Goal: Task Accomplishment & Management: Complete application form

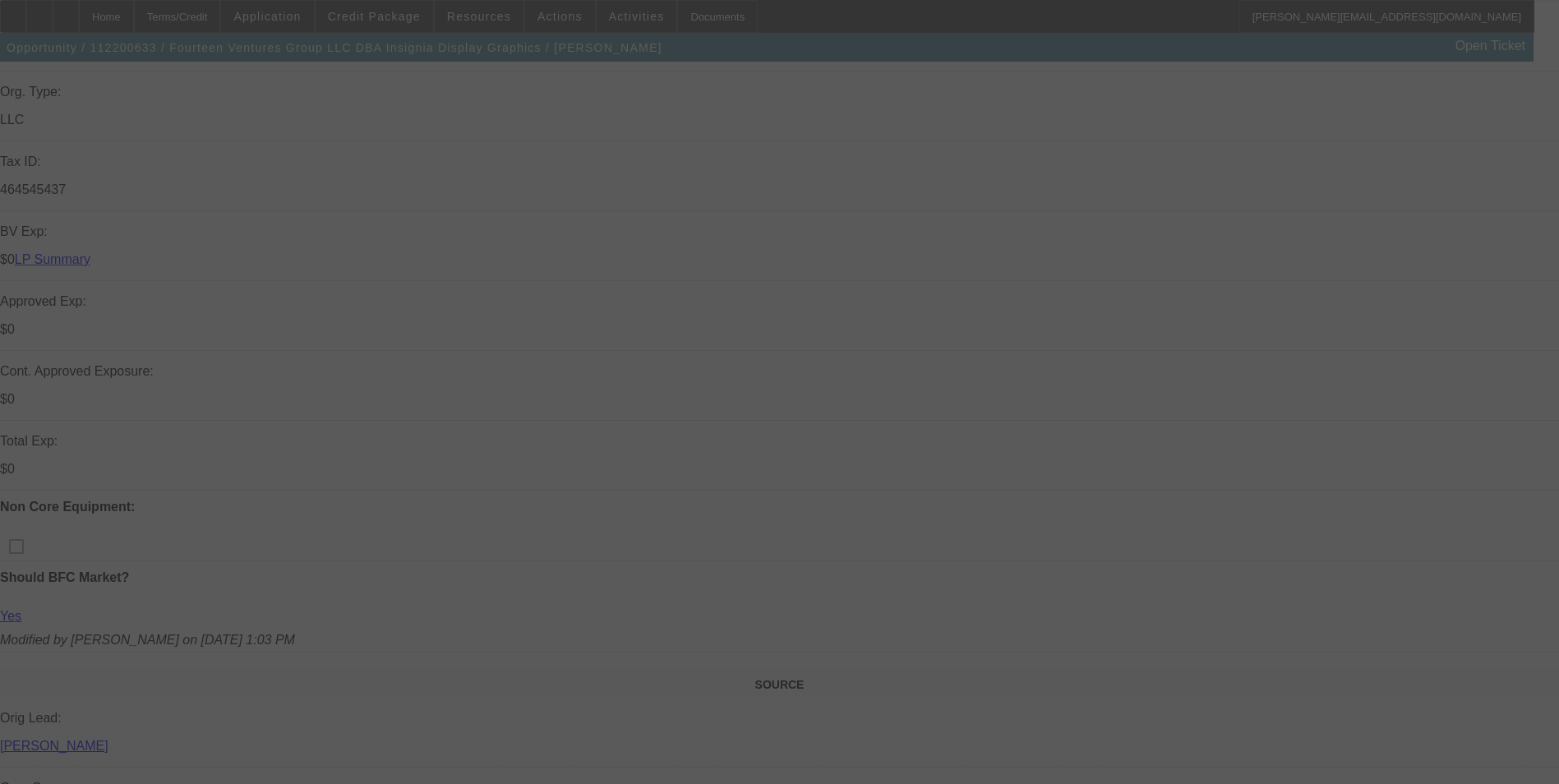
scroll to position [411, 0]
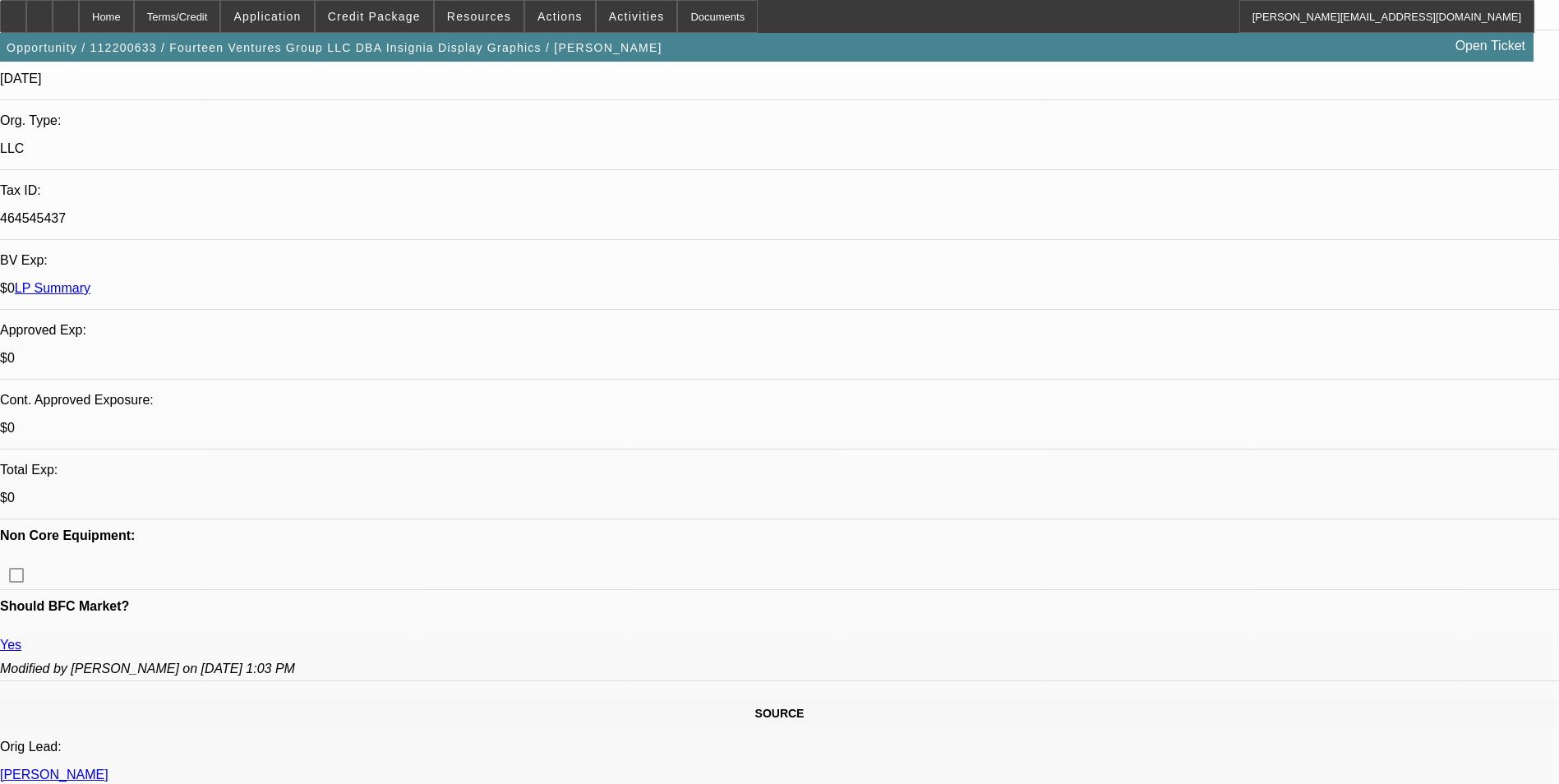
select select "0"
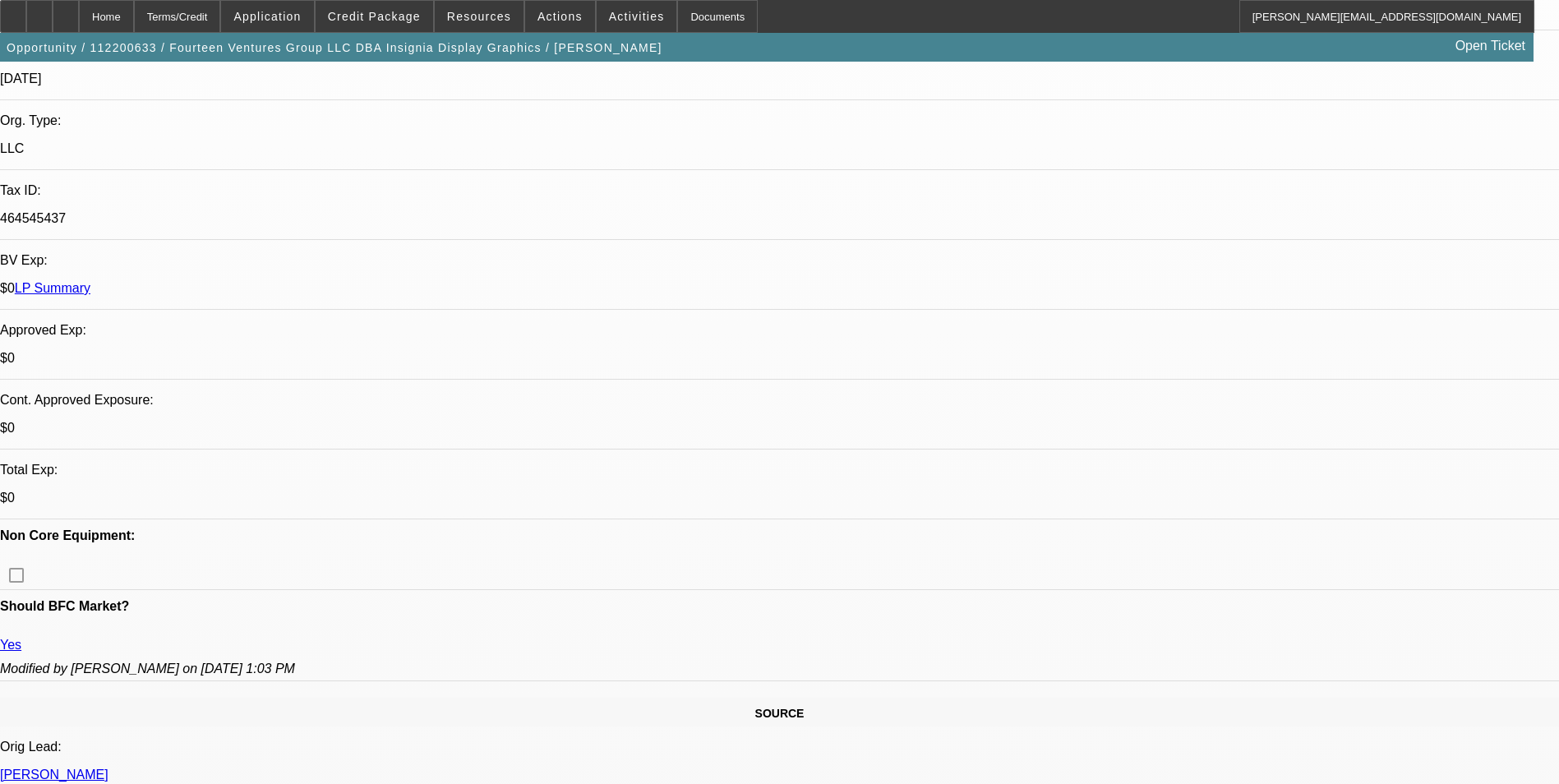
select select "0"
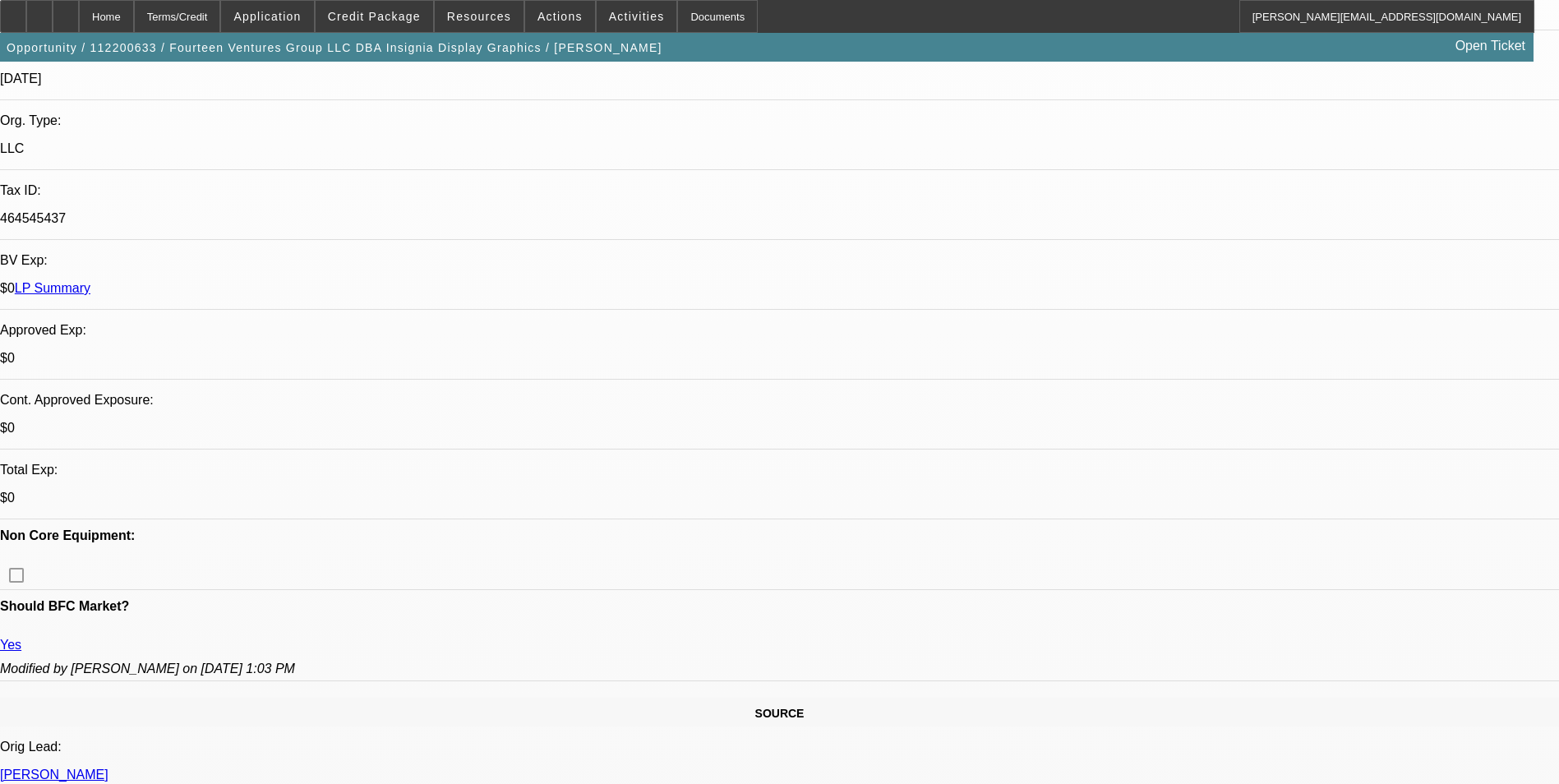
select select "0"
select select "1"
select select "6"
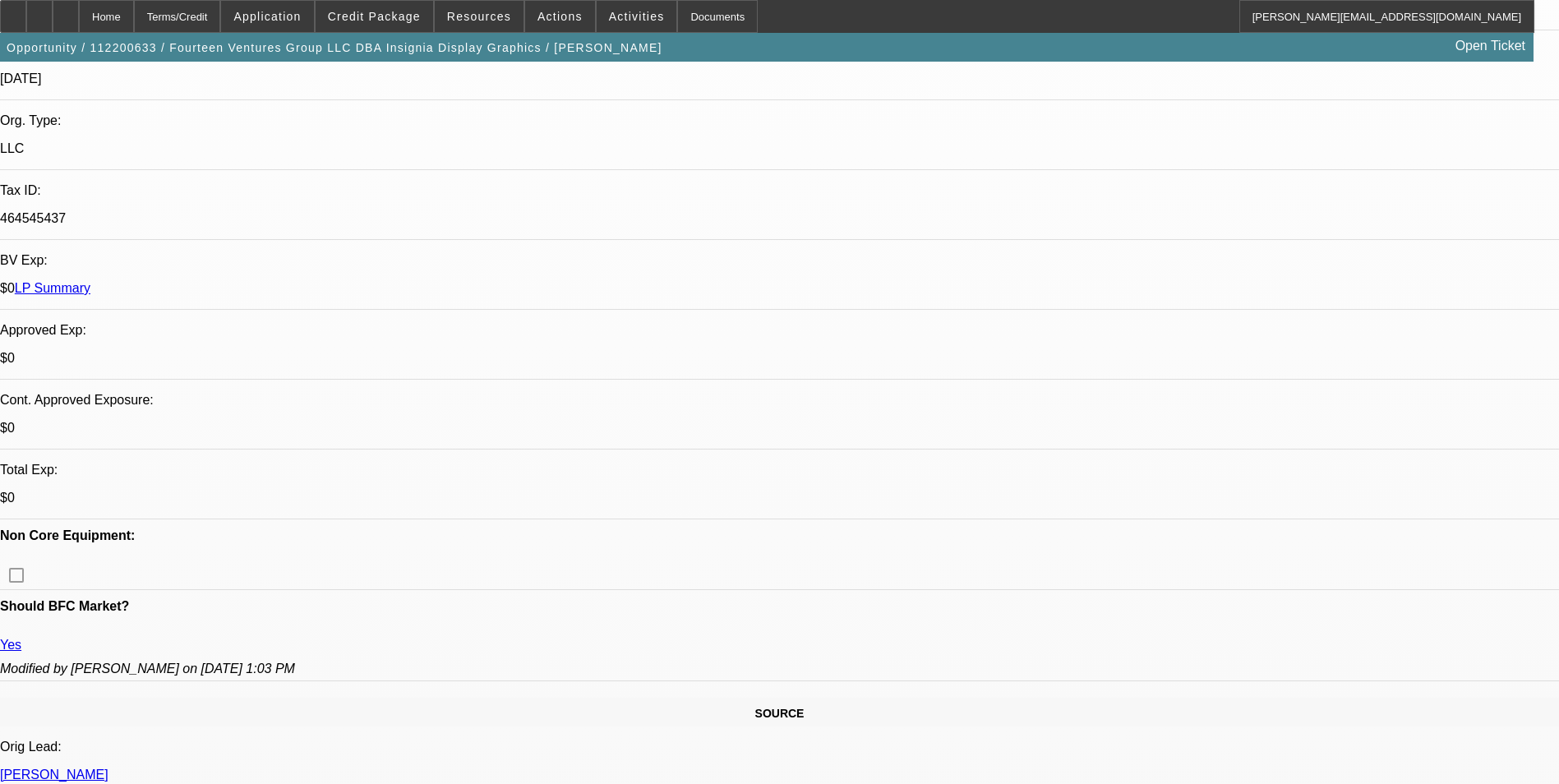
select select "1"
select select "6"
select select "1"
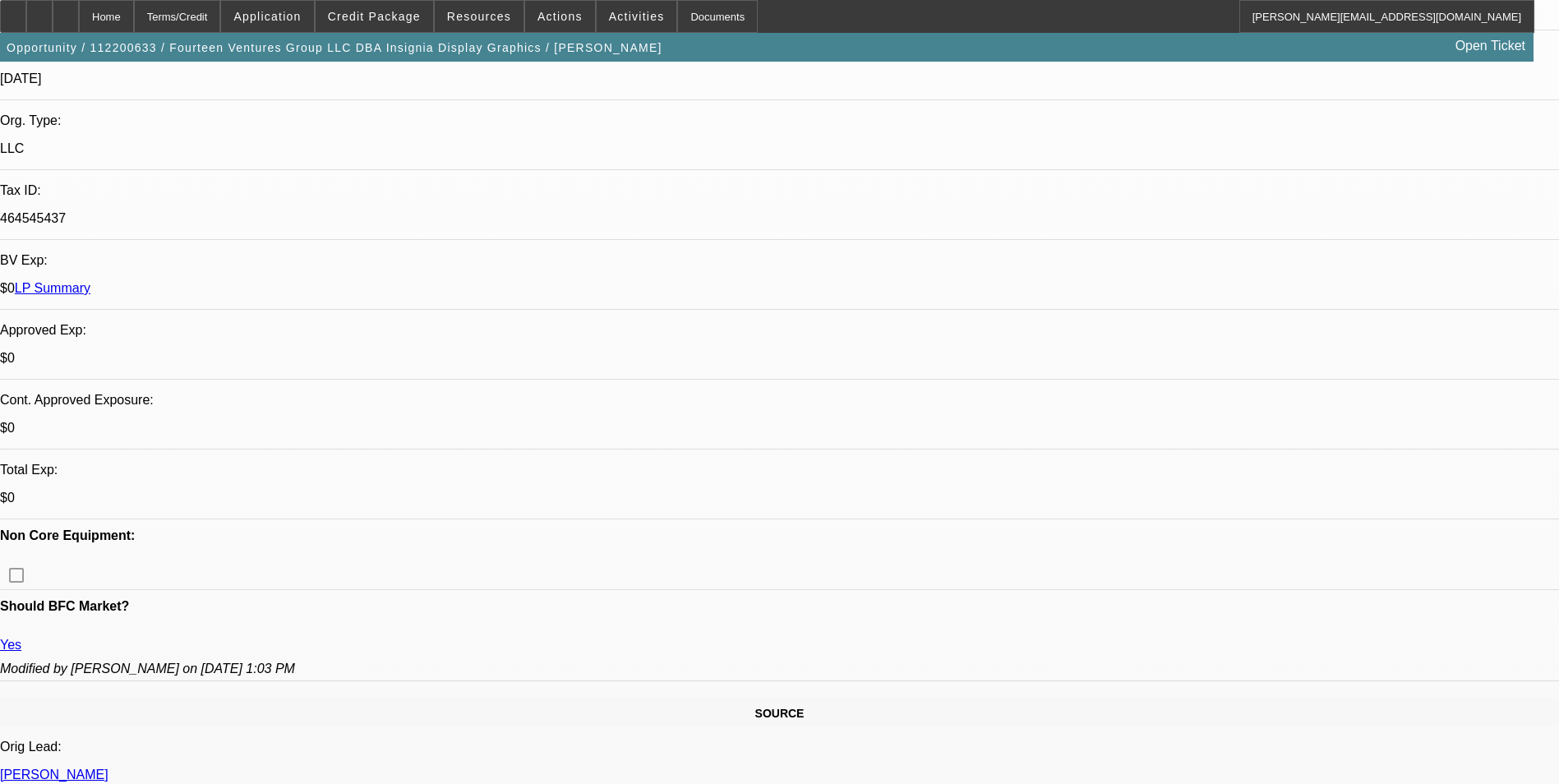
select select "6"
select select "1"
select select "6"
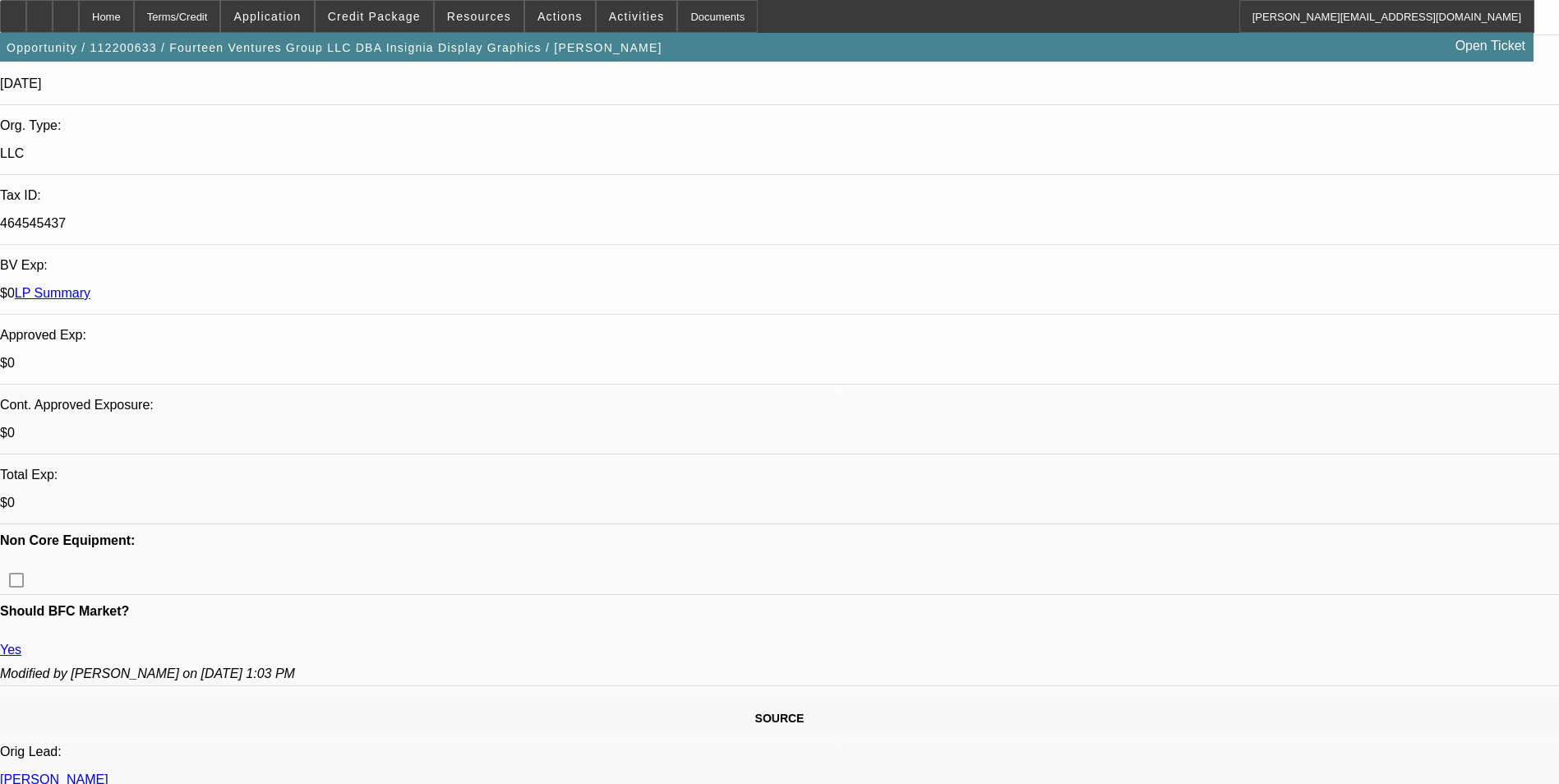
scroll to position [0, 0]
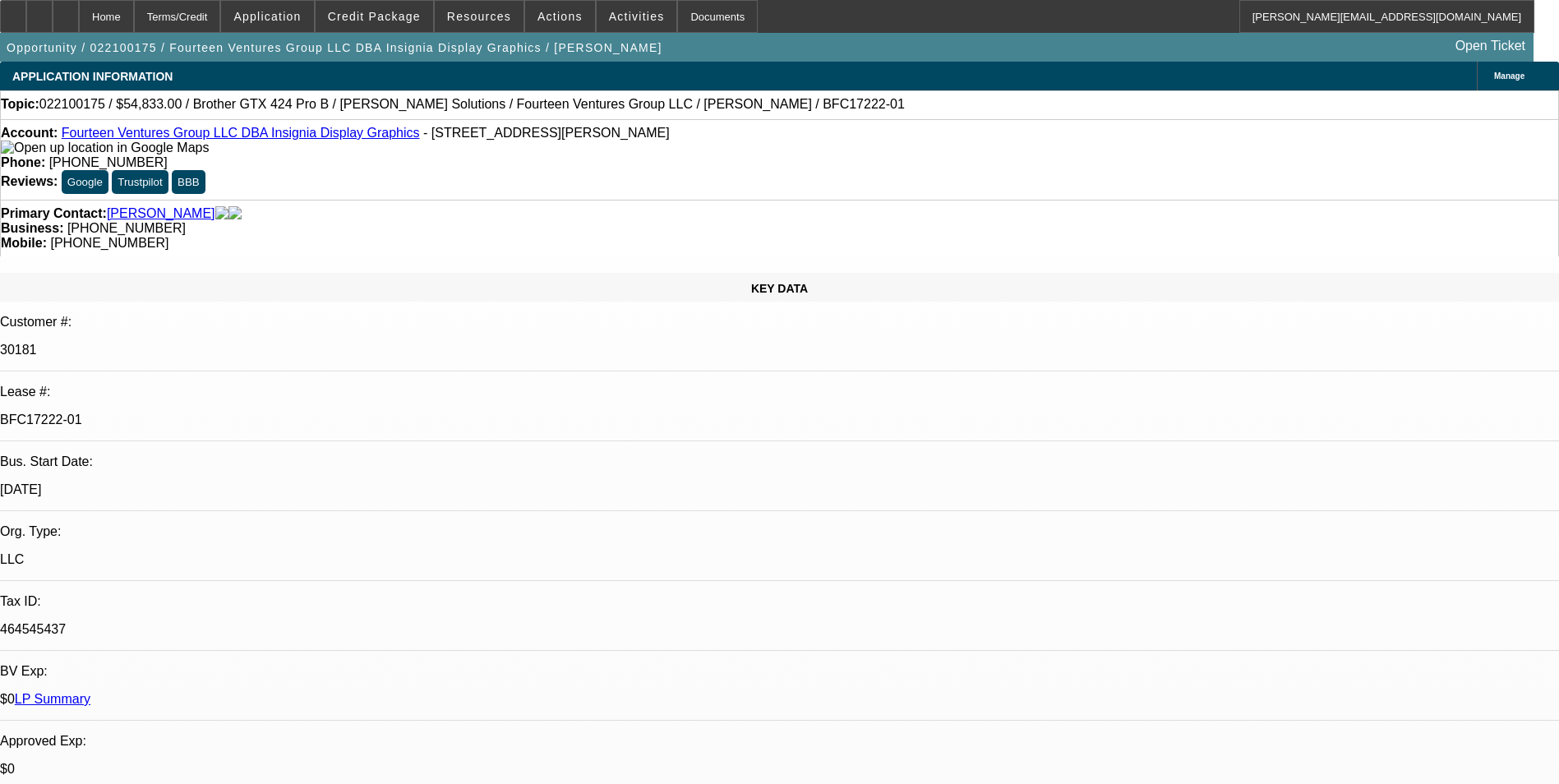
select select "0"
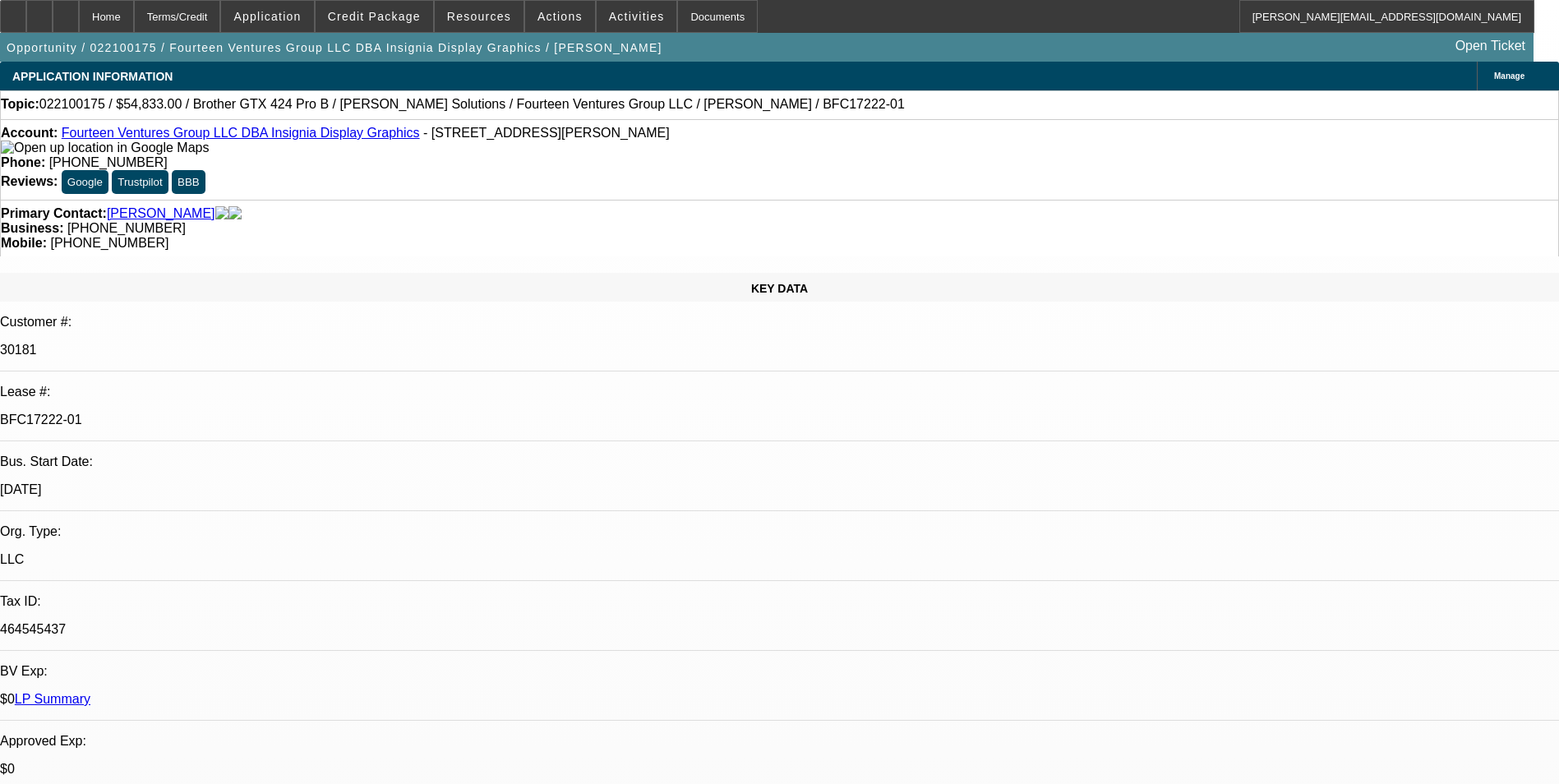
select select "0"
select select "2"
select select "0.1"
select select "0"
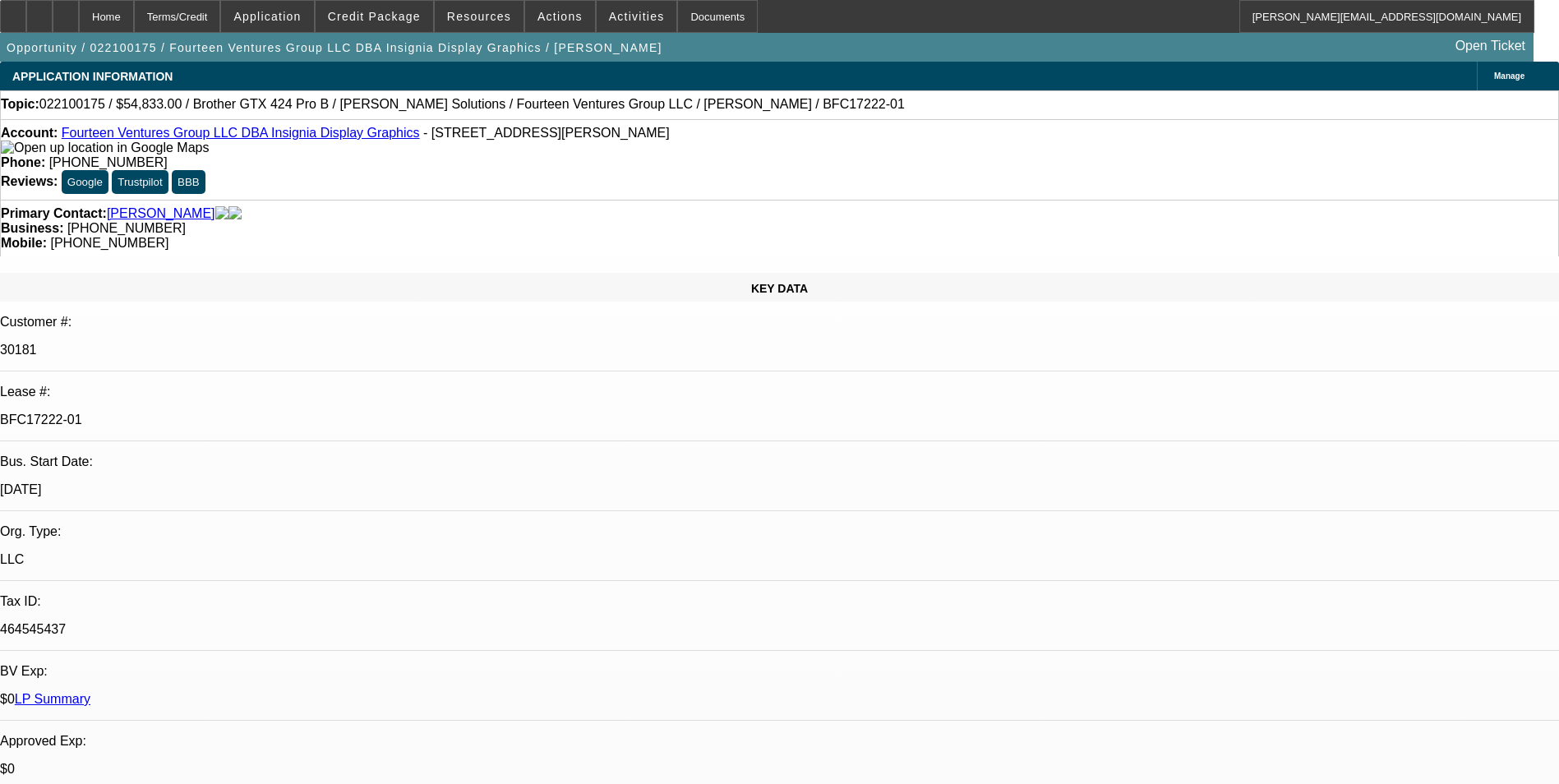
select select "0"
select select "1"
select select "6"
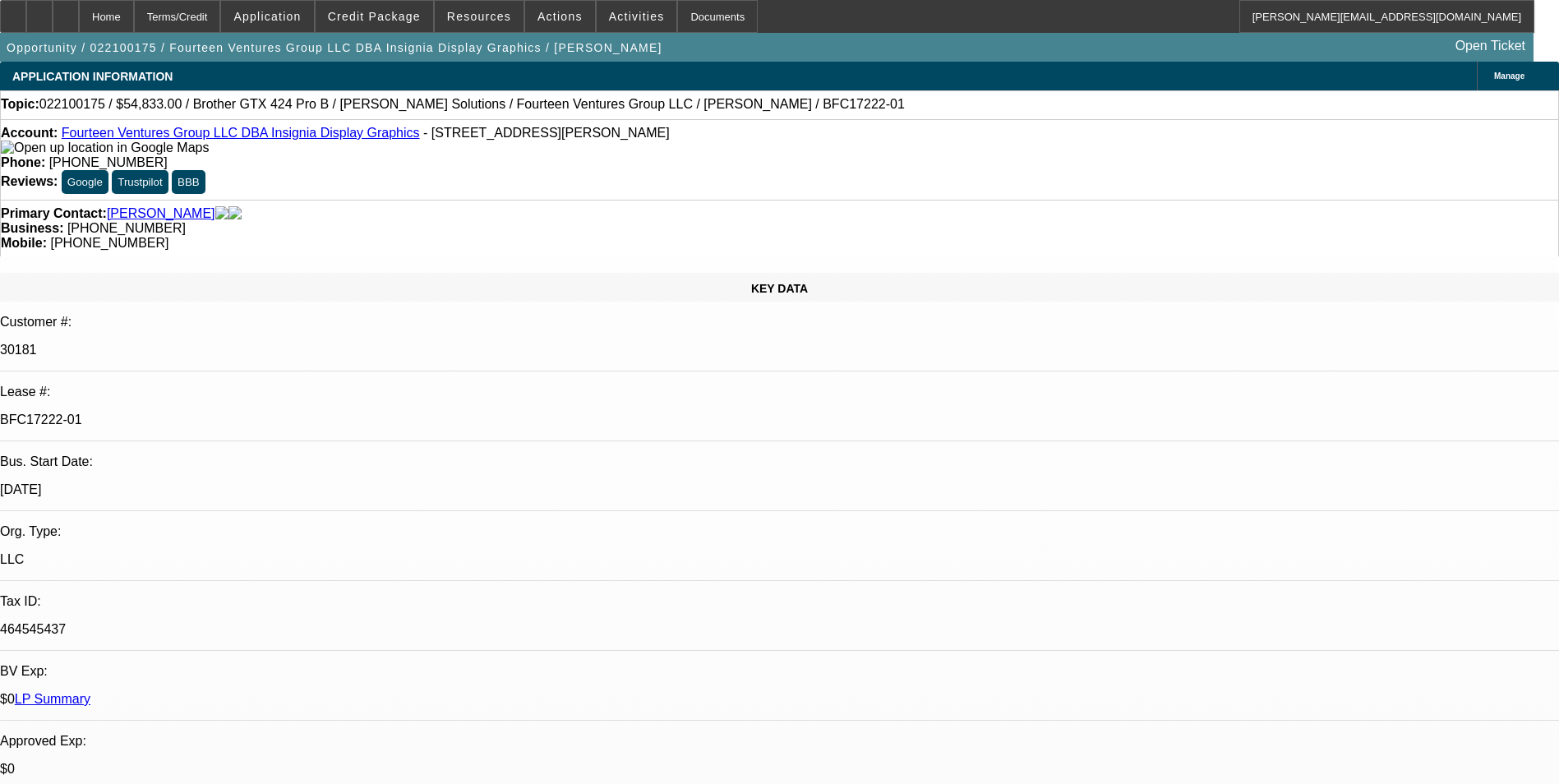
select select "1"
select select "6"
select select "1"
select select "2"
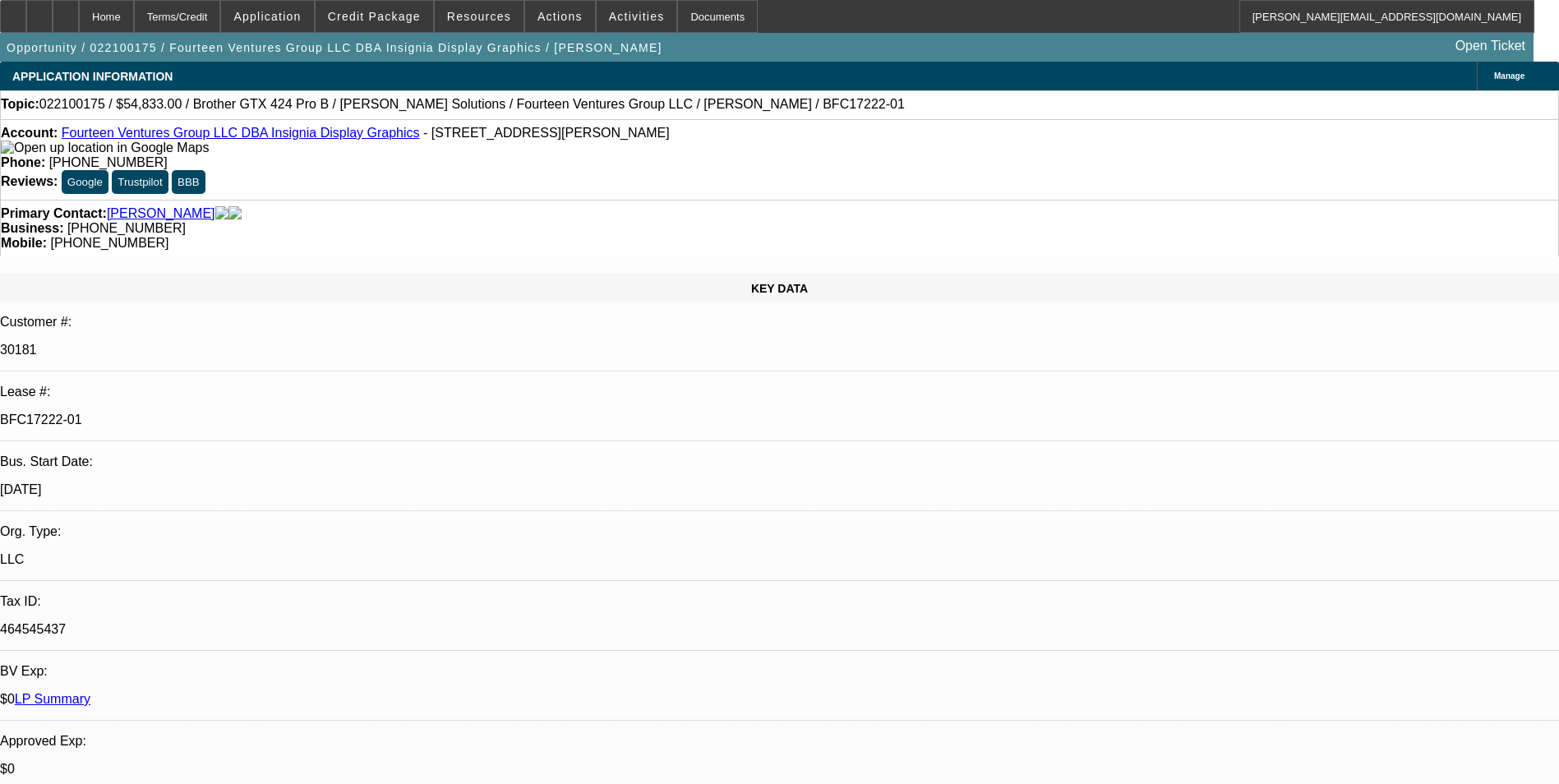
select select "4"
select select "1"
select select "6"
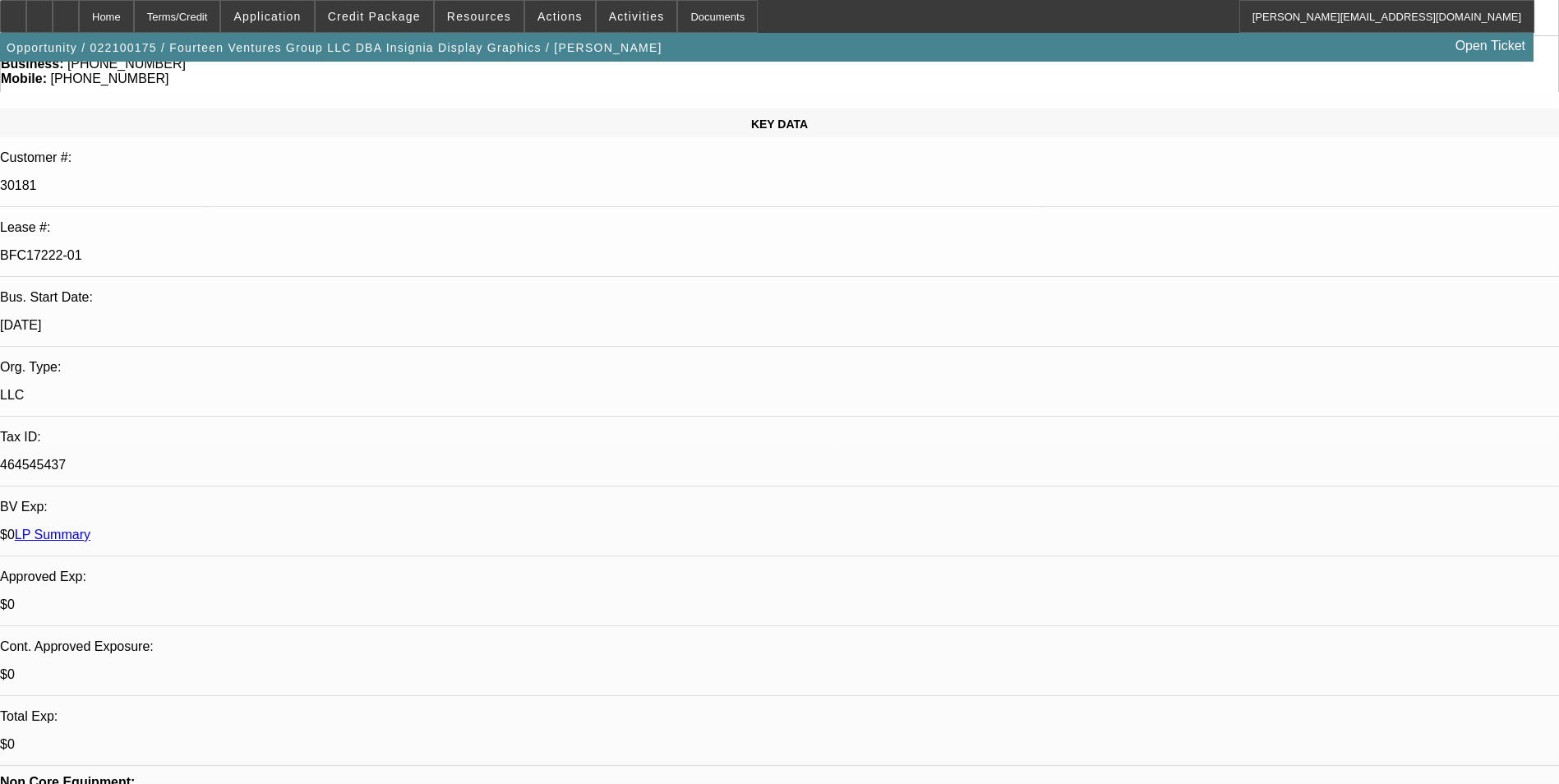
scroll to position [1479, 0]
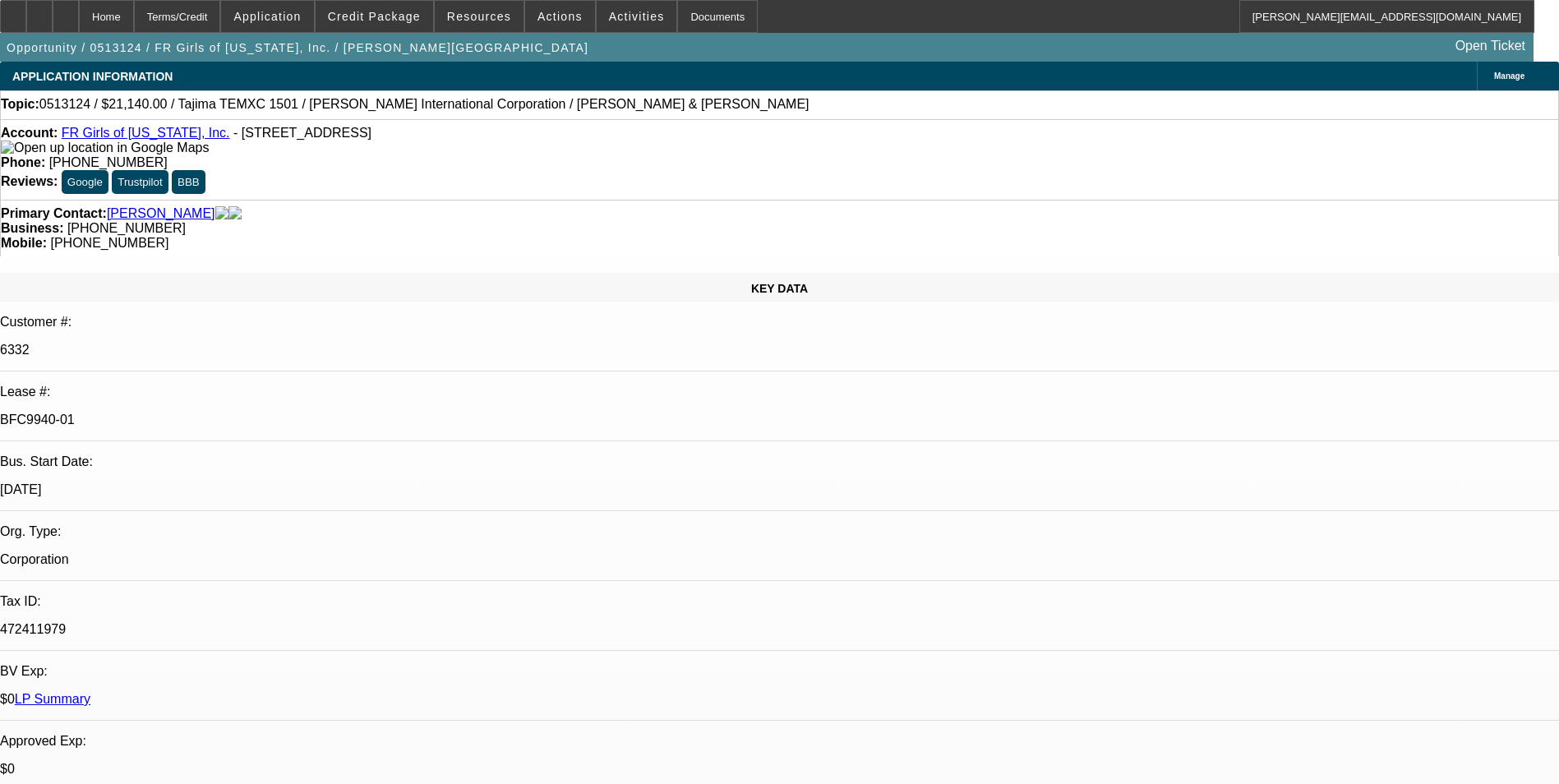
select select "0"
select select "2"
select select "0.1"
select select "0"
select select "2"
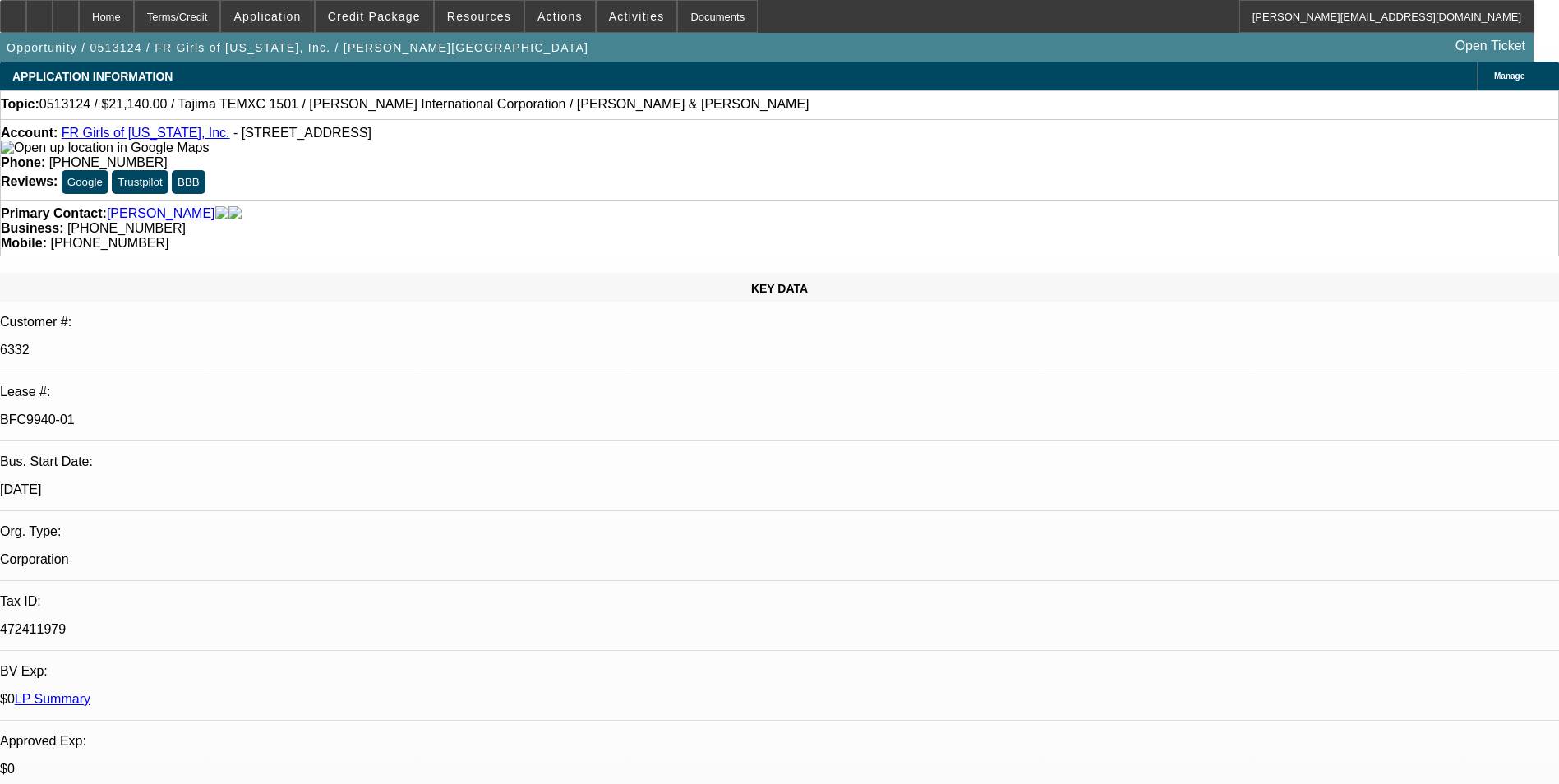
select select "0.1"
select select "0"
select select "2"
select select "0.1"
select select "0"
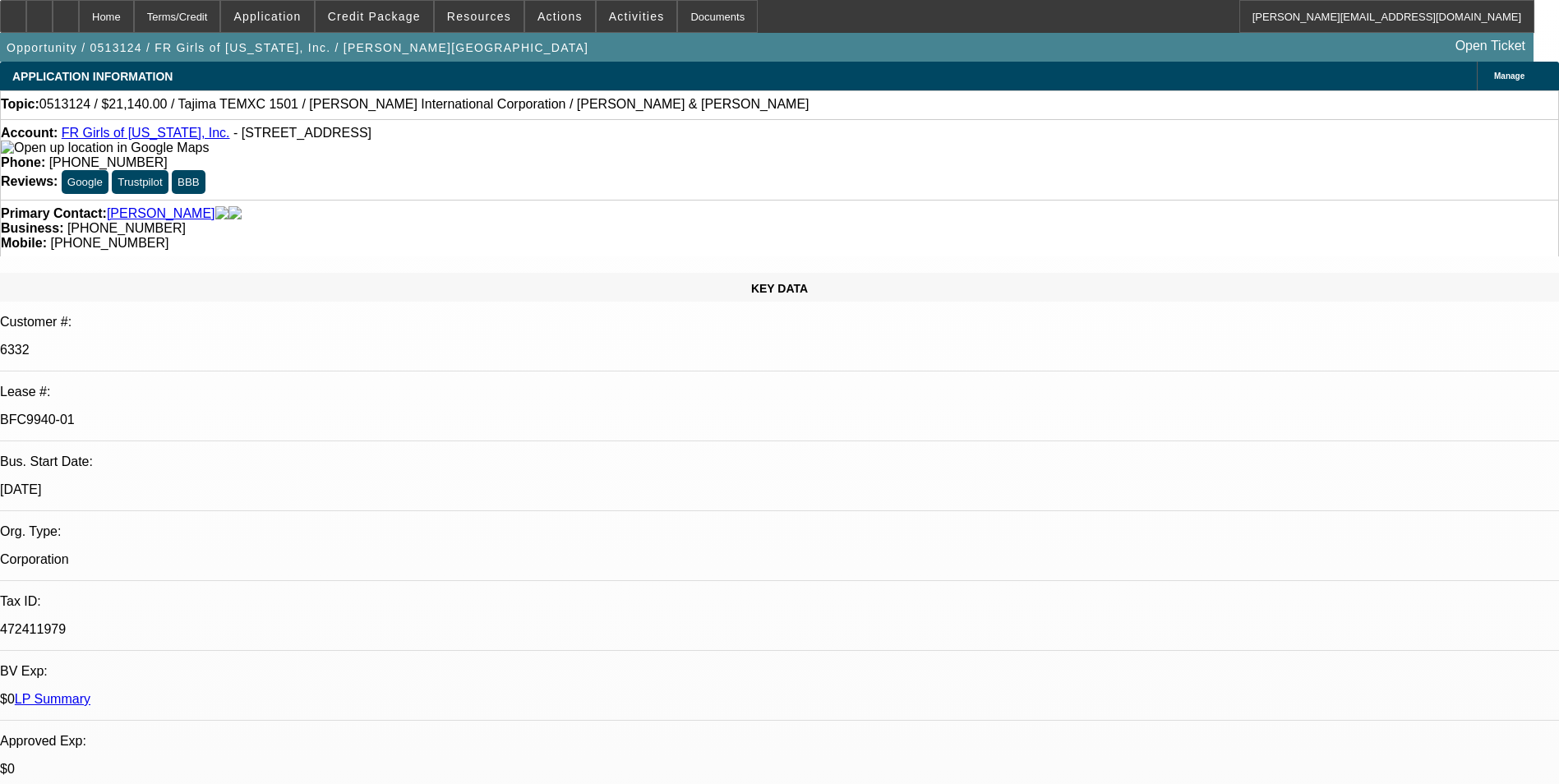
select select "2"
select select "0.1"
select select "1"
select select "2"
select select "8"
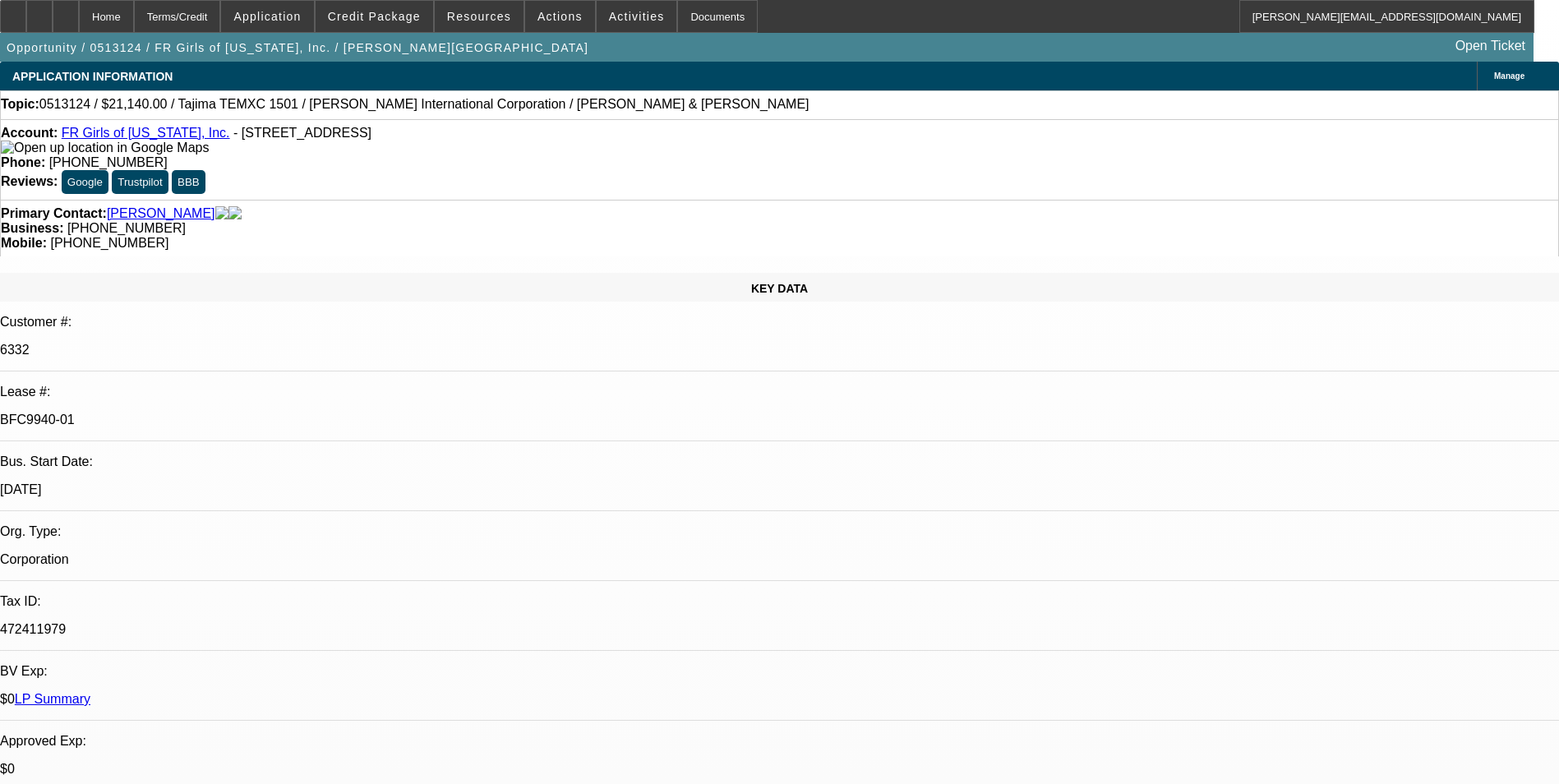
select select "1"
select select "2"
select select "8"
select select "1"
select select "2"
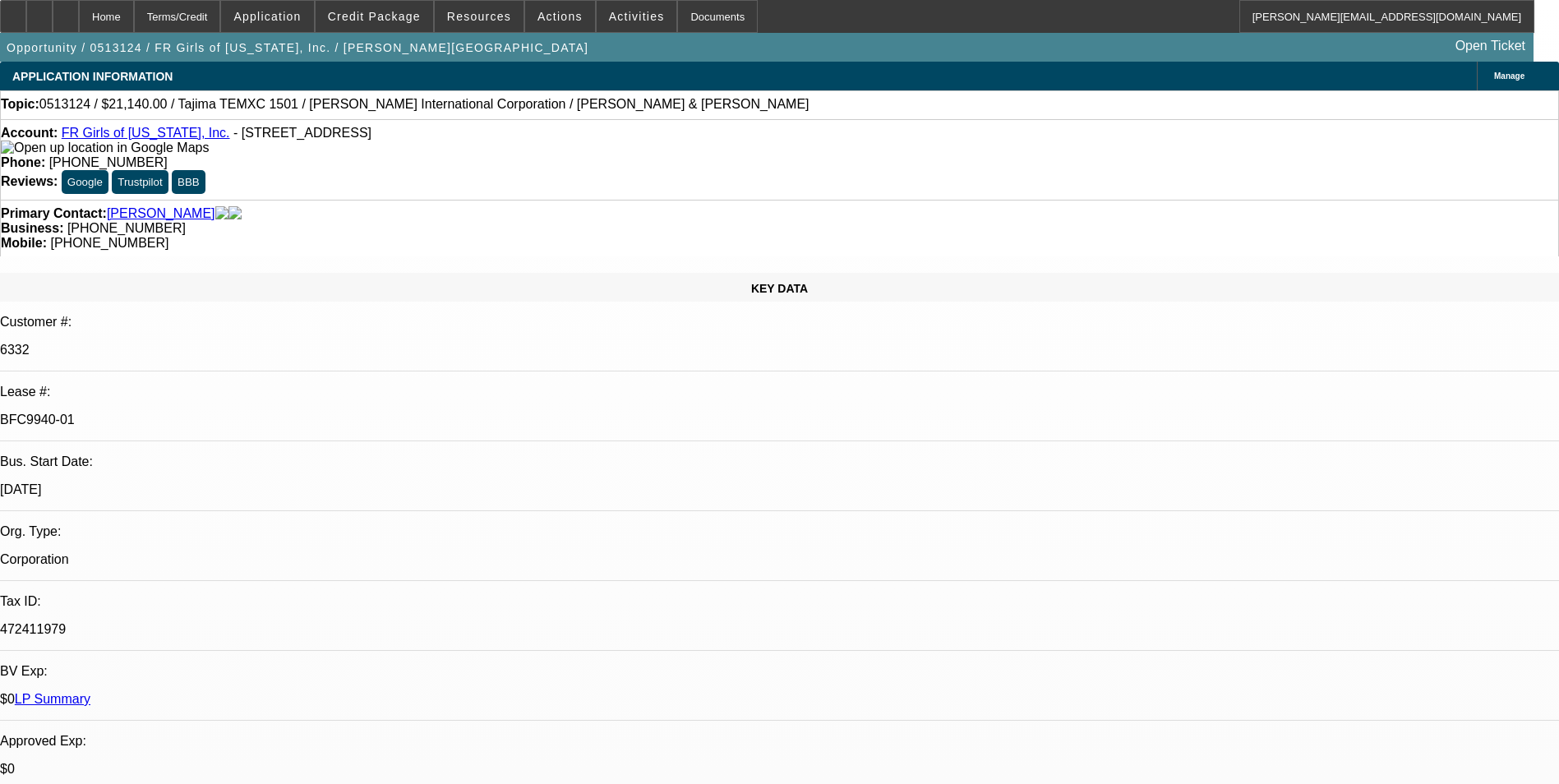
select select "4"
select select "1"
select select "2"
select select "4"
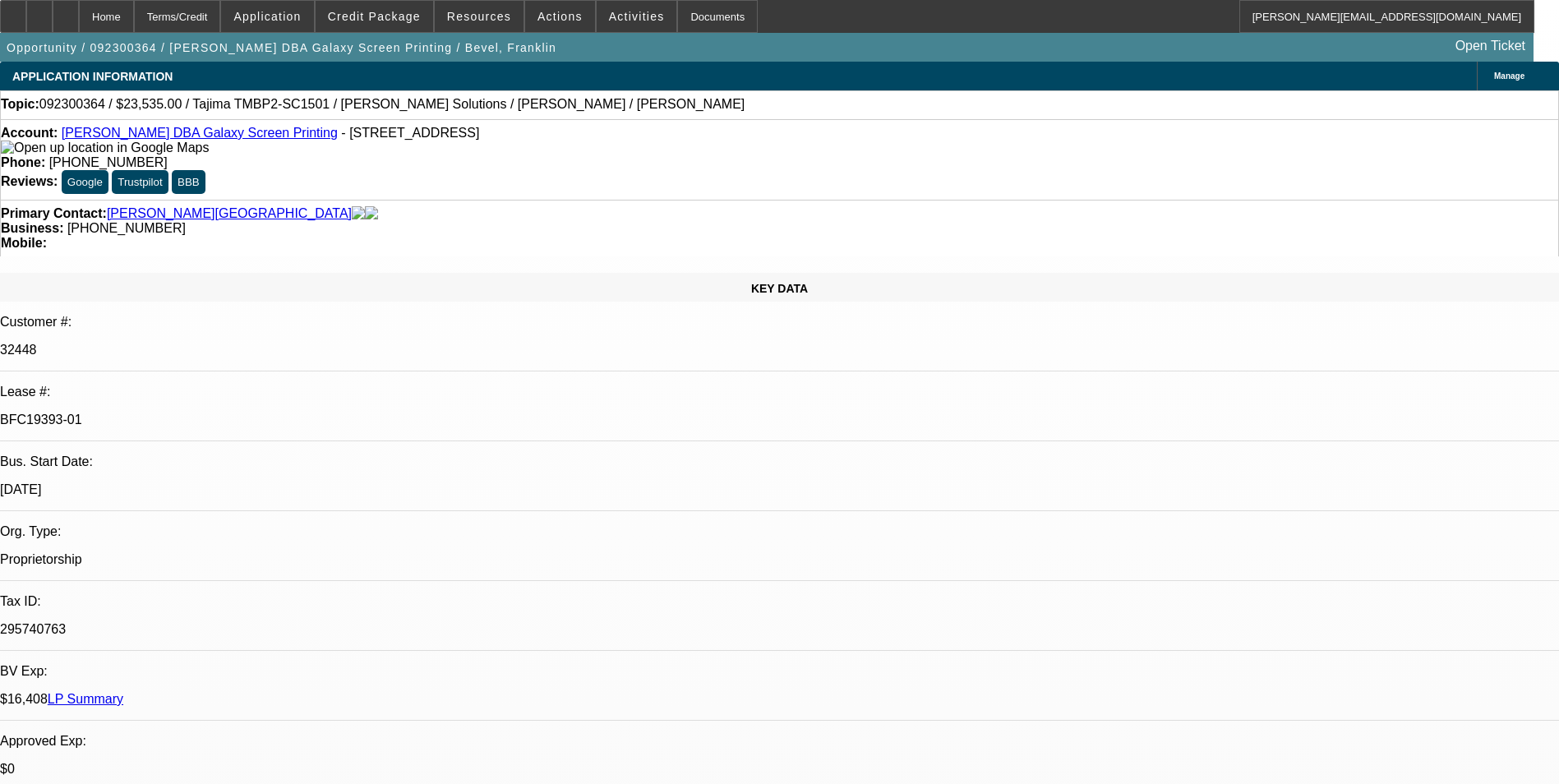
select select "0"
select select "2"
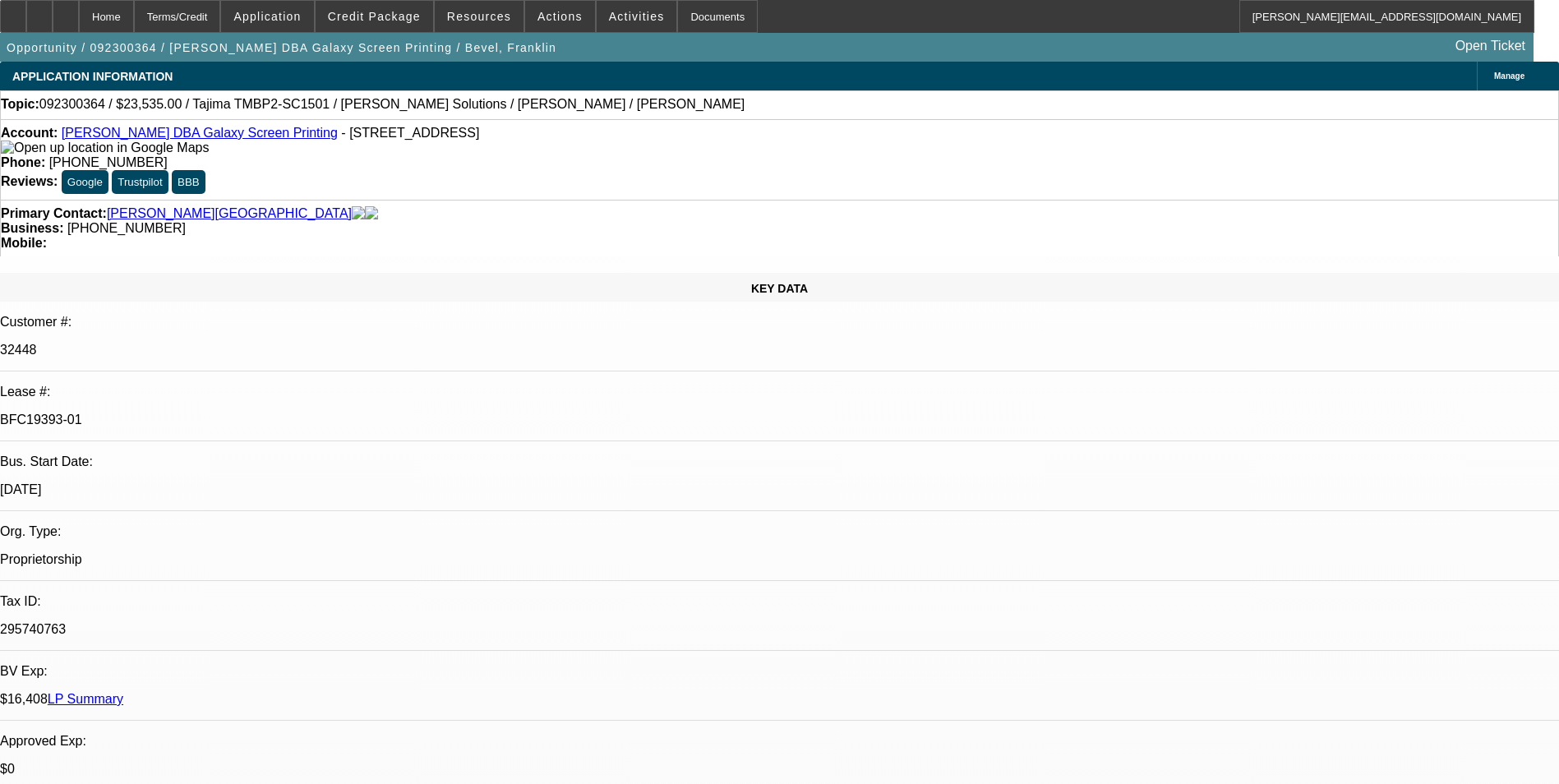
select select "0"
select select "2"
select select "0.1"
select select "0"
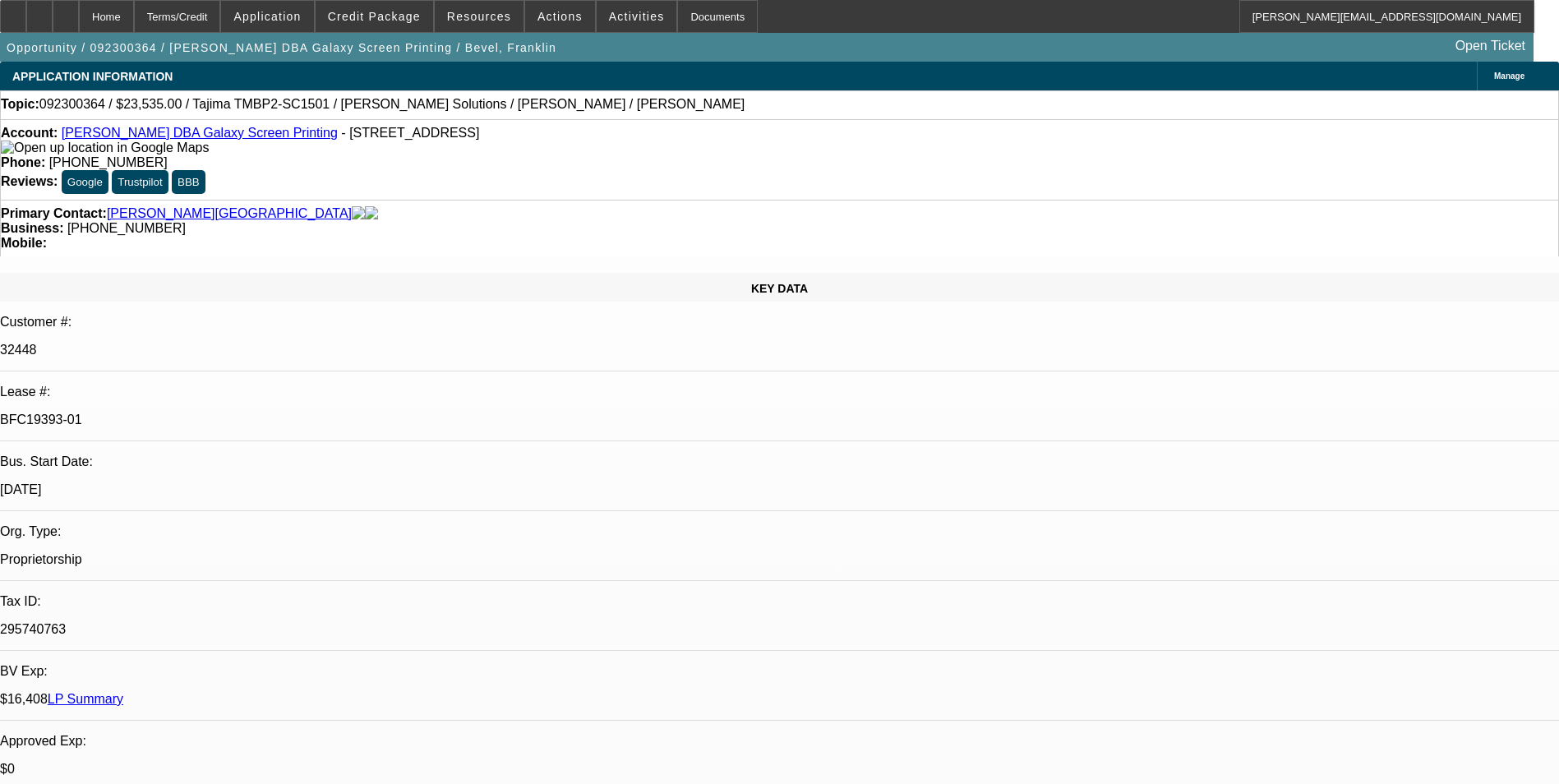
select select "2"
select select "0"
select select "1"
select select "6"
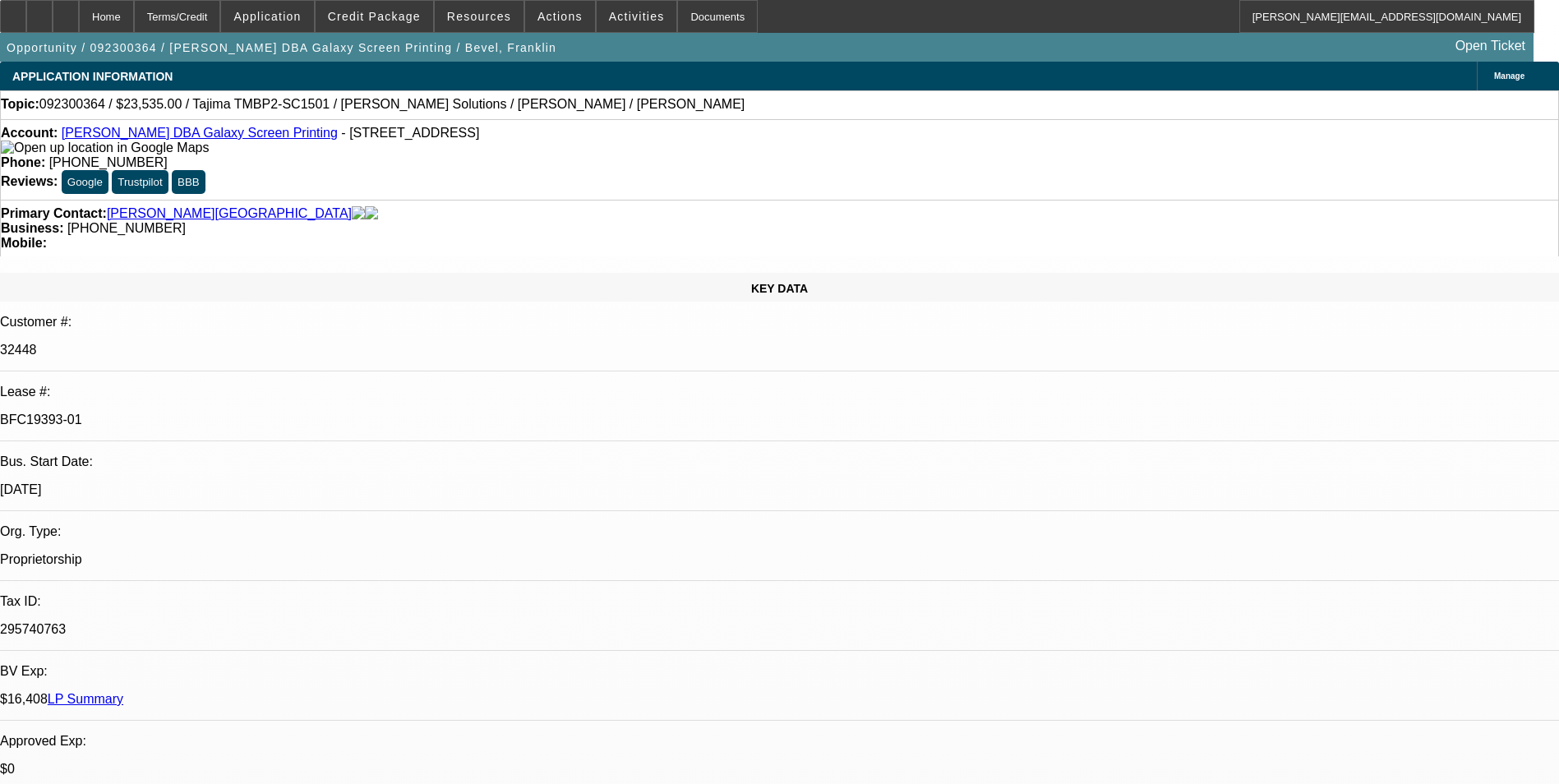
select select "1"
select select "2"
select select "6"
select select "1"
select select "2"
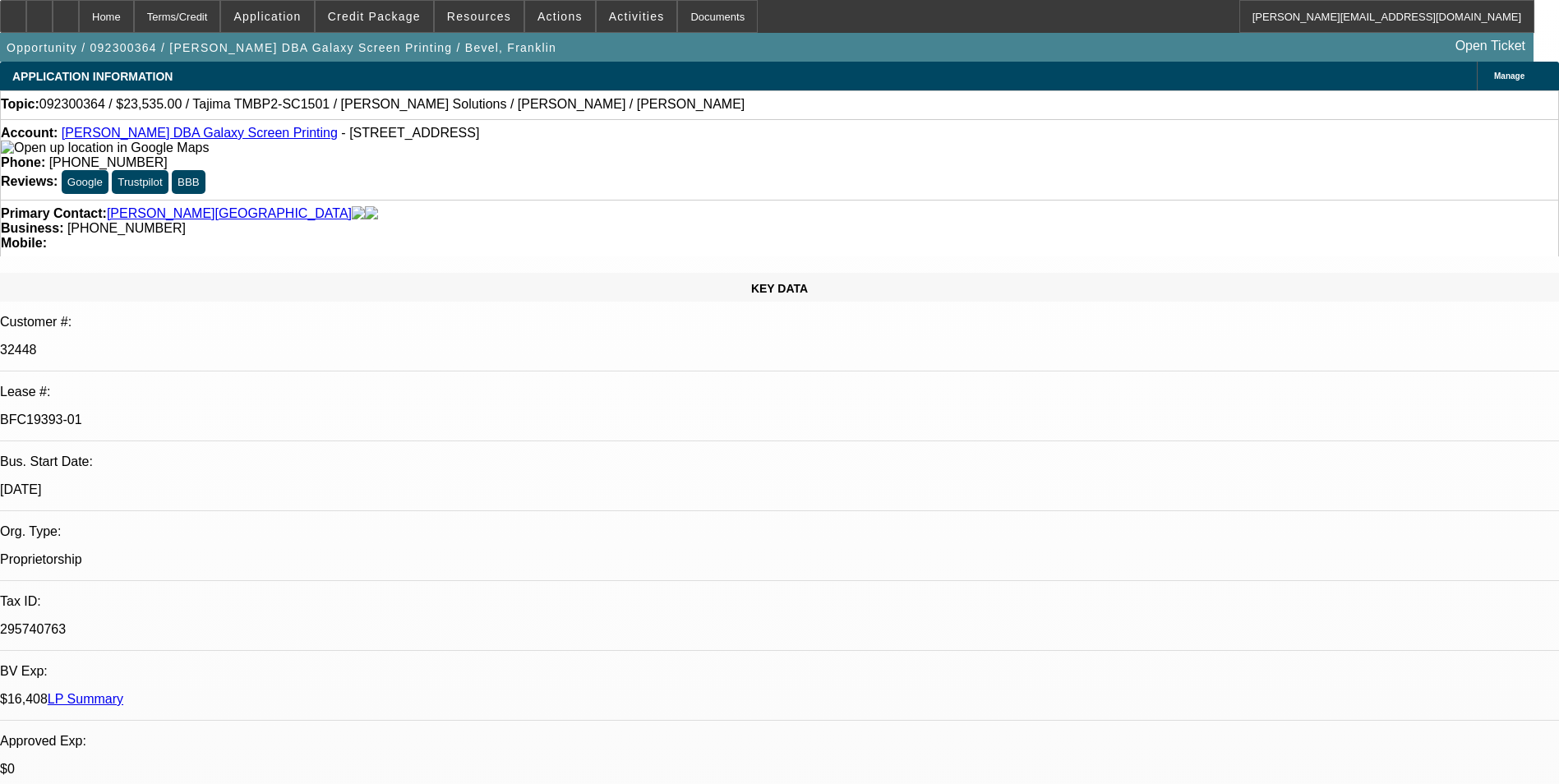
select select "4"
select select "1"
select select "2"
select select "6"
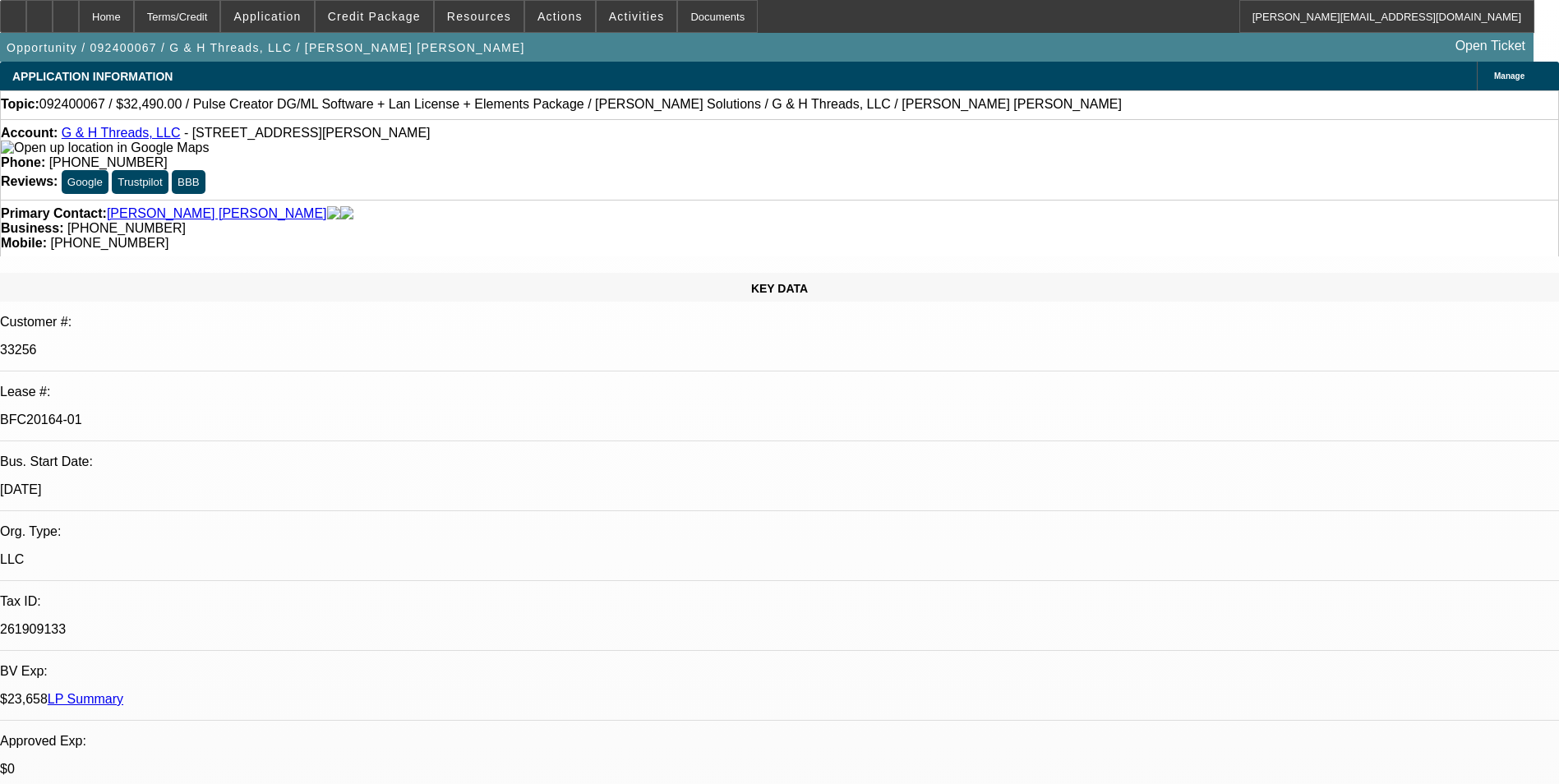
select select "0"
select select "2"
select select "0"
select select "2"
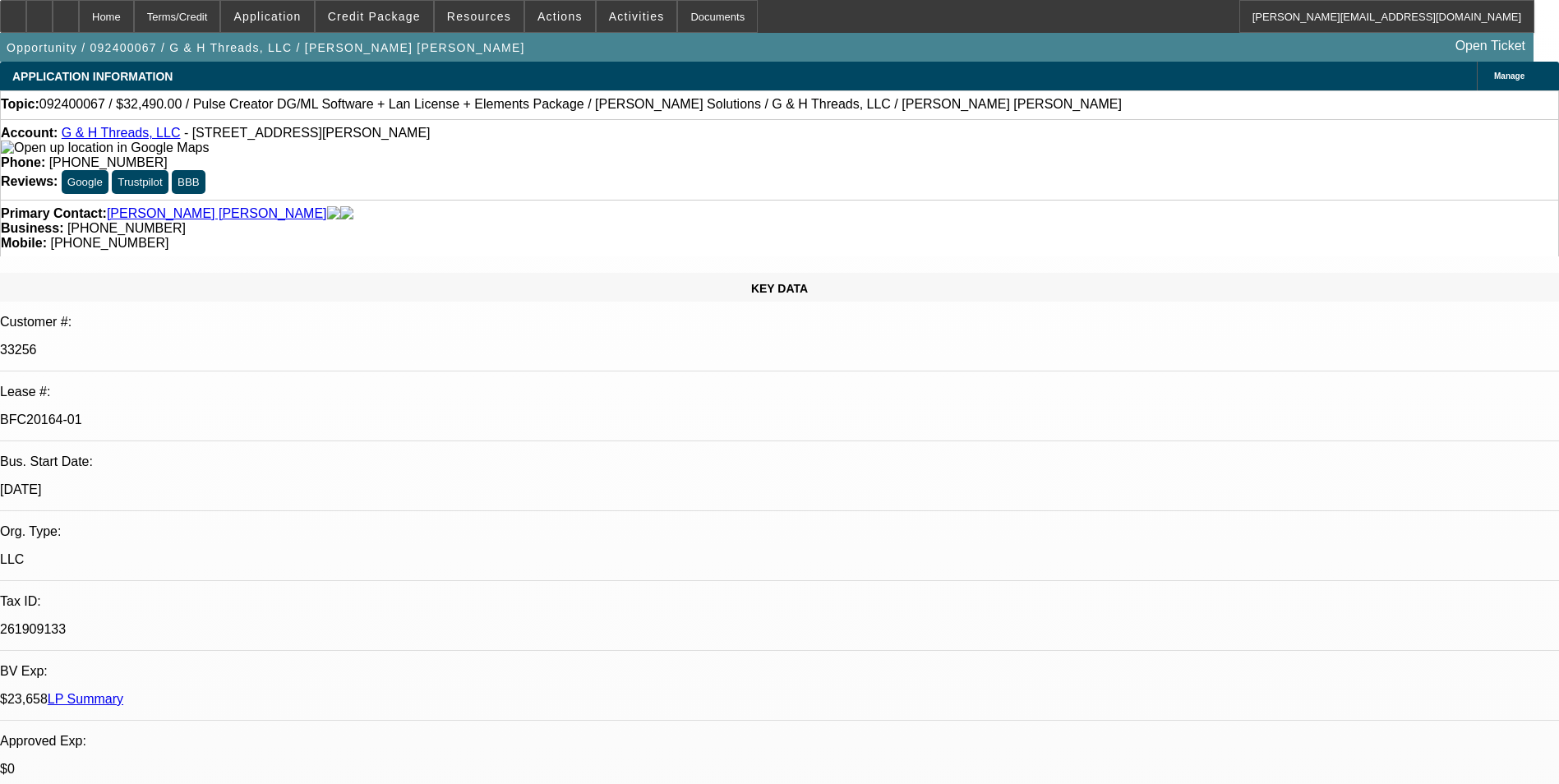
select select "0"
select select "2"
select select "0"
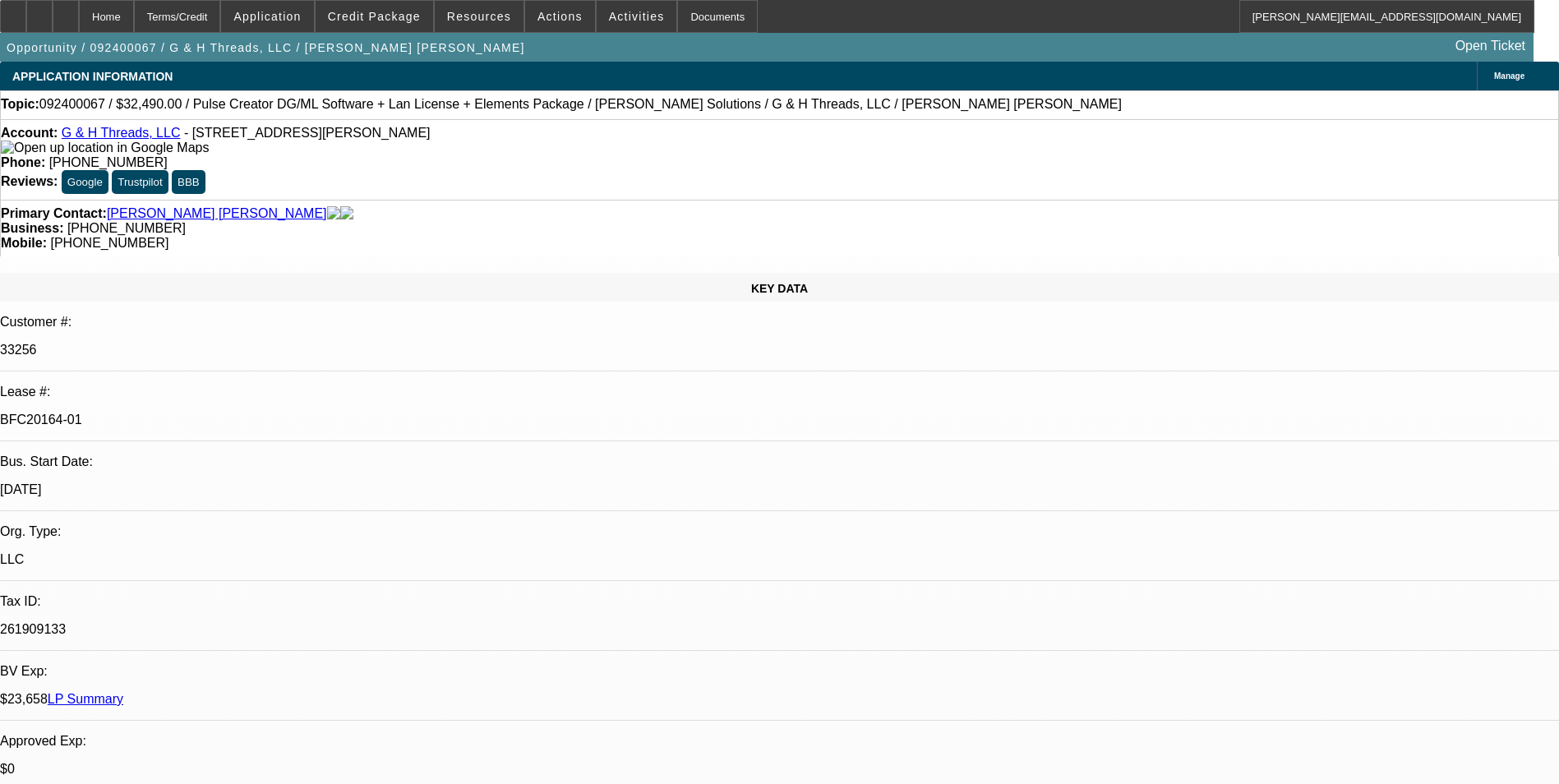
select select "2"
select select "0"
select select "1"
select select "2"
select select "6"
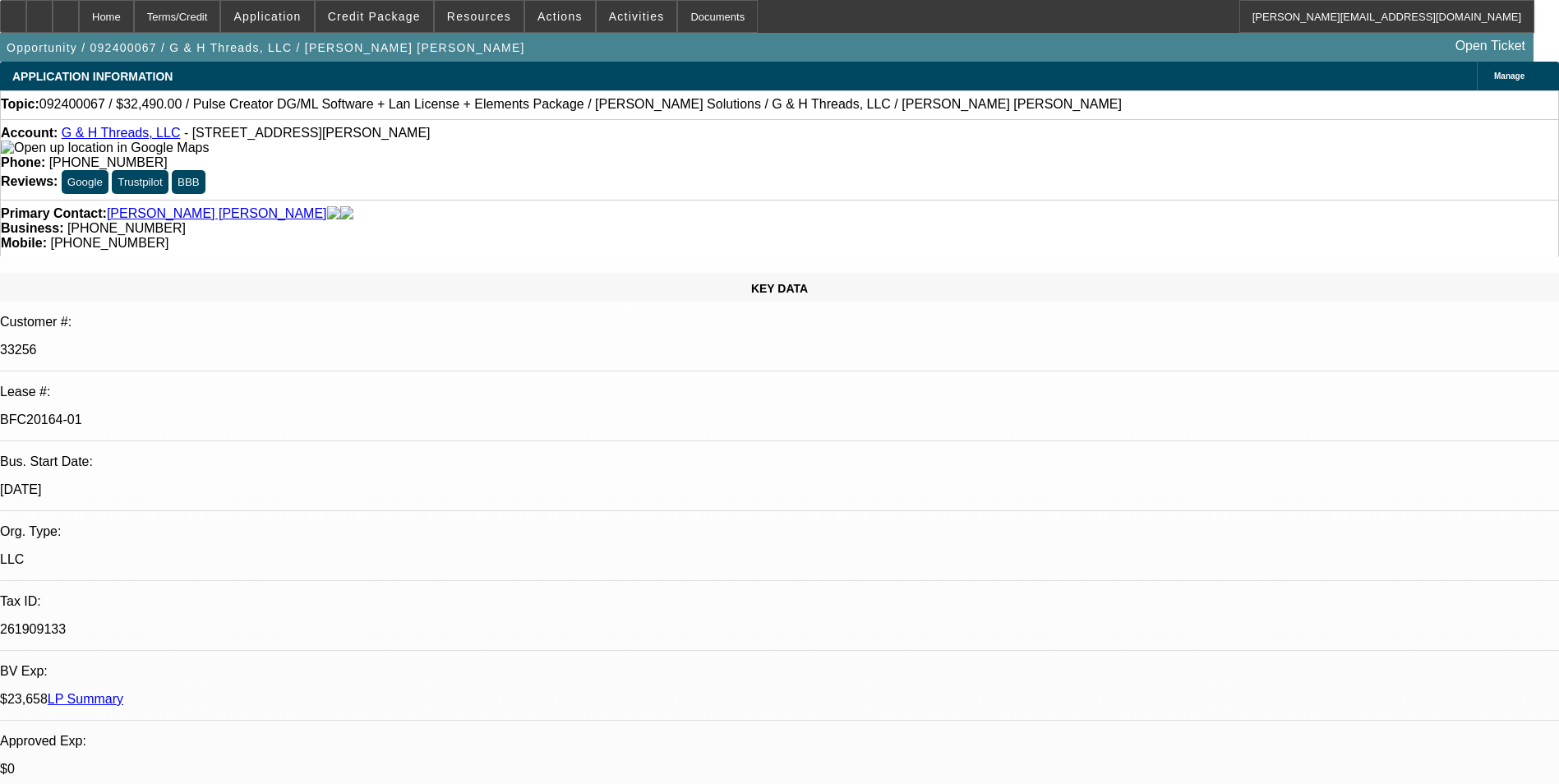
select select "1"
select select "2"
select select "6"
select select "1"
select select "2"
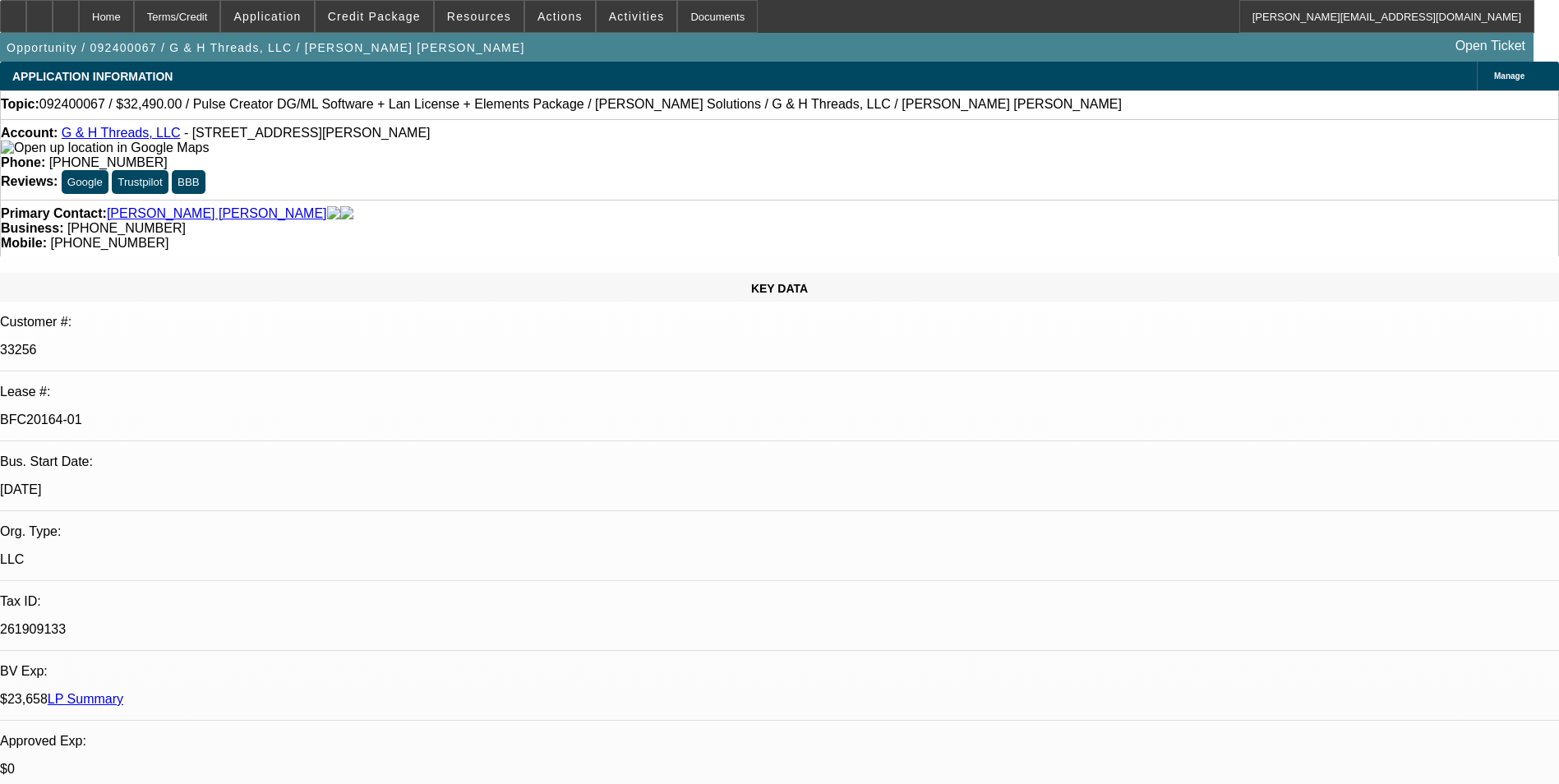
select select "6"
select select "1"
select select "2"
select select "6"
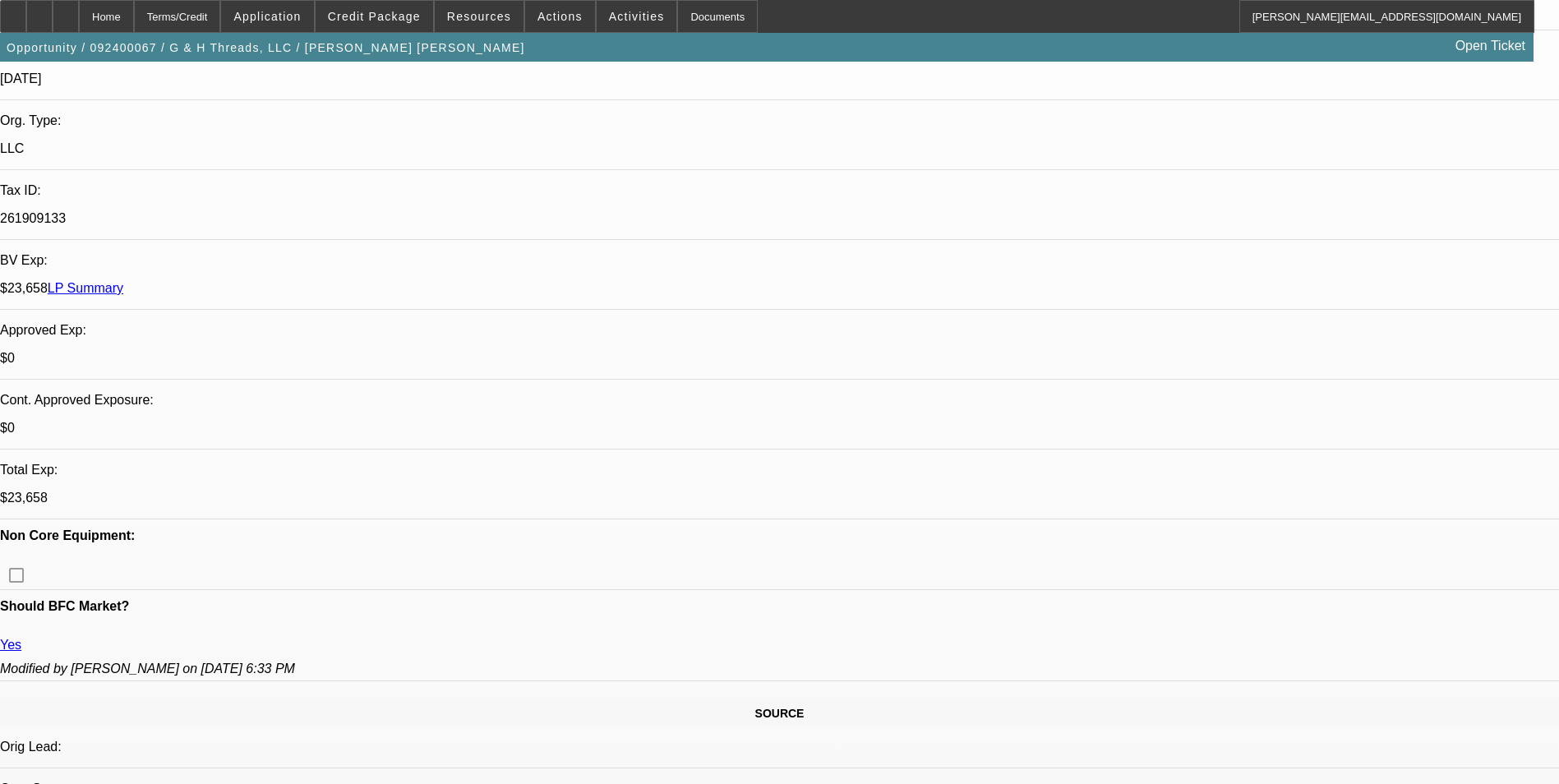
scroll to position [822, 0]
click at [367, 15] on span "Credit Package" at bounding box center [374, 16] width 93 height 13
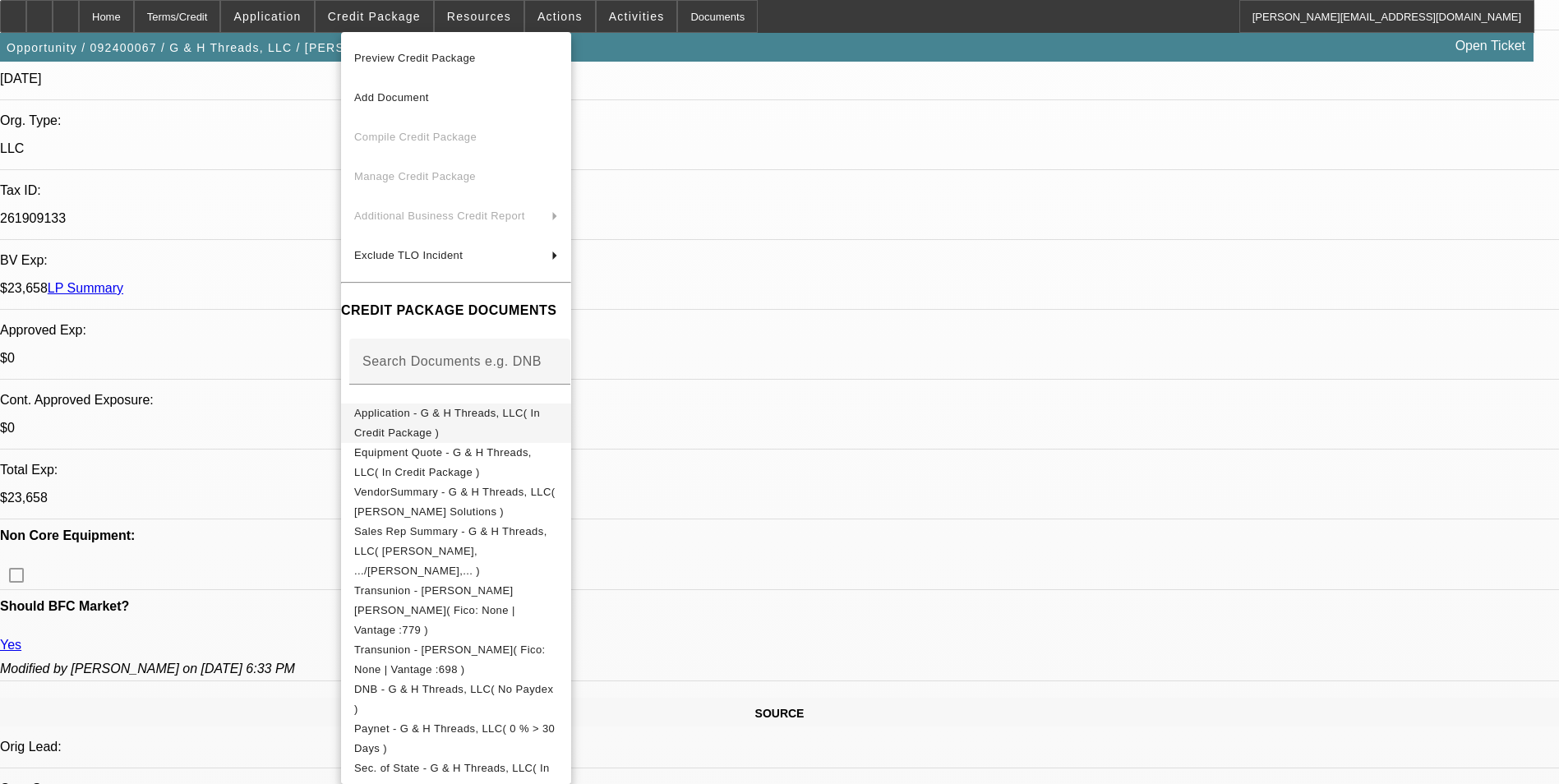
click at [429, 423] on span "Application - G & H Threads, LLC( In Credit Package )" at bounding box center [456, 423] width 204 height 40
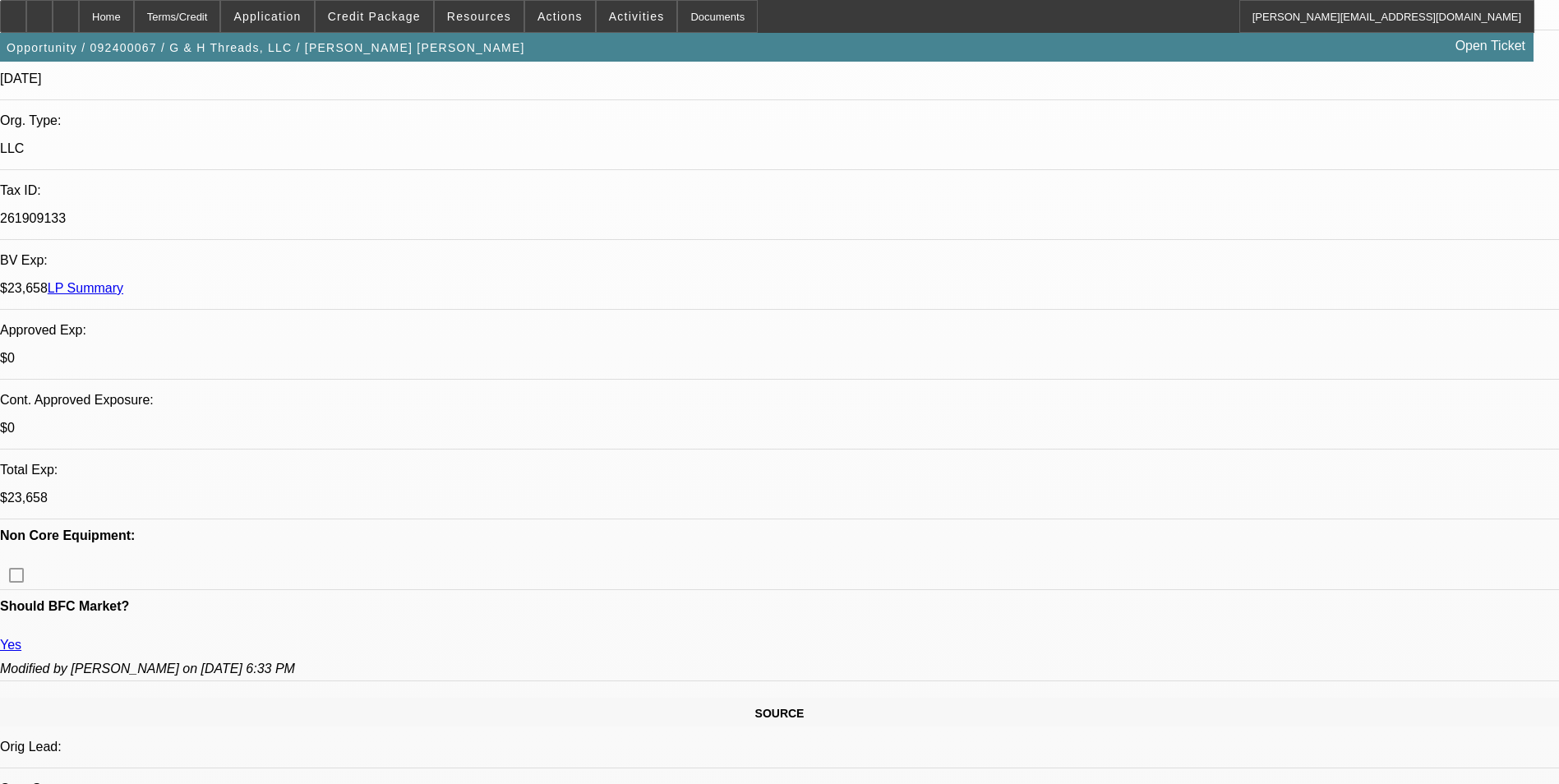
scroll to position [0, 0]
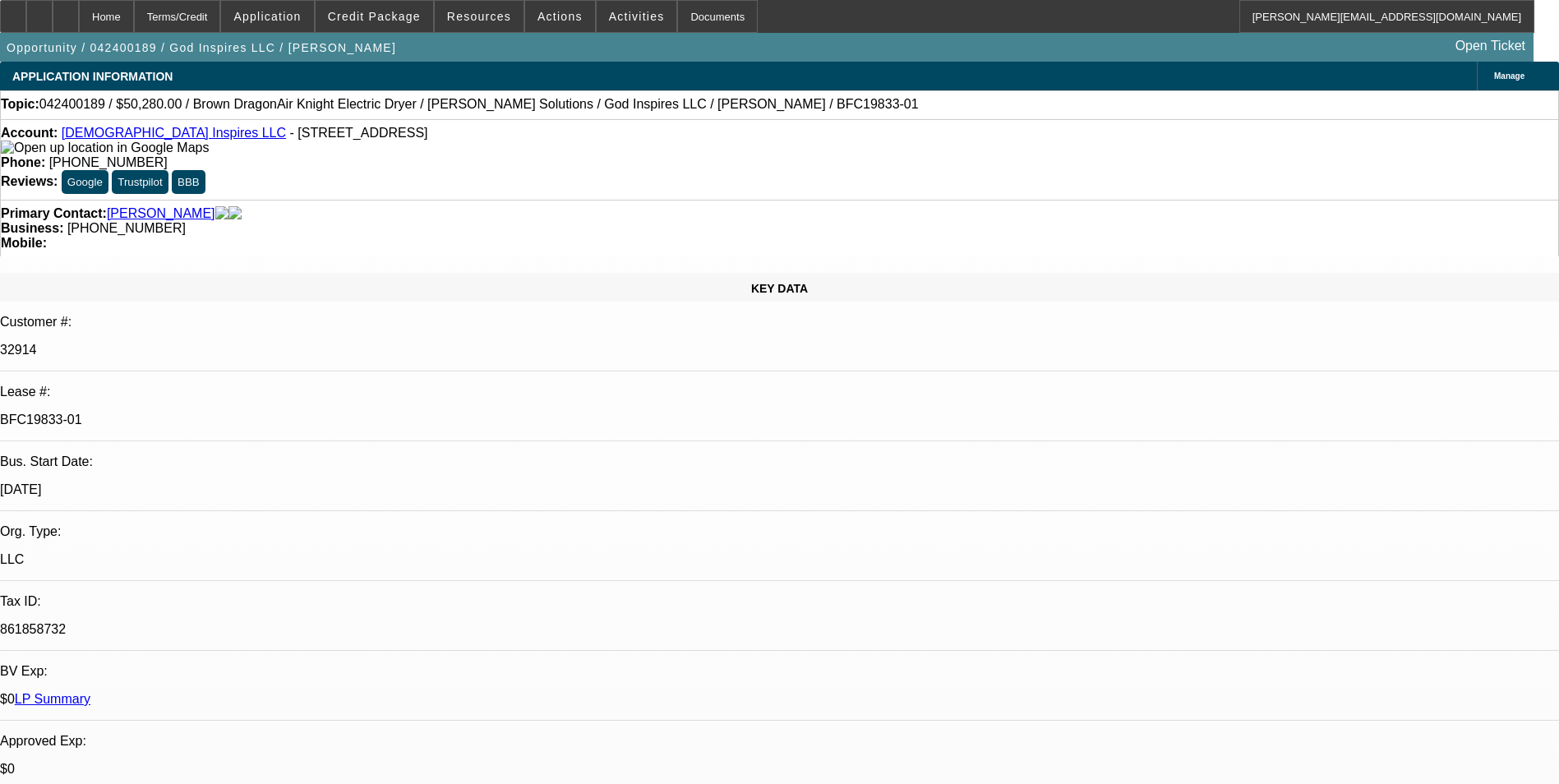
select select "0"
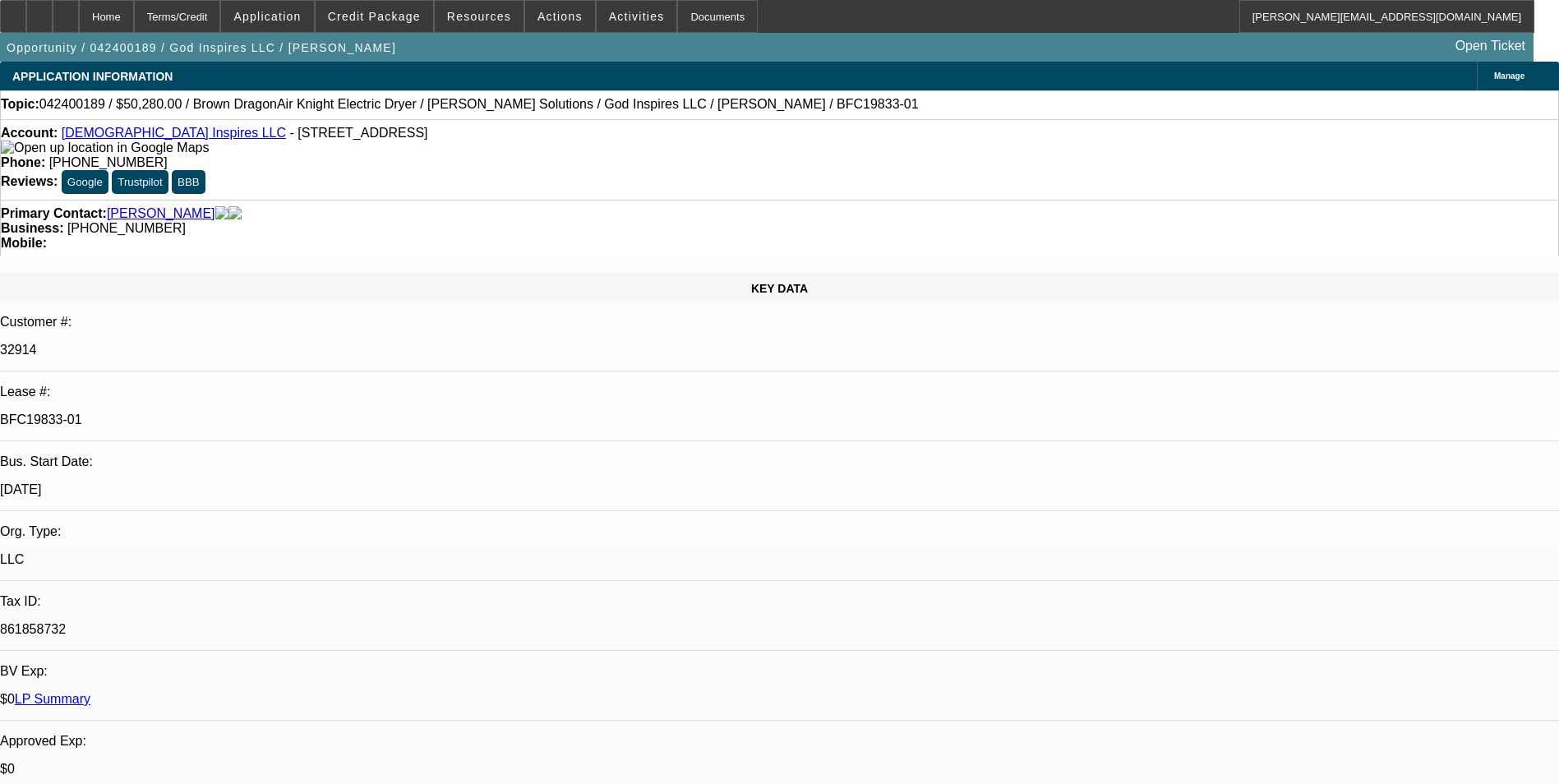
select select "0"
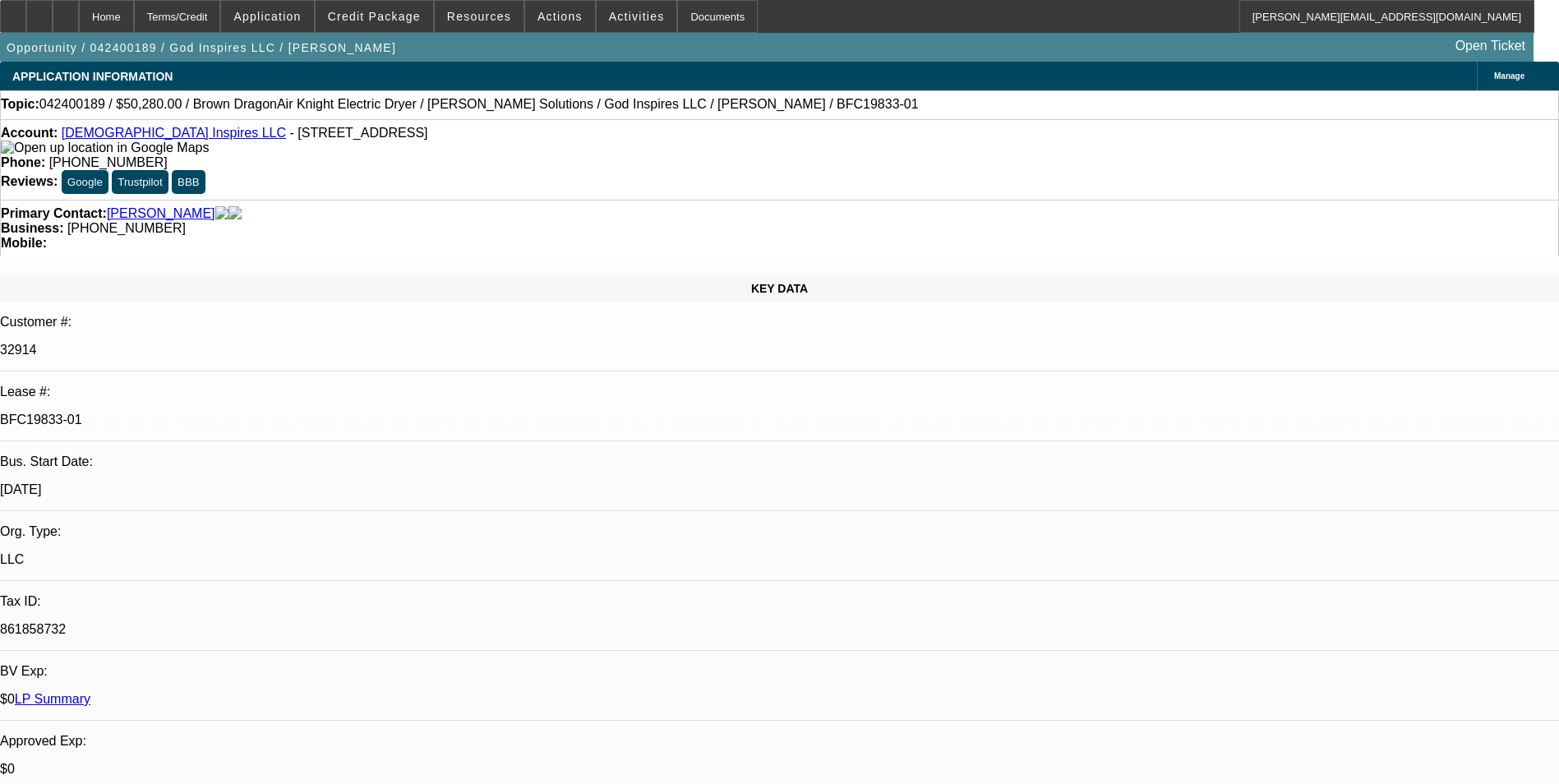
select select "0"
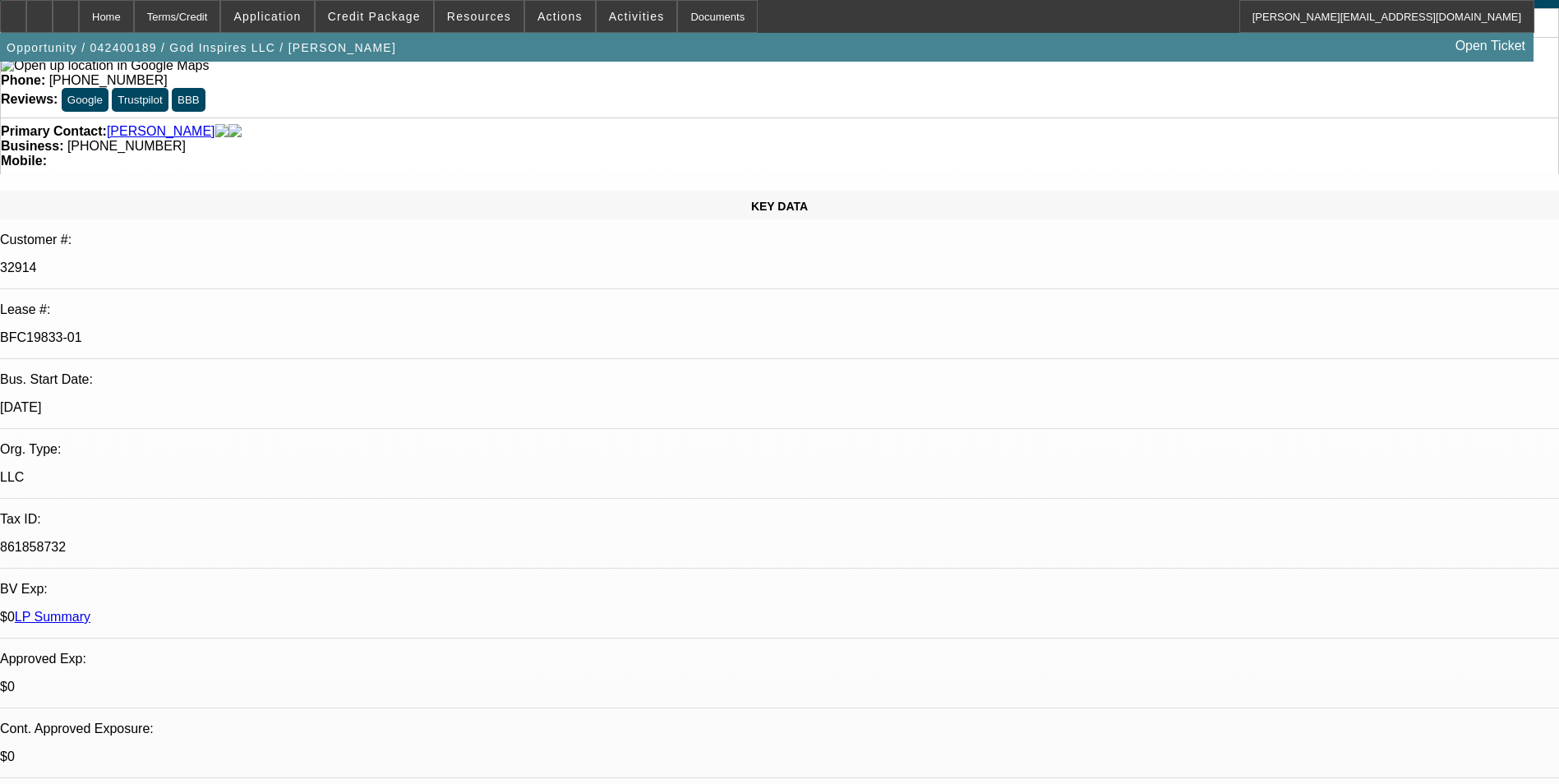
select select "1"
select select "6"
select select "1"
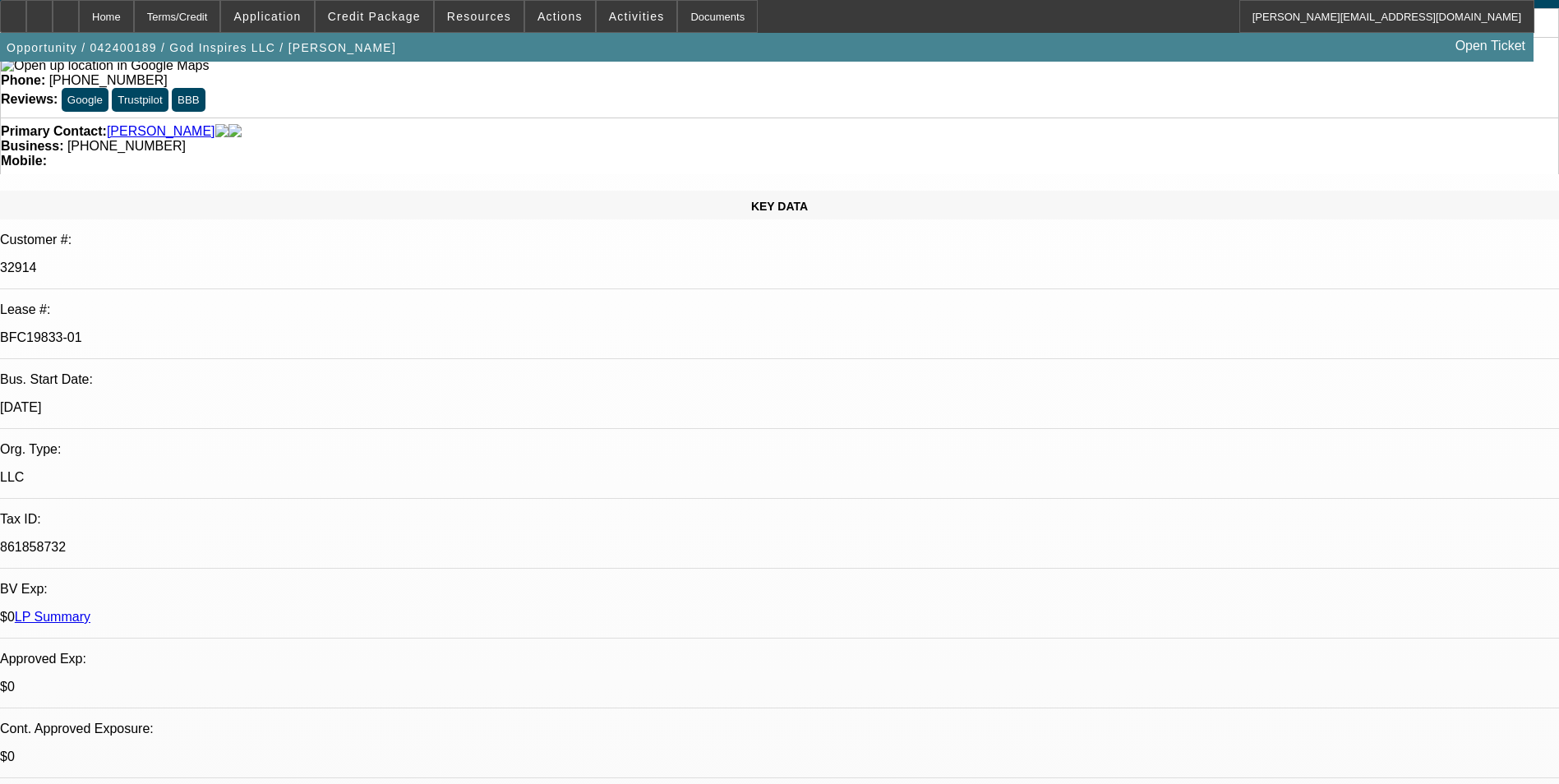
select select "6"
select select "1"
select select "6"
select select "1"
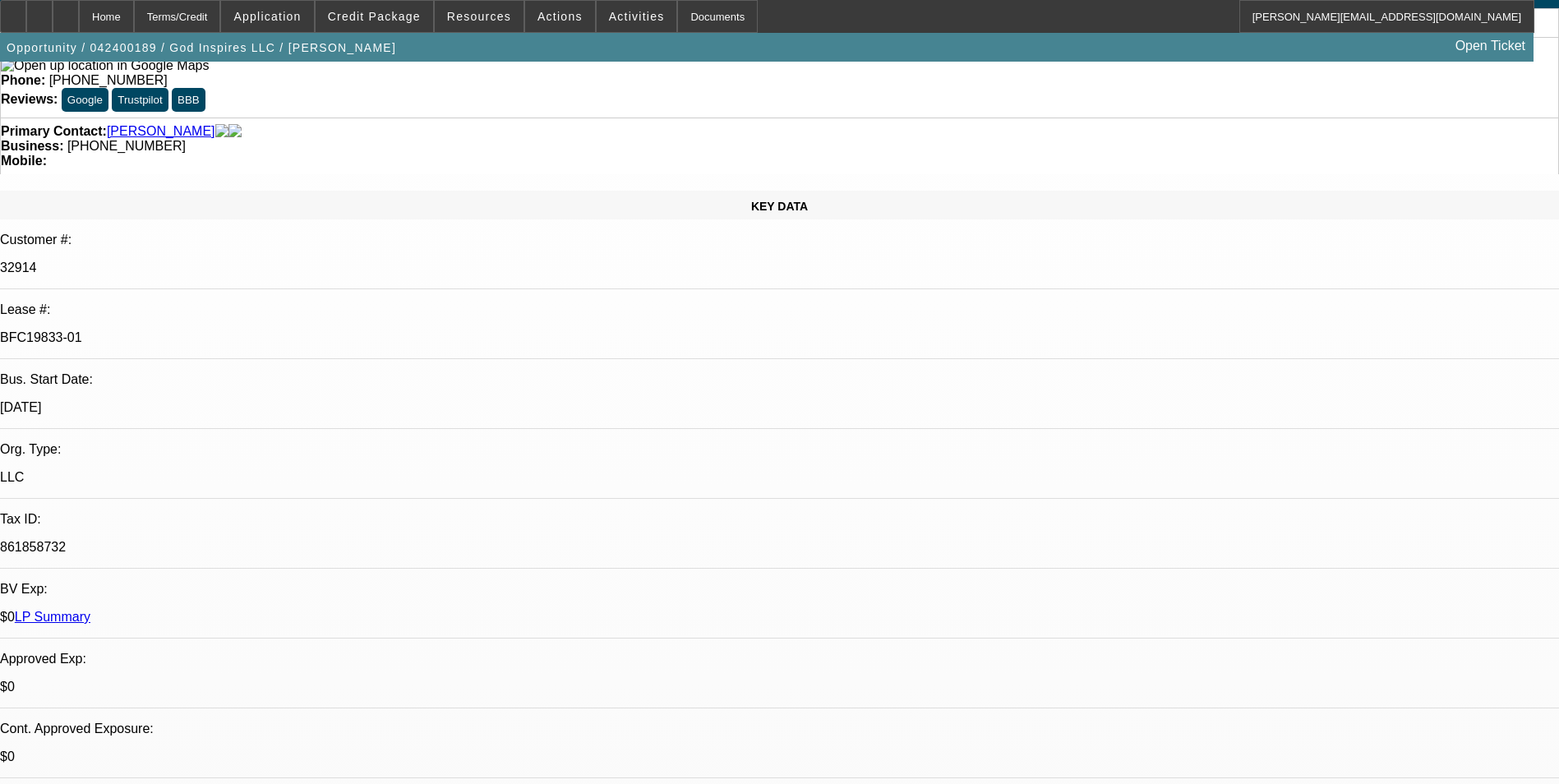
select select "1"
select select "6"
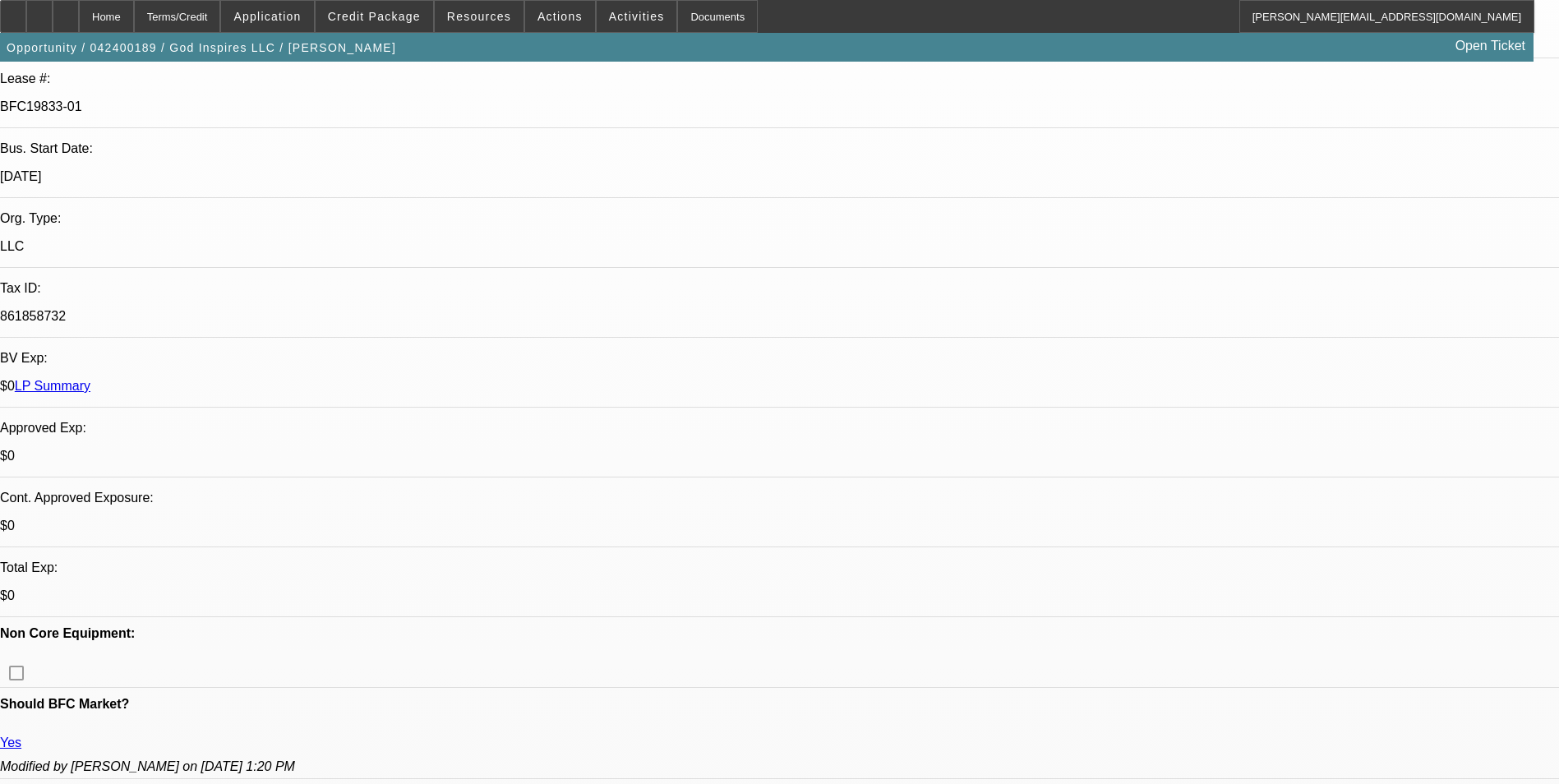
scroll to position [82, 0]
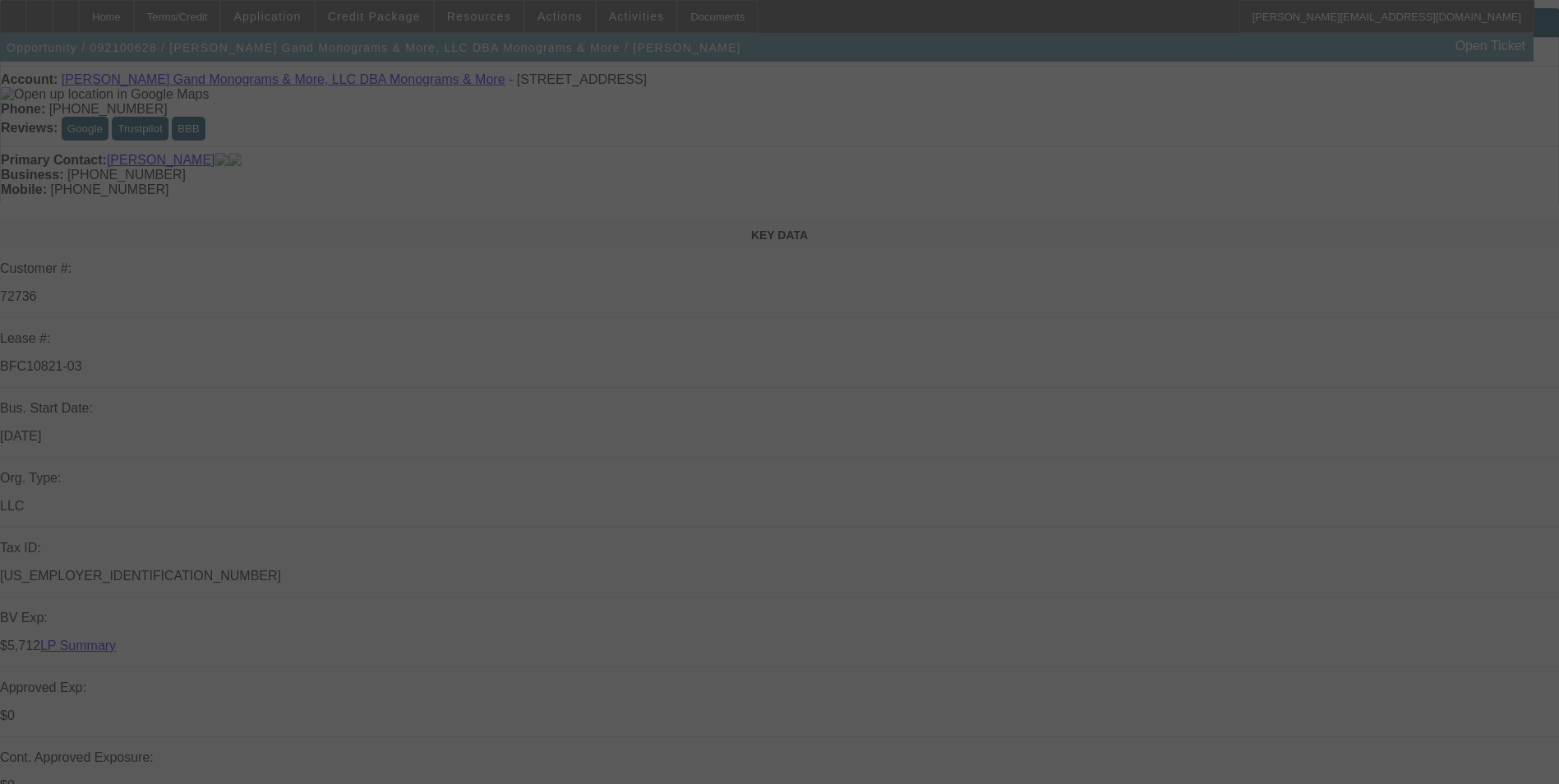
scroll to position [82, 0]
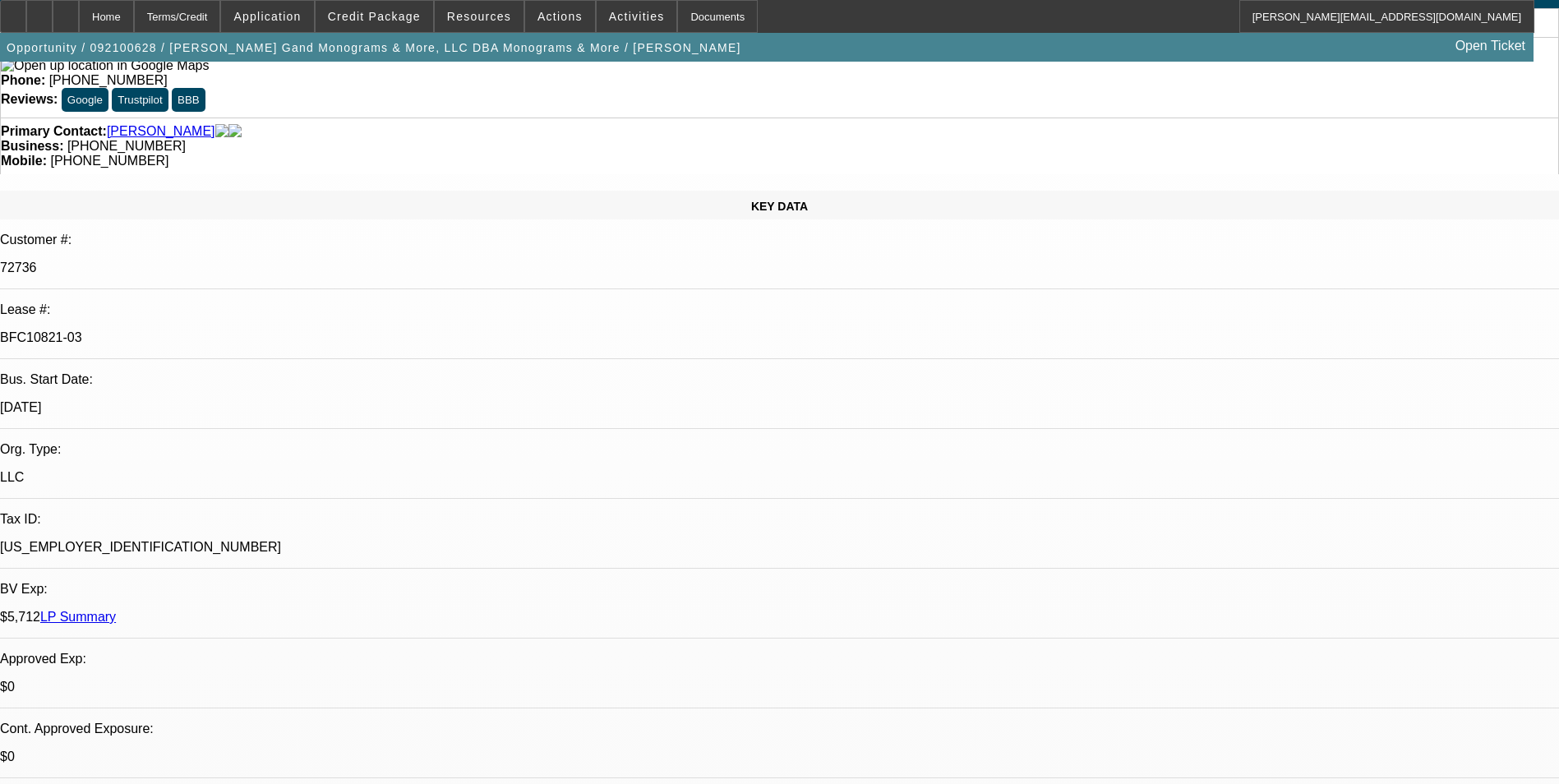
select select "0"
select select "0.1"
select select "0"
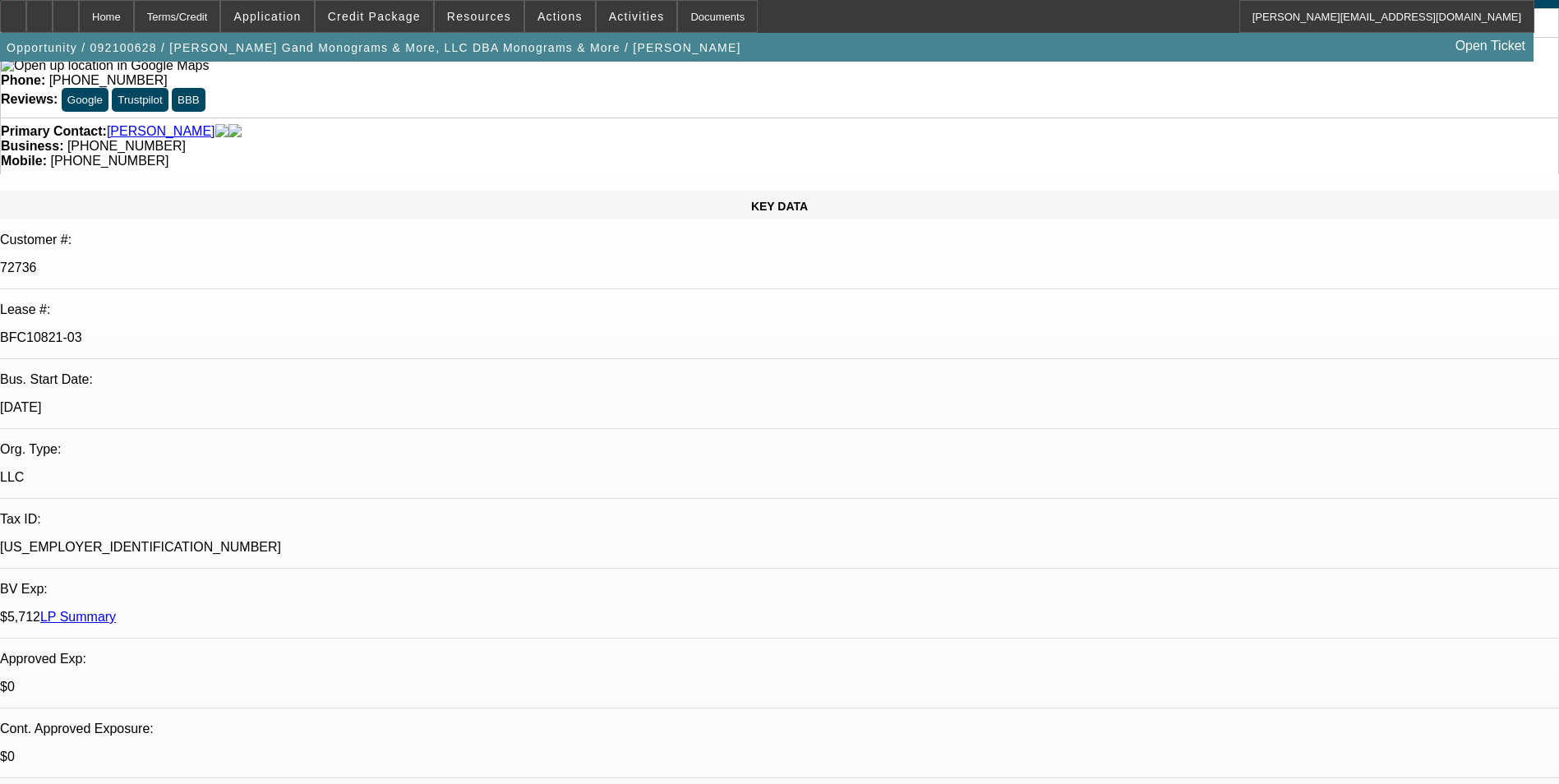
select select "0"
select select "0.1"
select select "0"
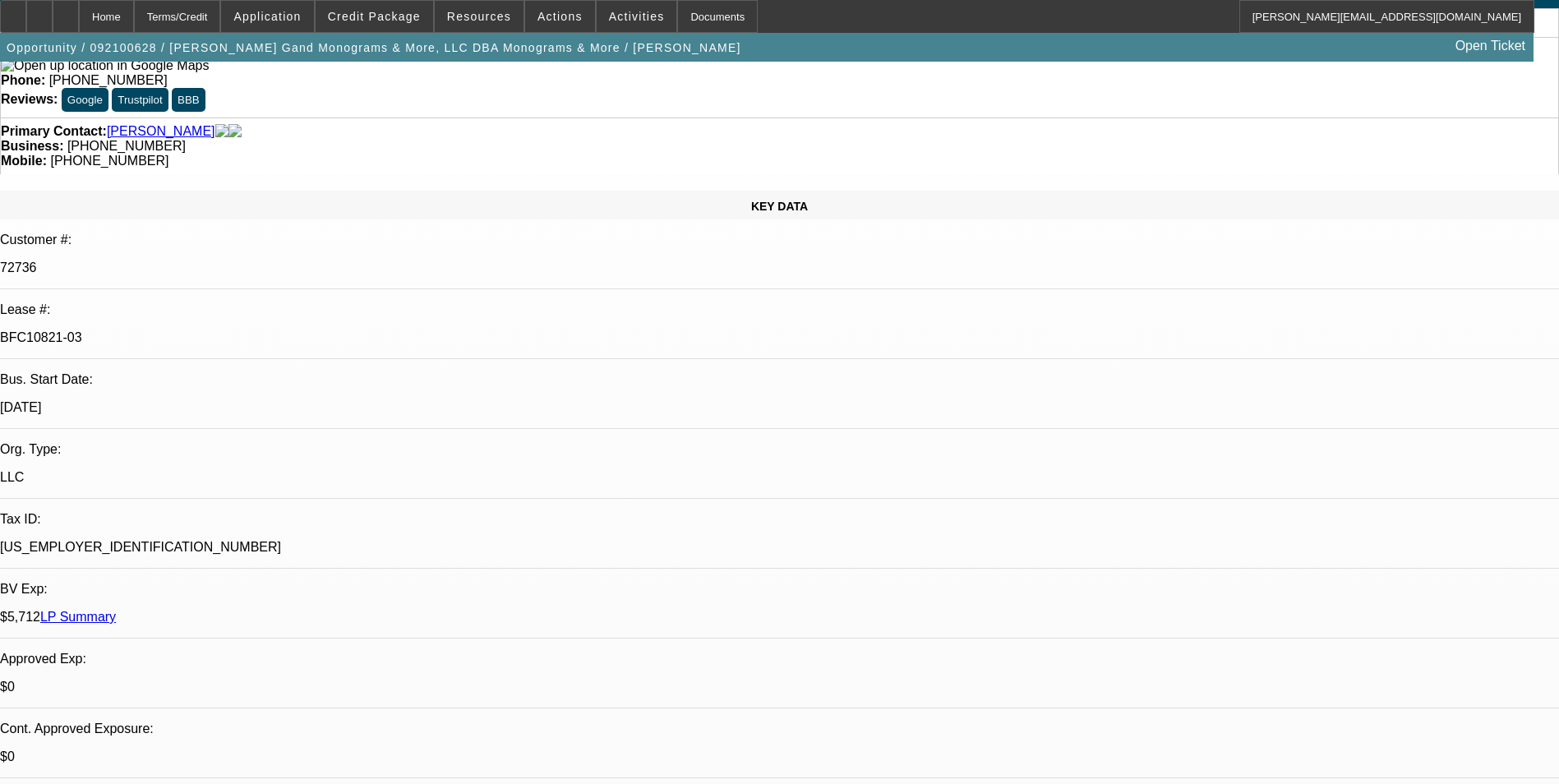
select select "0"
select select "0.1"
select select "1"
select select "4"
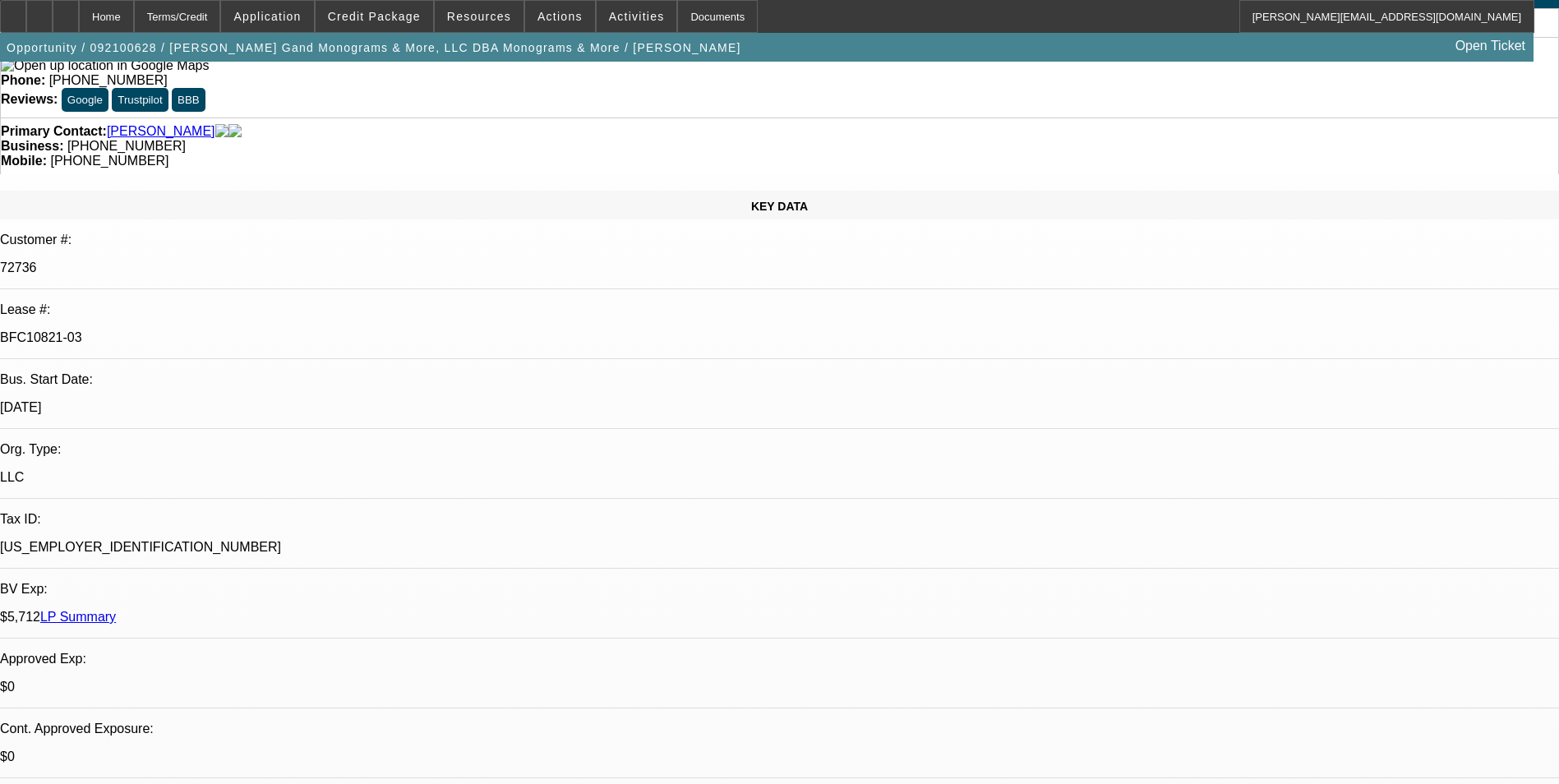
select select "1"
select select "6"
select select "1"
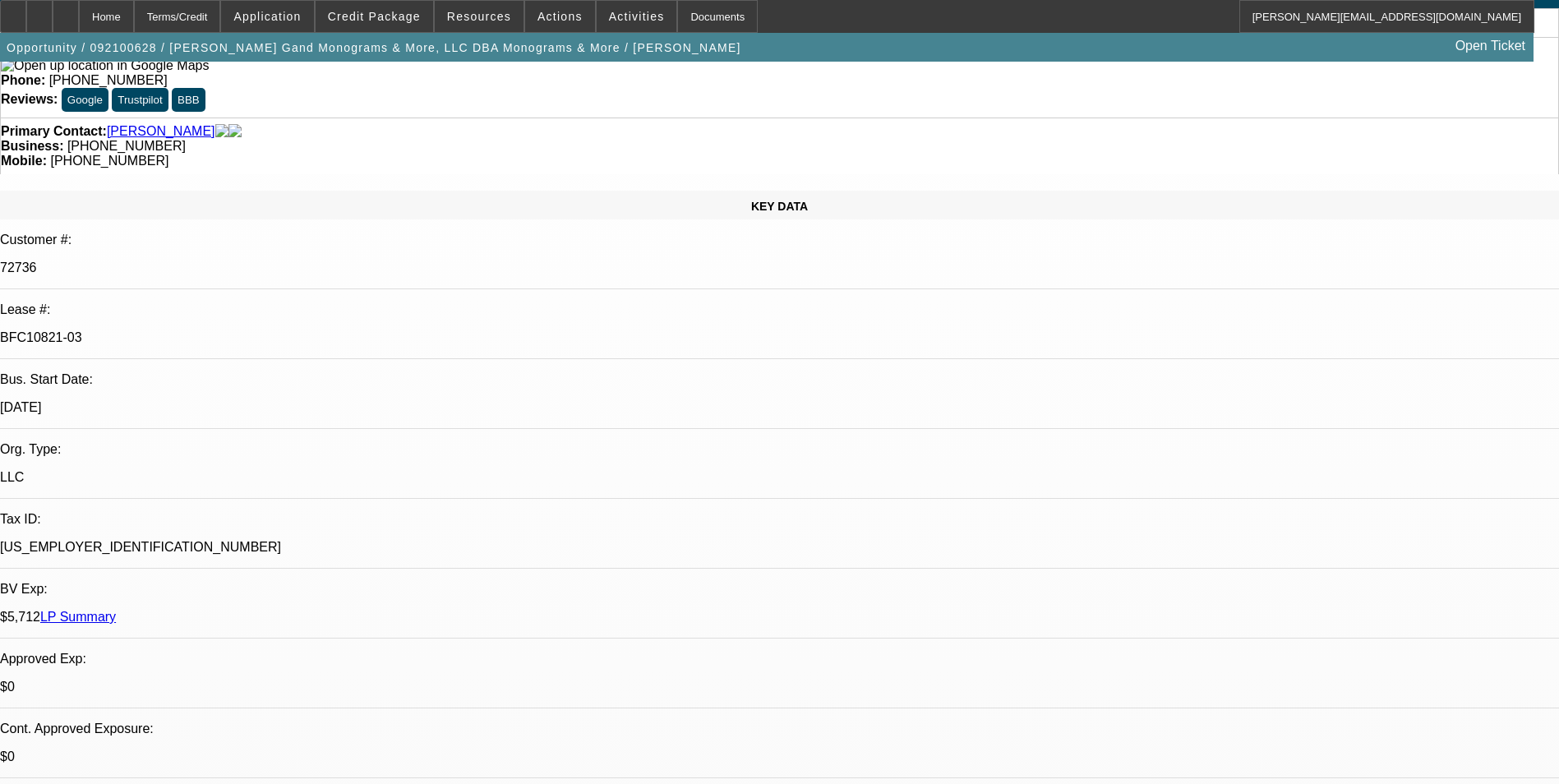
select select "4"
select select "1"
select select "4"
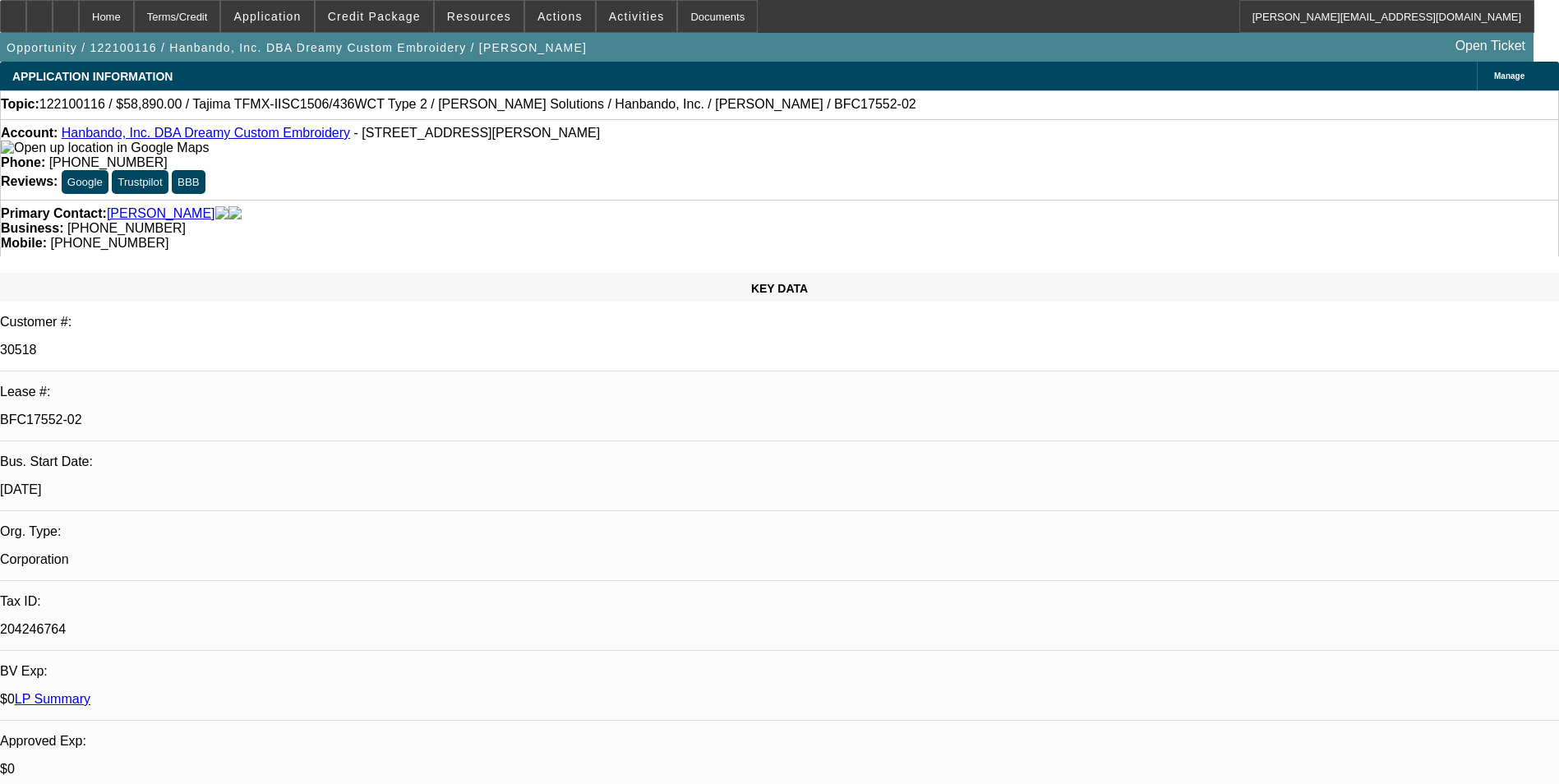
select select "0"
select select "2"
select select "0"
select select "2"
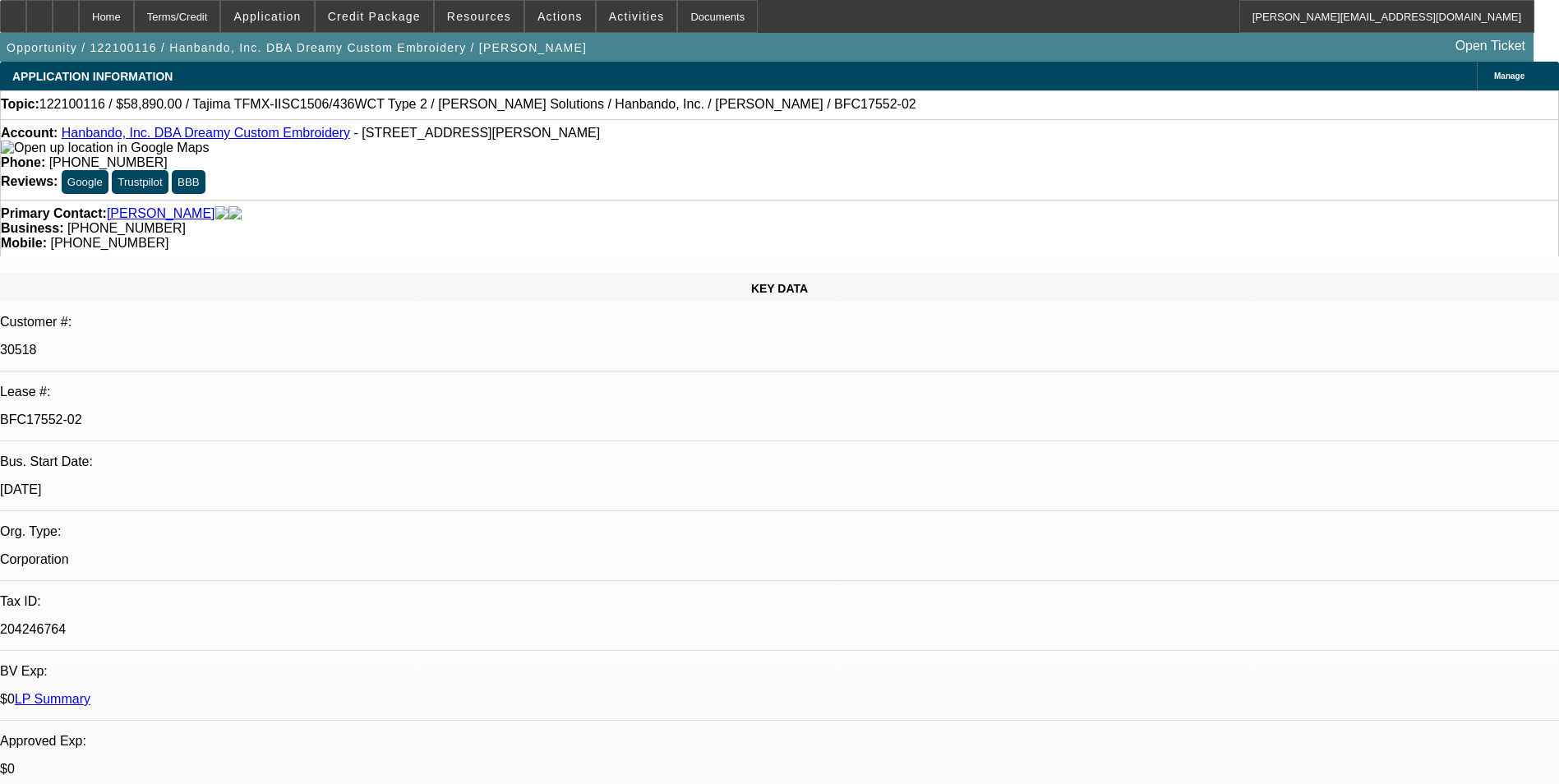
select select "0"
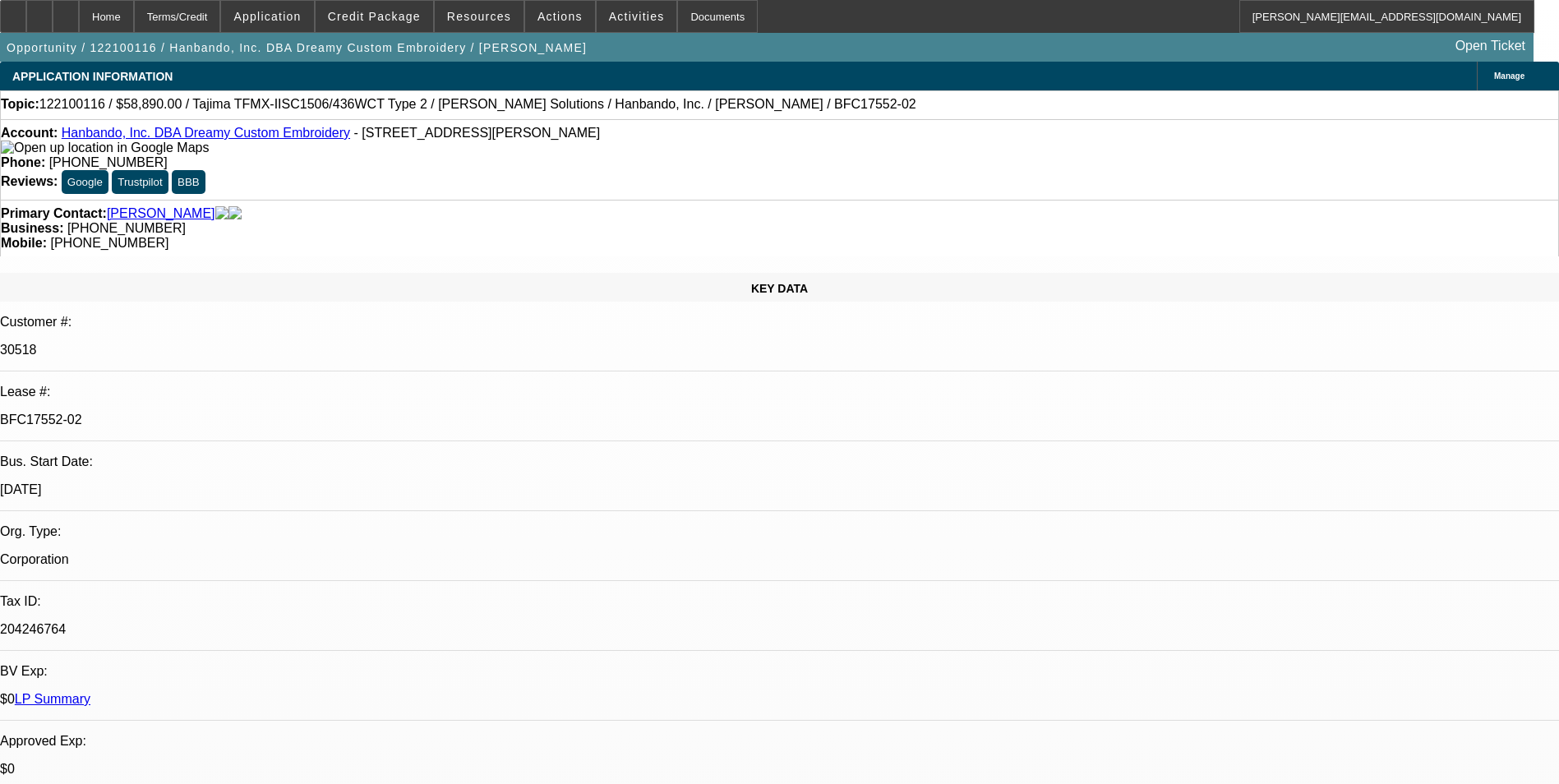
select select "2"
select select "0"
select select "1"
select select "2"
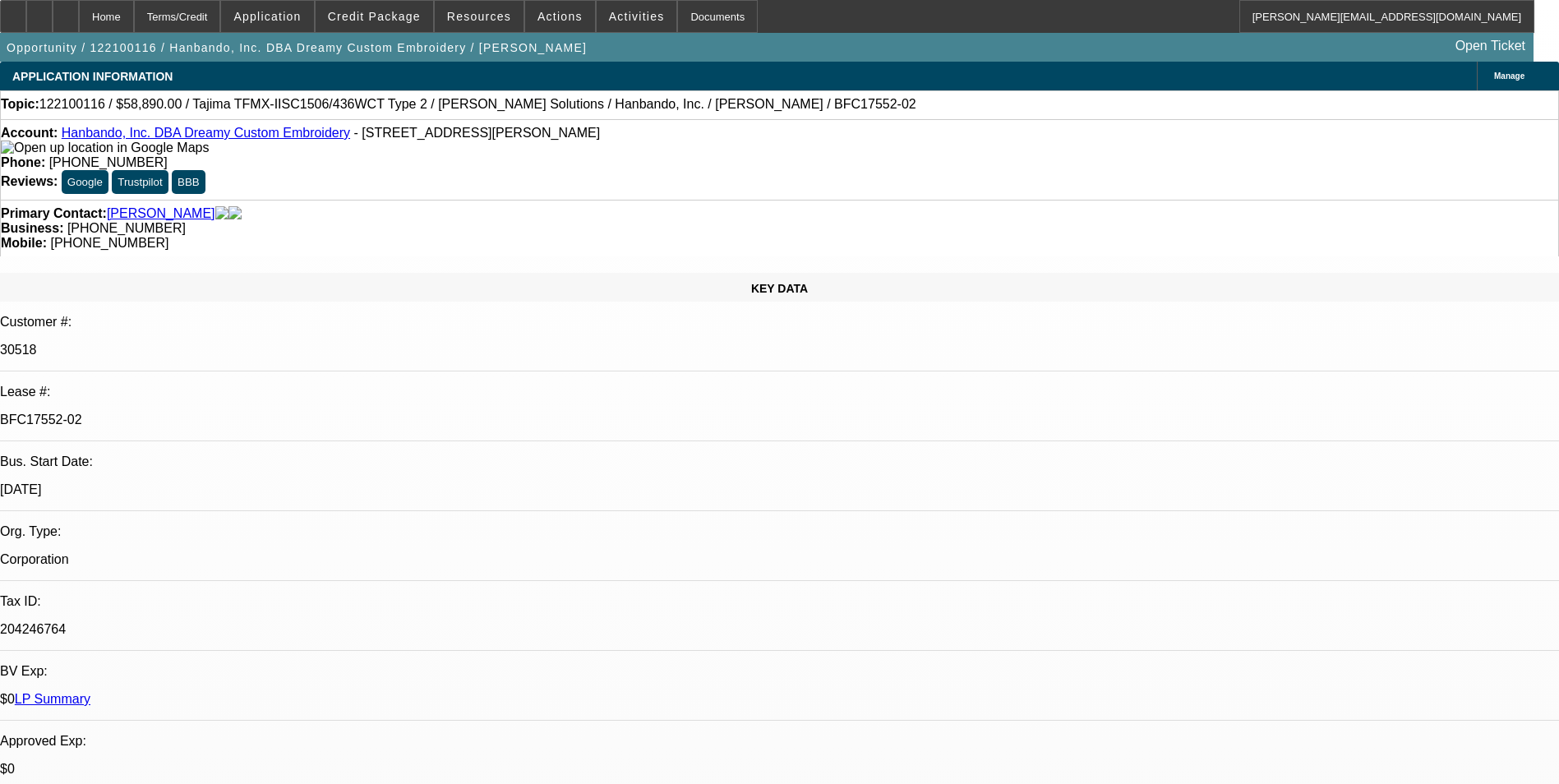
select select "1"
select select "2"
select select "1"
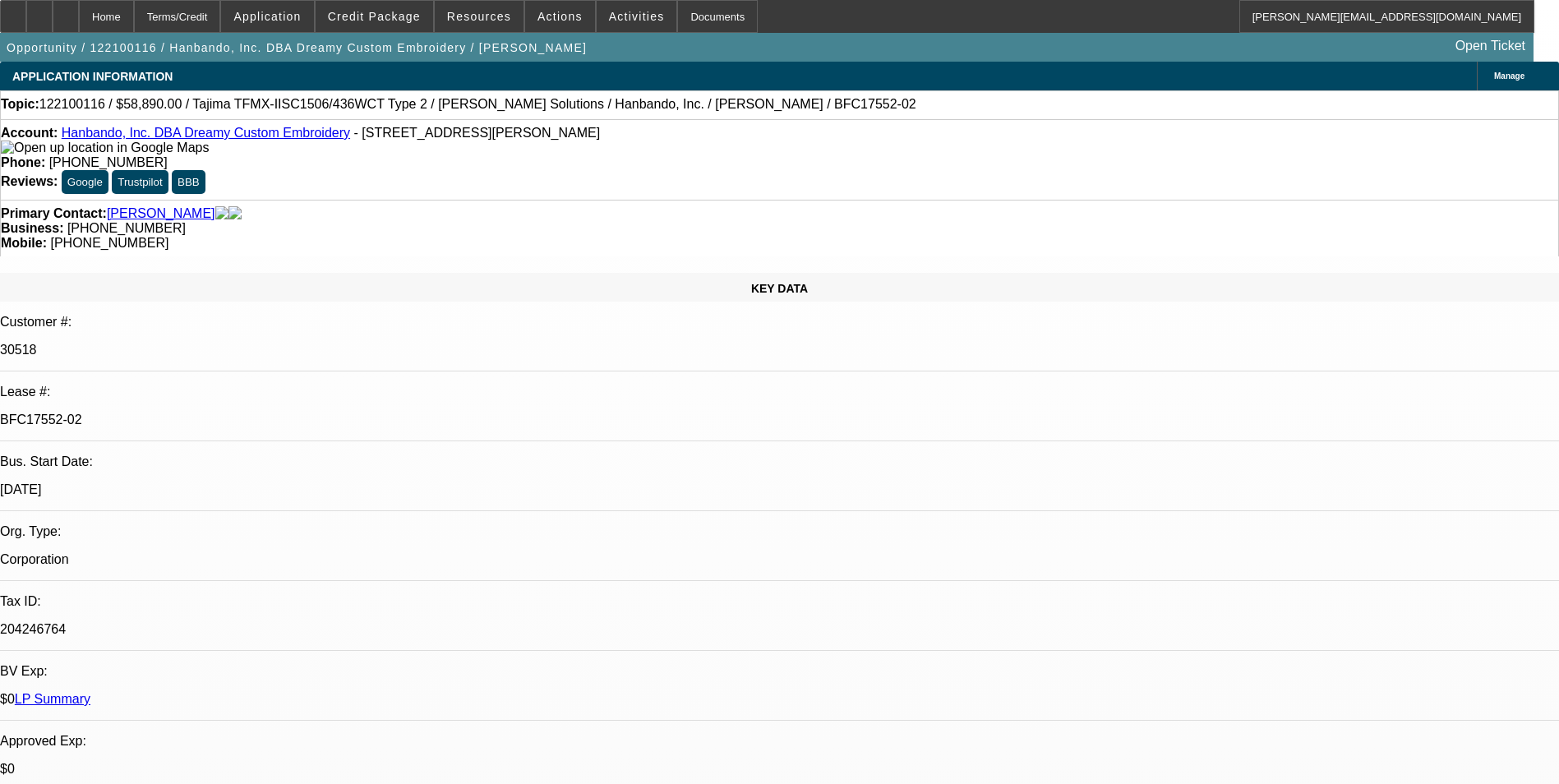
select select "2"
select select "1"
select select "2"
click at [401, 20] on span "Credit Package" at bounding box center [374, 16] width 93 height 13
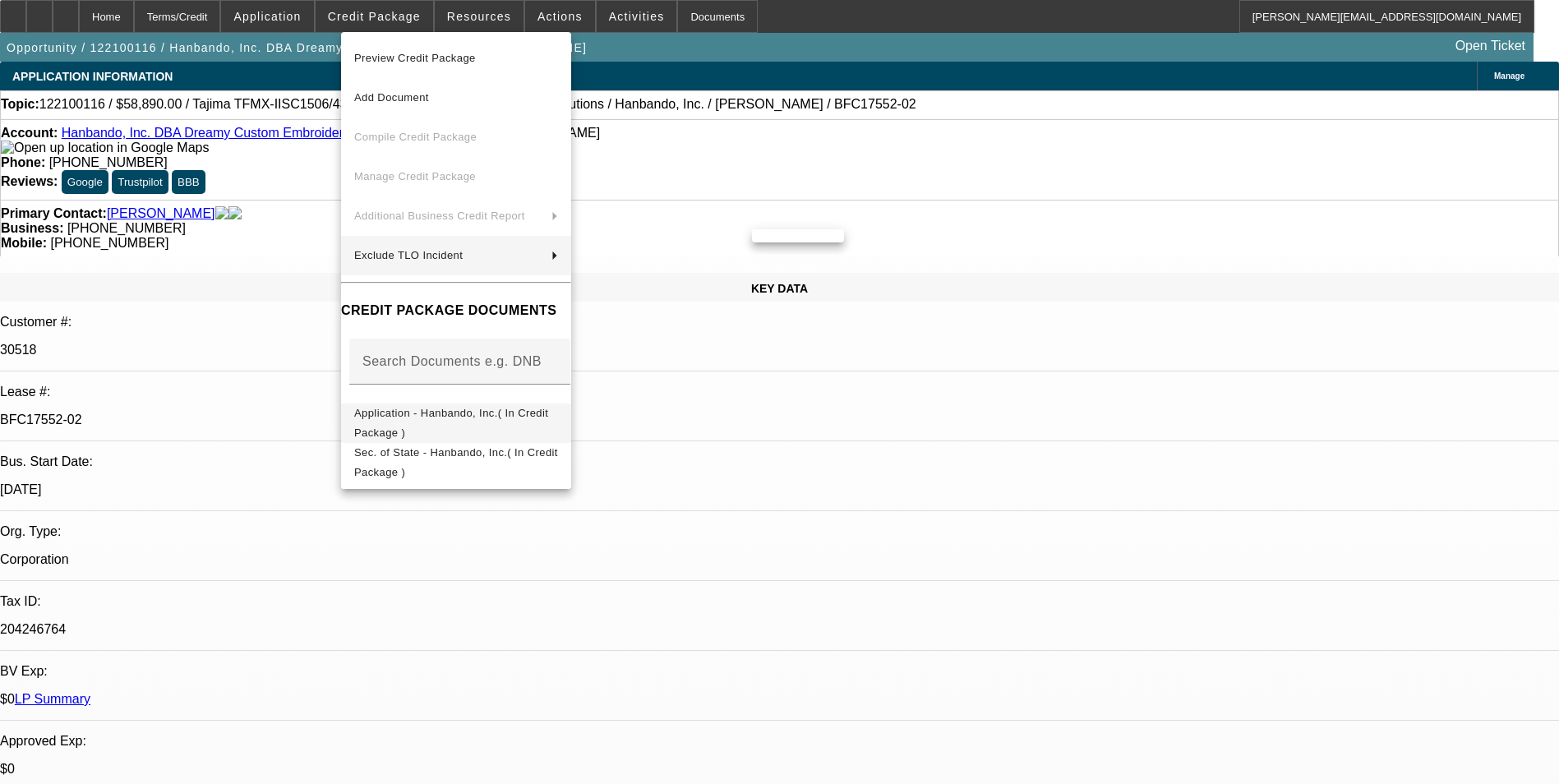
click at [483, 423] on span "Application - Hanbando, Inc.( In Credit Package )" at bounding box center [456, 423] width 204 height 40
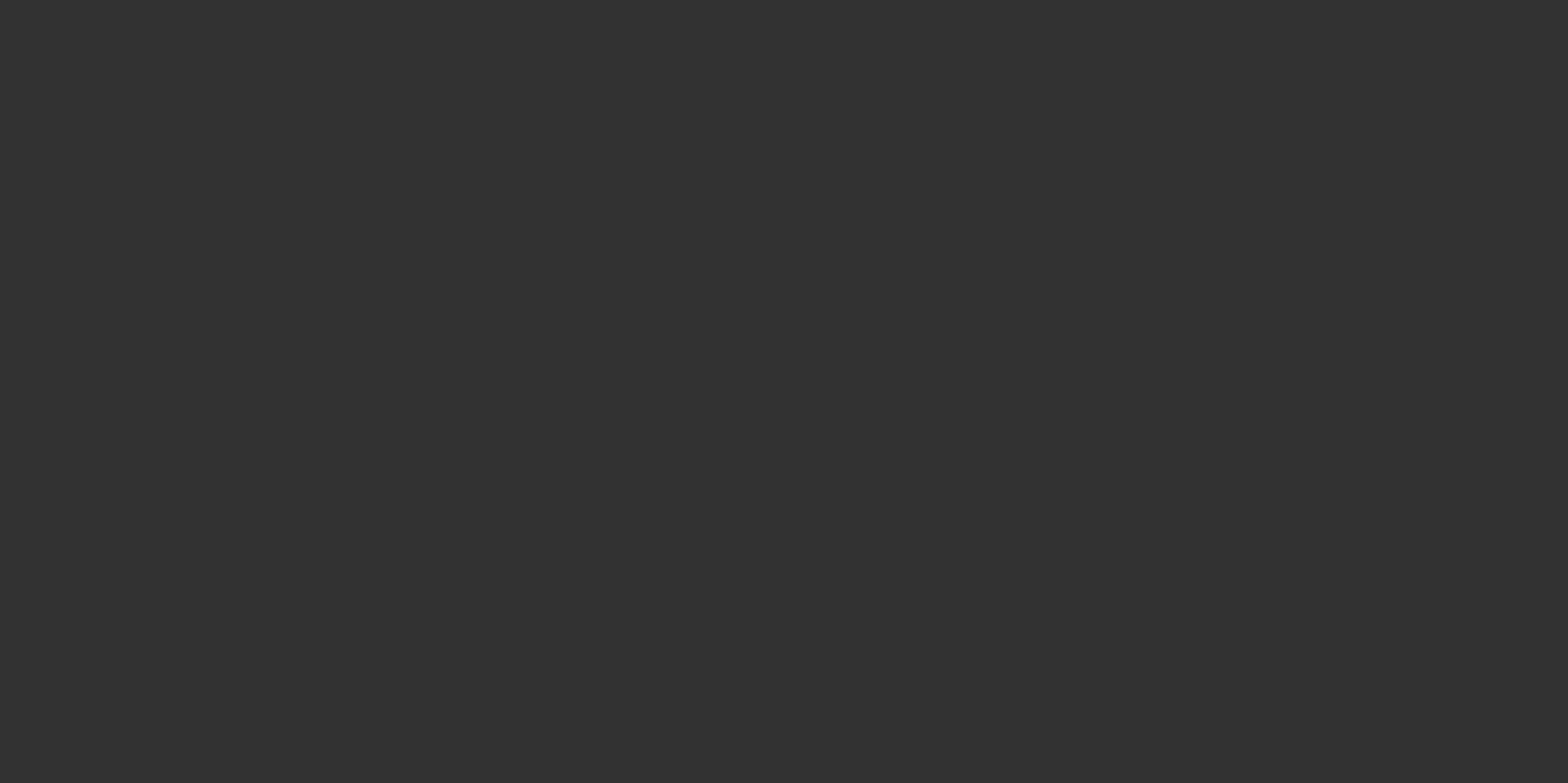
select select "0"
select select "2"
select select "0"
select select "6"
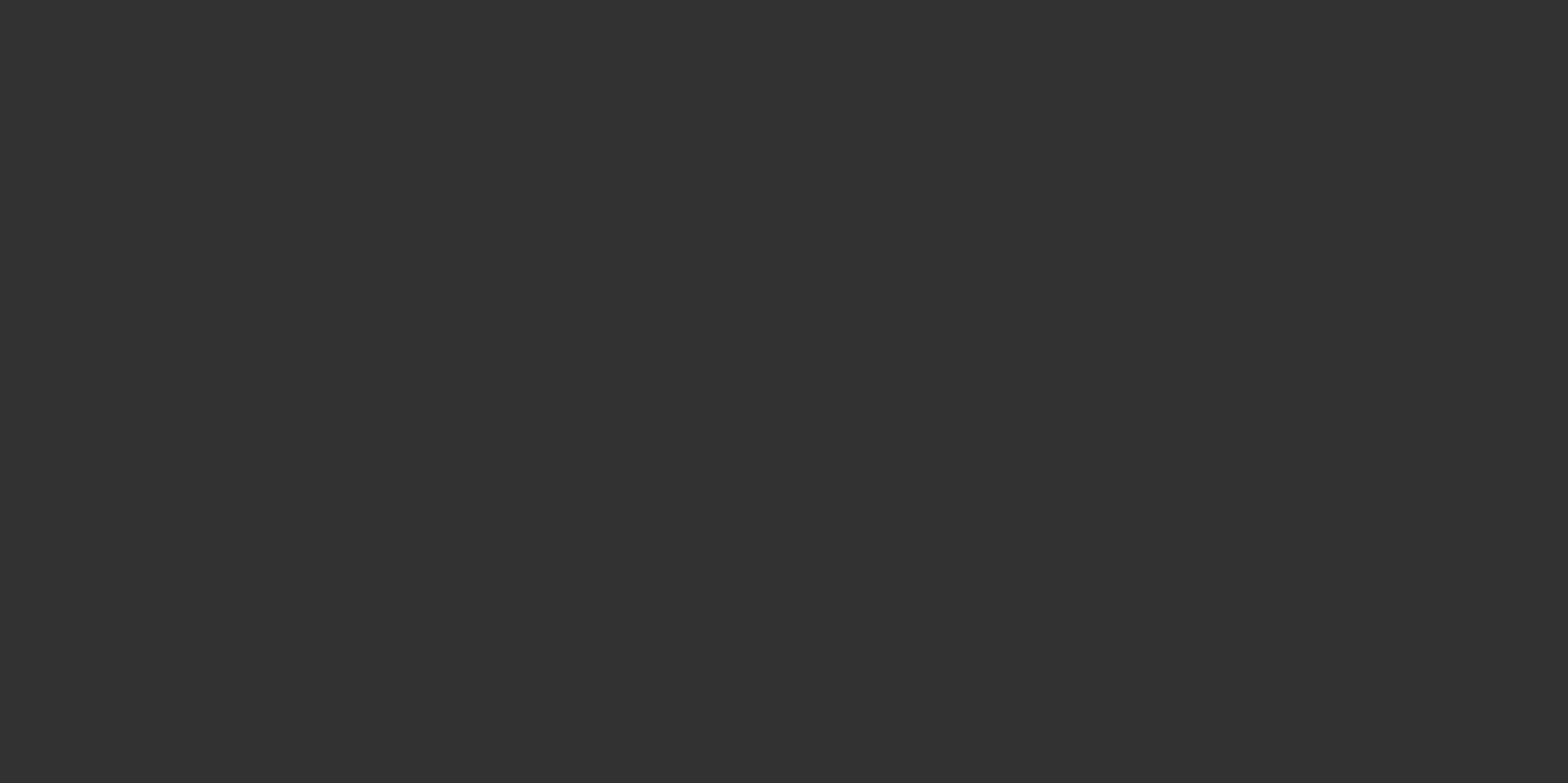
select select "0"
select select "2"
select select "0"
select select "6"
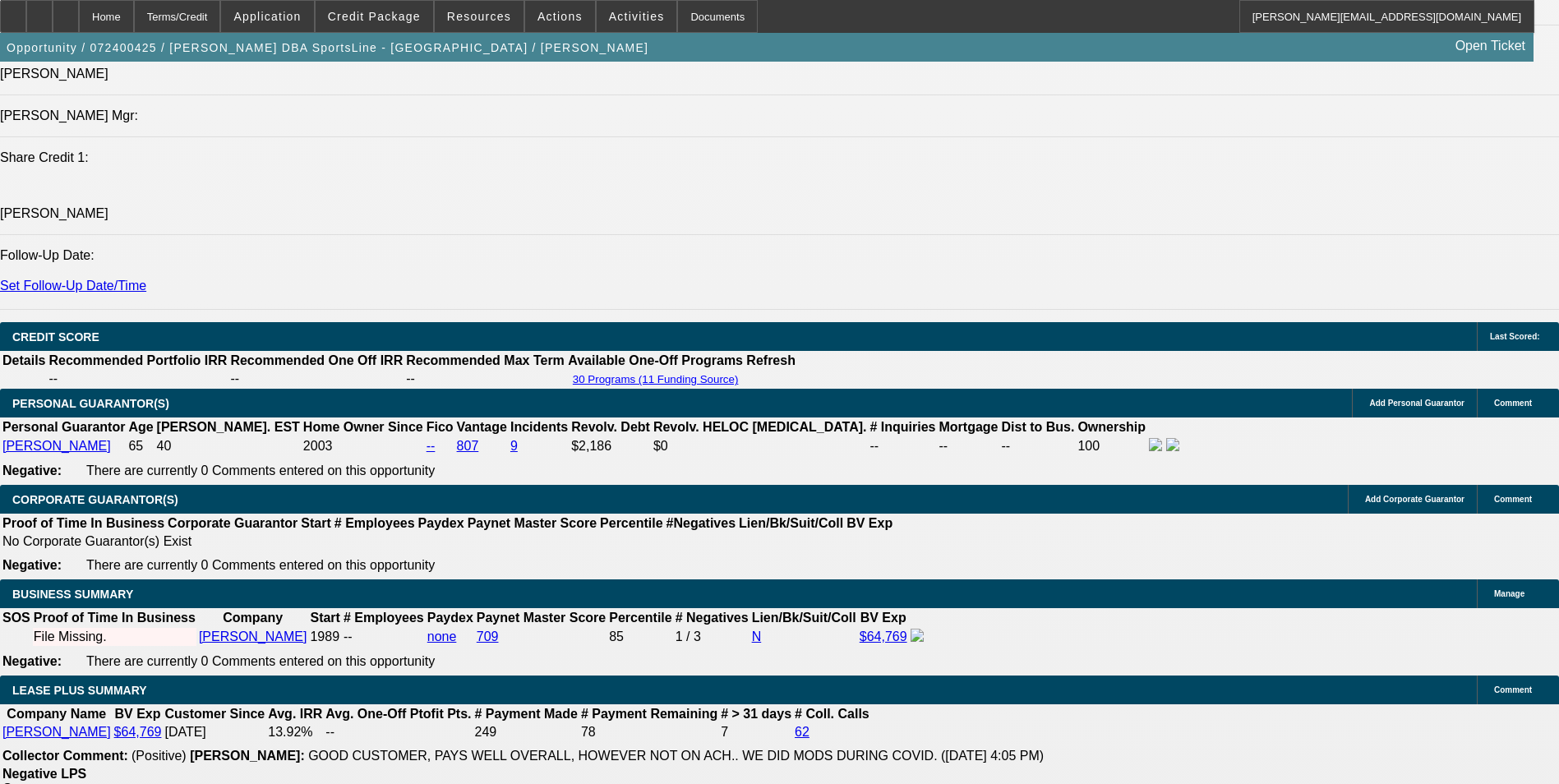
scroll to position [2219, 0]
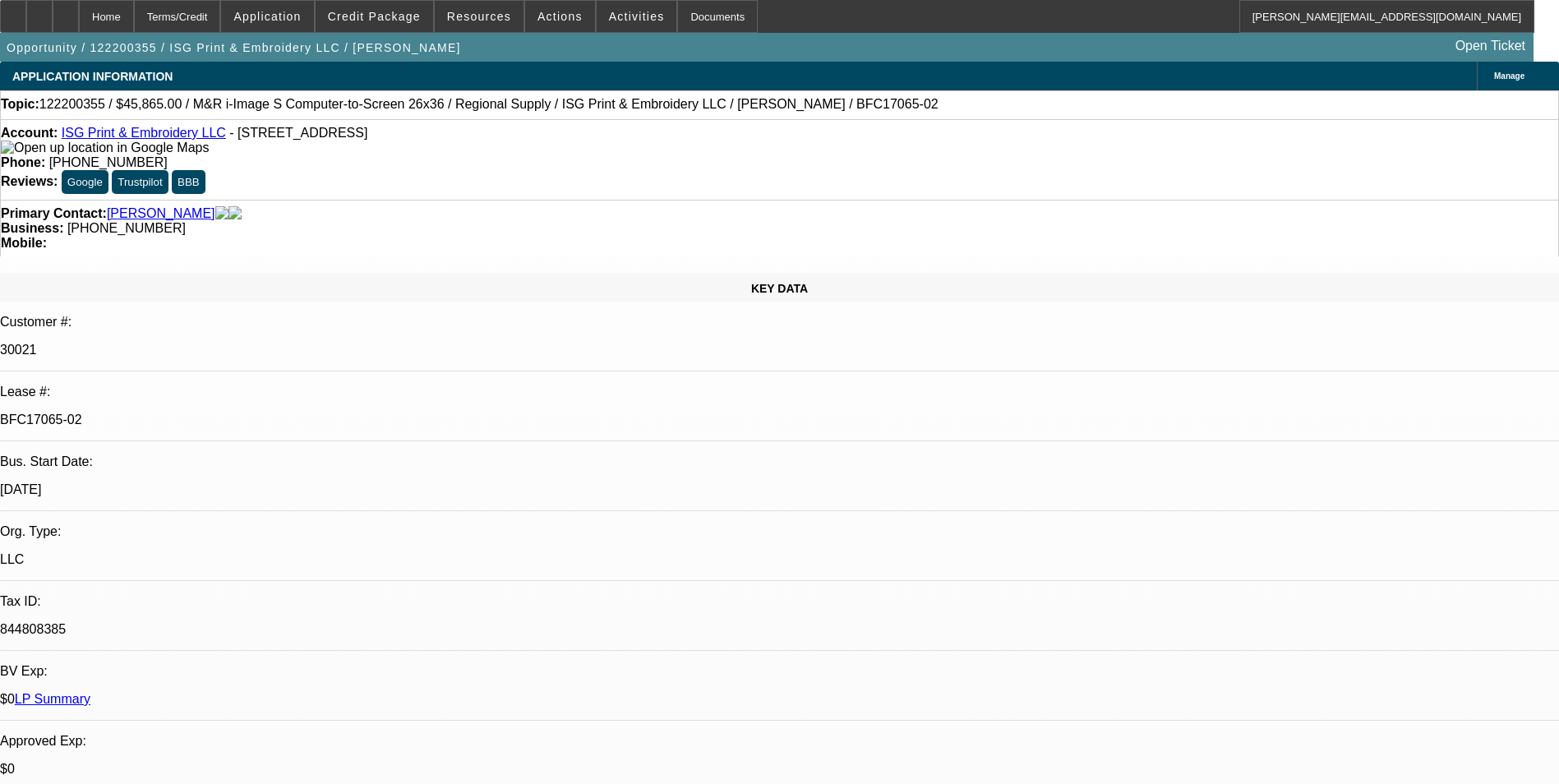
select select "0"
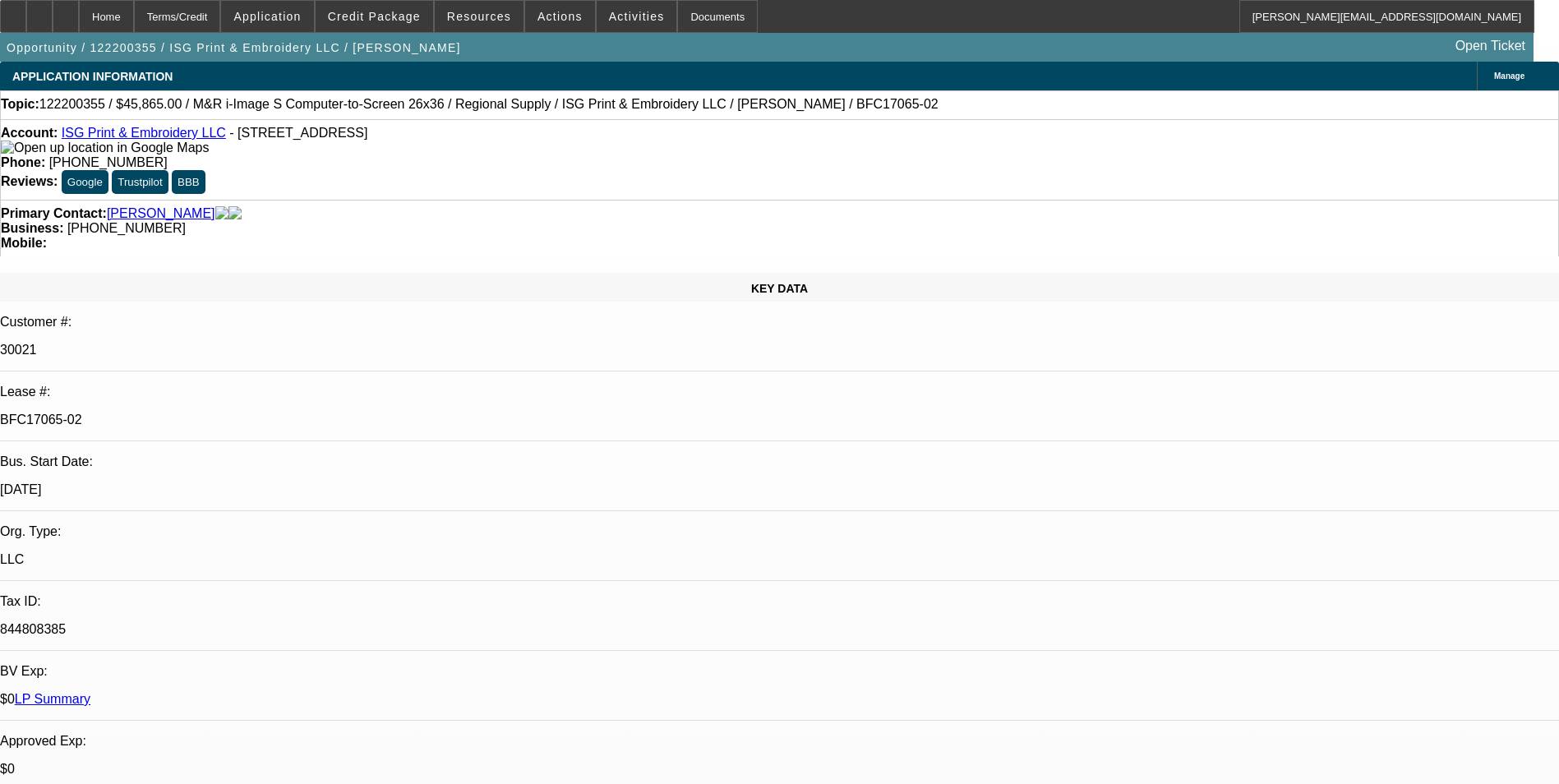
select select "0"
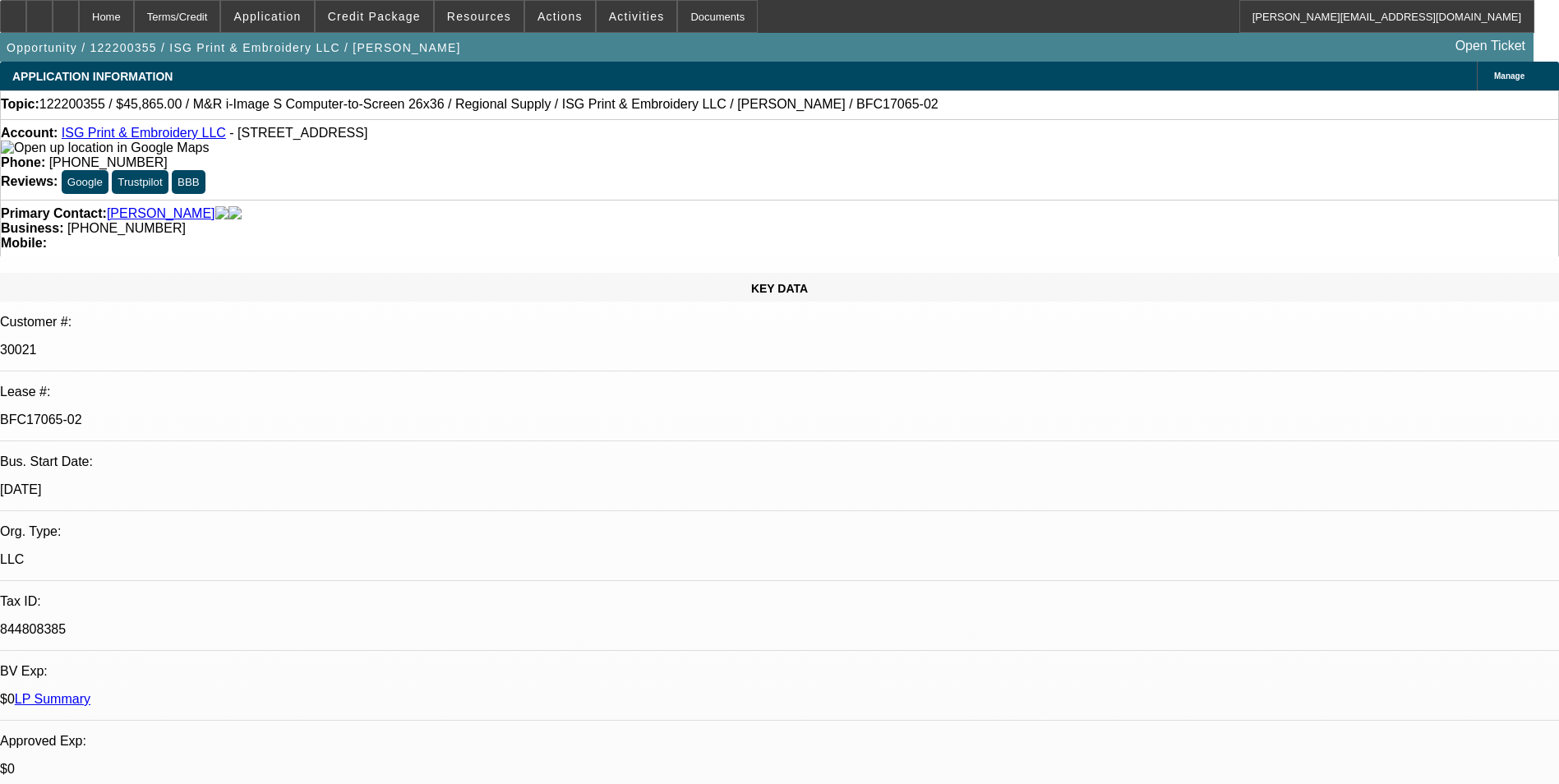
select select "0"
select select "1"
select select "6"
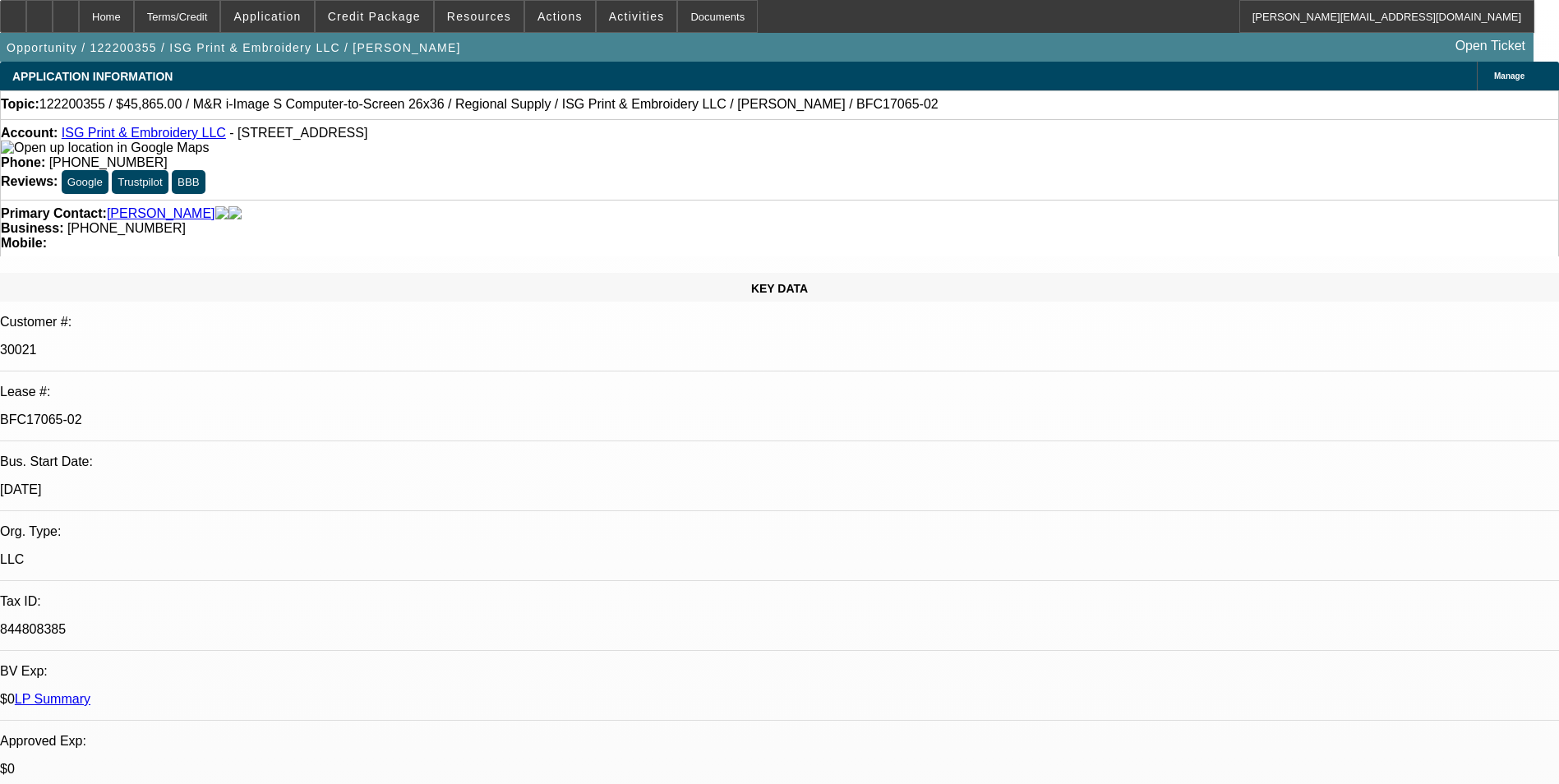
select select "1"
select select "6"
select select "1"
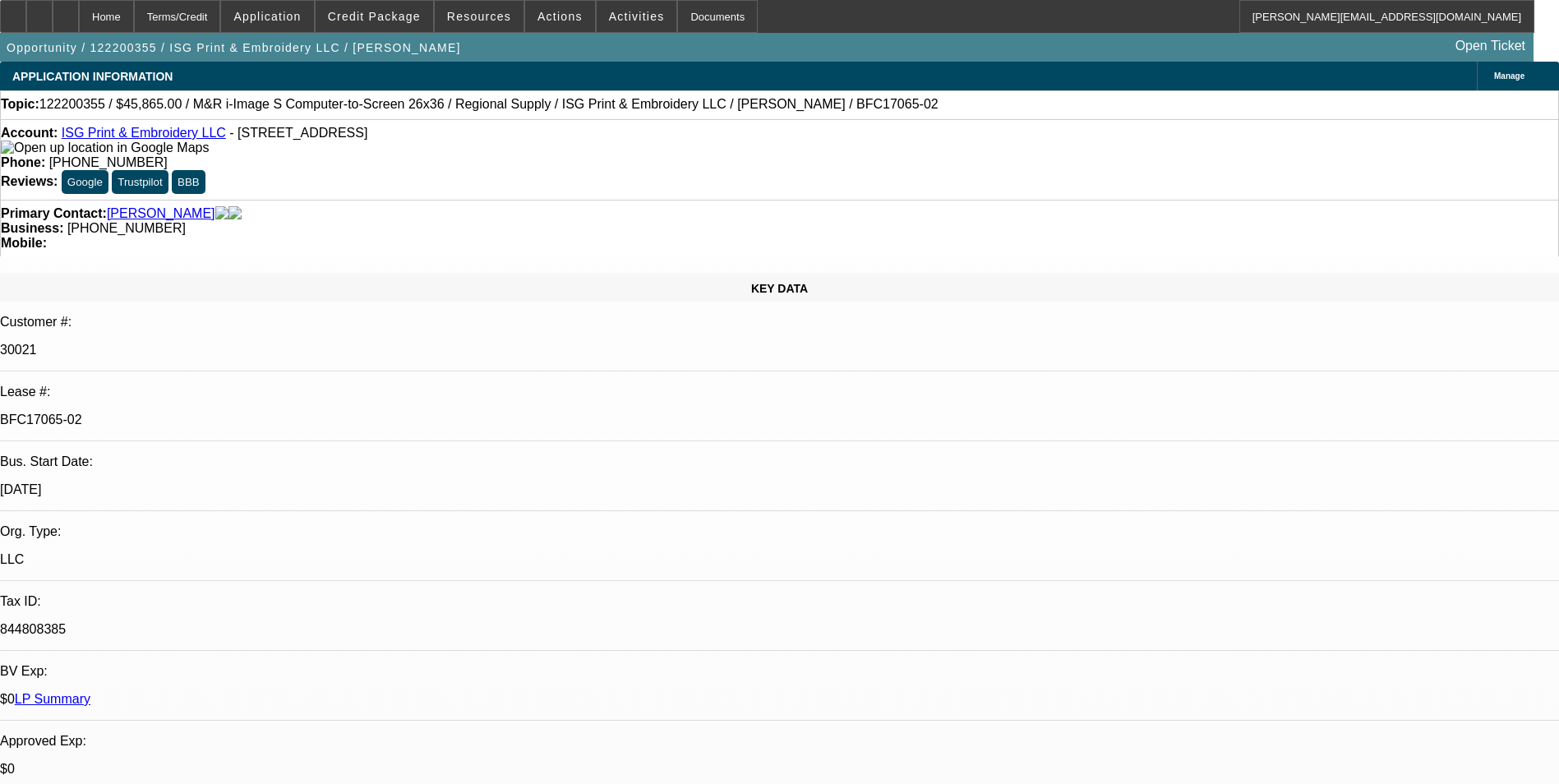
select select "6"
select select "1"
select select "6"
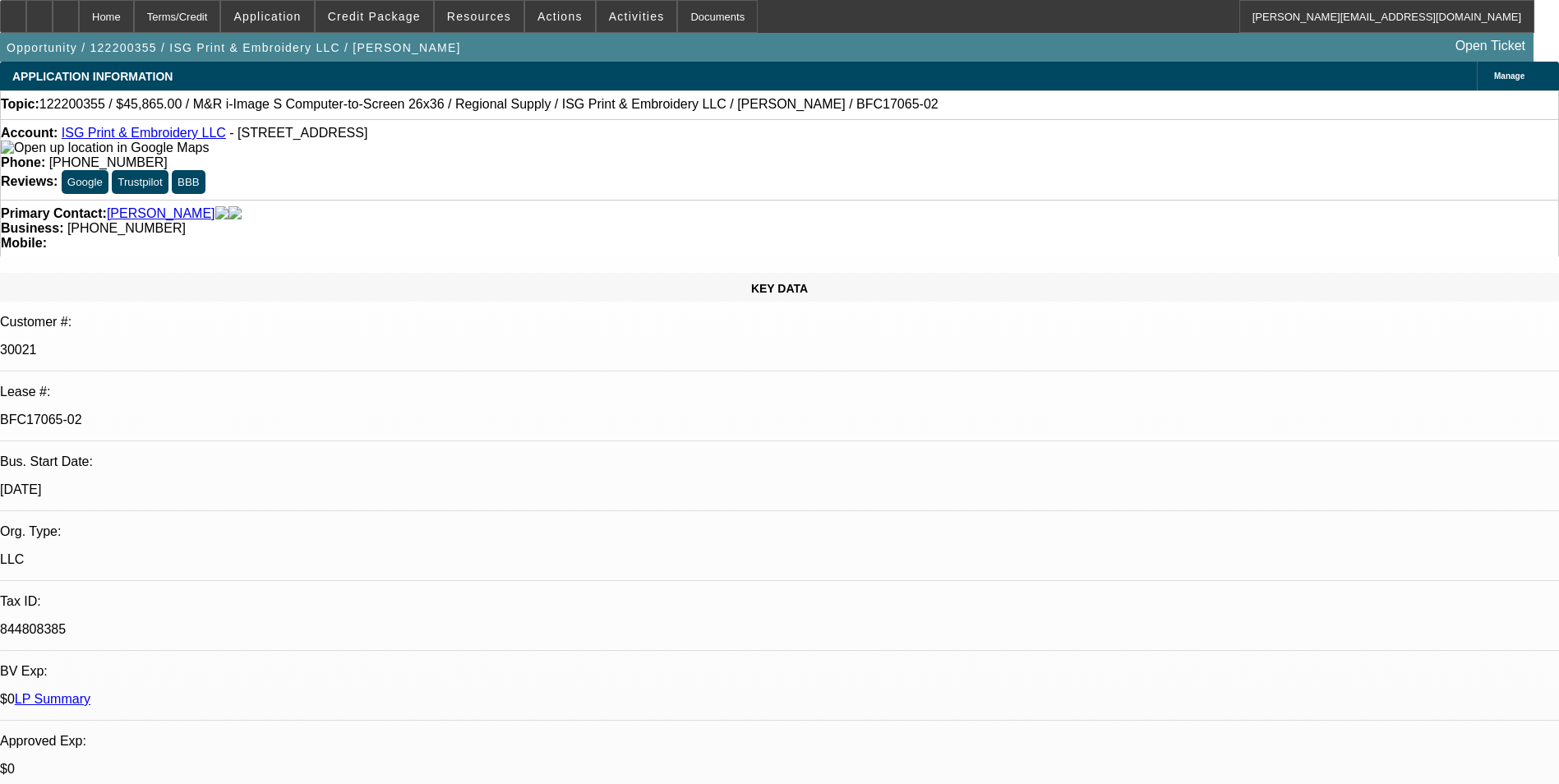
select select "0"
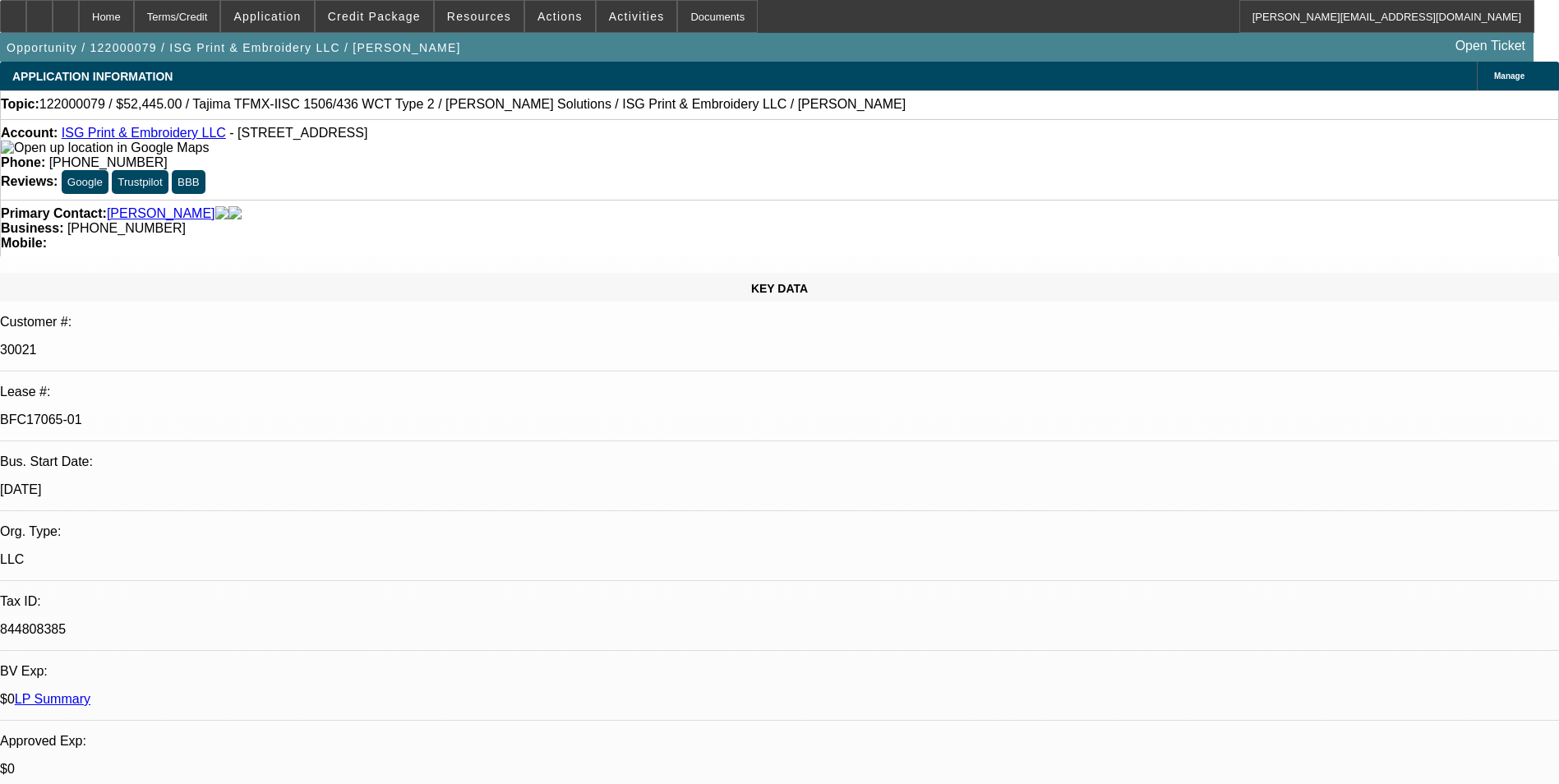
select select "0"
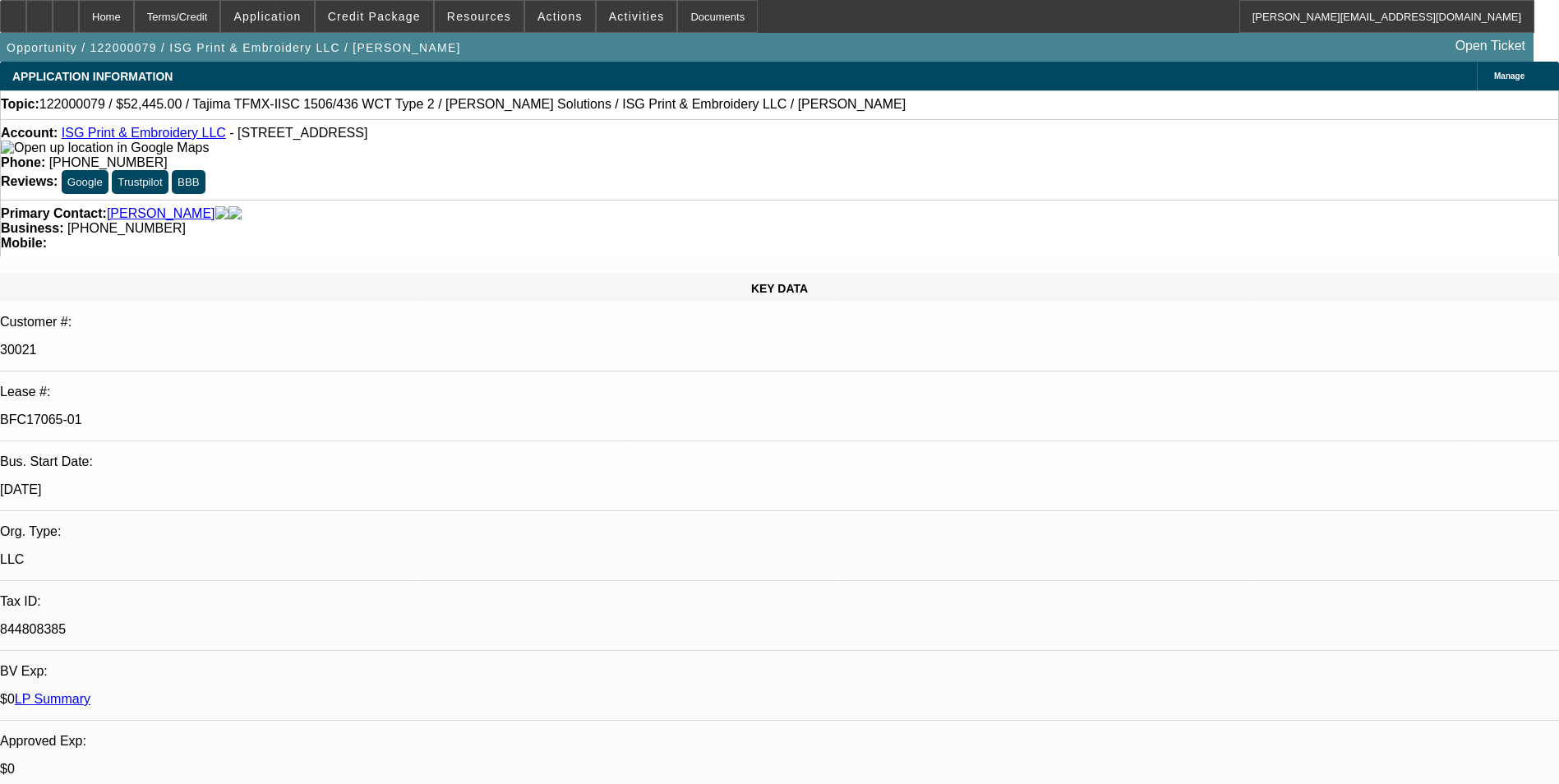
select select "0"
select select "1"
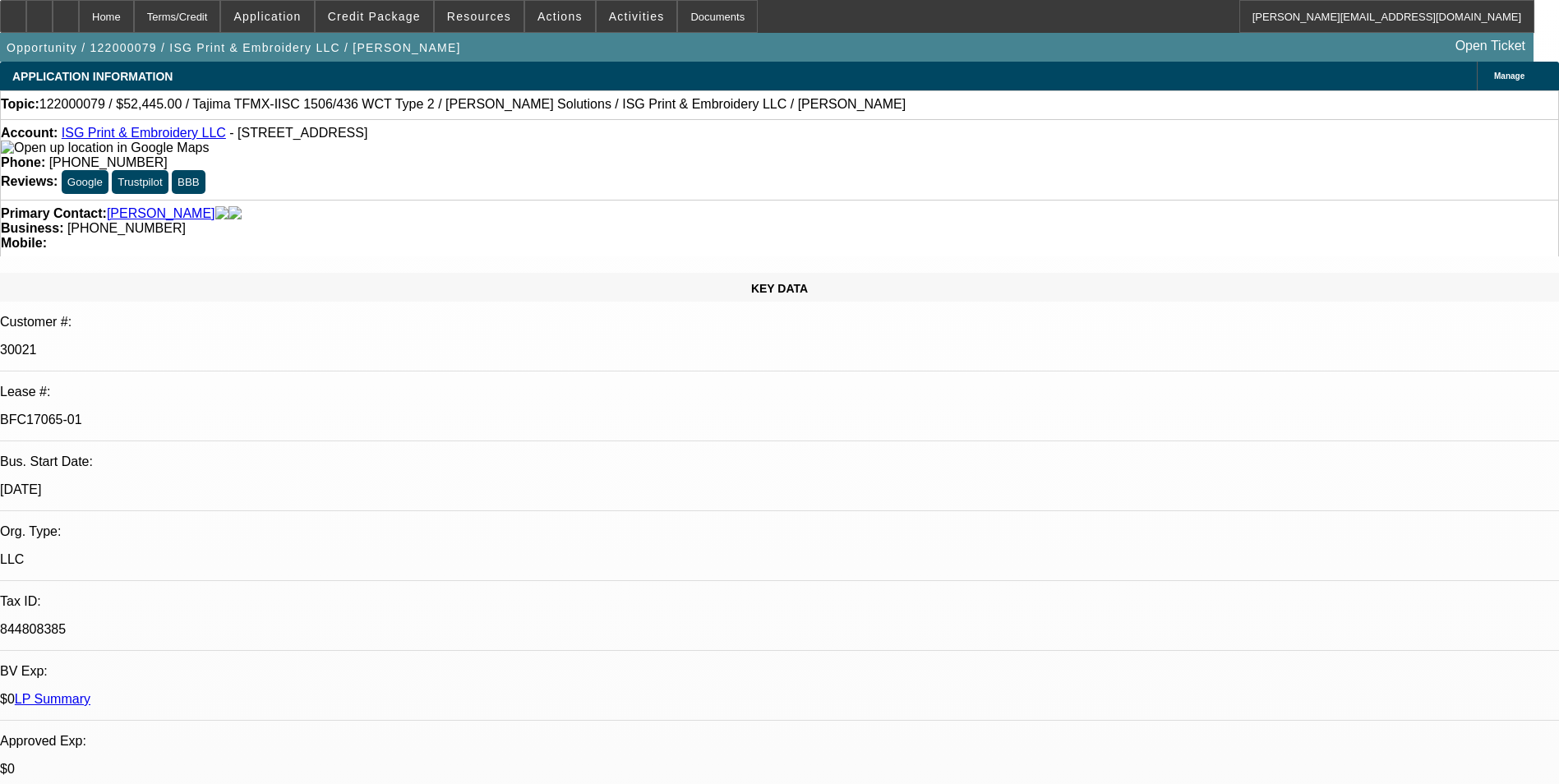
select select "1"
select select "6"
select select "1"
select select "6"
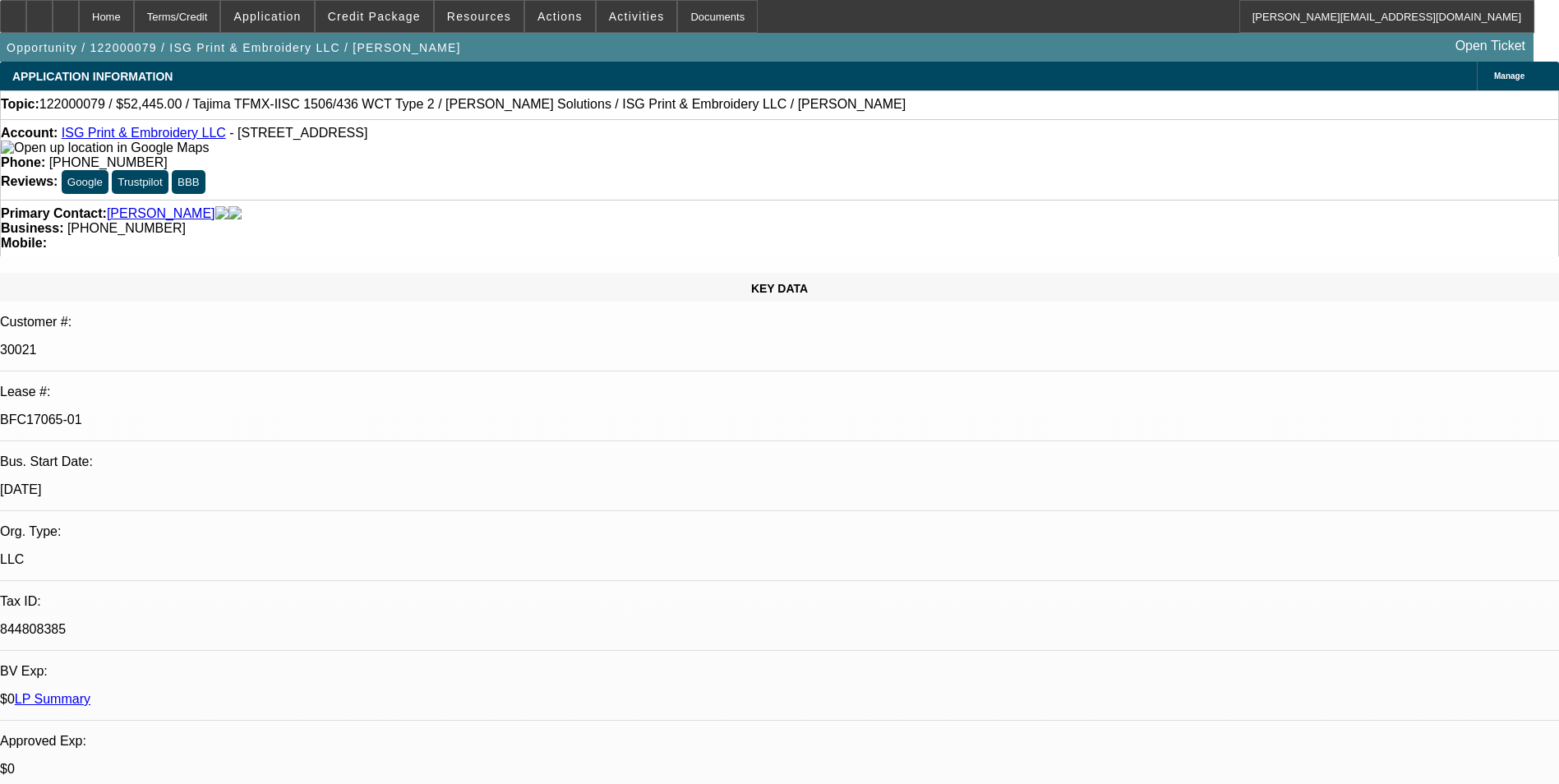
select select "1"
select select "6"
select select "1"
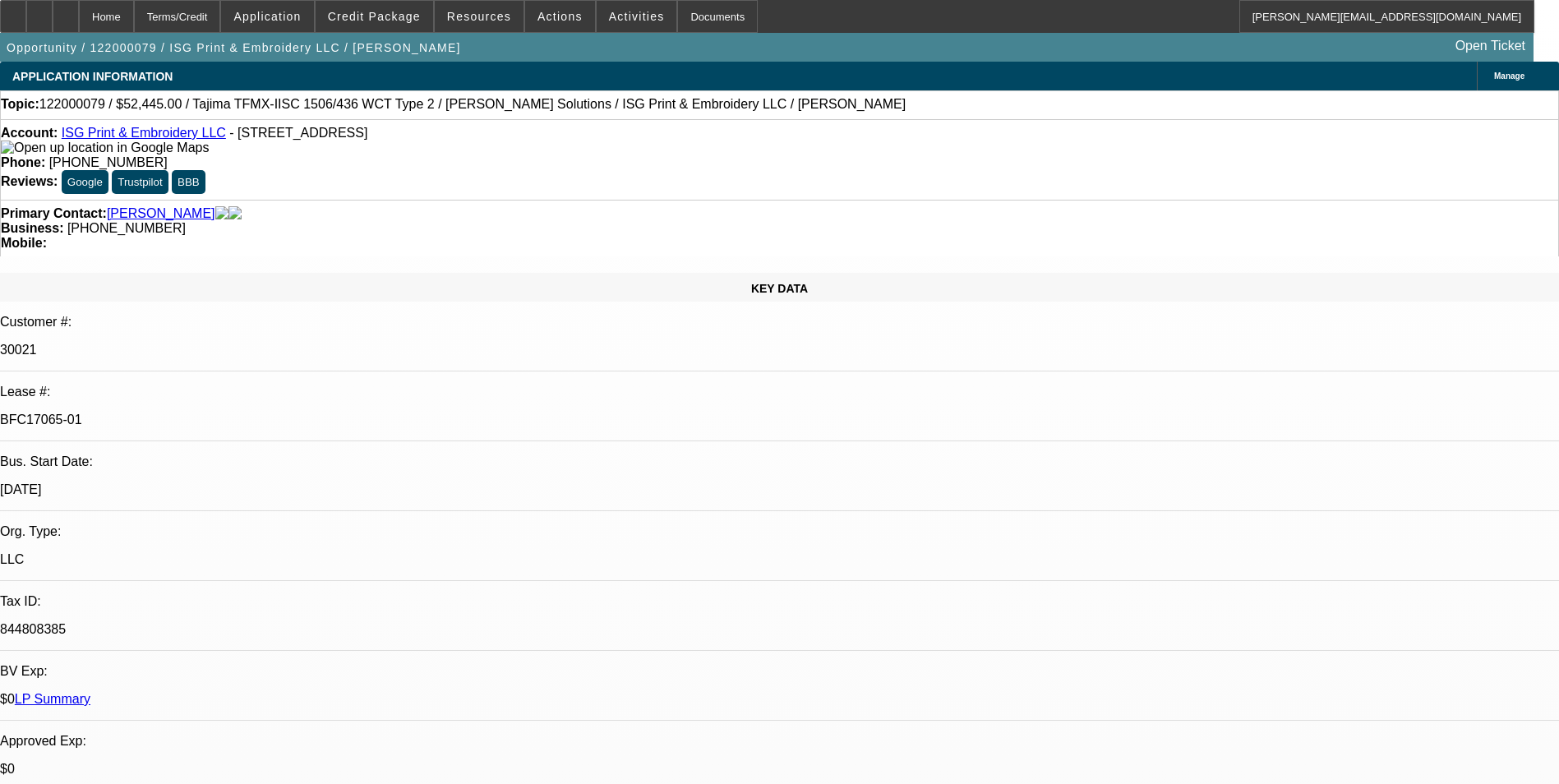
select select "6"
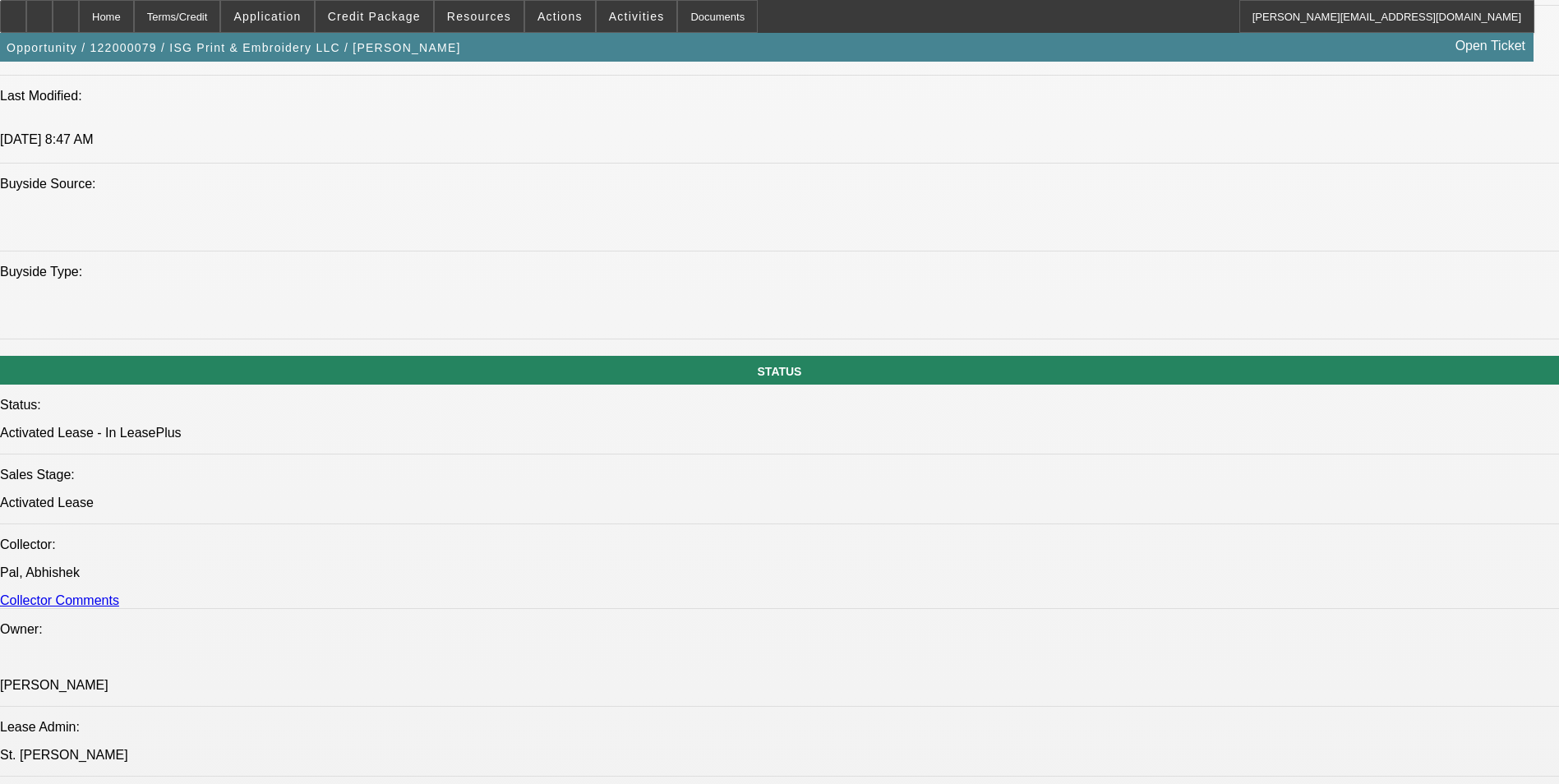
scroll to position [1726, 0]
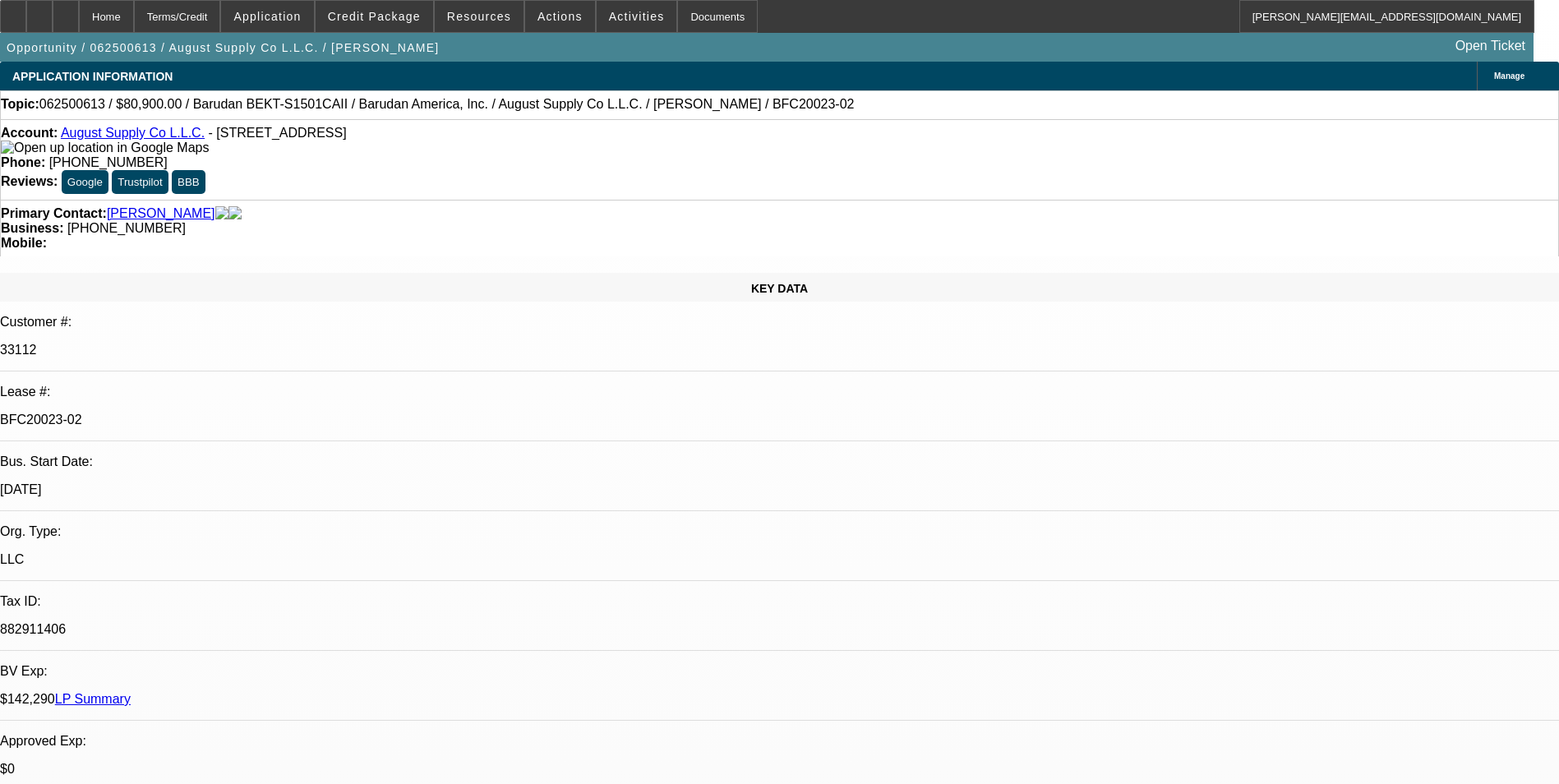
select select "0"
select select "2"
select select "0.1"
select select "4"
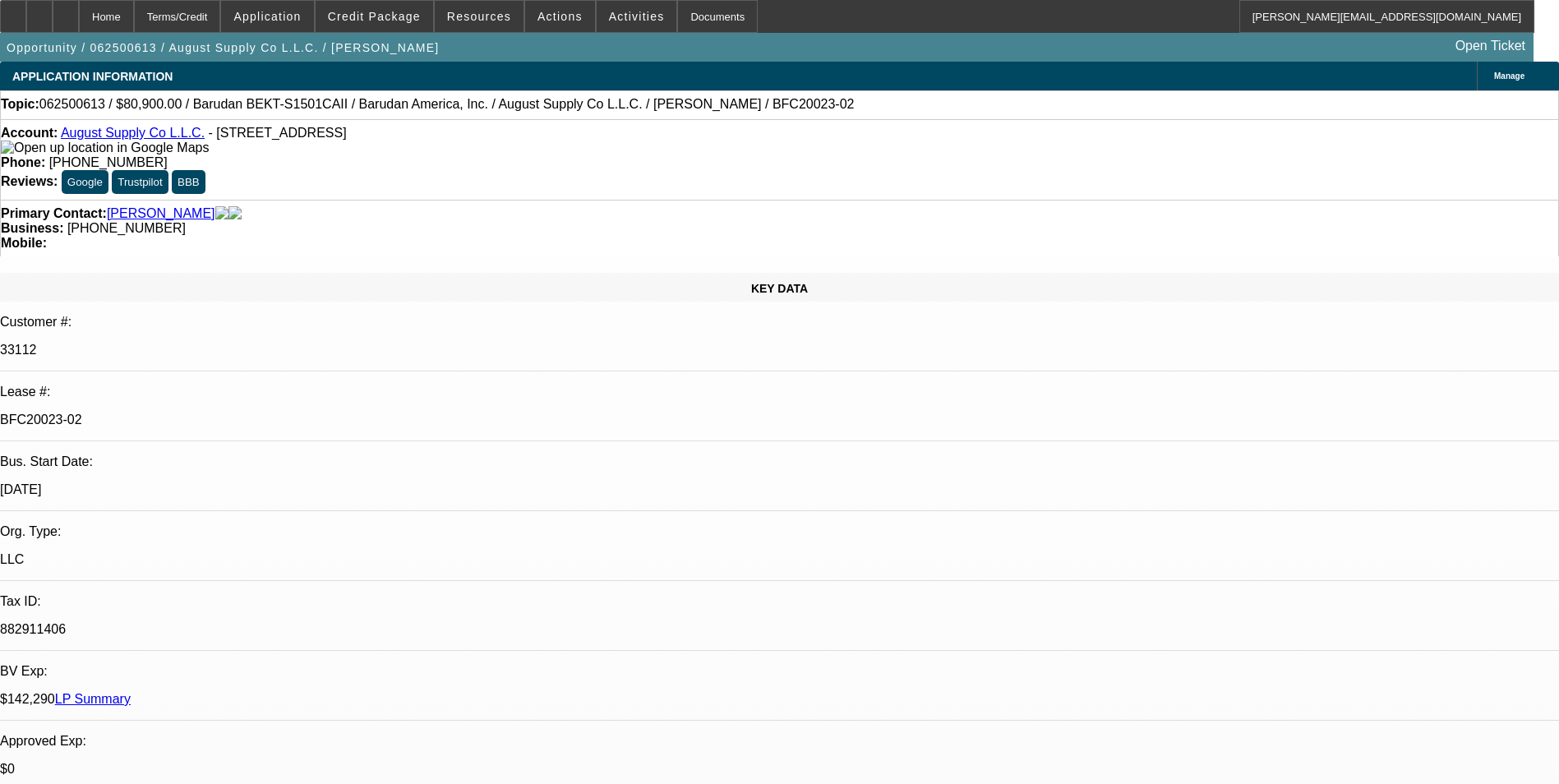
select select "0"
select select "2"
select select "0.1"
select select "4"
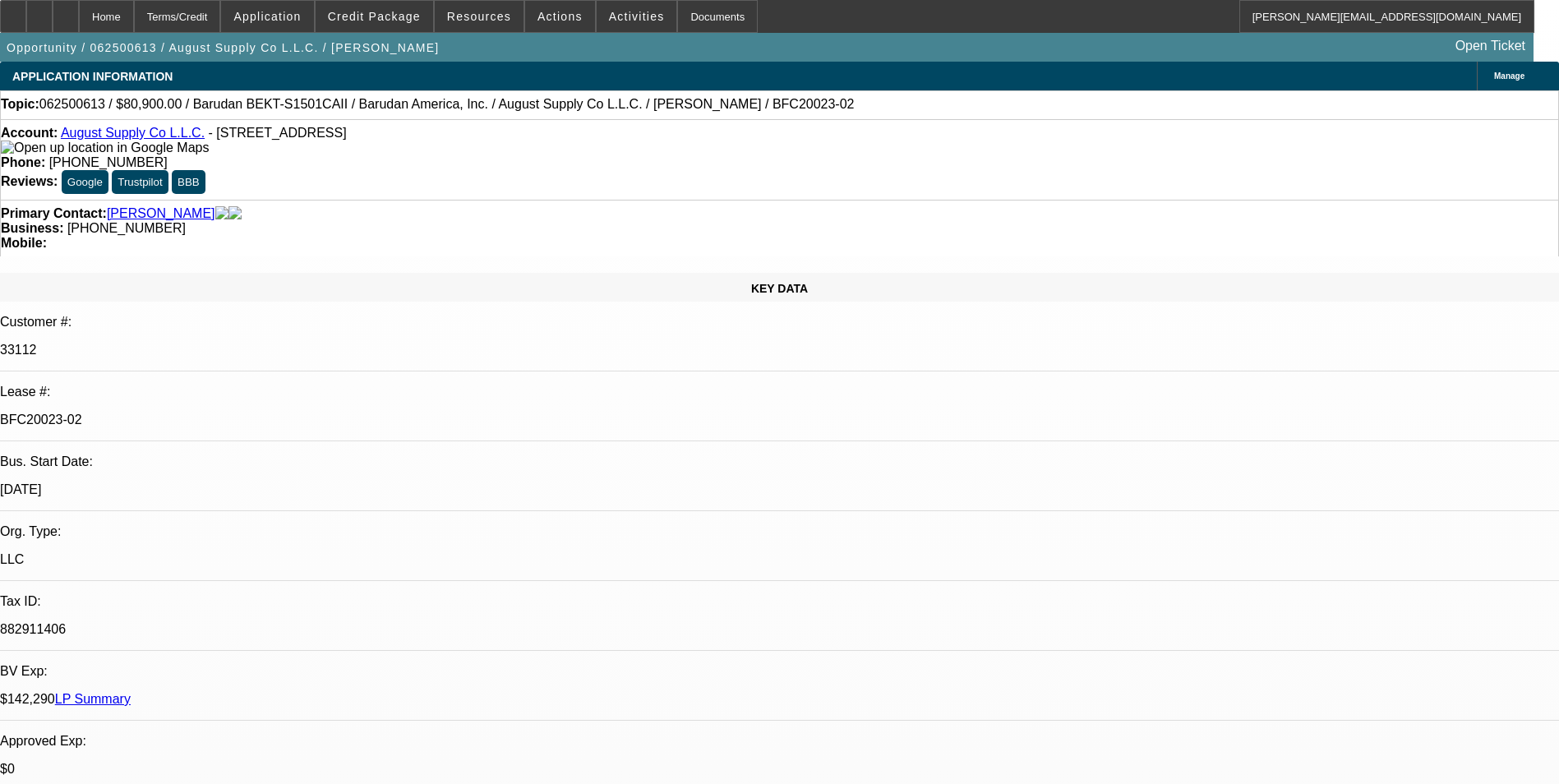
select select "0"
select select "2"
select select "0.1"
select select "4"
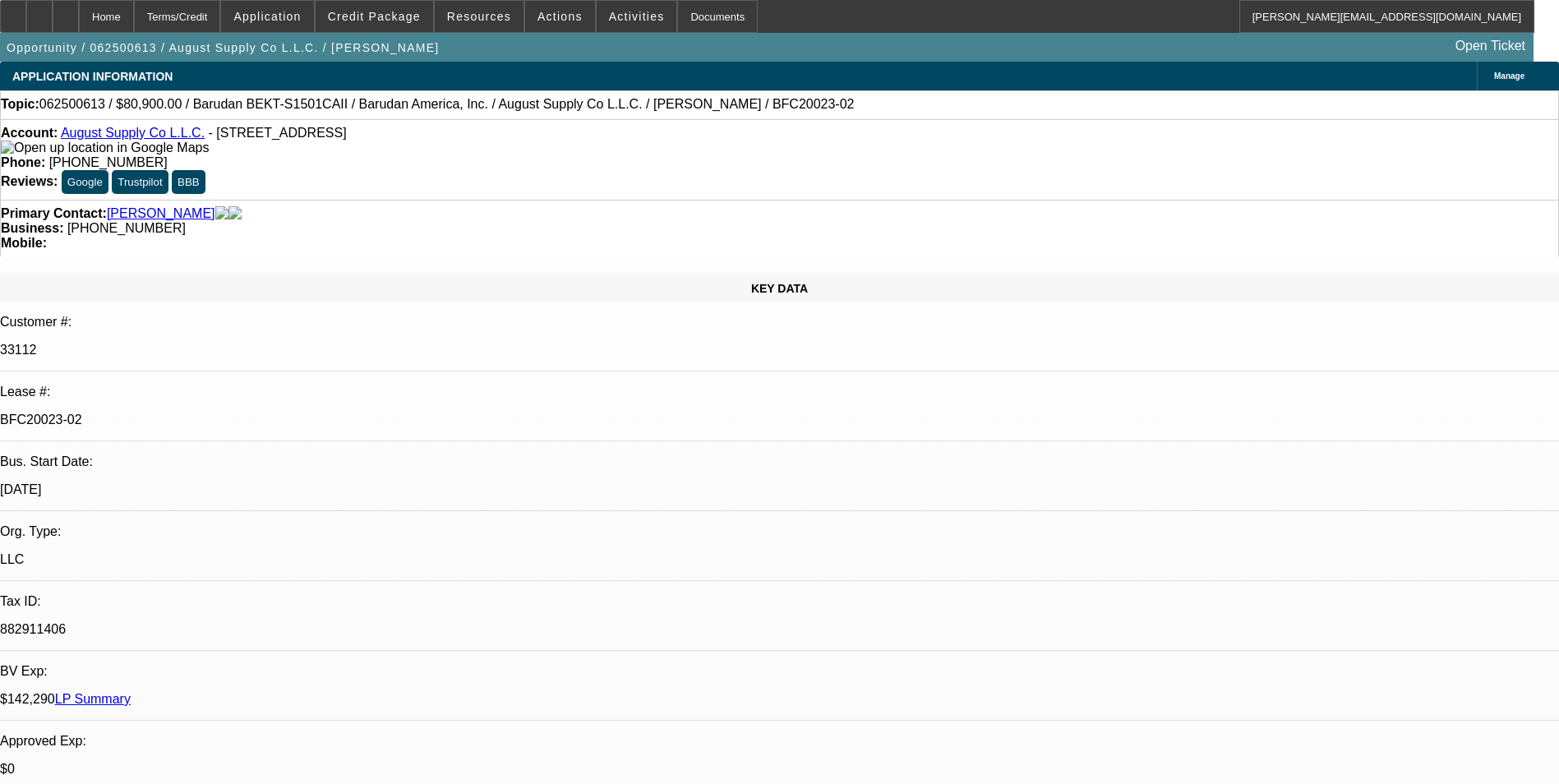
select select "0"
select select "2"
select select "0.1"
select select "4"
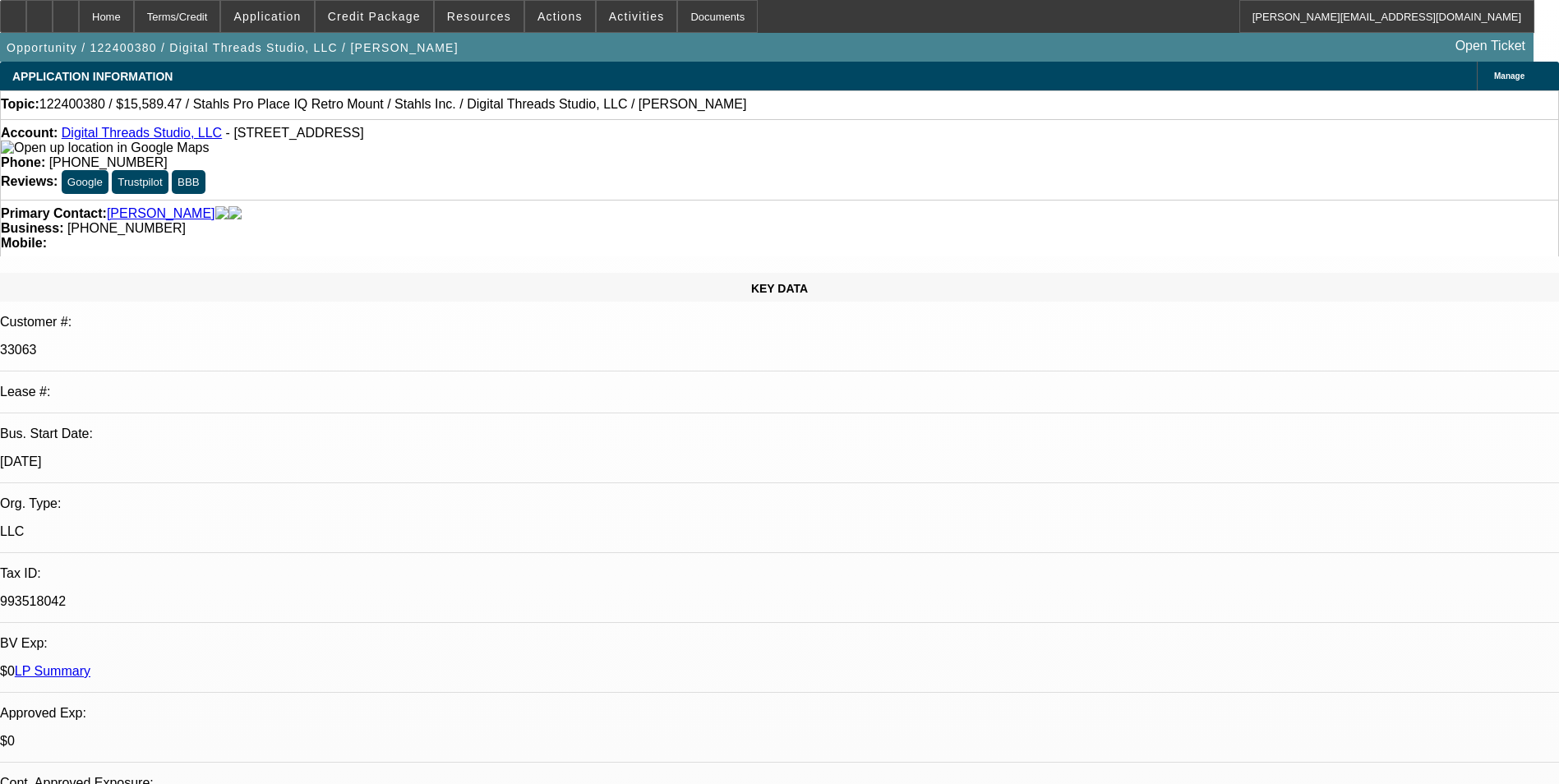
select select "0"
select select "2"
select select "0"
select select "2"
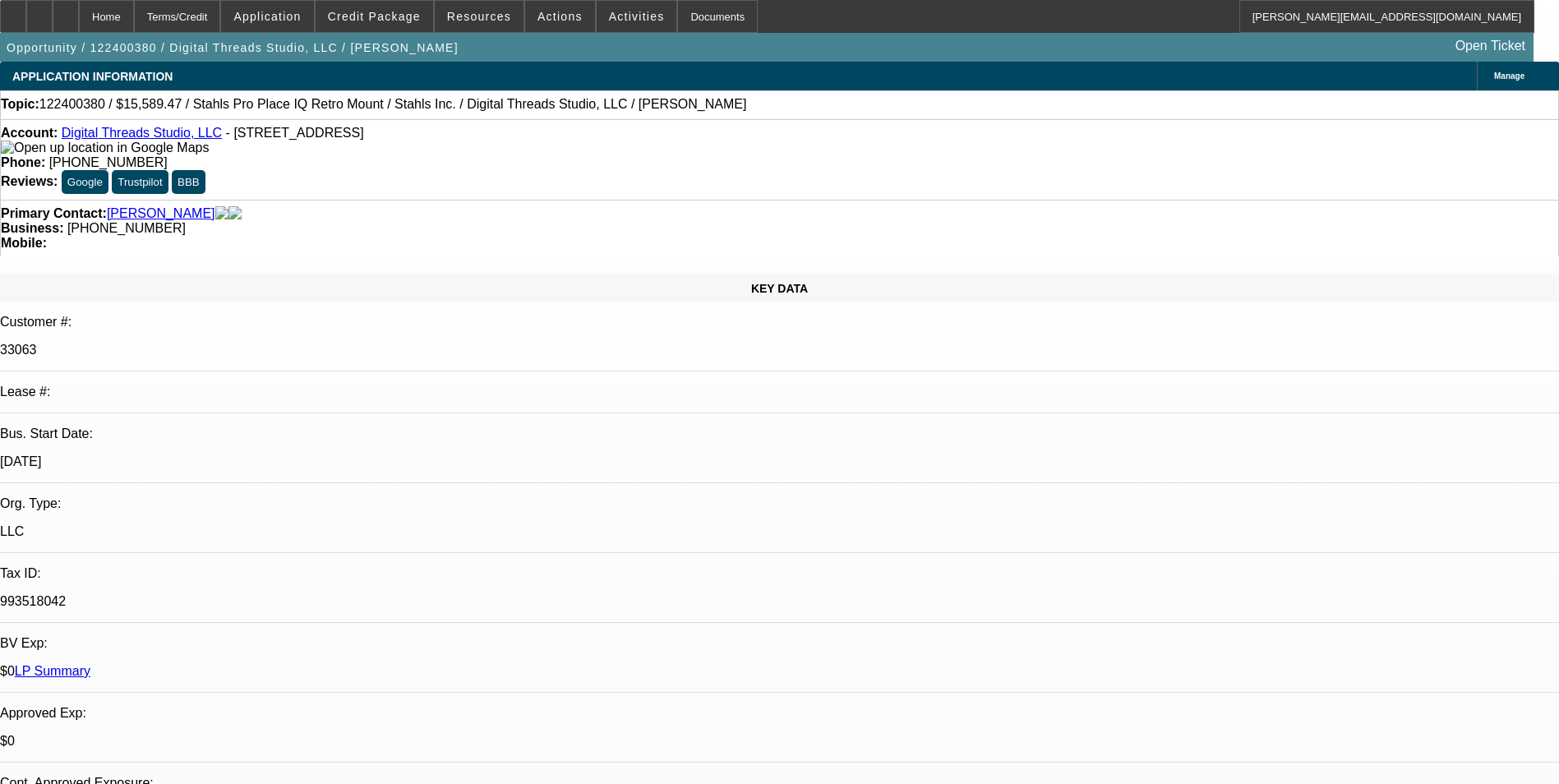
select select "0"
select select "2"
select select "0"
select select "1"
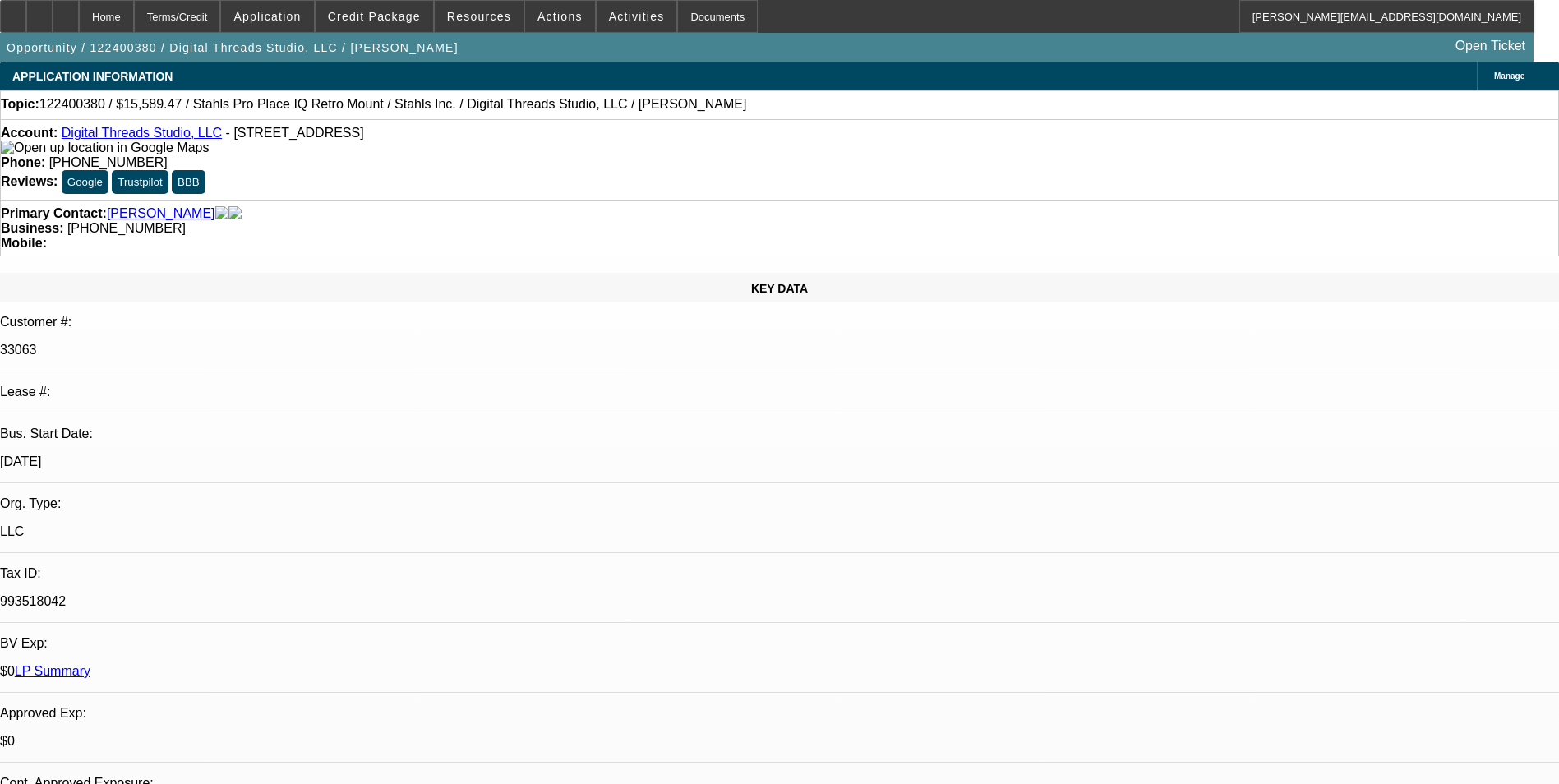
select select "2"
select select "6"
select select "1"
select select "2"
select select "6"
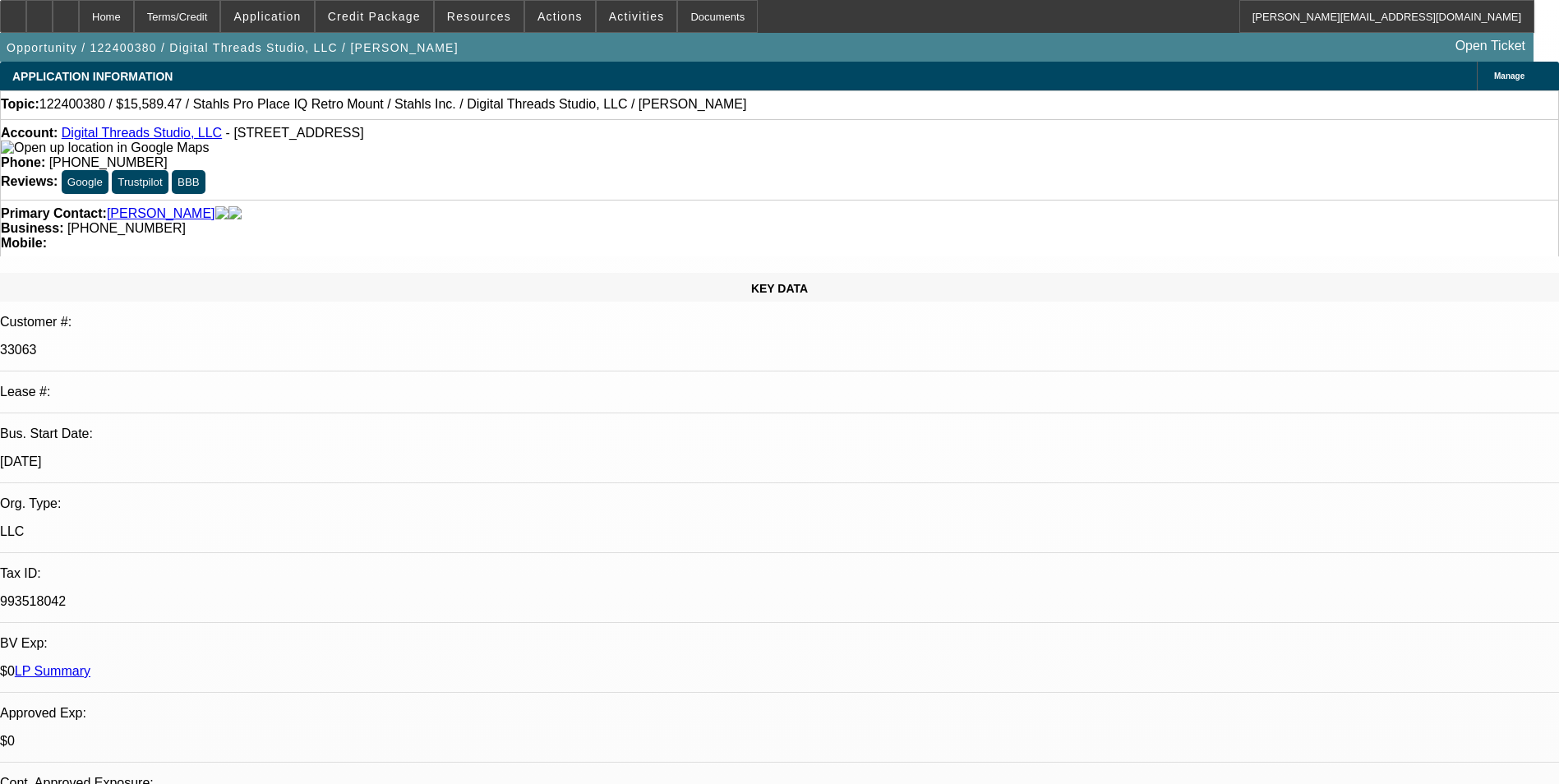
select select "1"
select select "2"
select select "6"
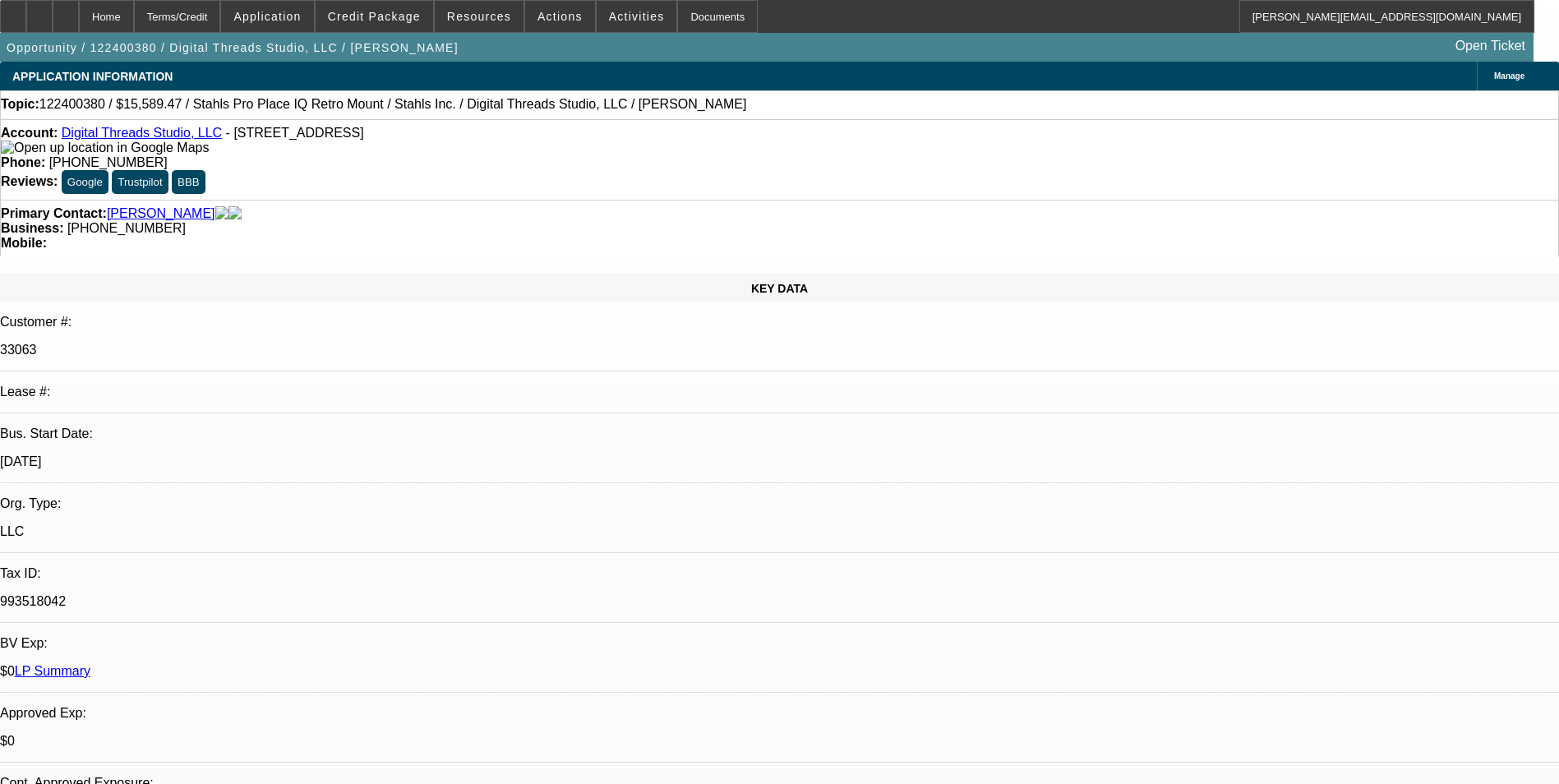
scroll to position [82, 0]
drag, startPoint x: 1298, startPoint y: 333, endPoint x: 1314, endPoint y: 306, distance: 31.4
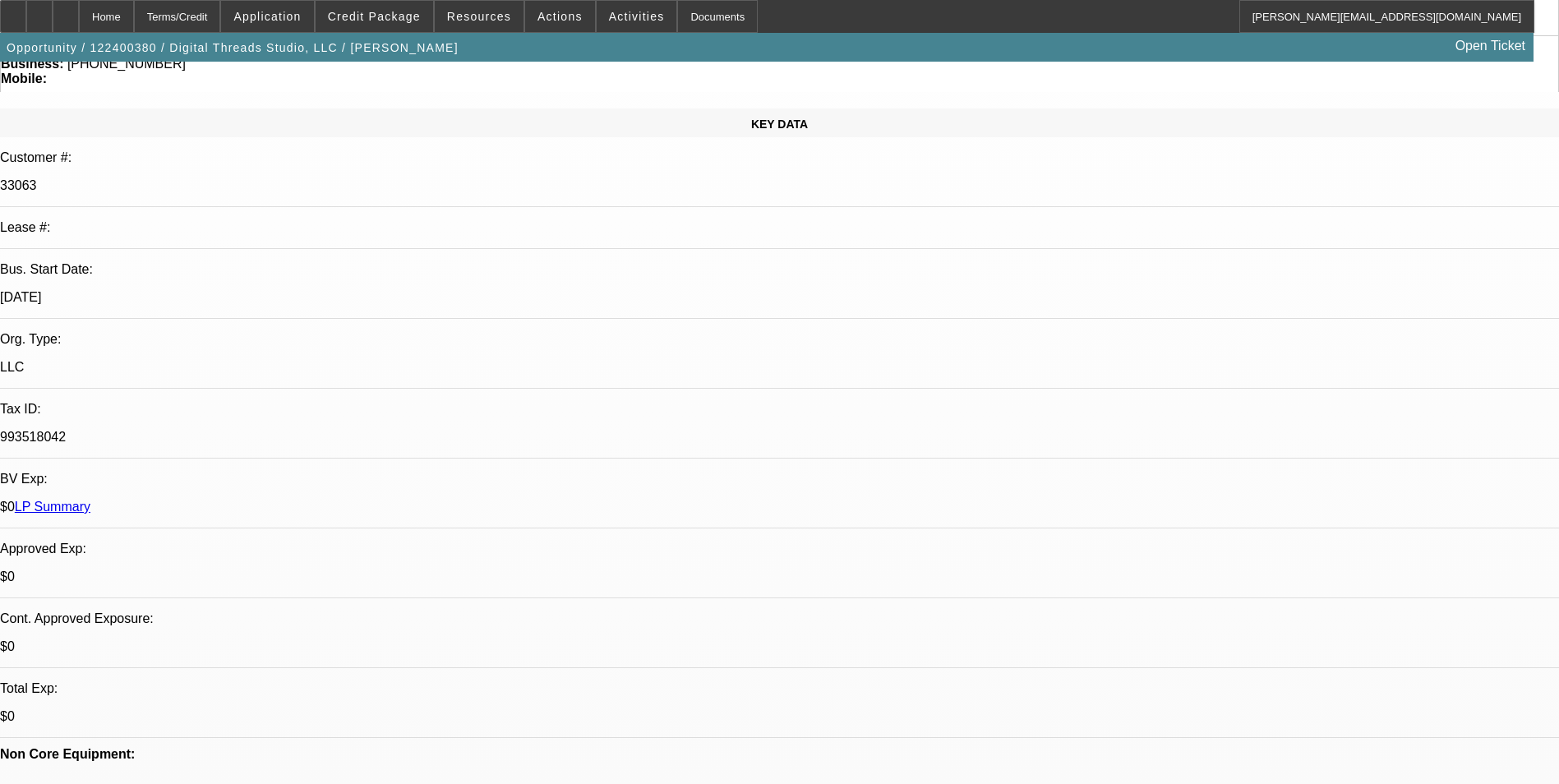
scroll to position [247, 0]
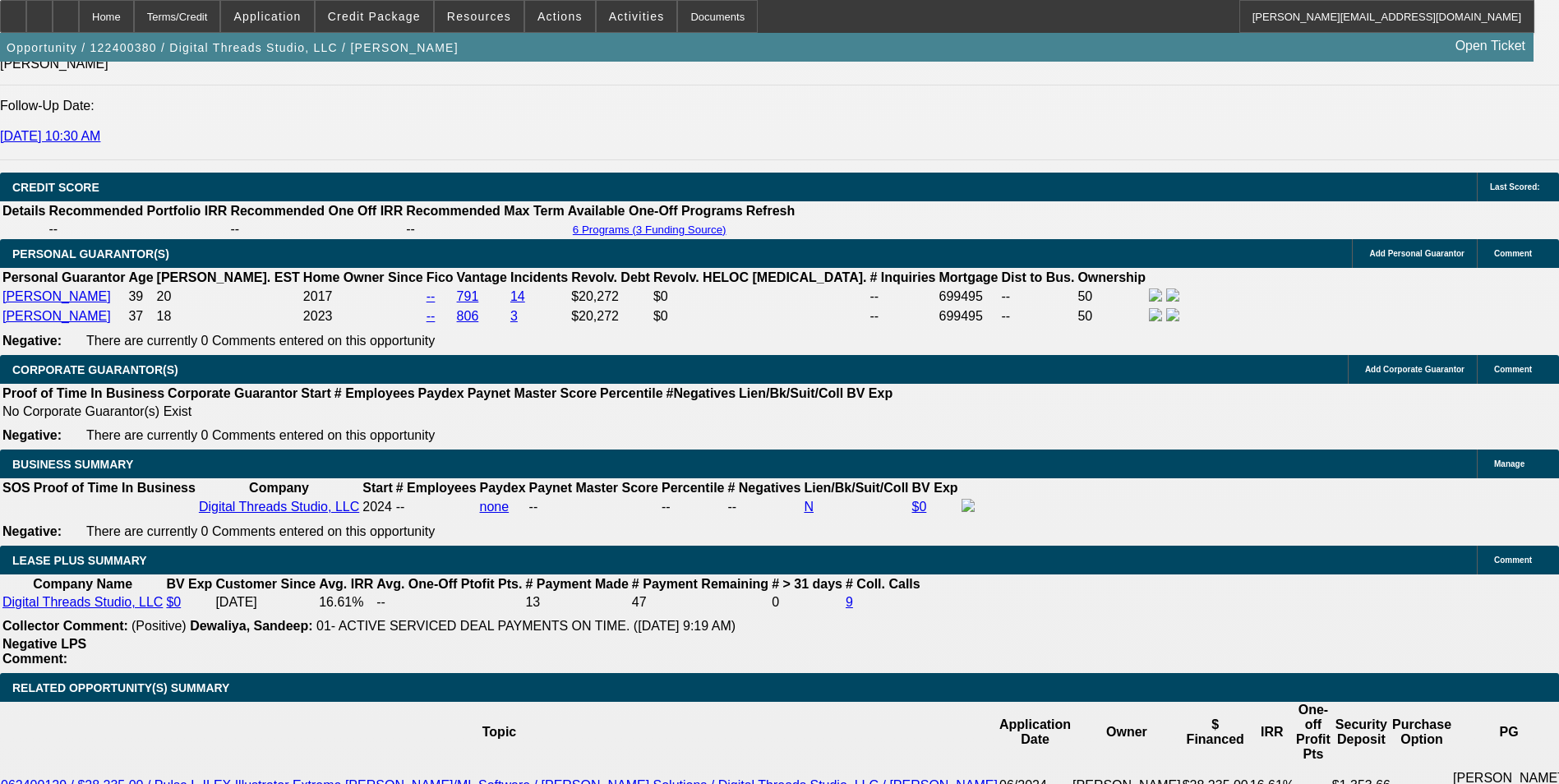
scroll to position [2219, 0]
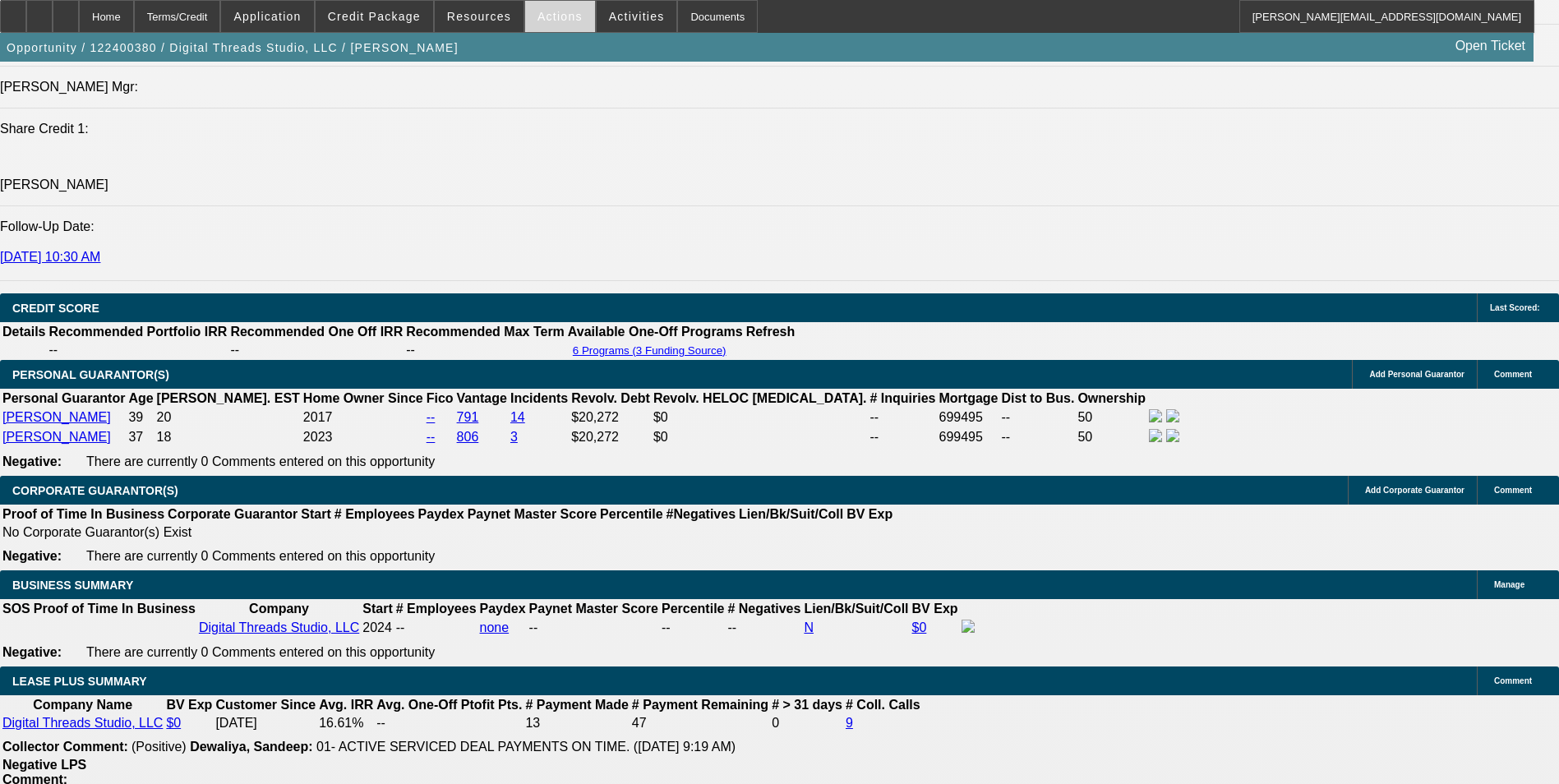
click at [538, 15] on span "Actions" at bounding box center [560, 16] width 45 height 13
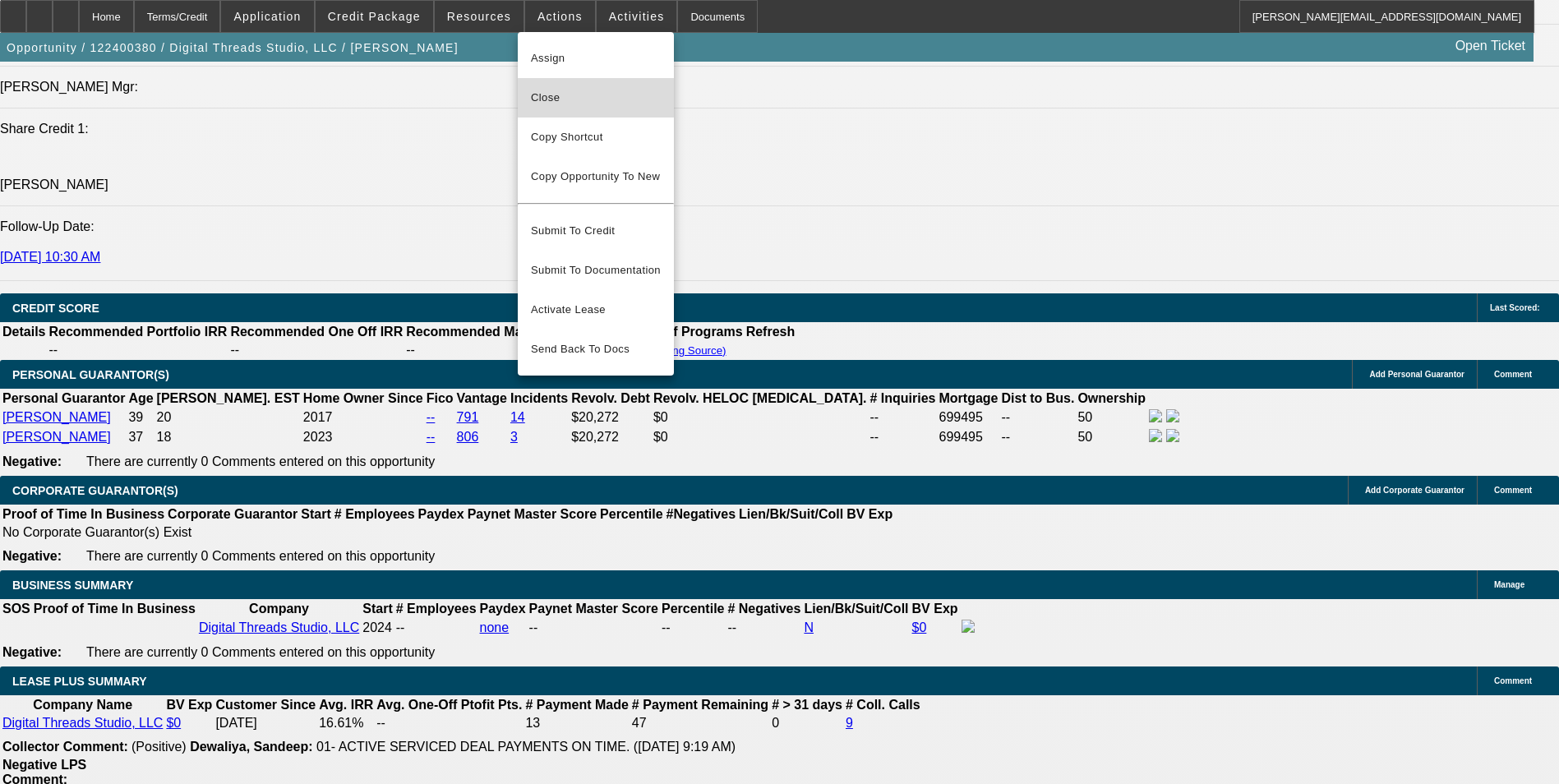
click at [579, 95] on span "Close" at bounding box center [595, 97] width 129 height 20
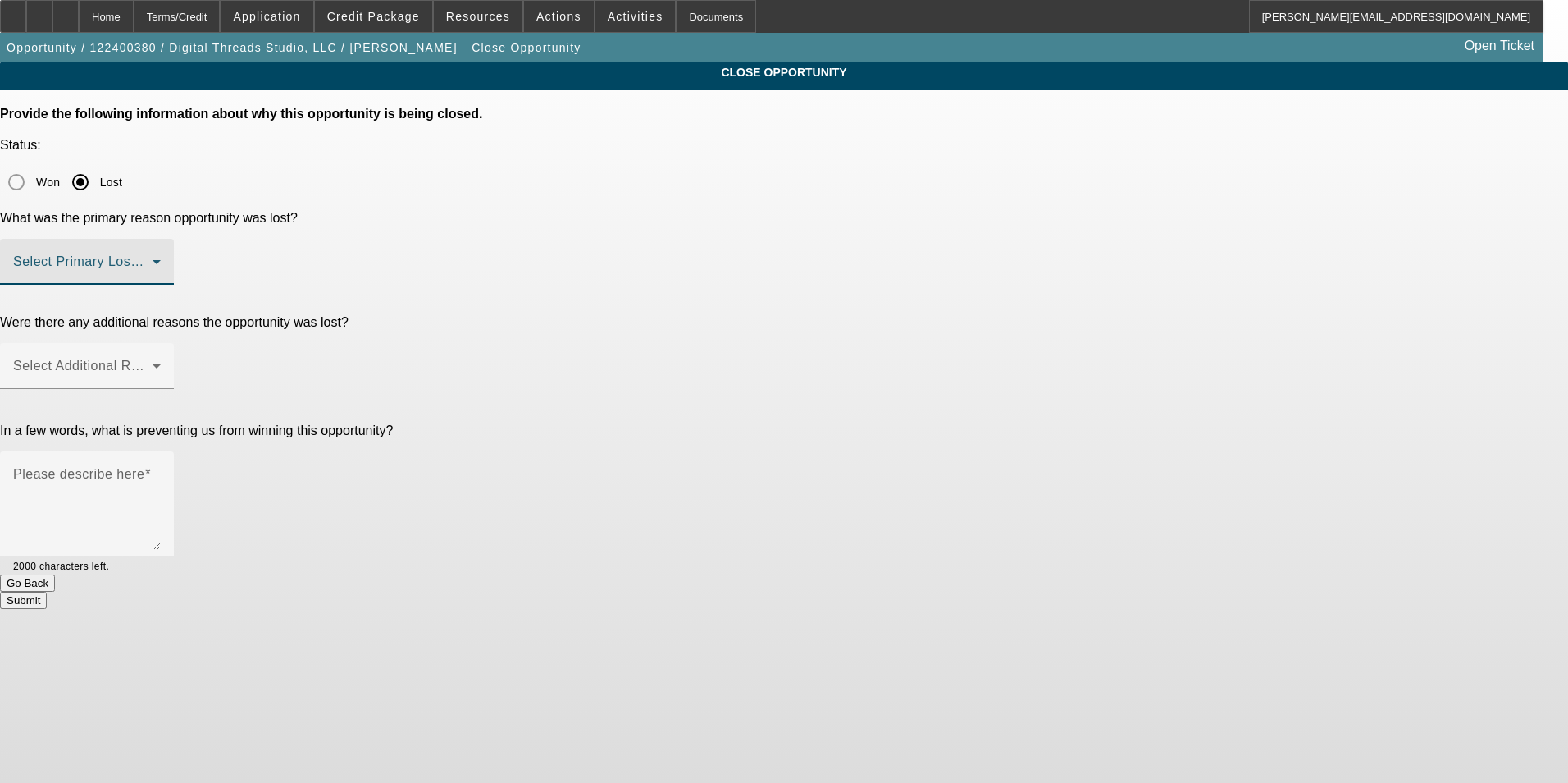
click at [153, 258] on span at bounding box center [83, 268] width 140 height 20
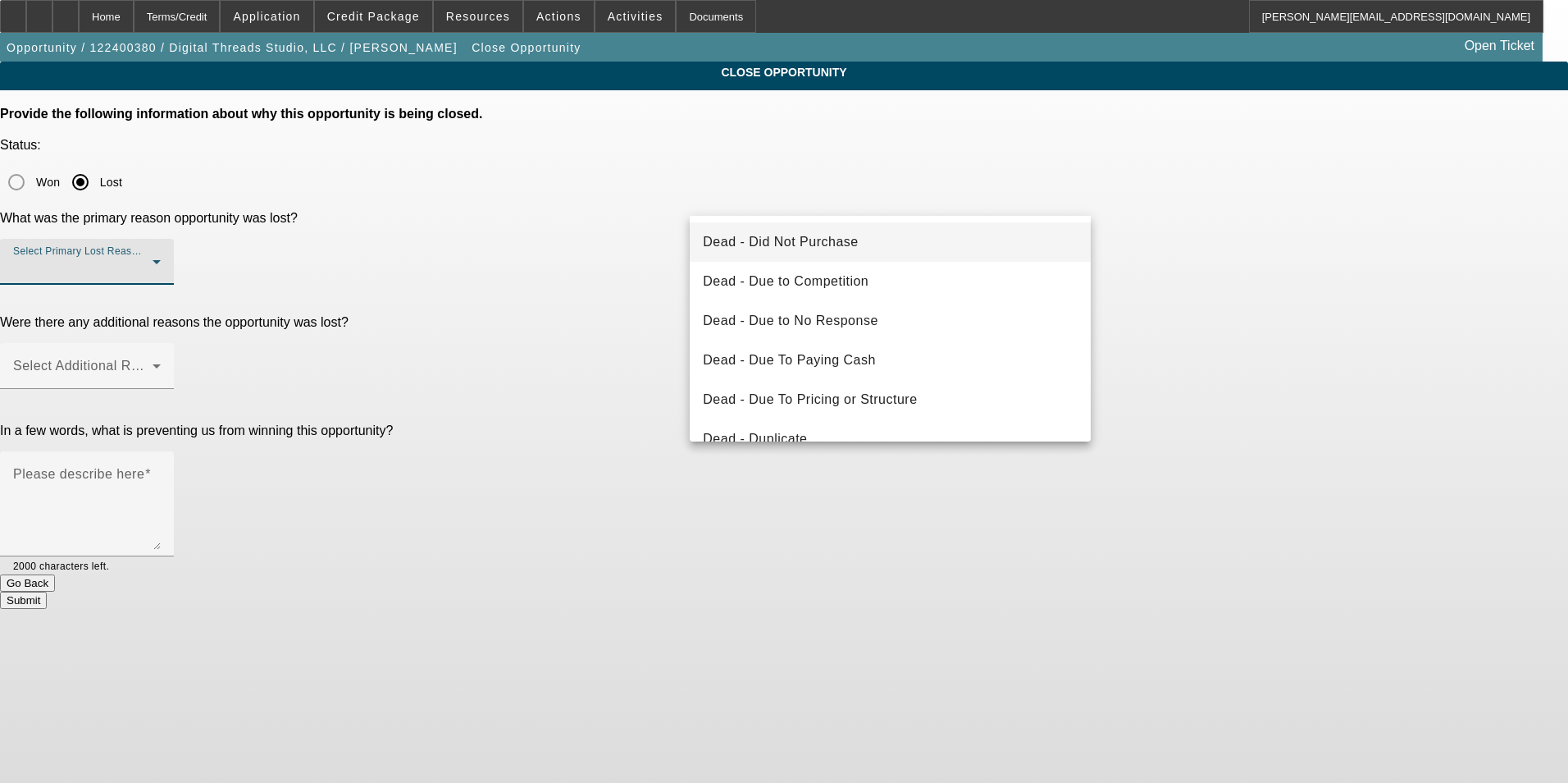
click at [868, 237] on mat-option "Dead - Did Not Purchase" at bounding box center [890, 242] width 401 height 40
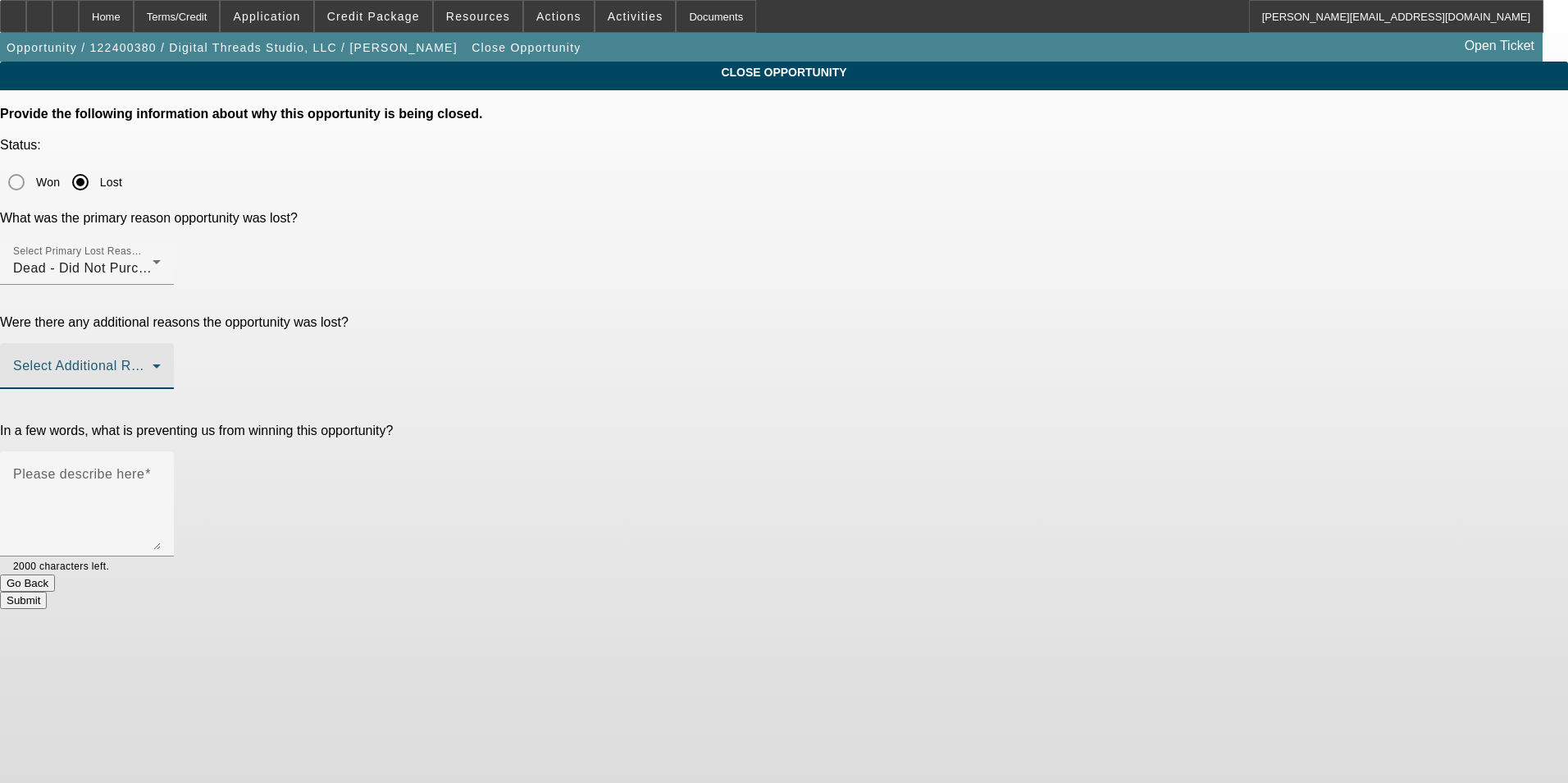
click at [153, 362] on span at bounding box center [83, 372] width 140 height 20
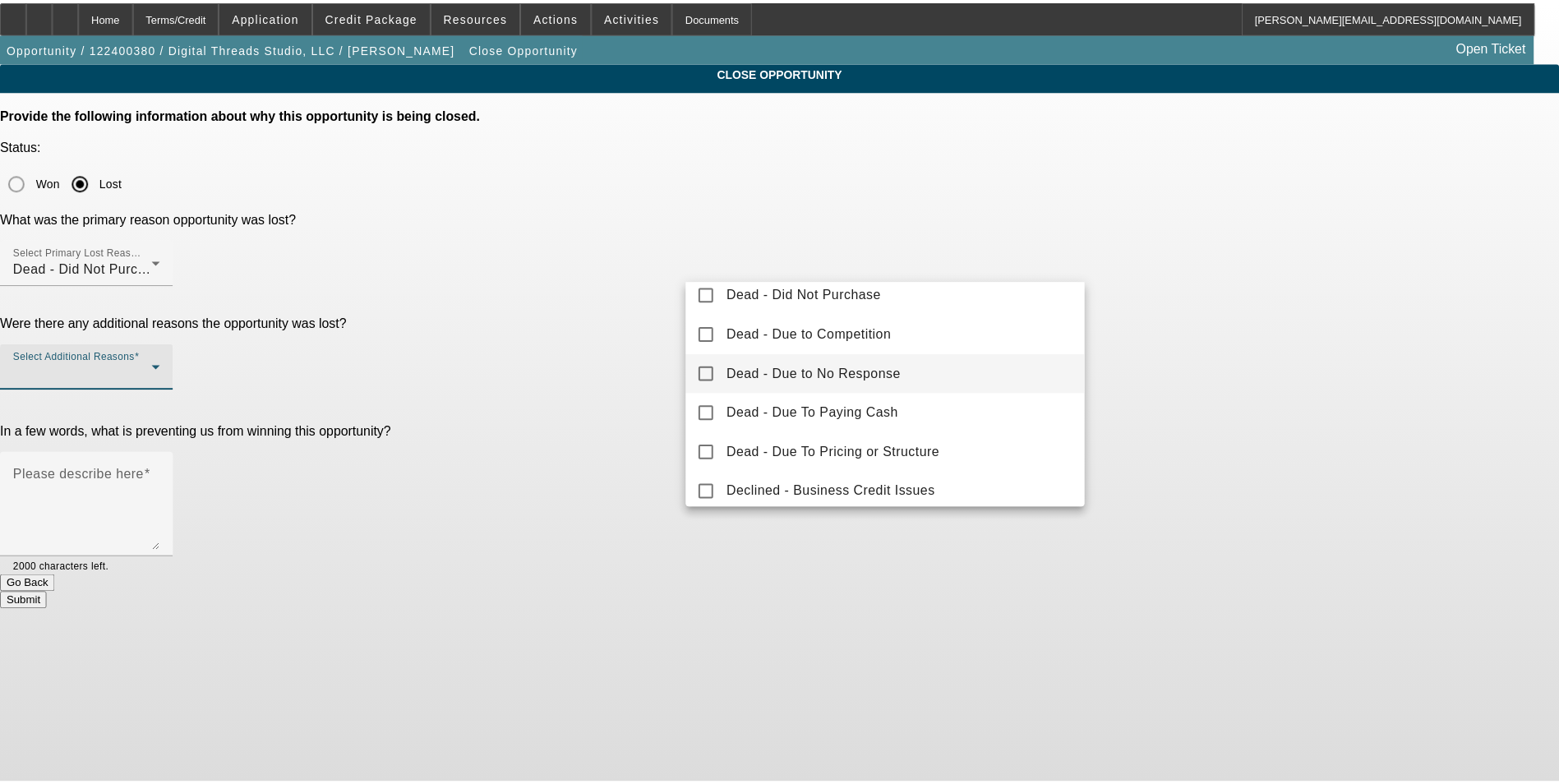
scroll to position [82, 0]
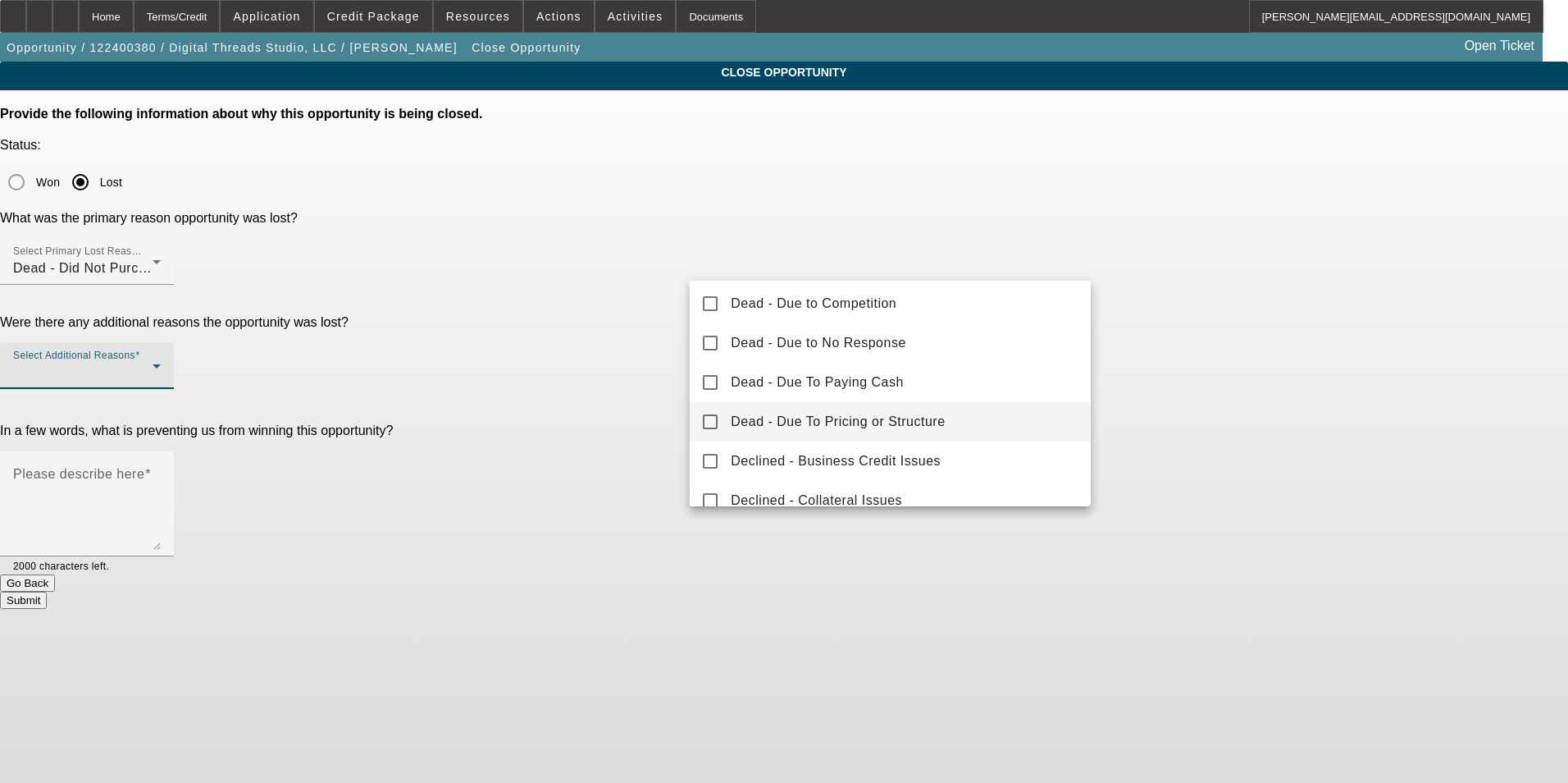
click at [929, 425] on span "Dead - Due To Pricing or Structure" at bounding box center [837, 422] width 214 height 20
click at [1164, 336] on div at bounding box center [784, 392] width 1568 height 783
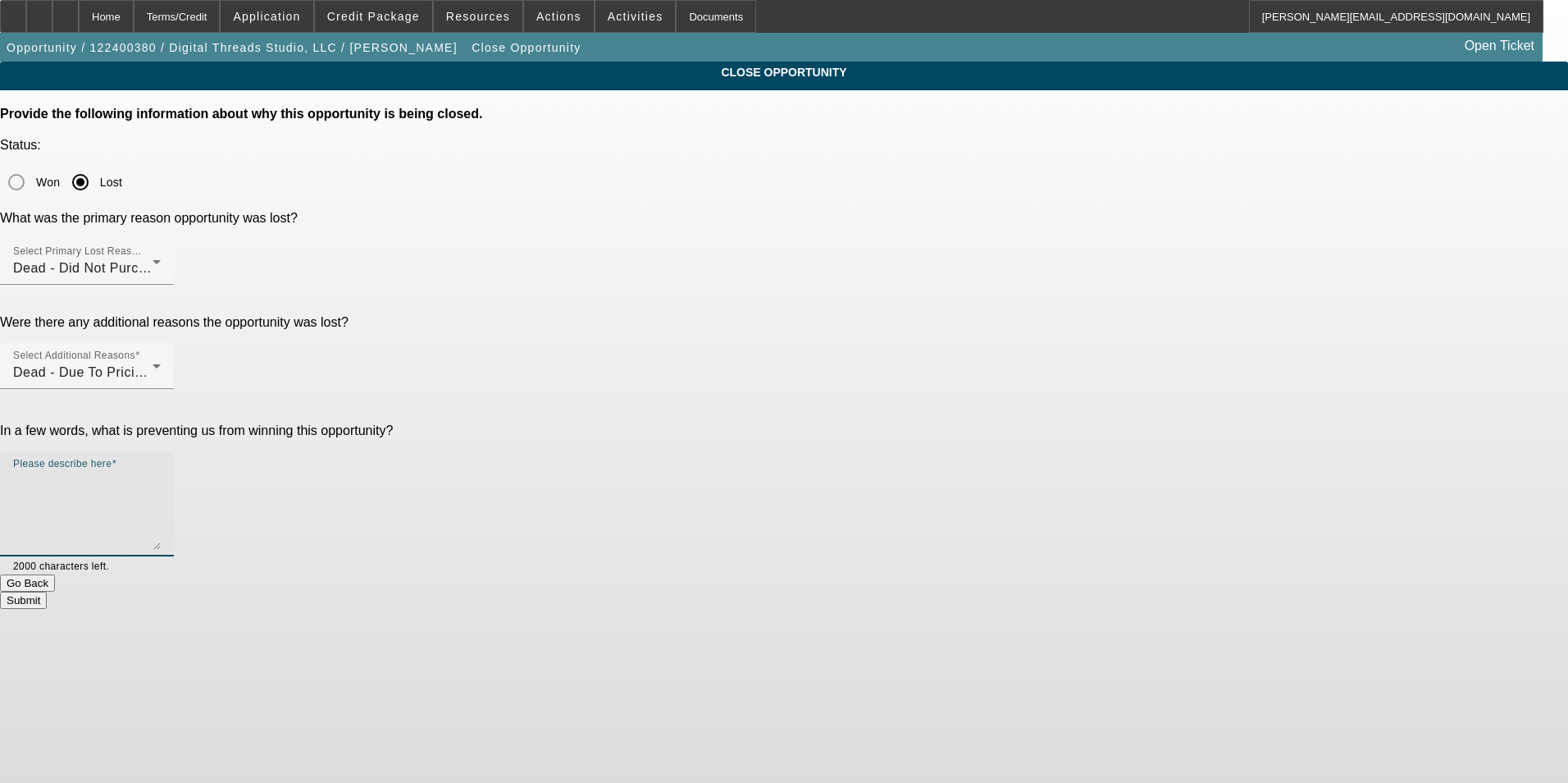
click at [160, 471] on textarea "Please describe here" at bounding box center [87, 510] width 148 height 79
click at [160, 471] on textarea "Customer was not comfortable with the approved terms, so they held off on this …" at bounding box center [87, 510] width 148 height 79
type textarea "Customer was not comfortable with the approved terms, so they held off on this …"
click at [47, 591] on button "Submit" at bounding box center [24, 600] width 47 height 17
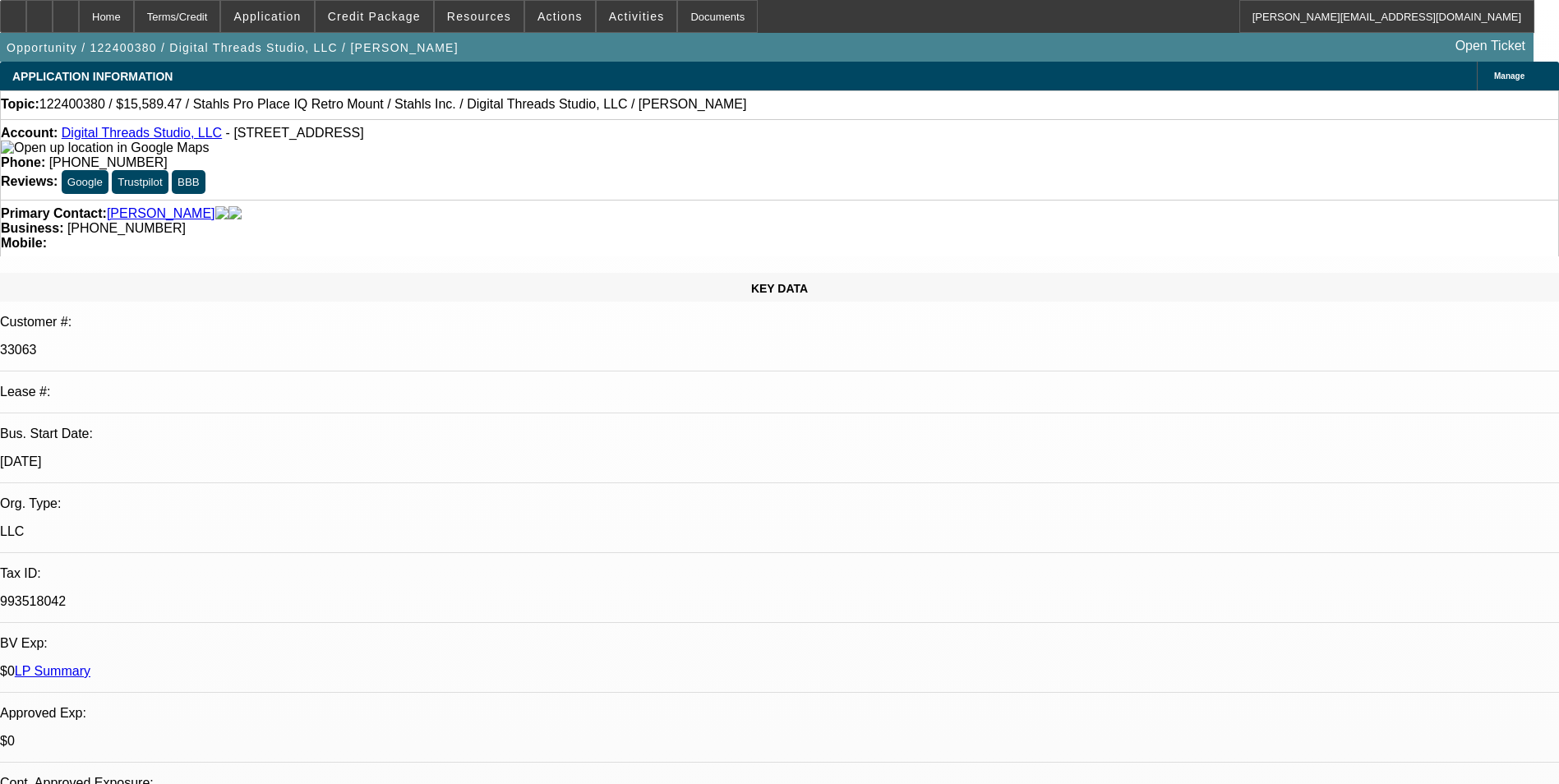
select select "0"
select select "2"
select select "0"
select select "6"
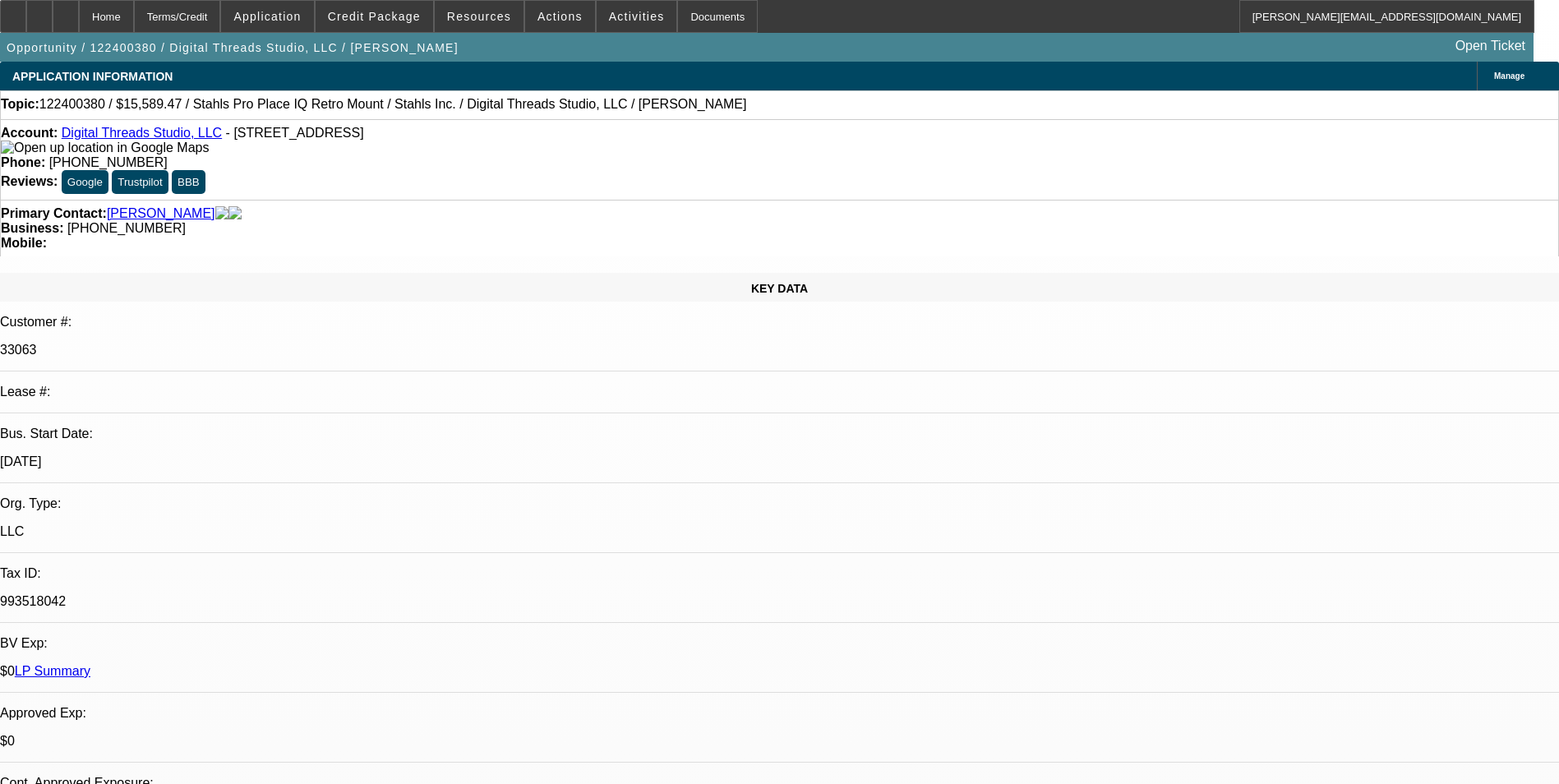
select select "0"
select select "2"
select select "0"
select select "6"
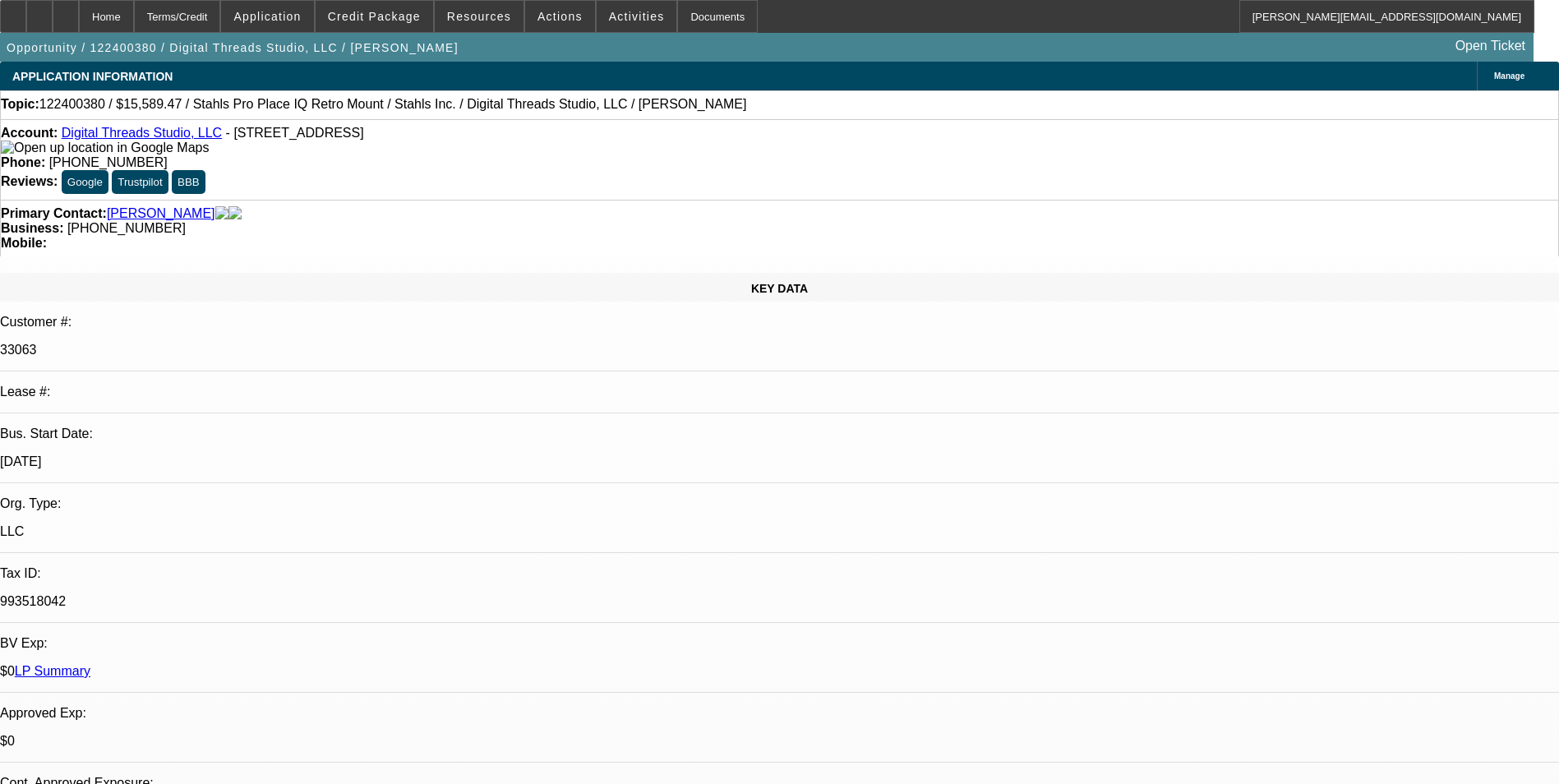
select select "0"
select select "2"
select select "0"
select select "6"
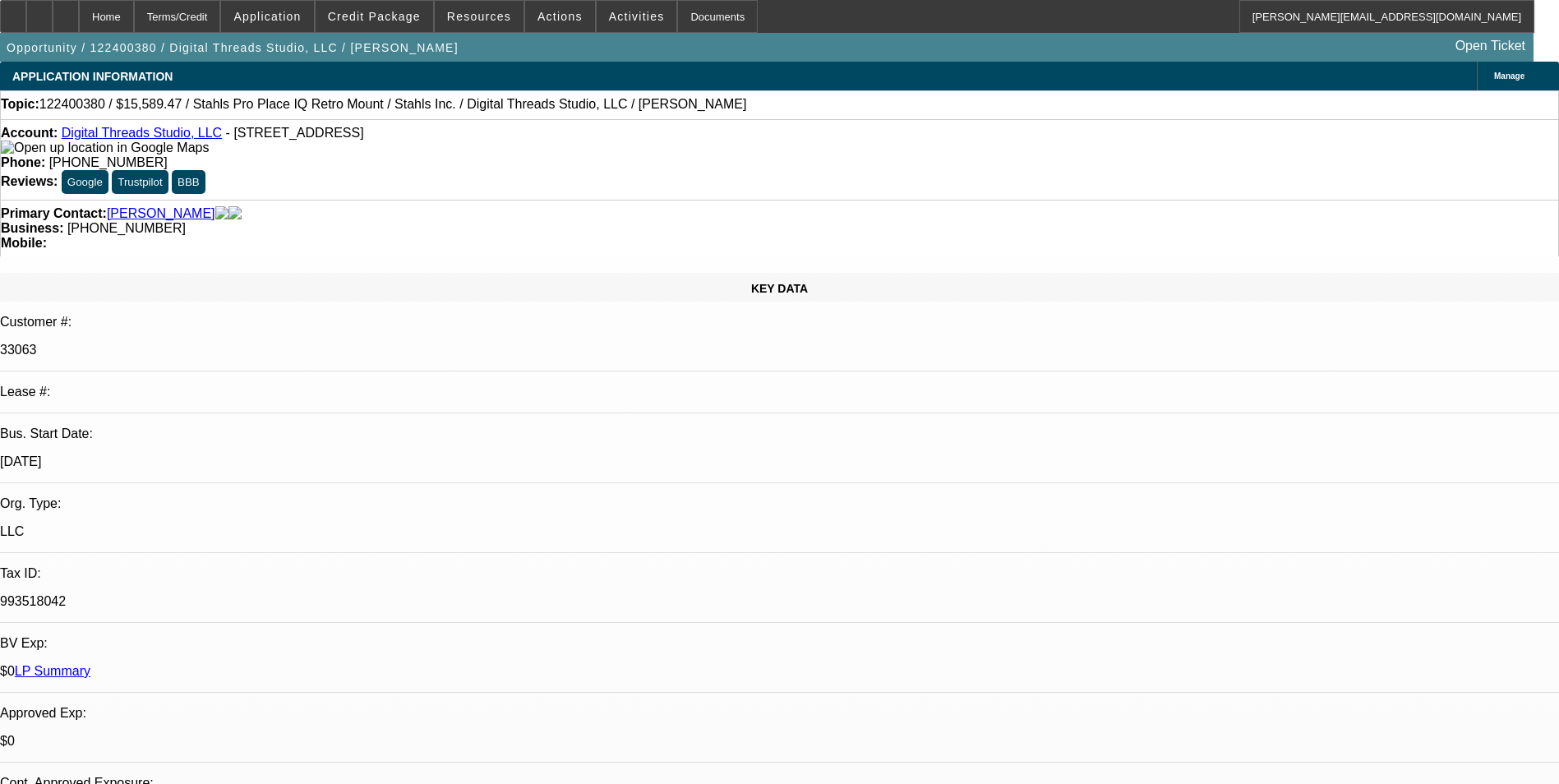
scroll to position [247, 0]
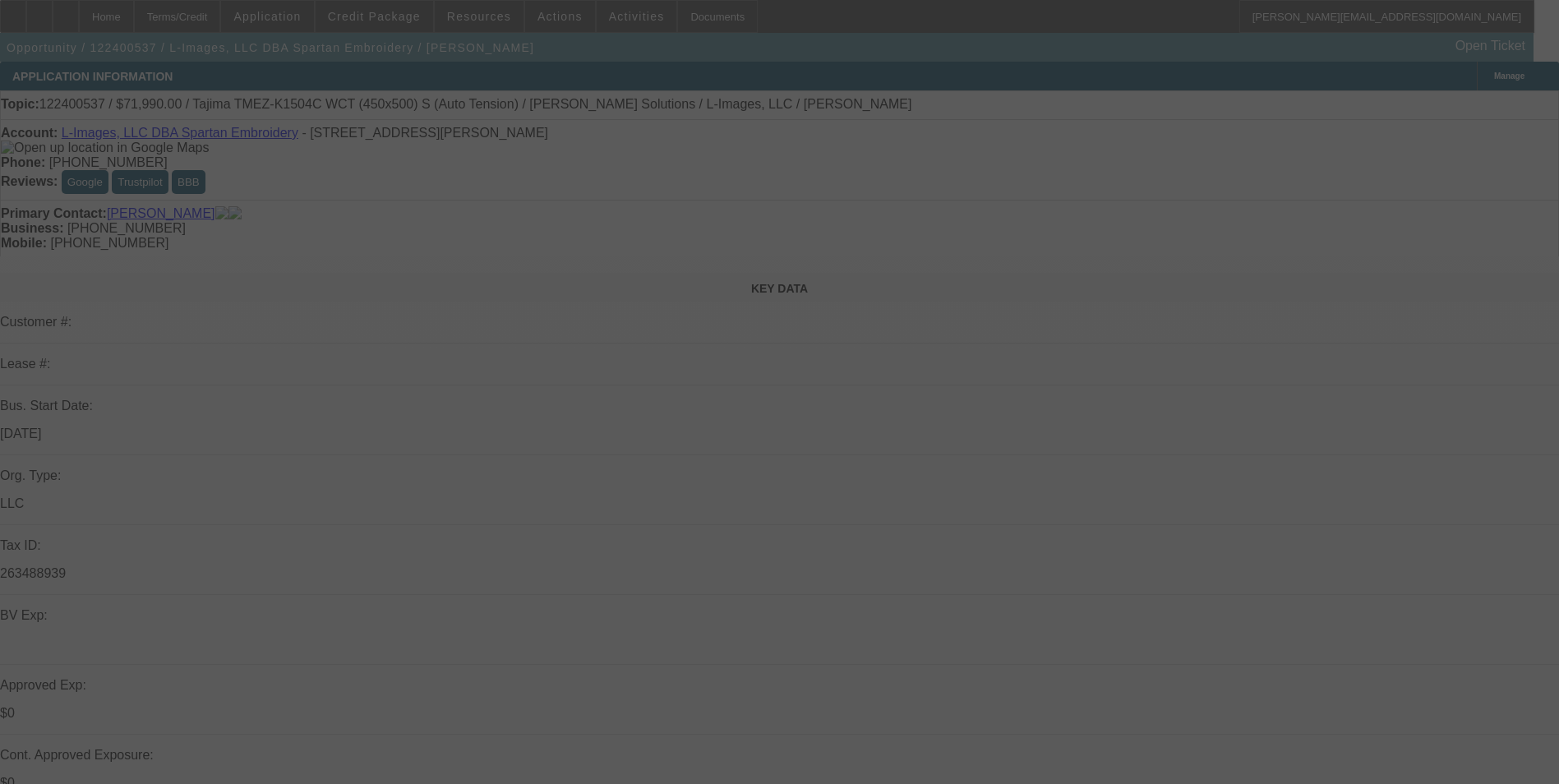
select select "0"
select select "2"
select select "0"
select select "2"
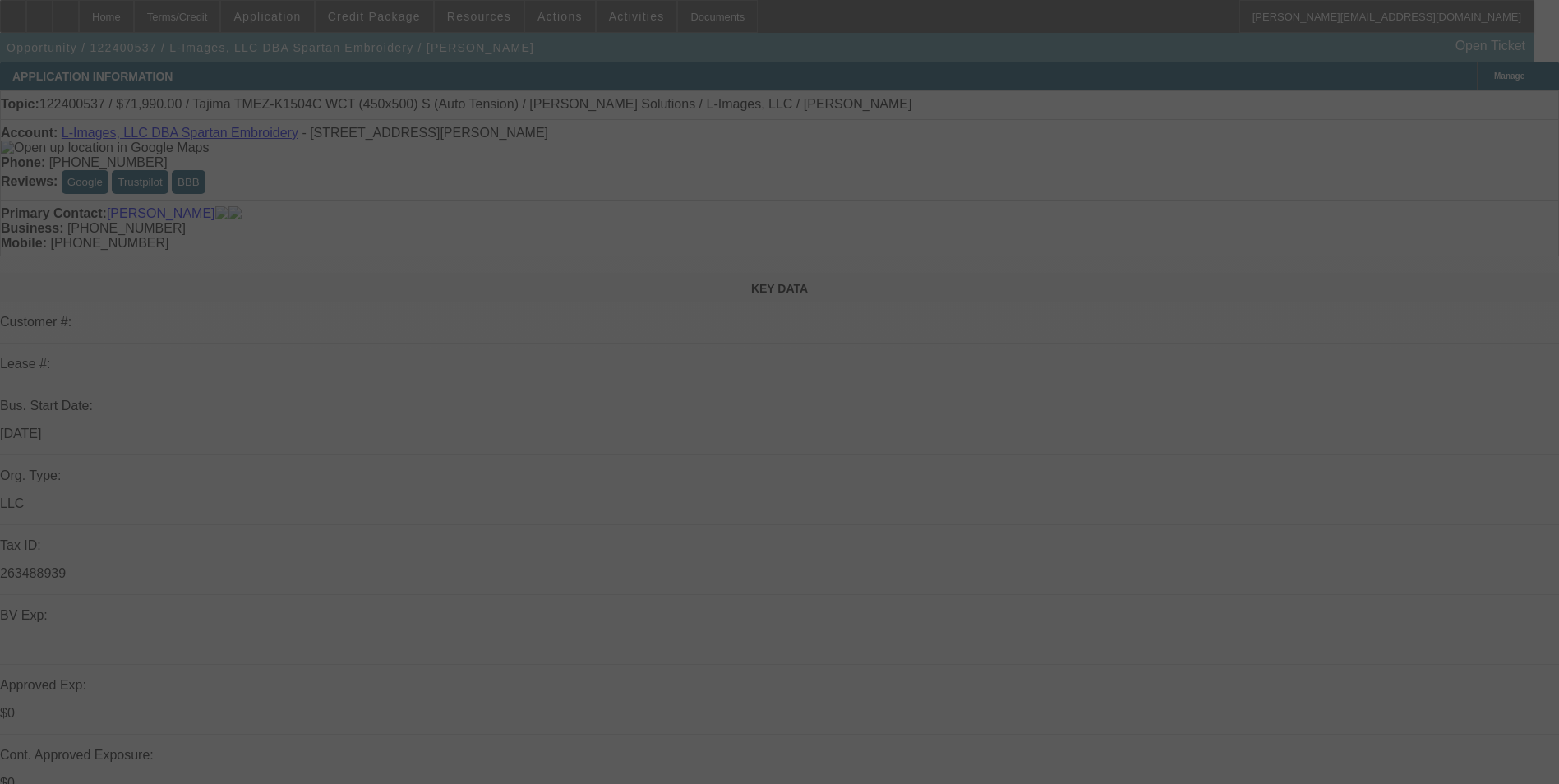
select select "0"
select select "2"
select select "0"
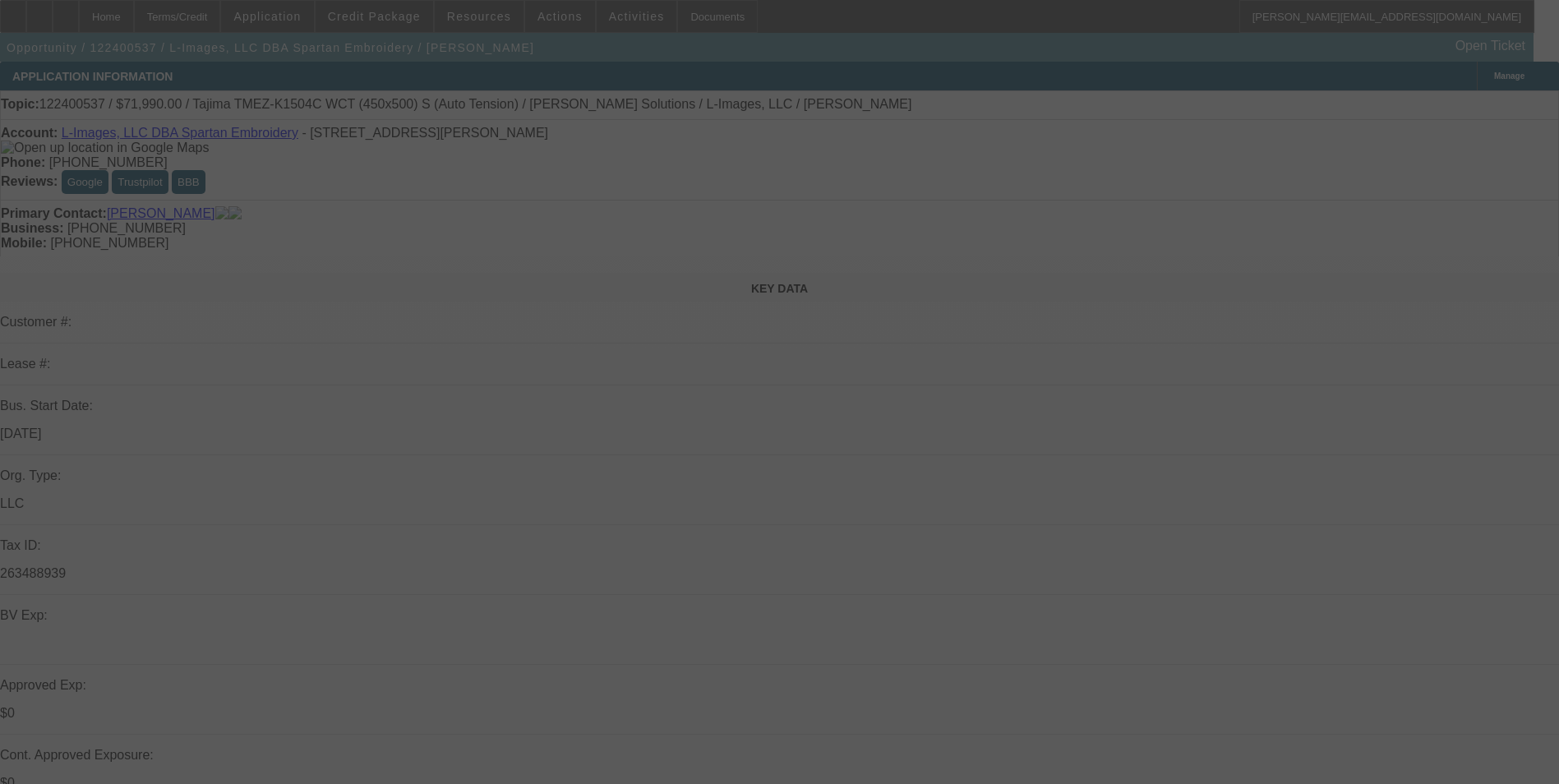
select select "2"
select select "0"
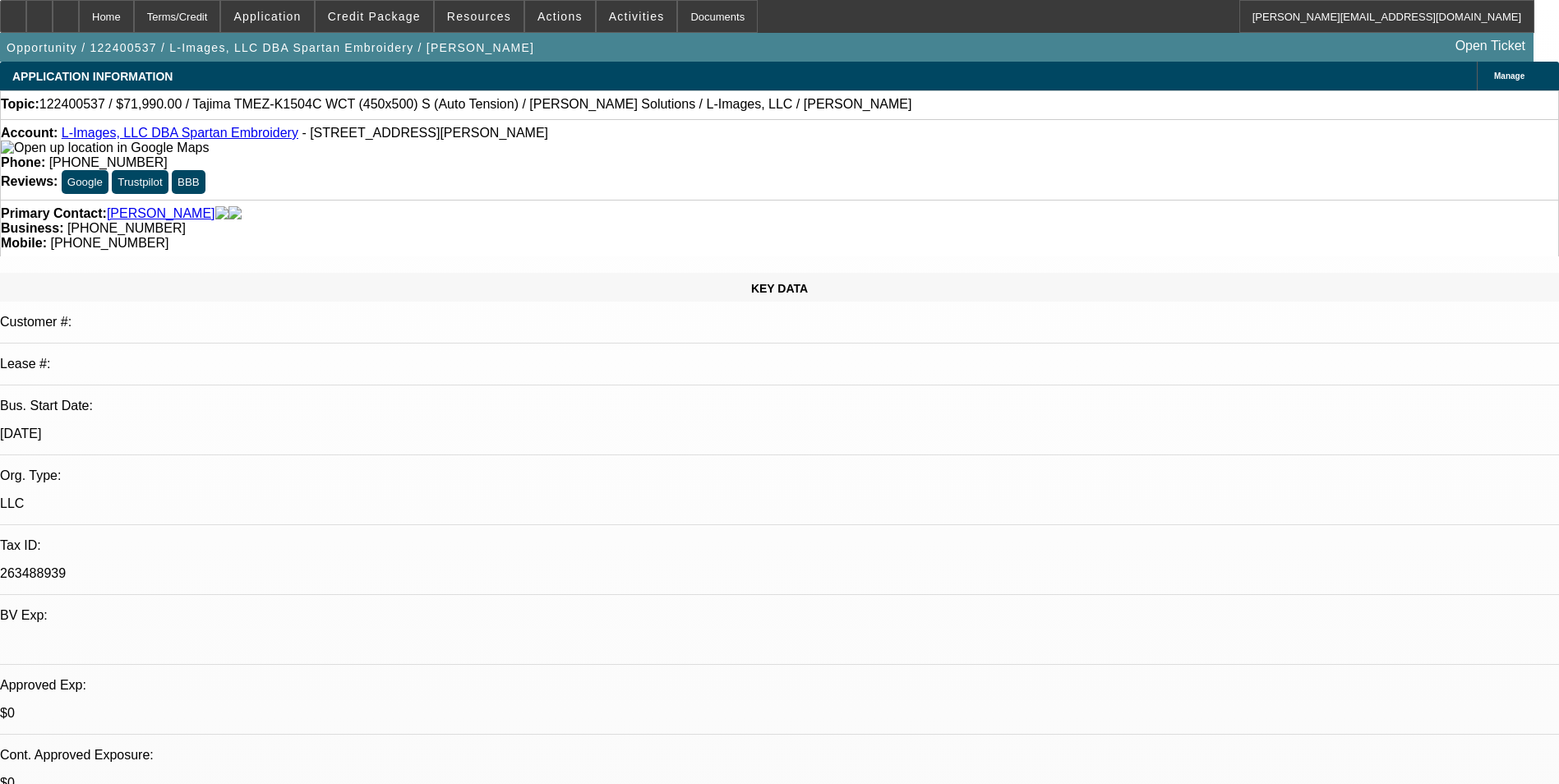
select select "1"
select select "2"
select select "6"
select select "1"
select select "2"
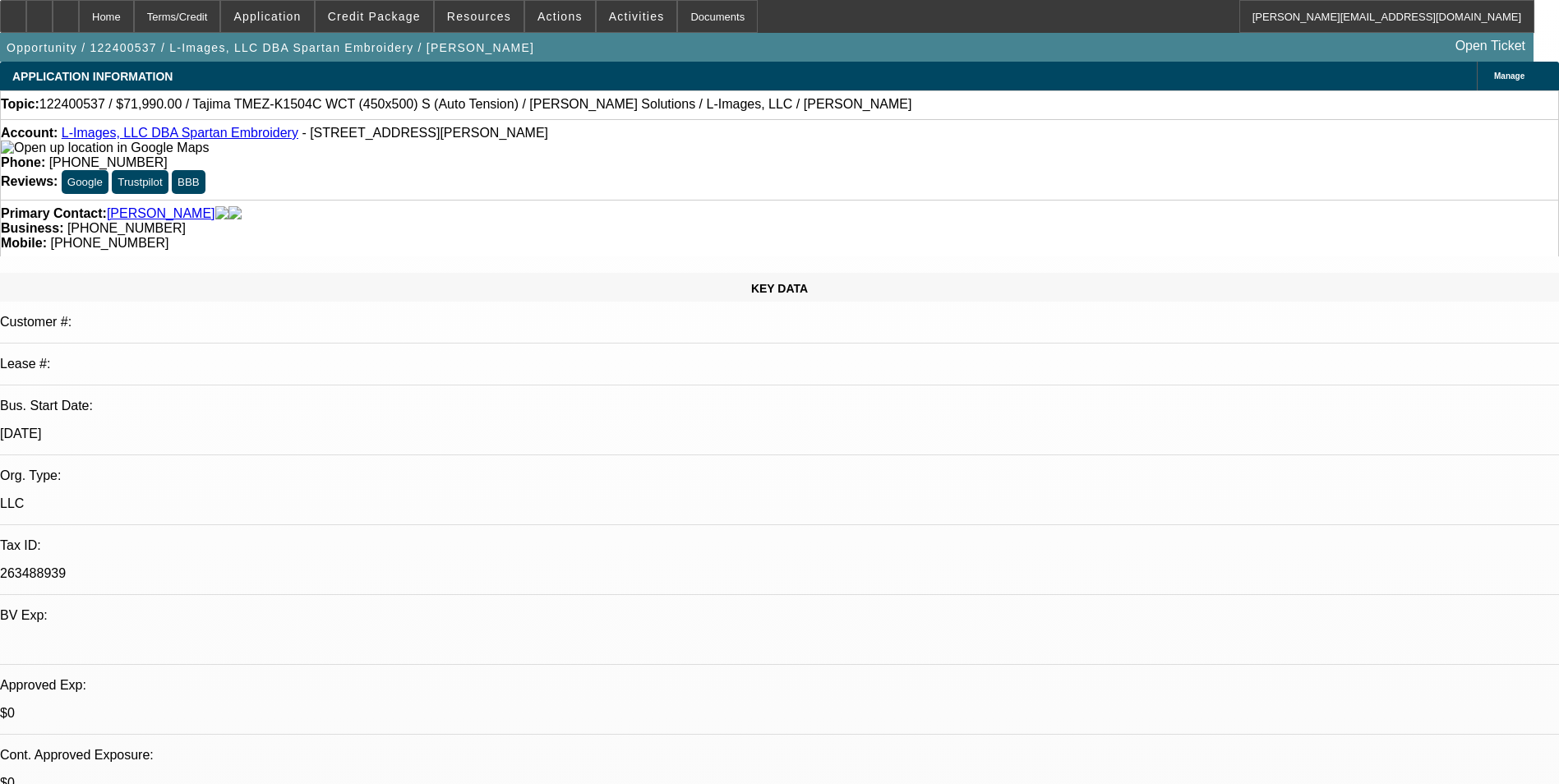
select select "6"
select select "1"
select select "2"
select select "6"
select select "1"
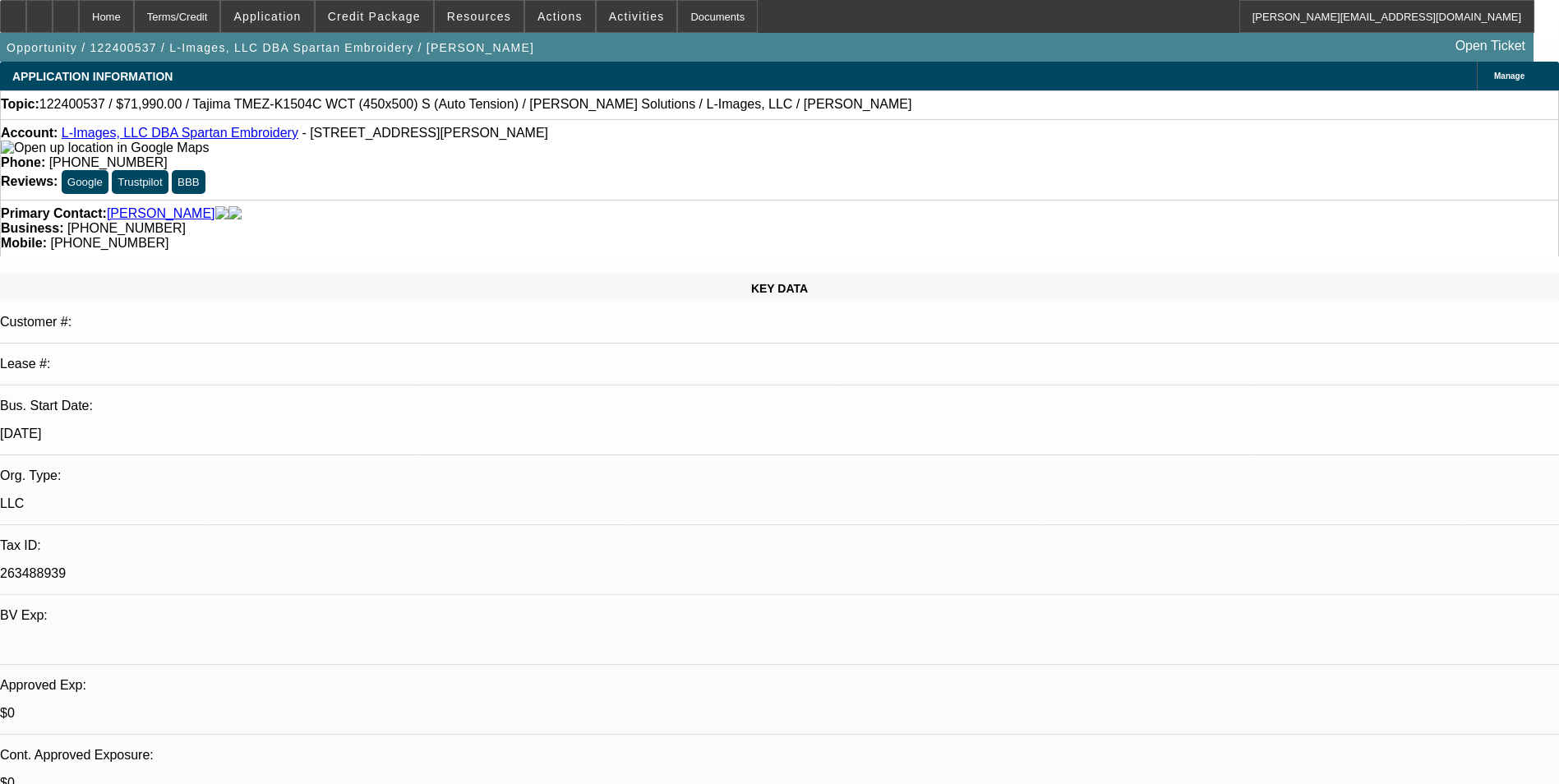
select select "2"
select select "6"
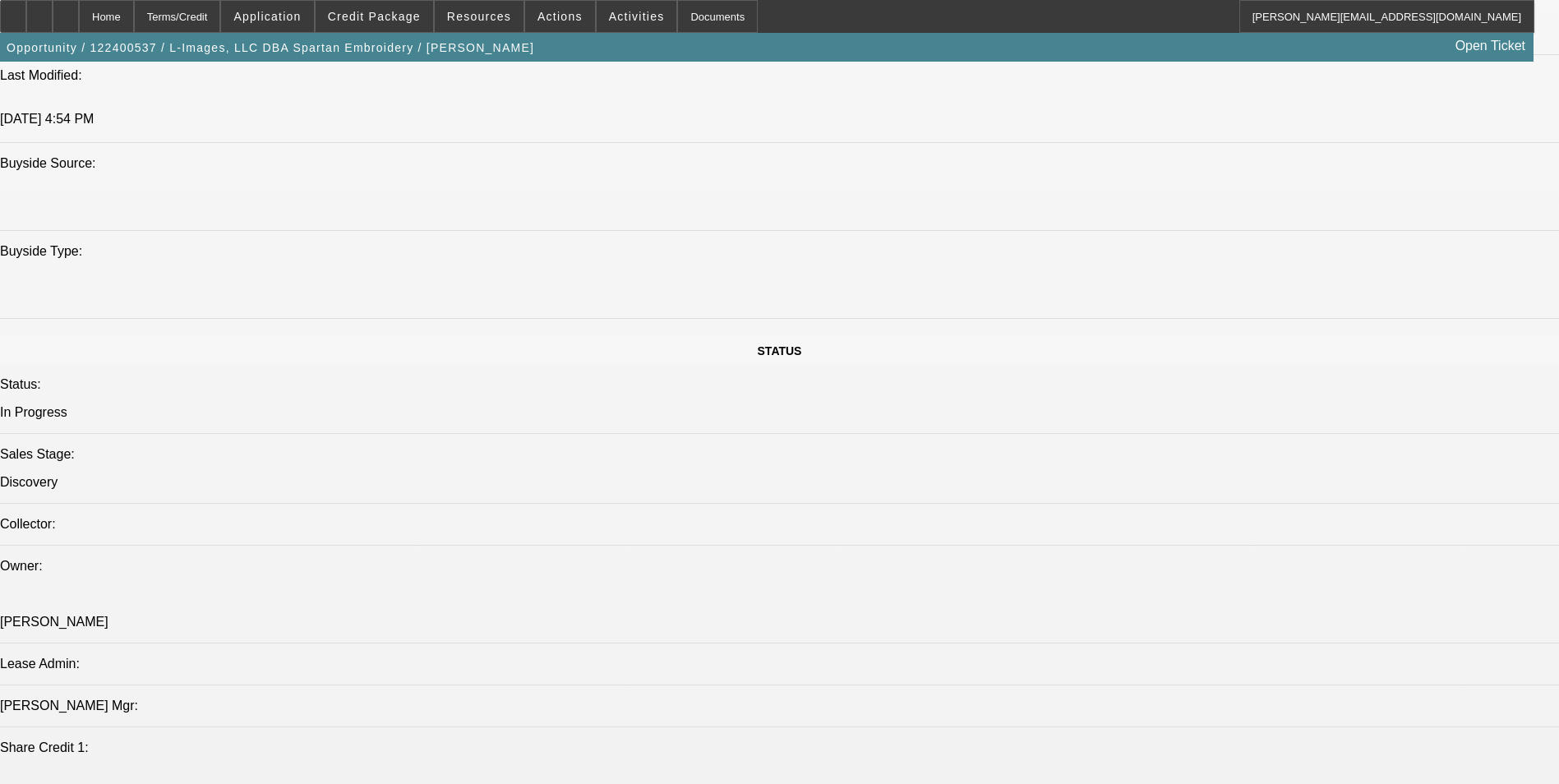
scroll to position [1315, 0]
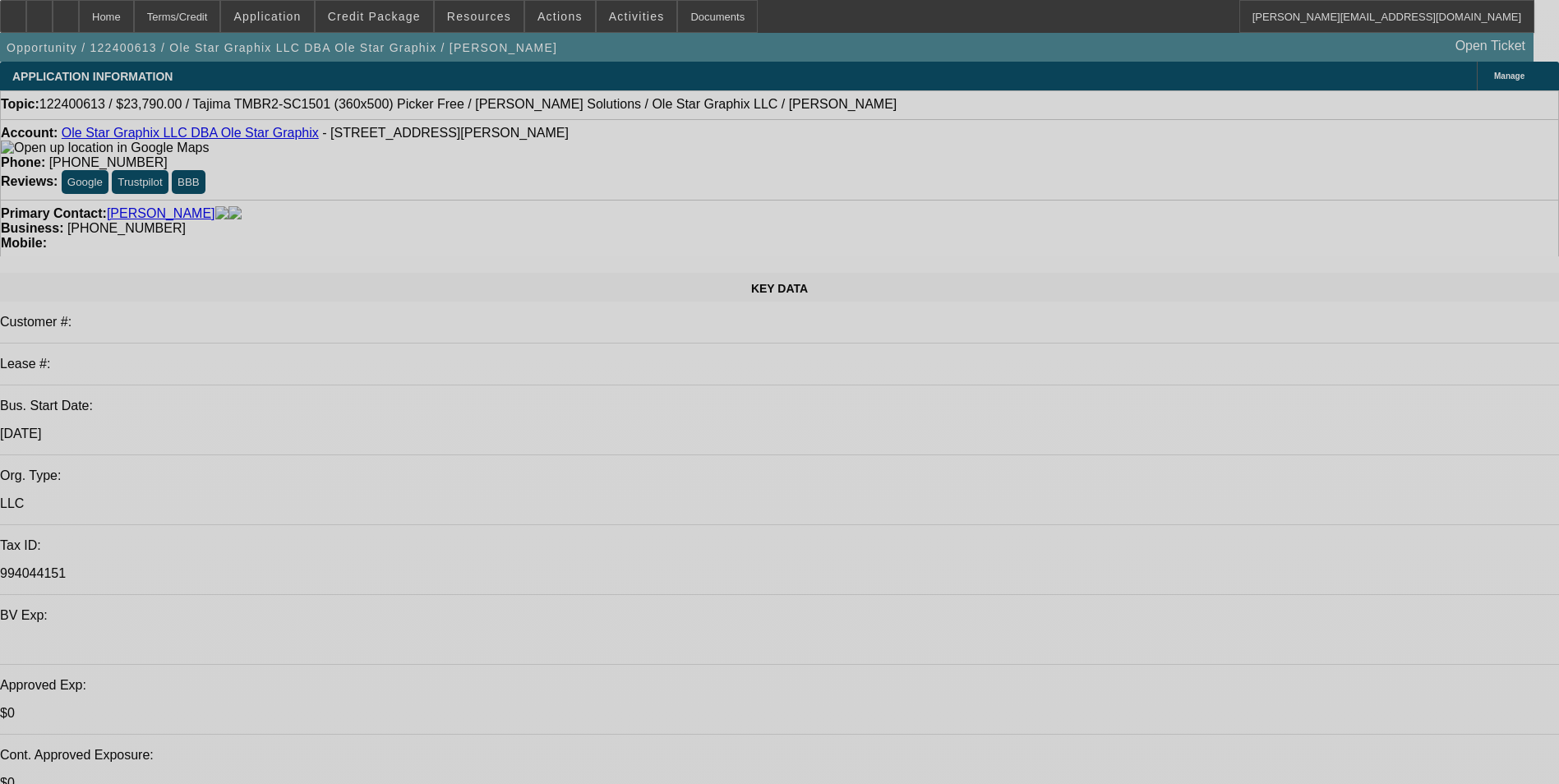
select select "0"
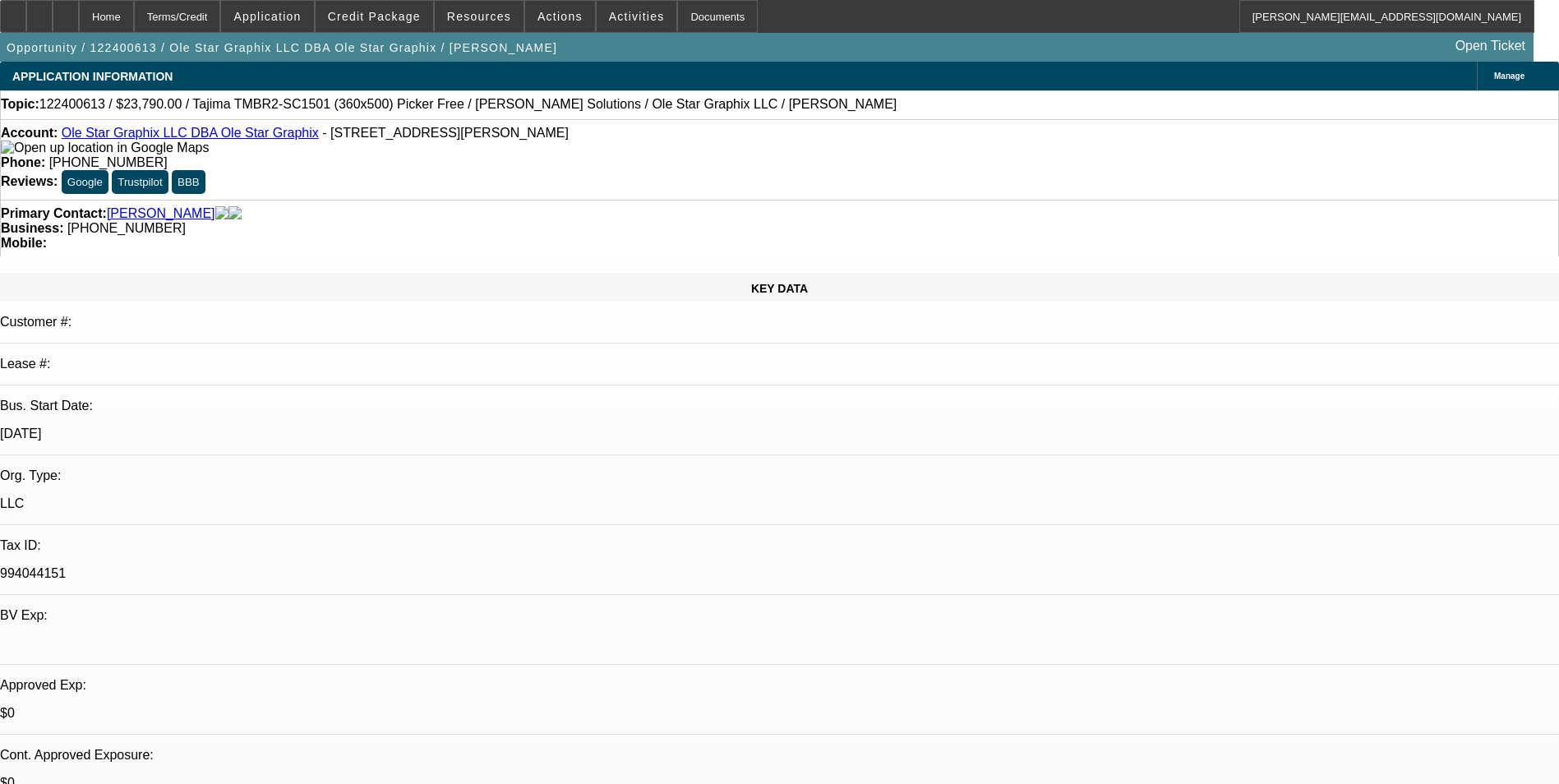
select select "2"
select select "0"
select select "2"
select select "0"
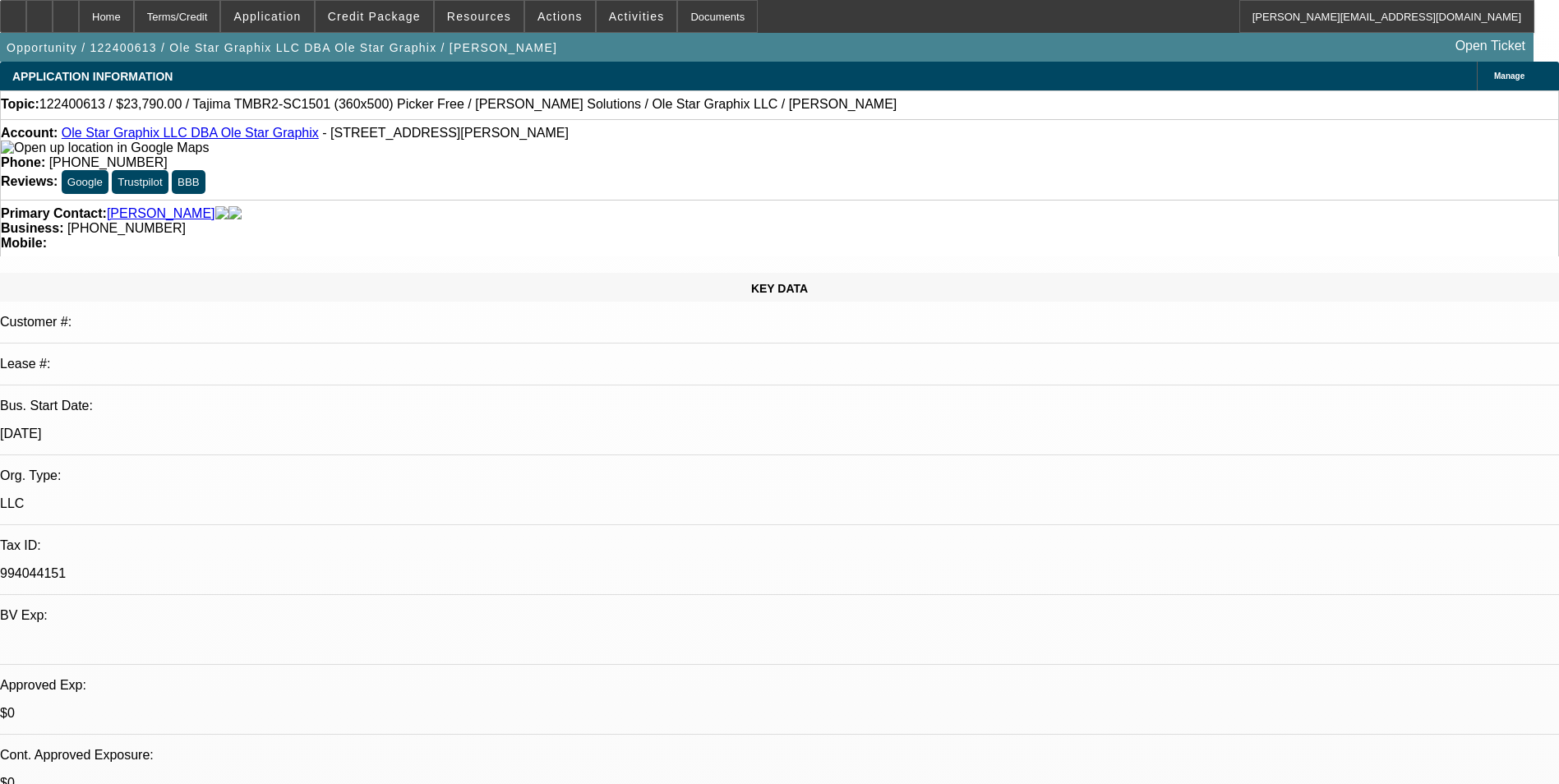
select select "0"
select select "2"
select select "0"
select select "2"
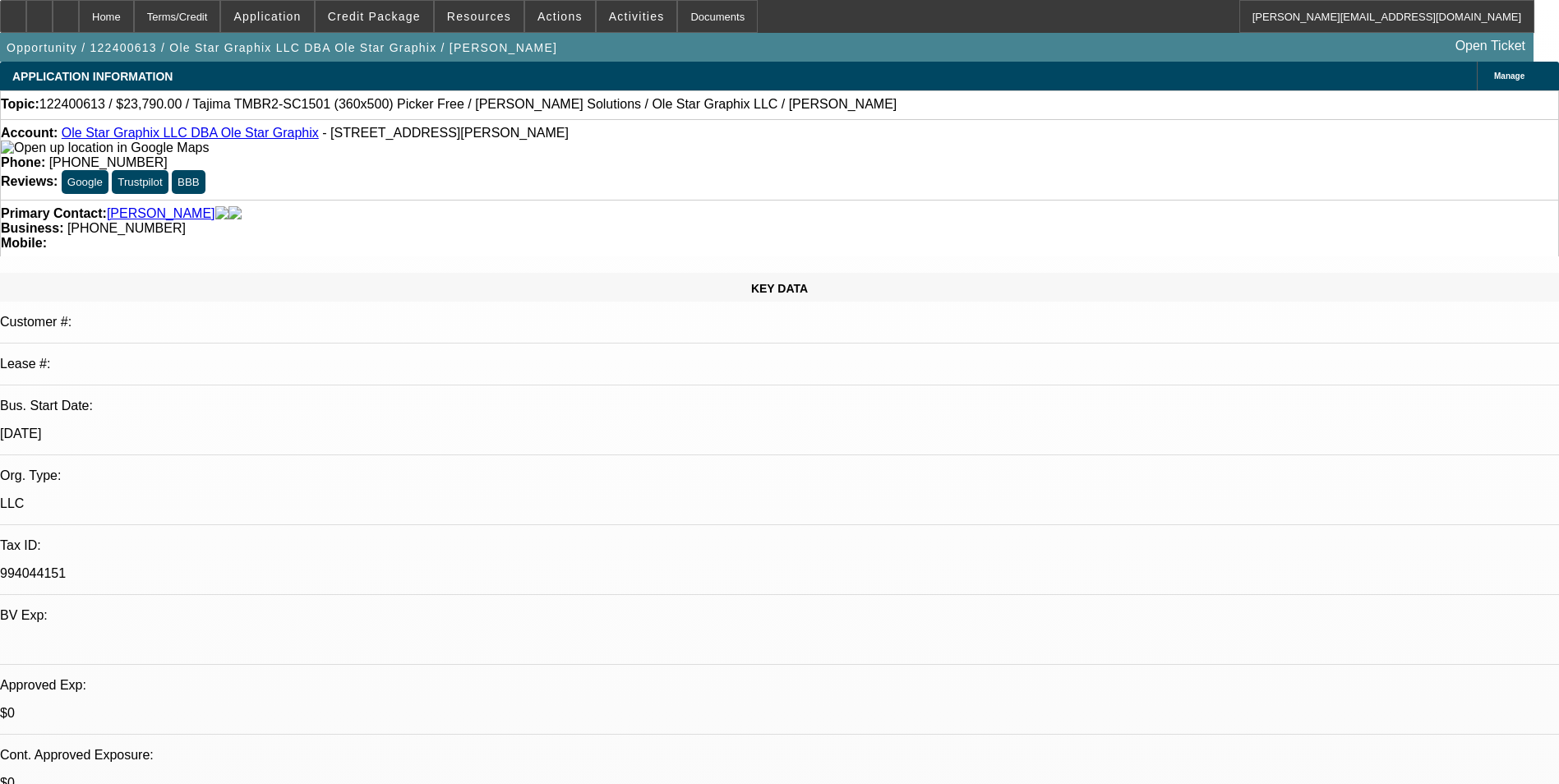
select select "0"
select select "1"
select select "2"
select select "6"
select select "1"
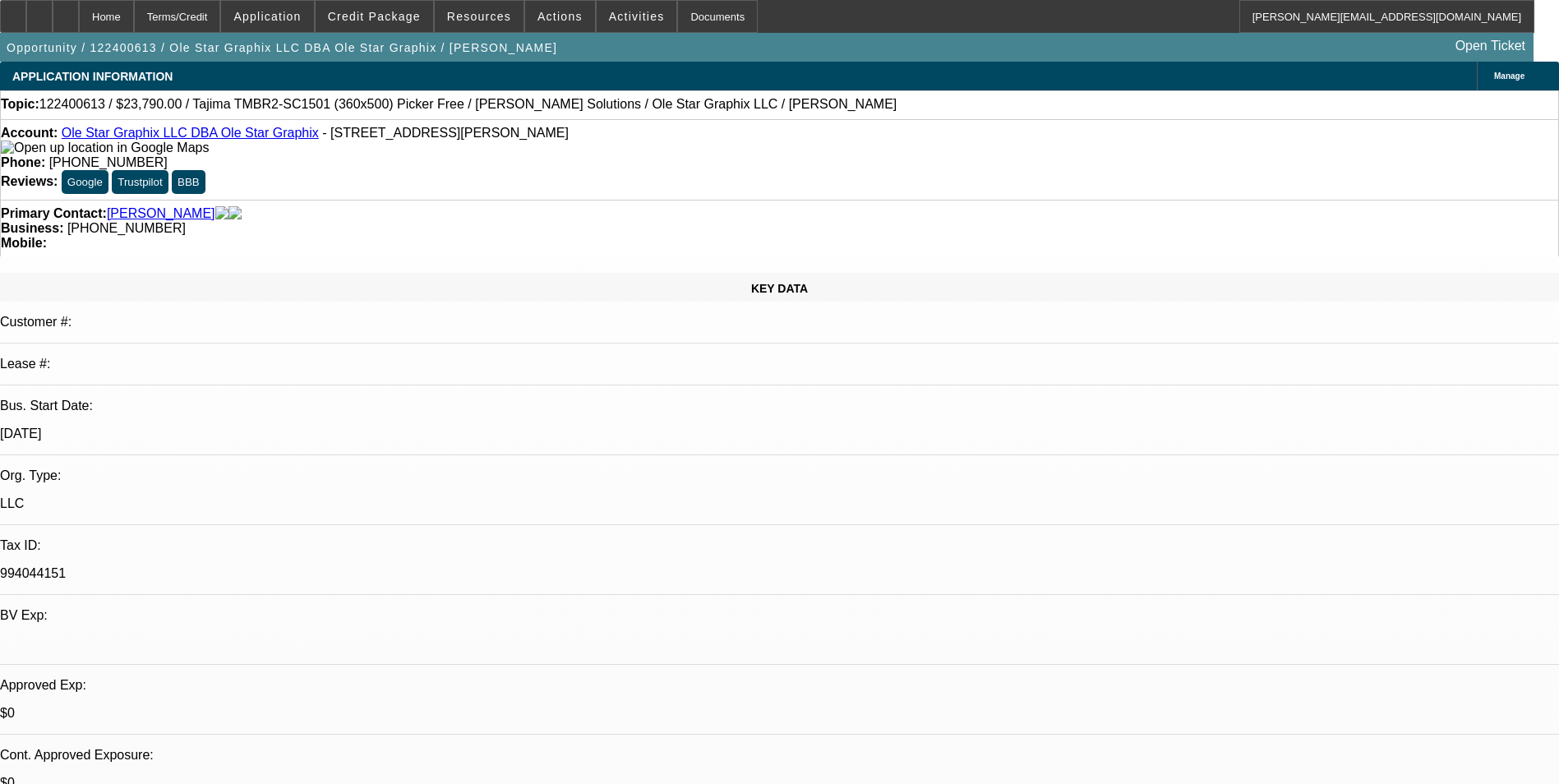
select select "2"
select select "6"
select select "1"
select select "2"
select select "6"
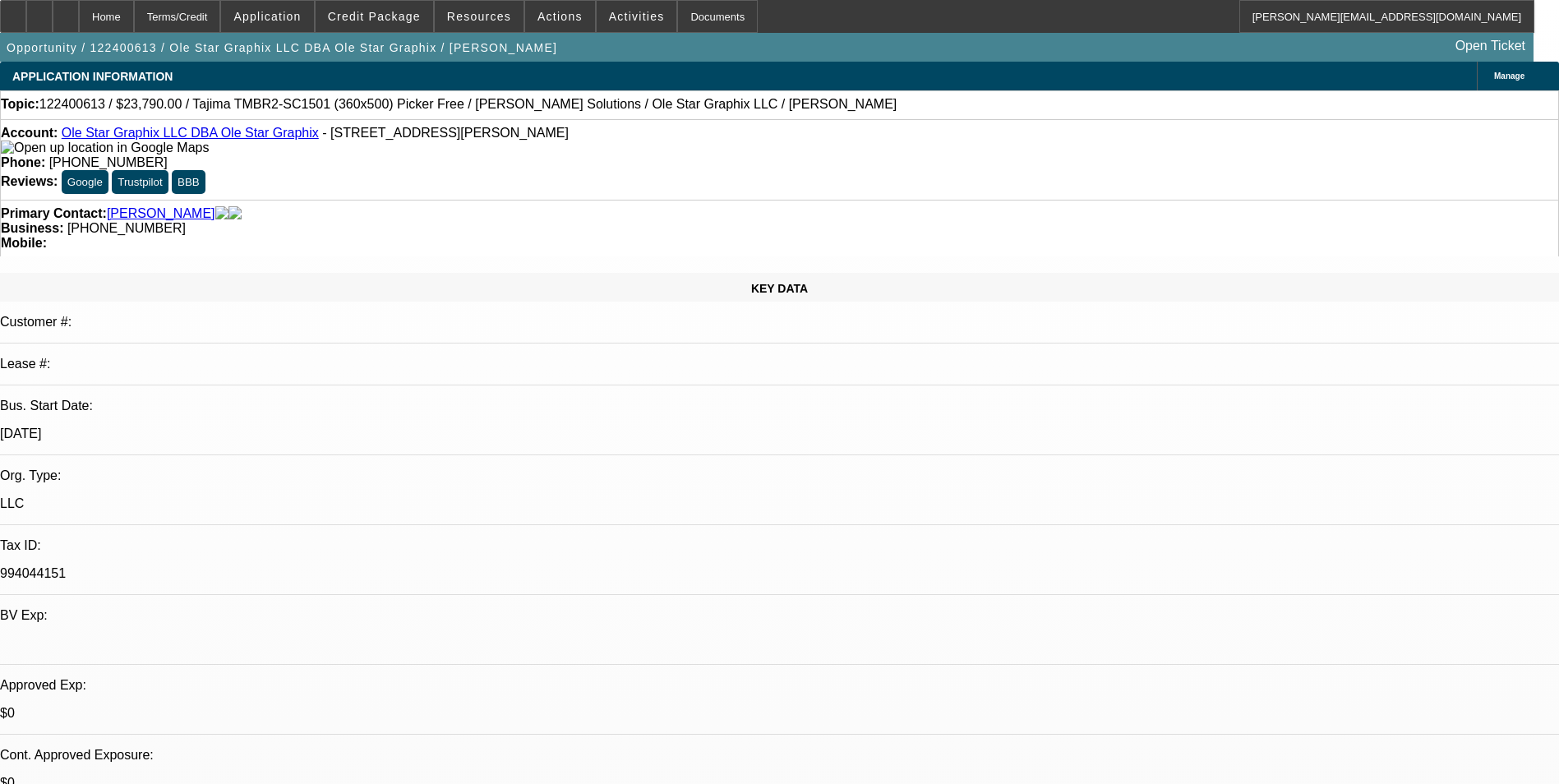
select select "1"
select select "2"
select select "6"
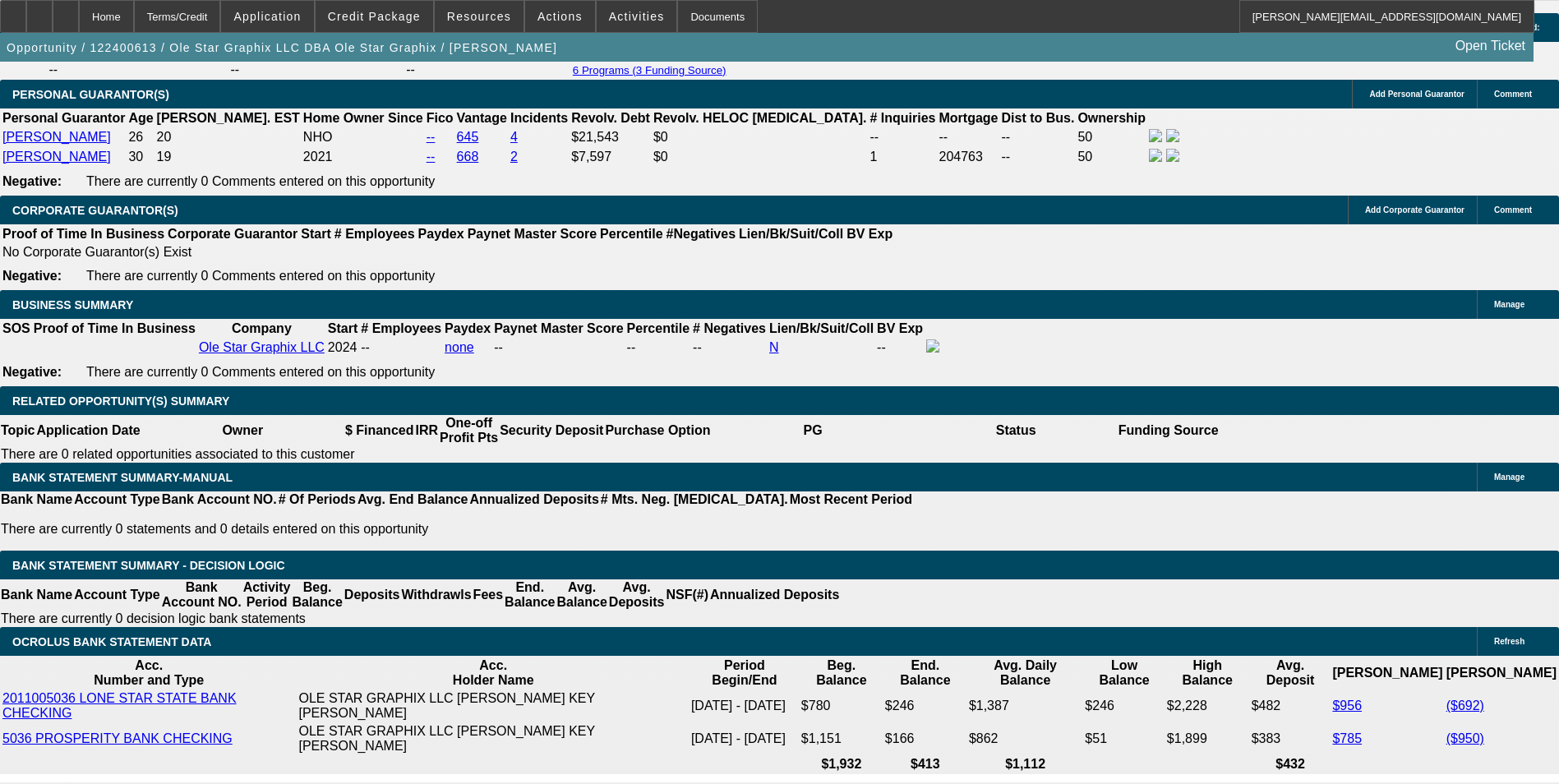
scroll to position [2383, 0]
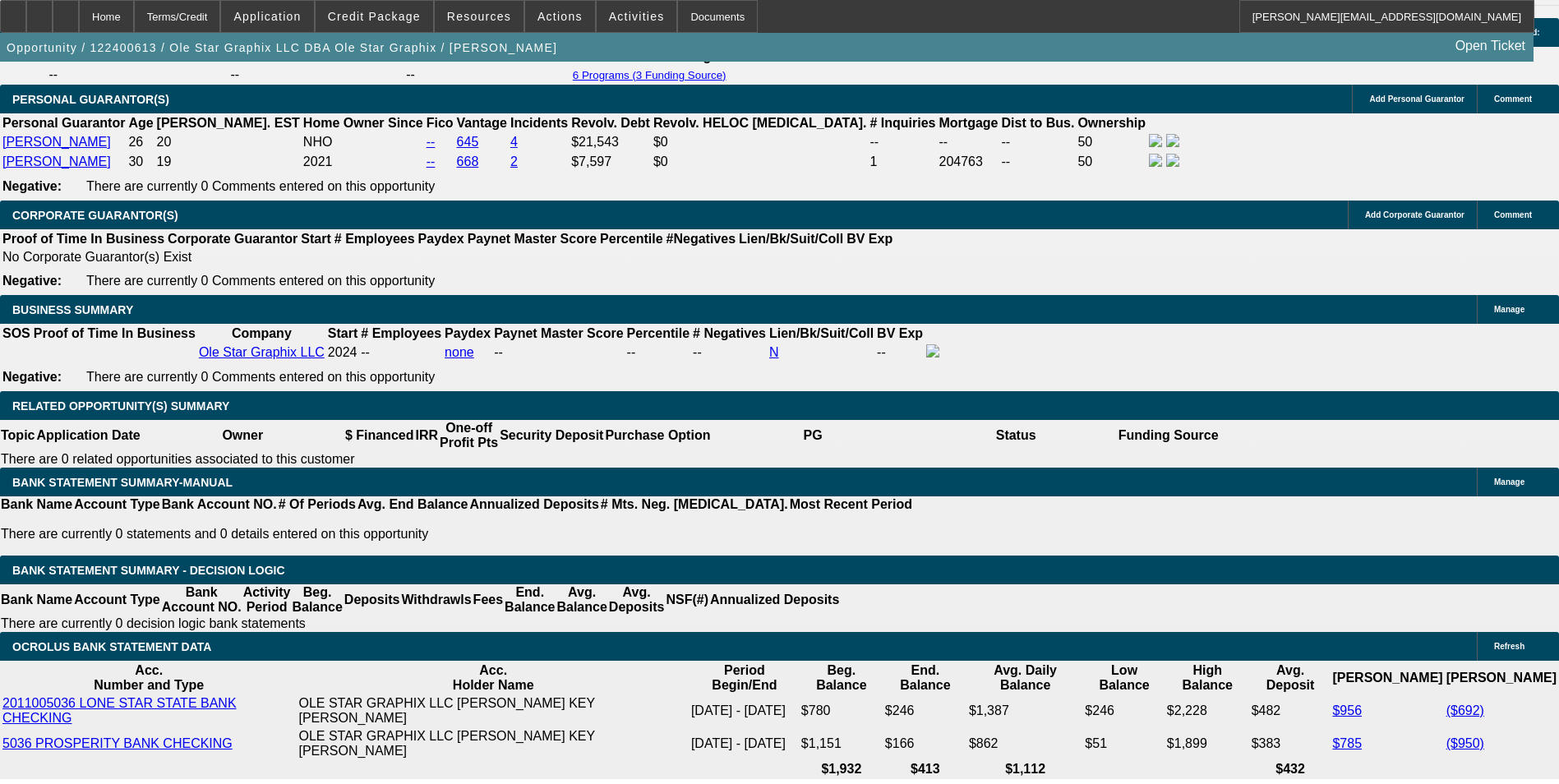
select select "0"
select select "2"
select select "0"
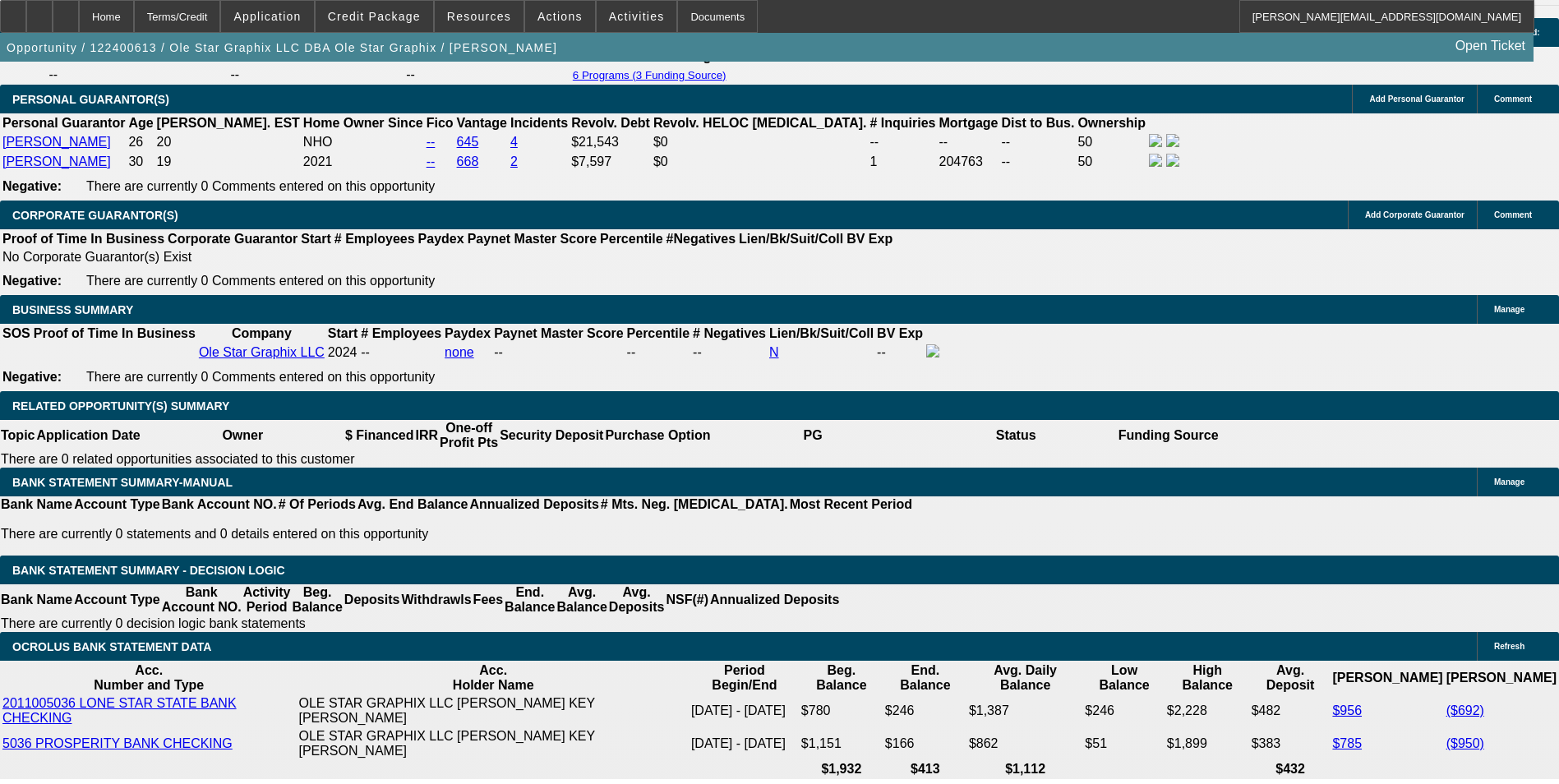
select select "6"
select select "0"
select select "2"
select select "0"
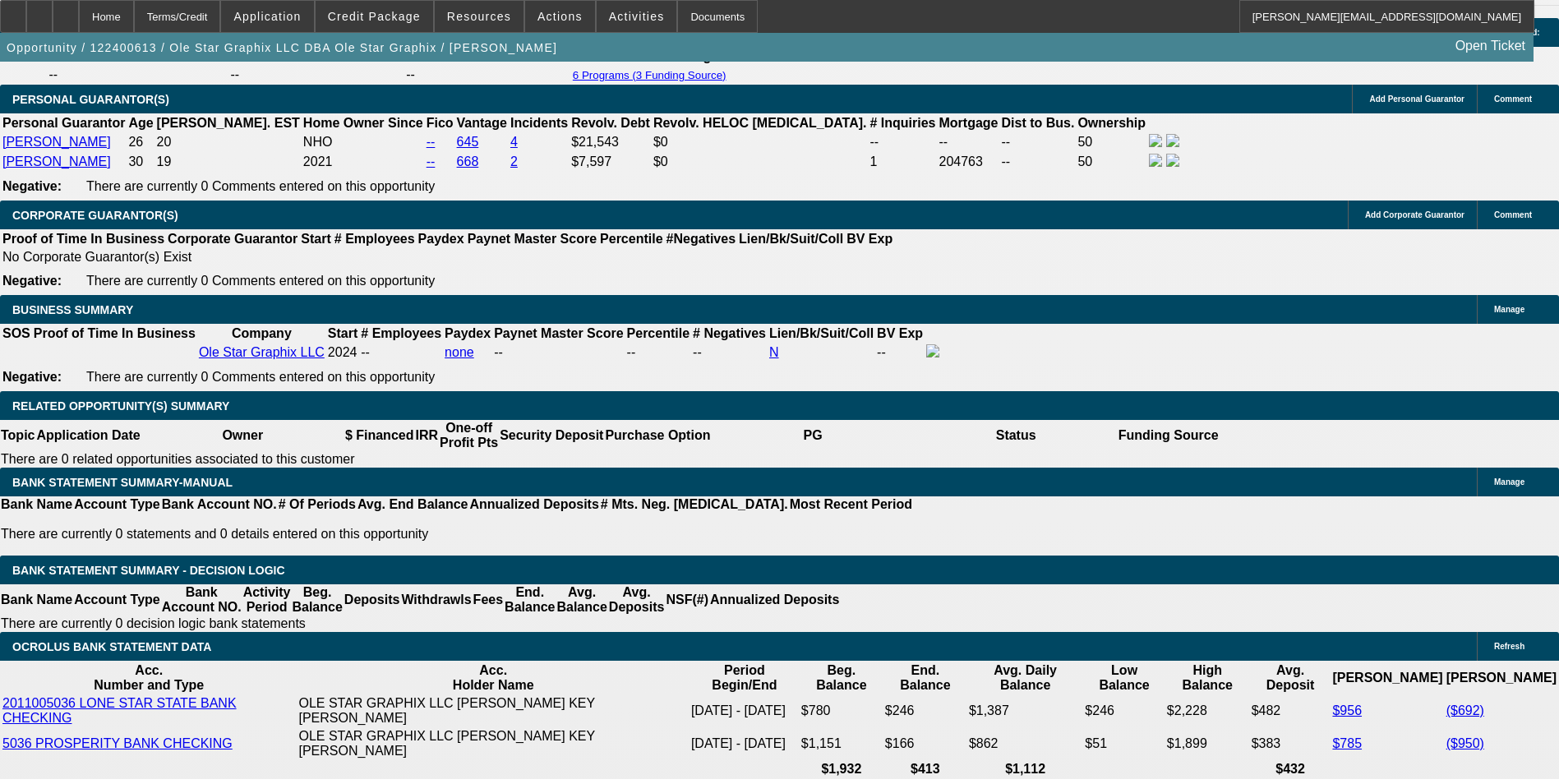
select select "6"
select select "0"
select select "2"
select select "0"
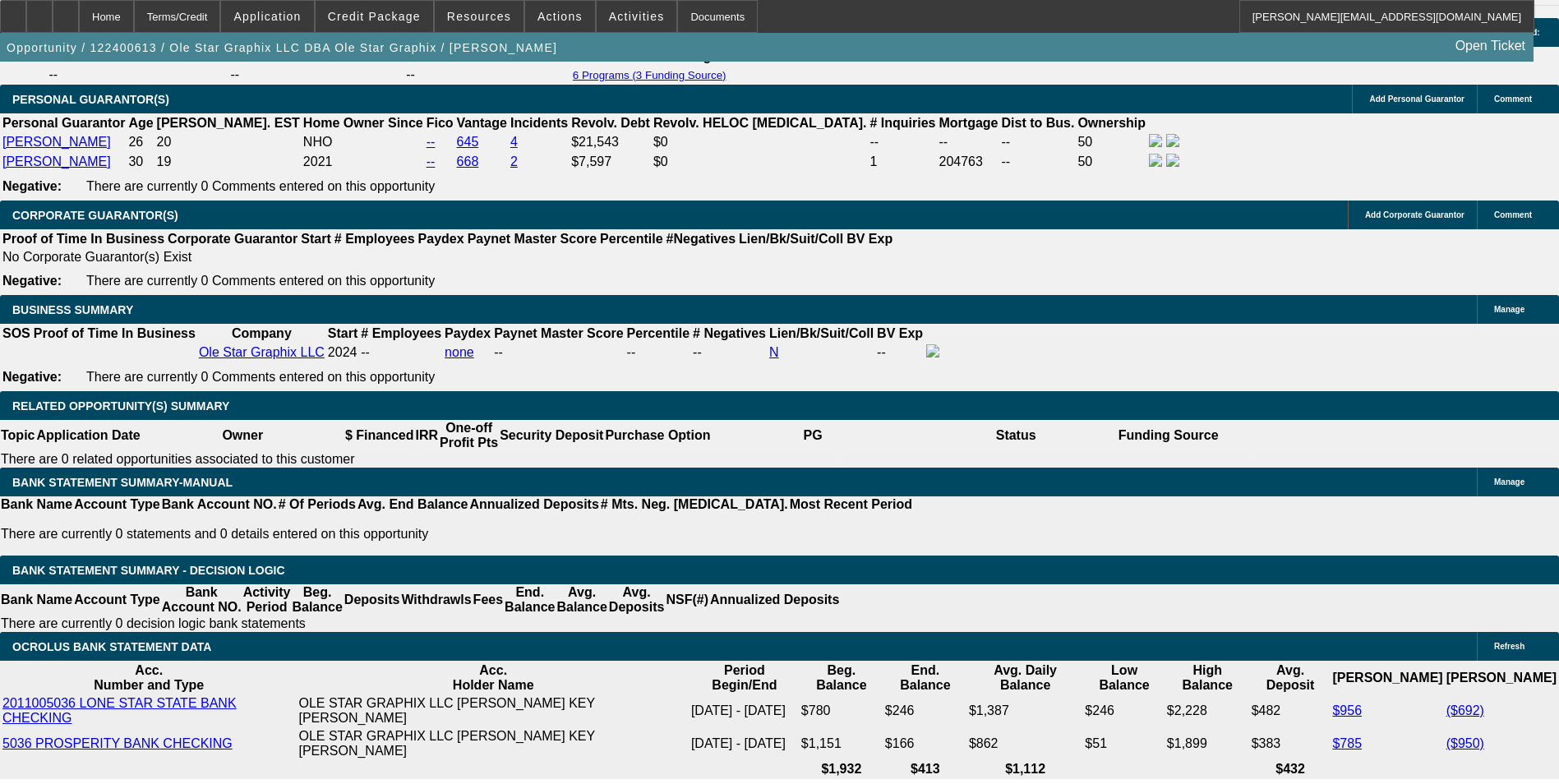
select select "6"
select select "0"
select select "2"
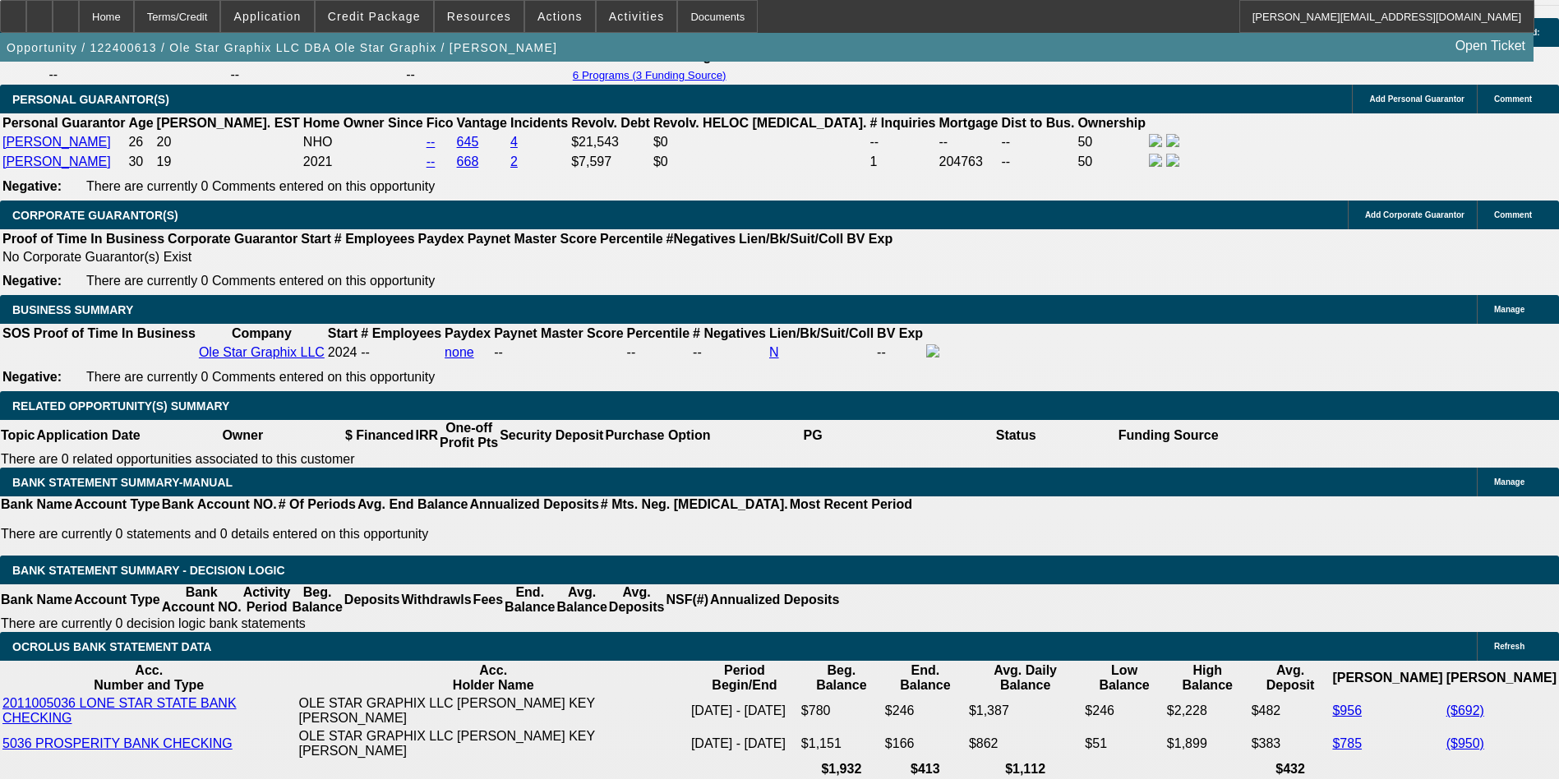
select select "0"
select select "6"
select select "0"
select select "2"
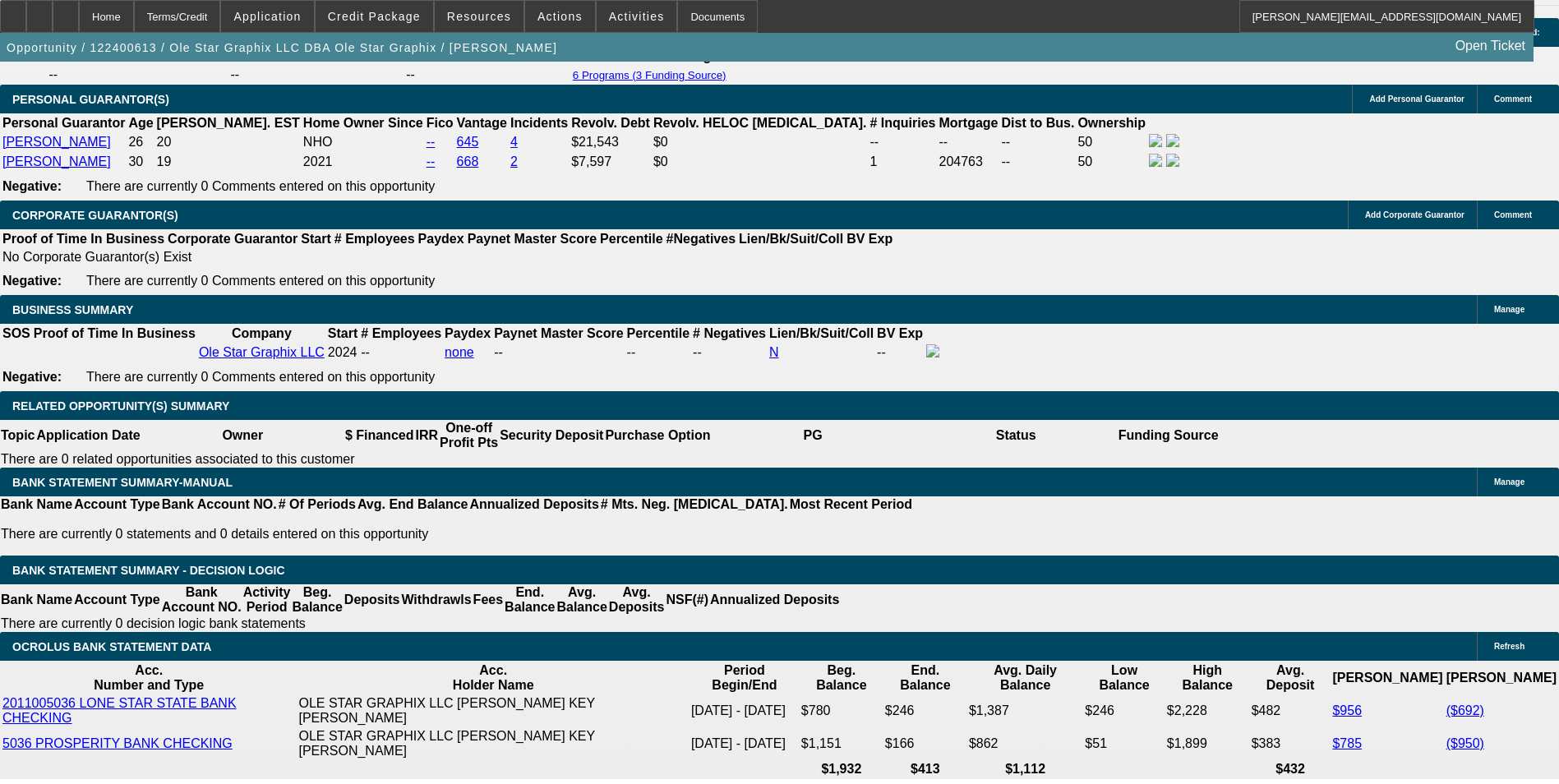
select select "0"
select select "6"
select select "0"
select select "2"
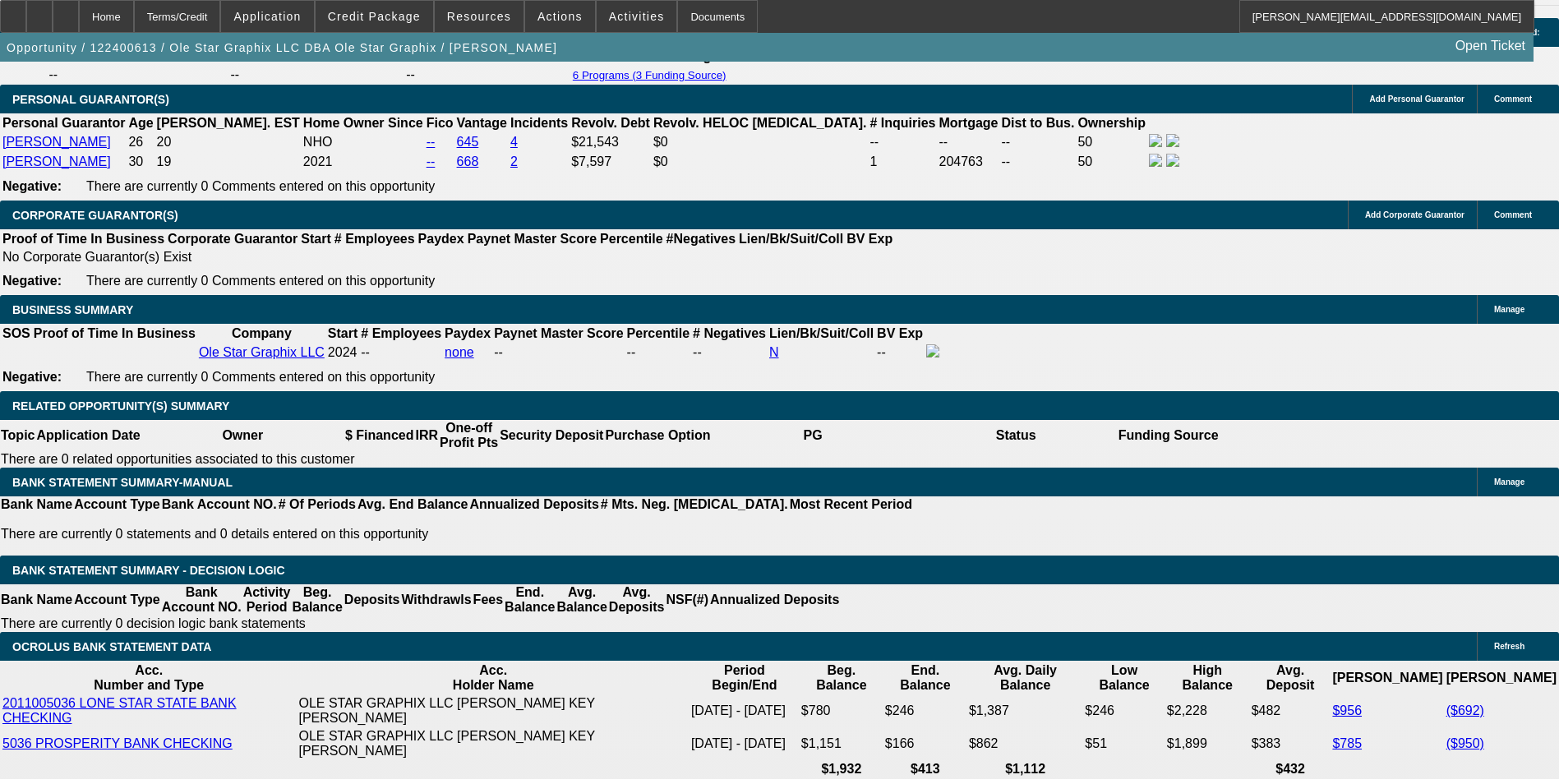
select select "0"
select select "6"
select select "0"
select select "2"
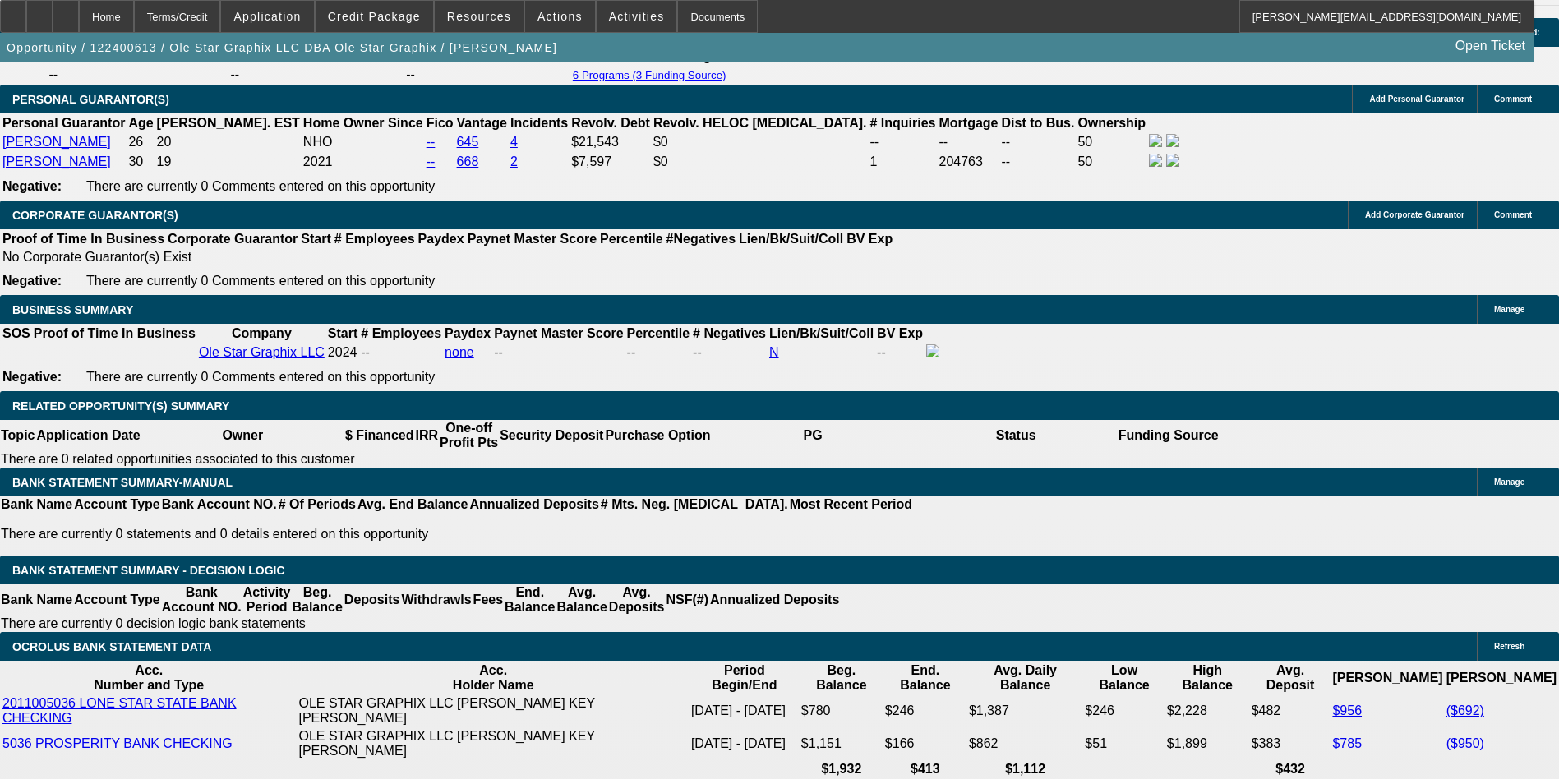
select select "0"
select select "6"
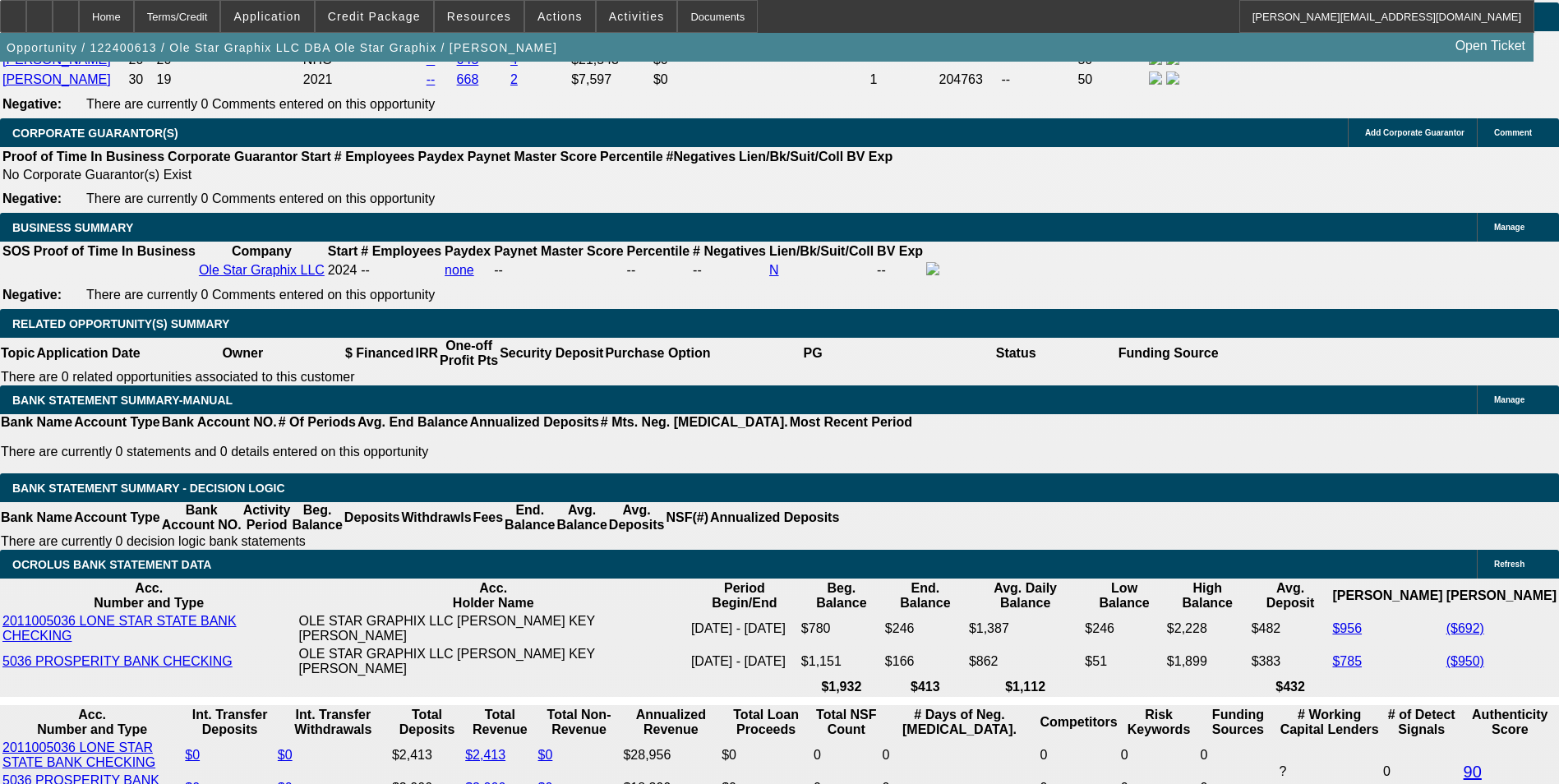
scroll to position [1248, 0]
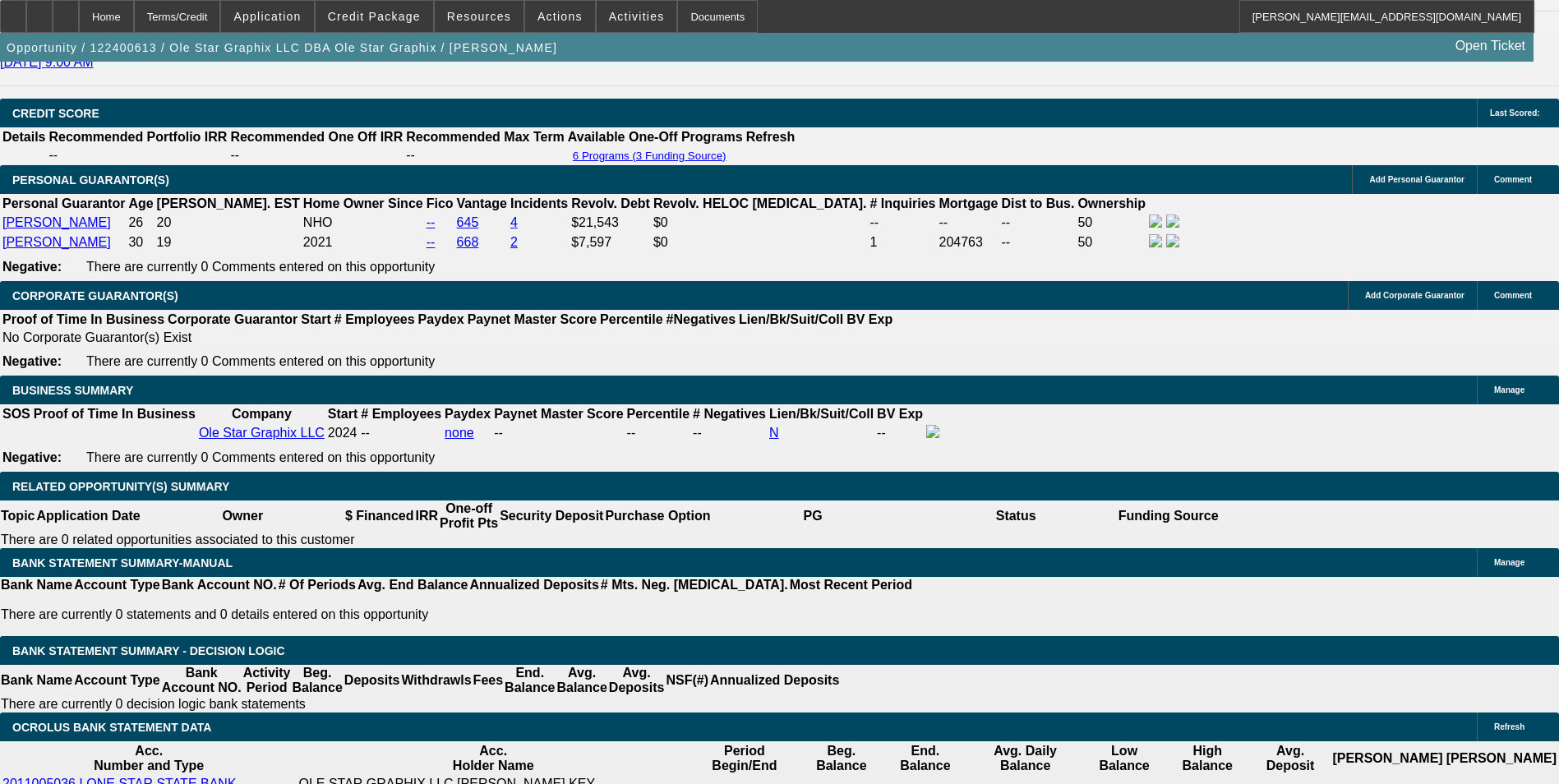
scroll to position [2301, 0]
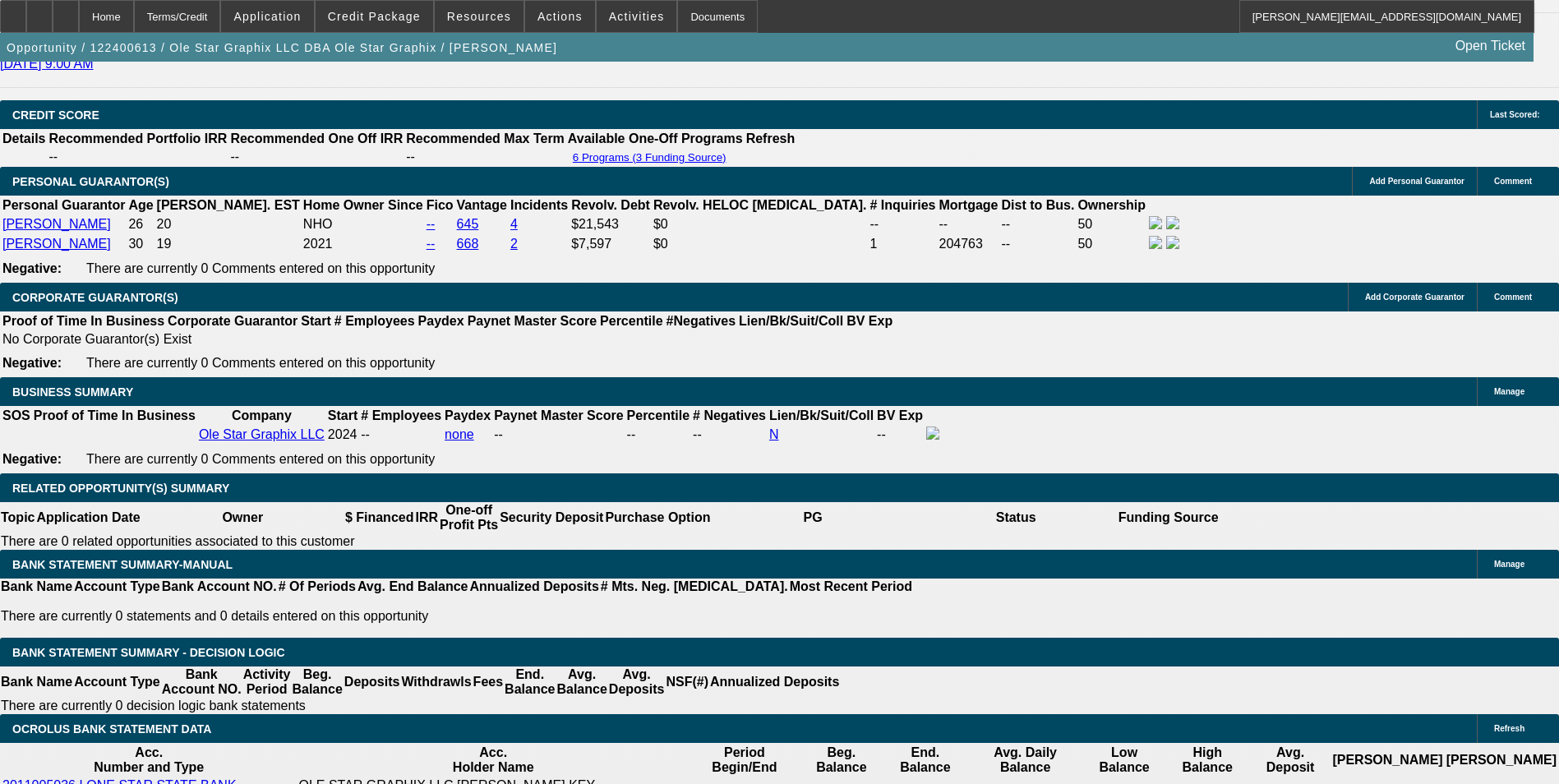
select select "0"
select select "2"
select select "0"
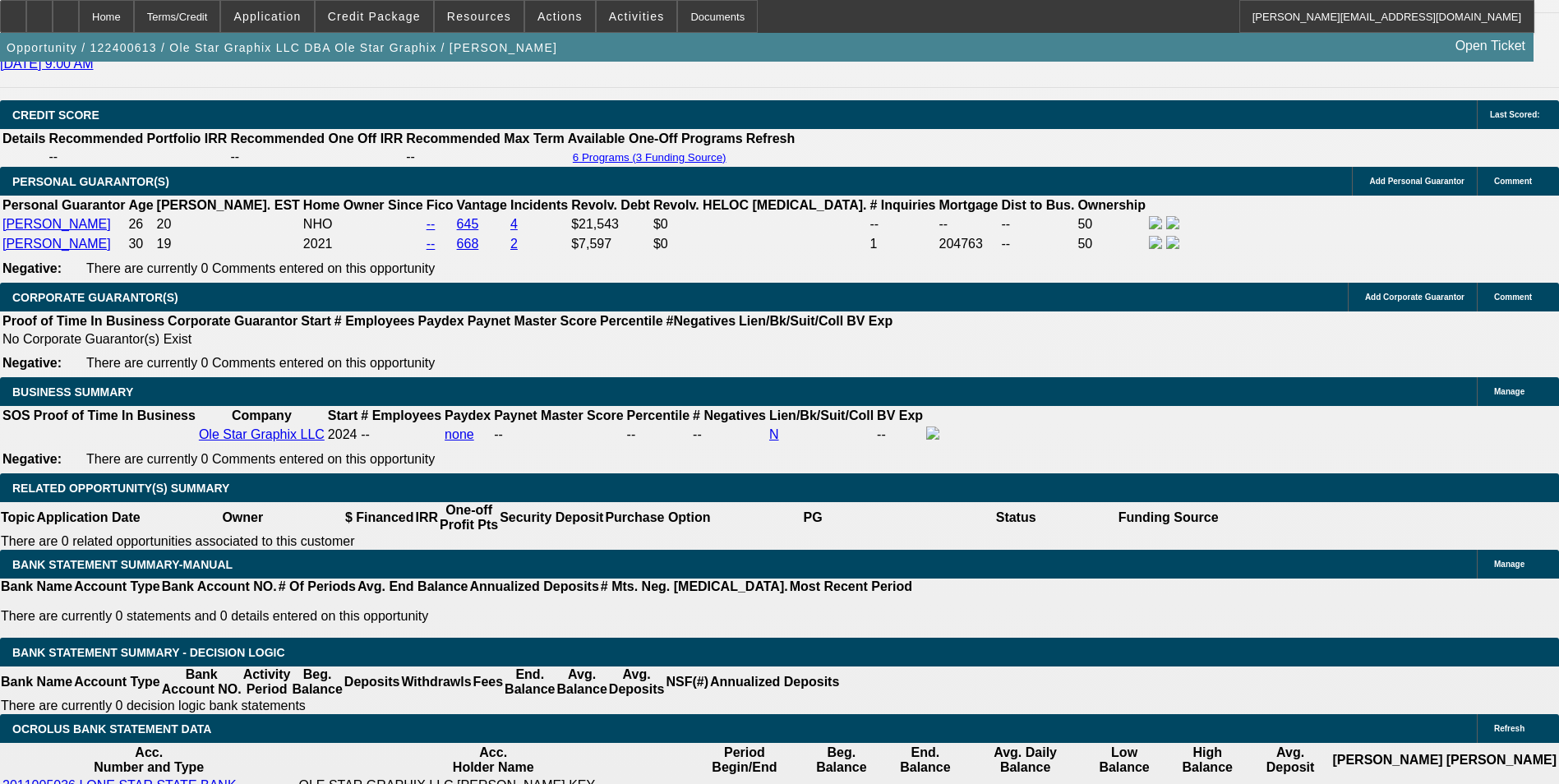
select select "6"
select select "0"
select select "2"
select select "0"
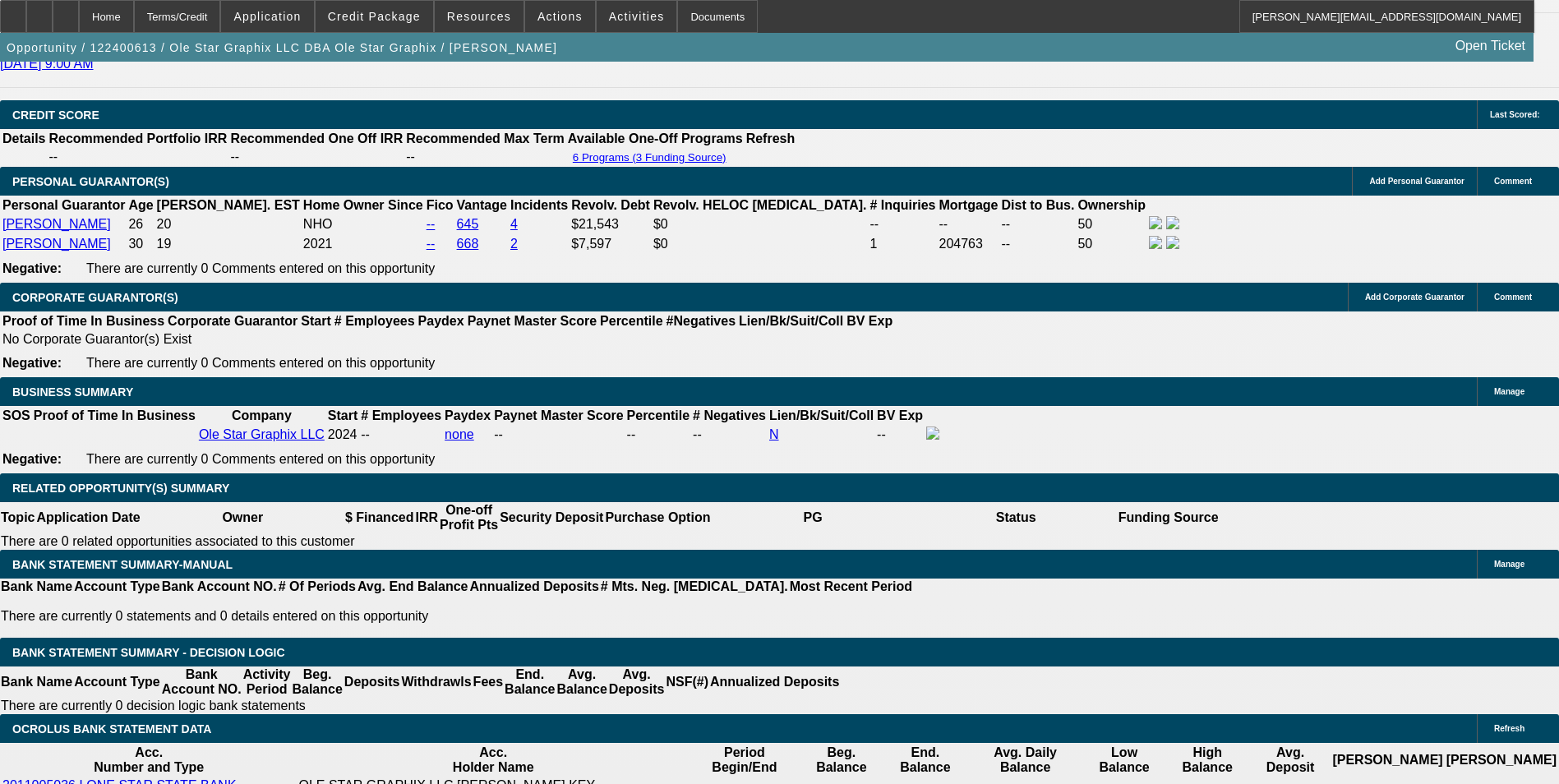
select select "6"
select select "0"
select select "2"
select select "0"
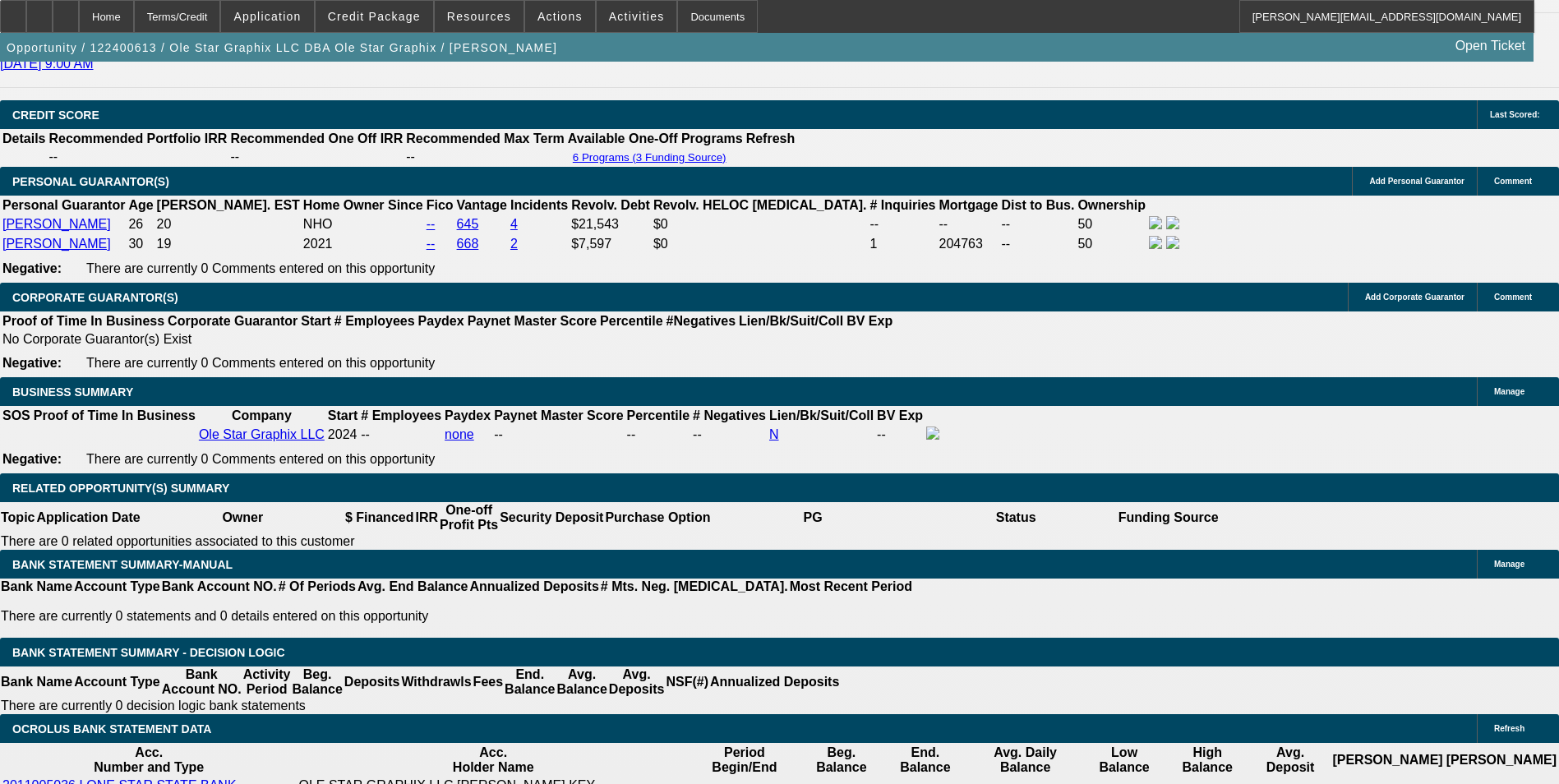
select select "6"
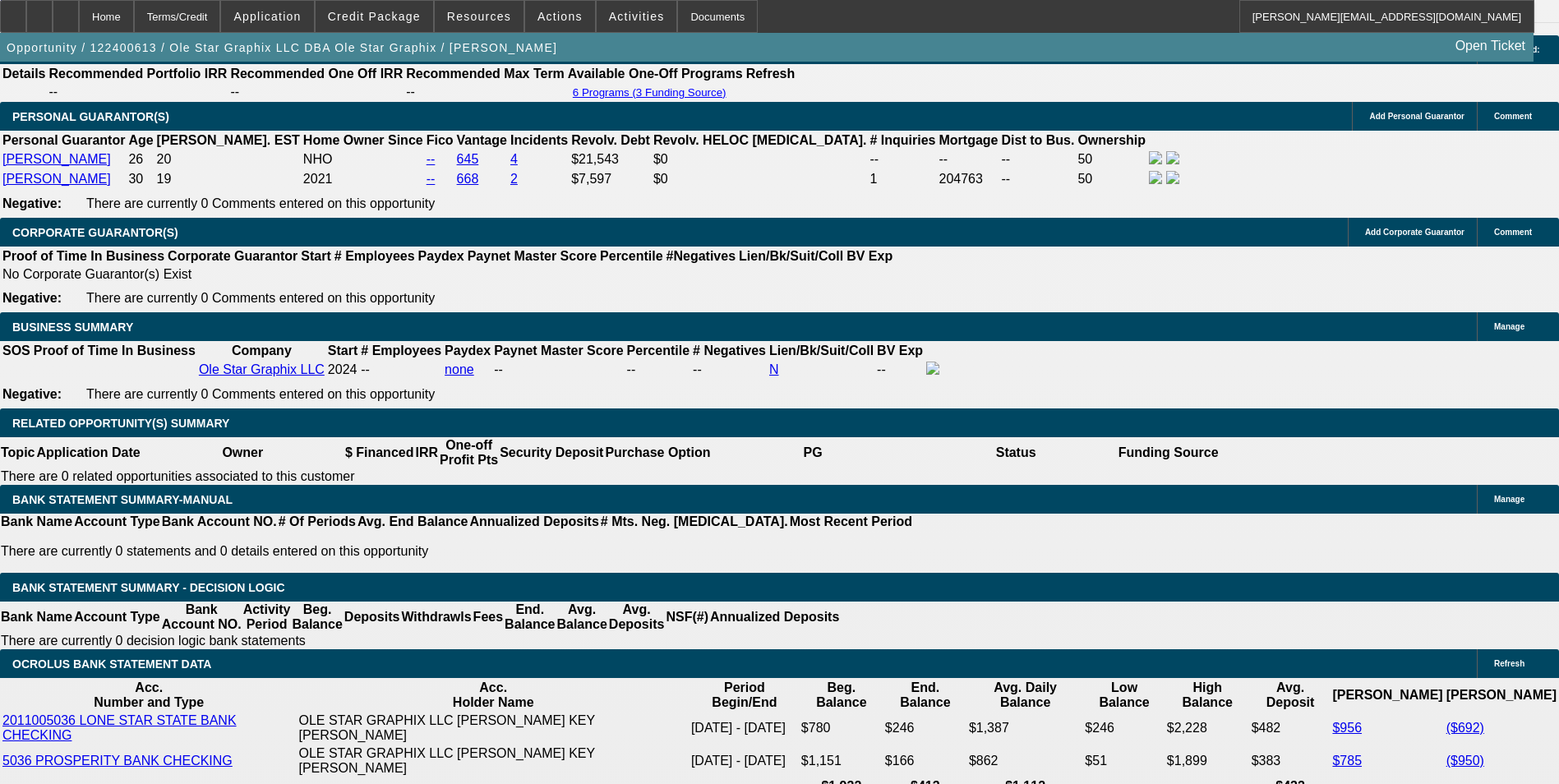
scroll to position [2137, 0]
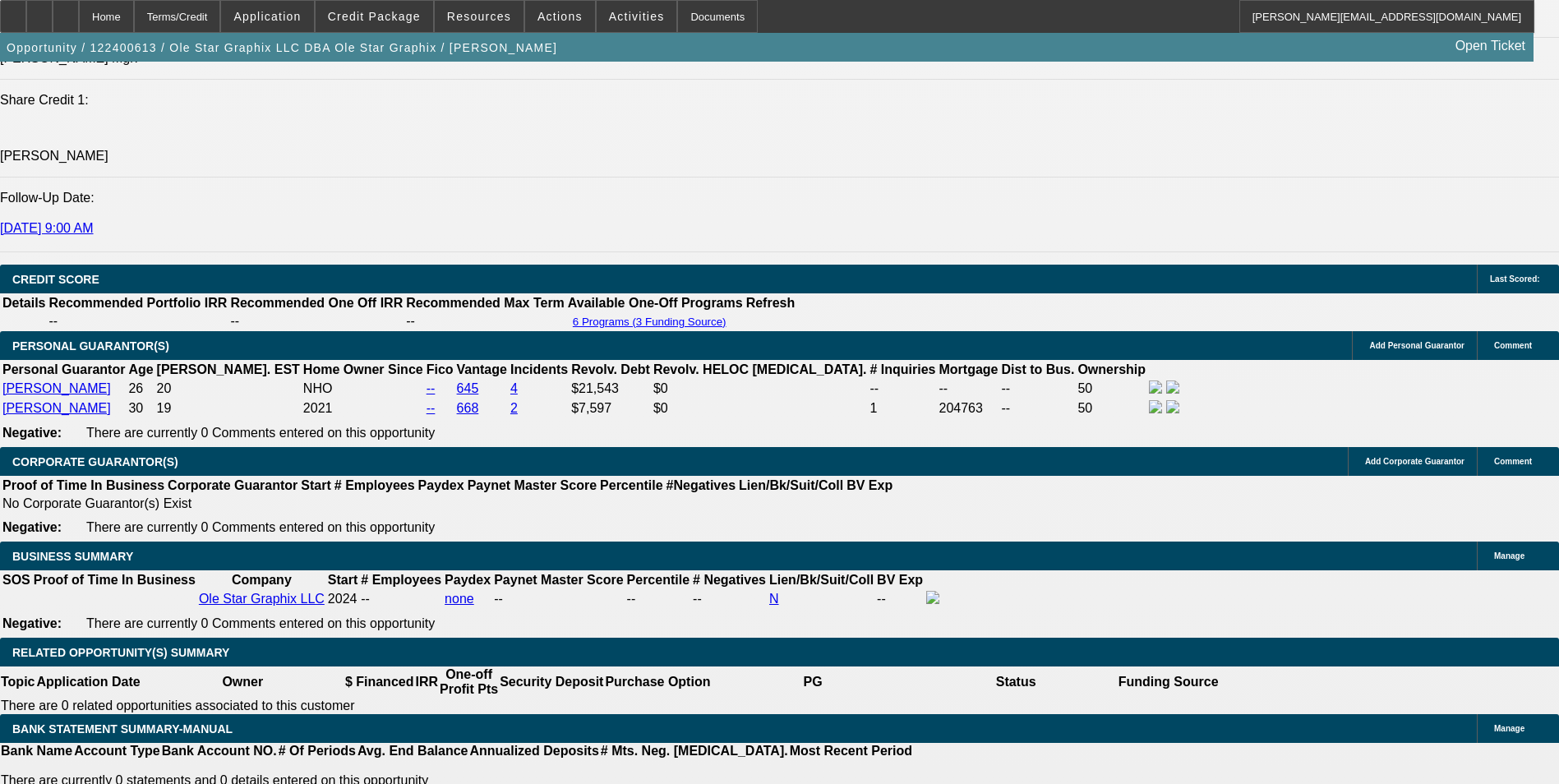
select select "0"
select select "2"
select select "0"
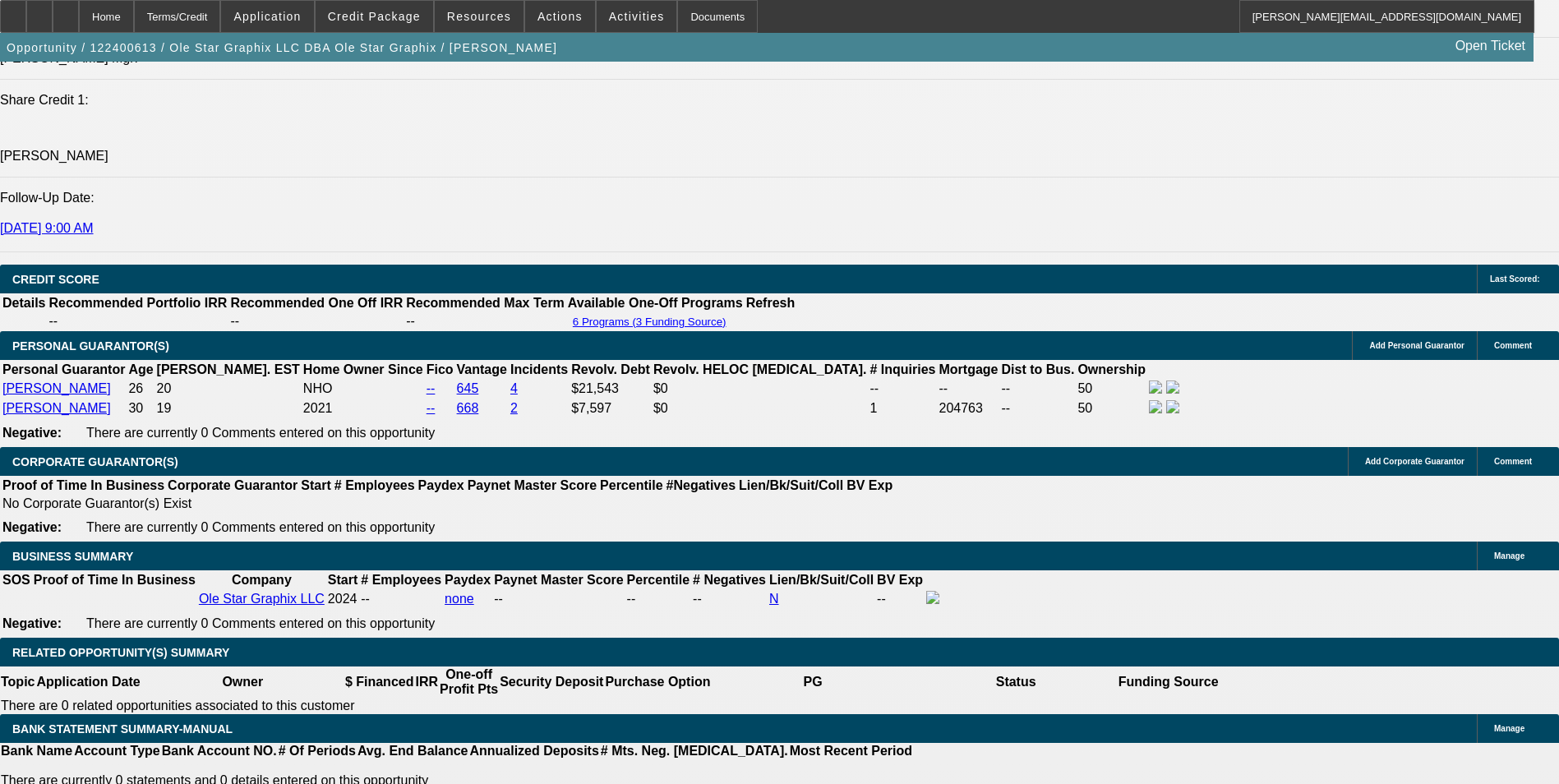
select select "6"
select select "0"
select select "2"
select select "0"
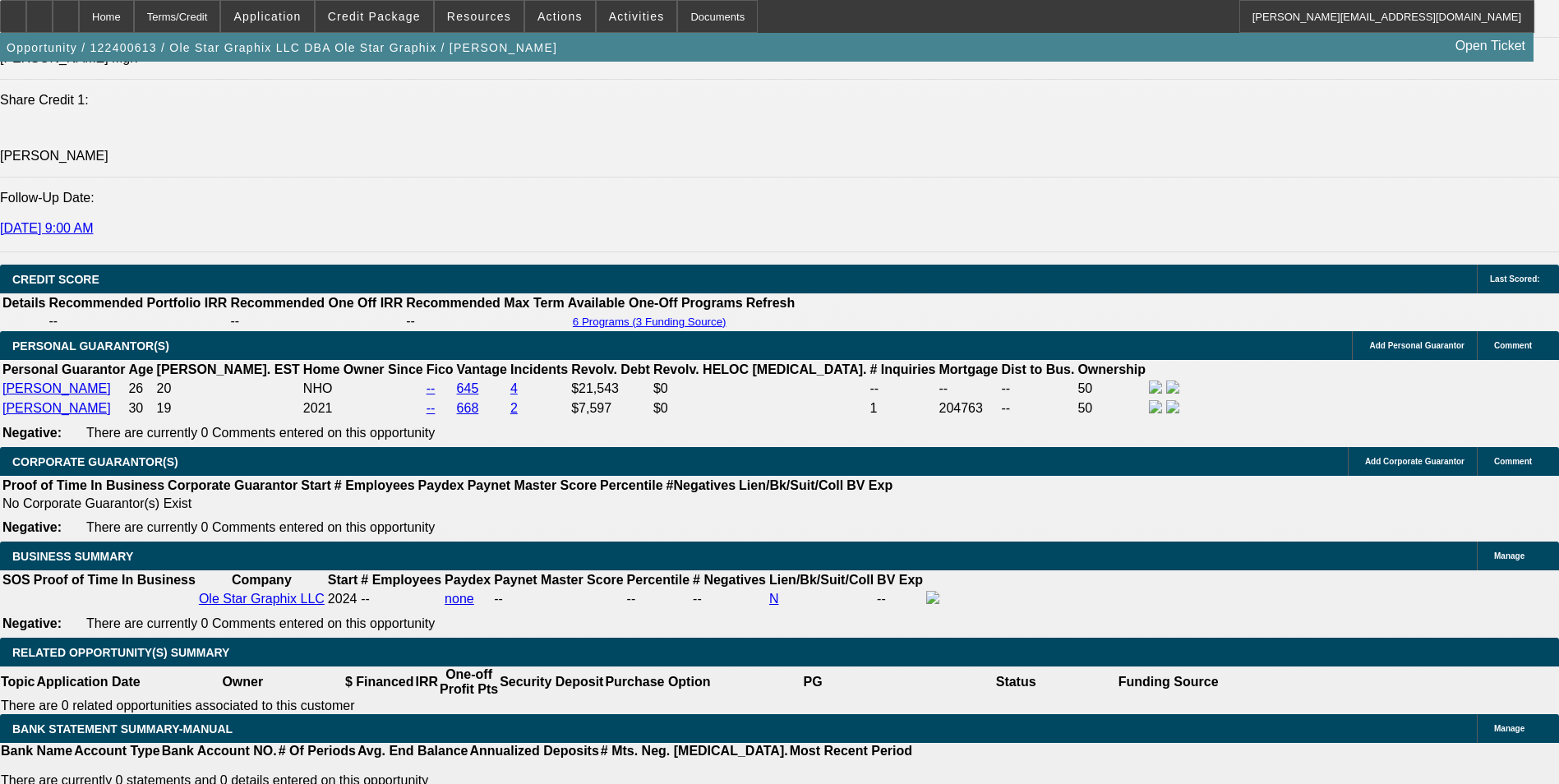
select select "6"
select select "0"
select select "2"
select select "0"
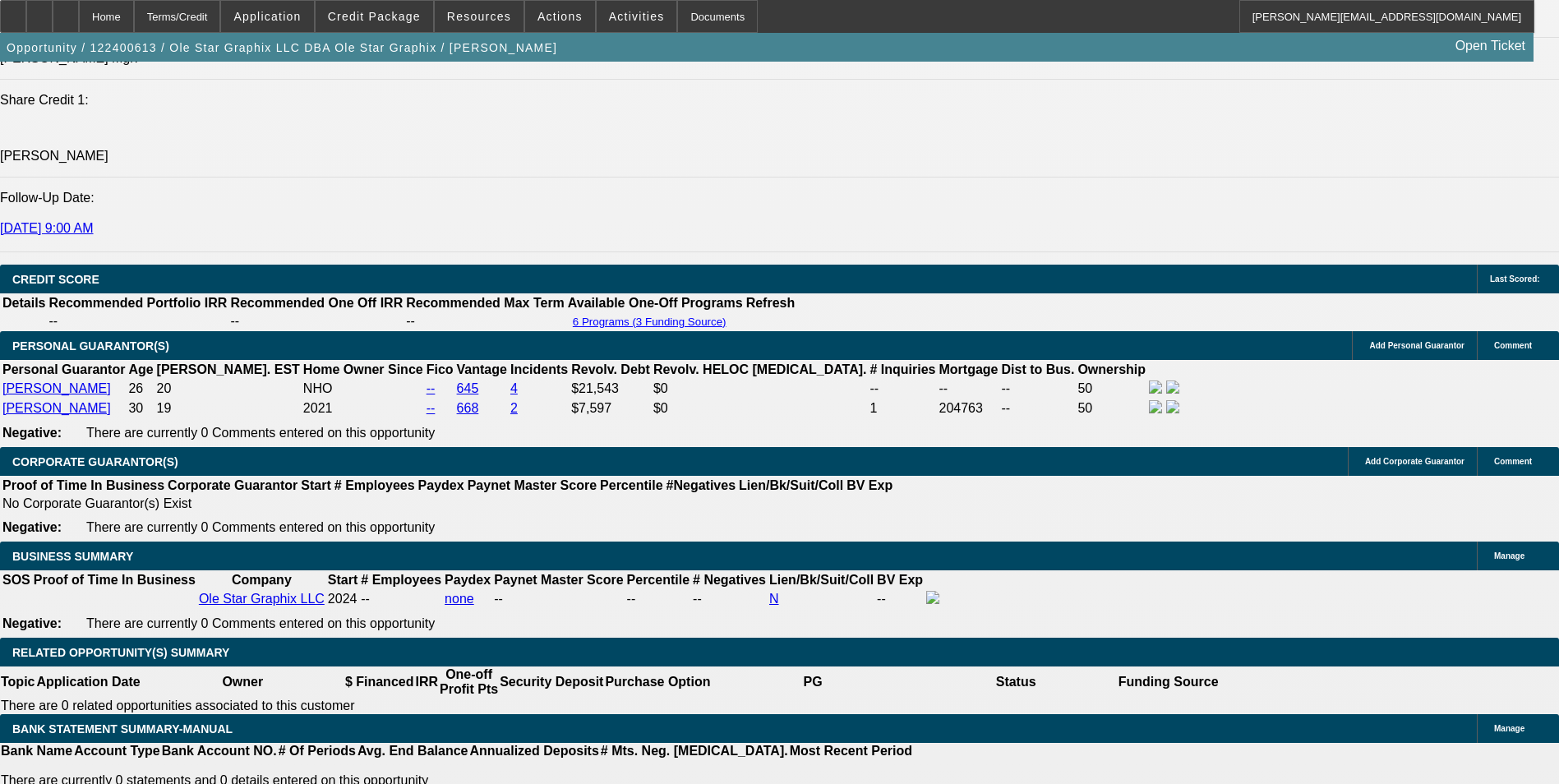
select select "6"
select select "0"
select select "2"
select select "0"
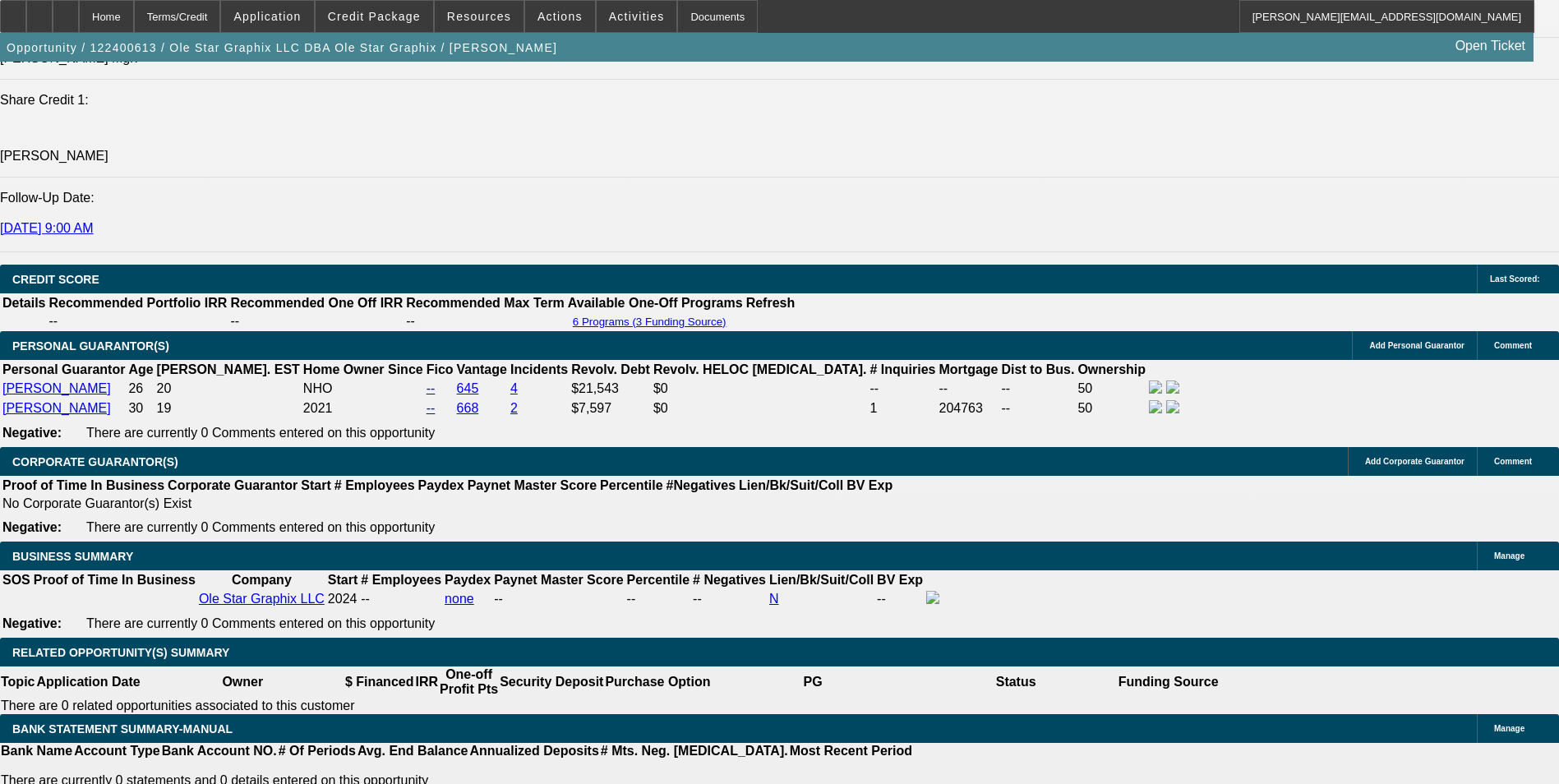
select select "6"
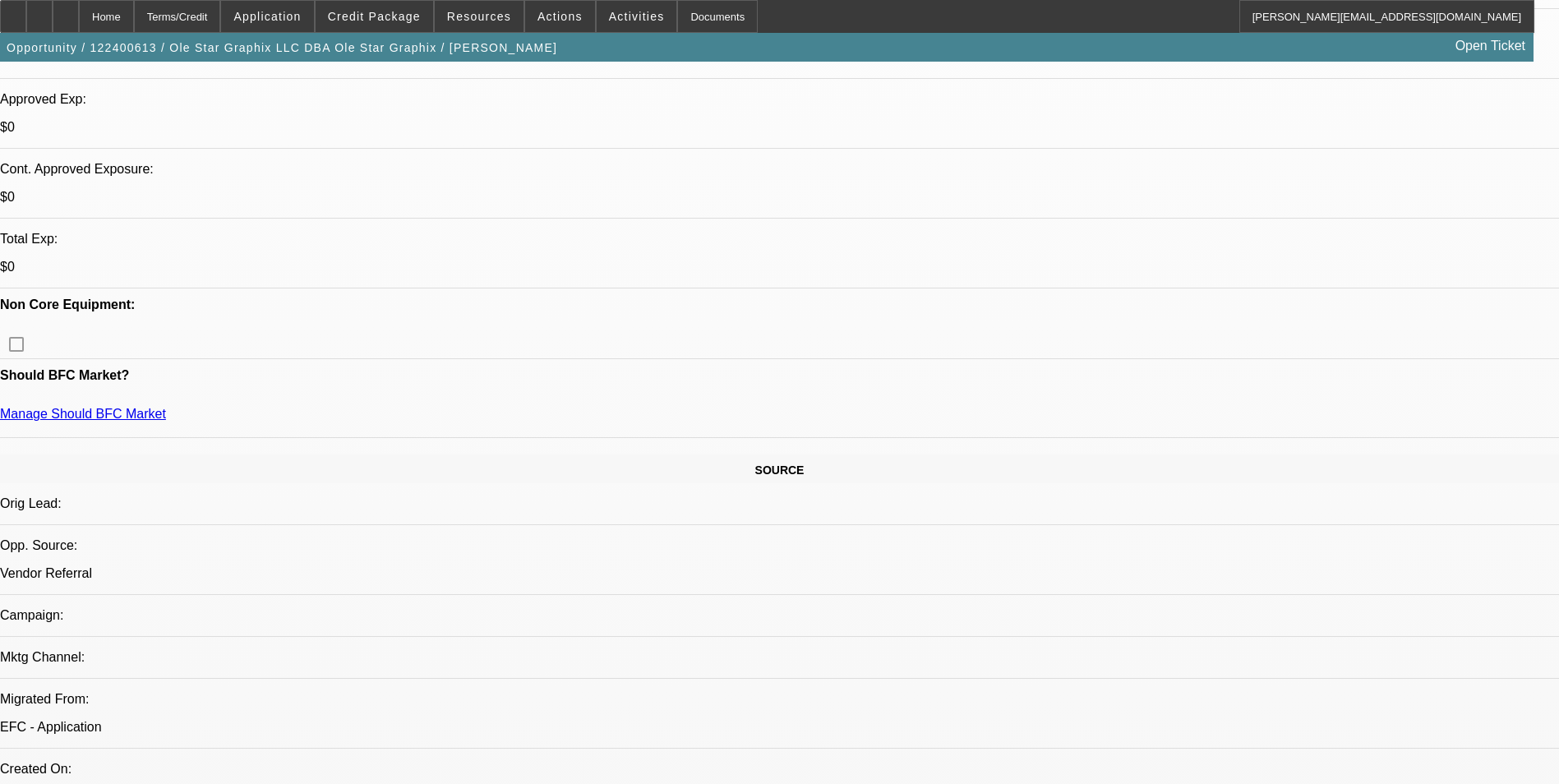
scroll to position [575, 0]
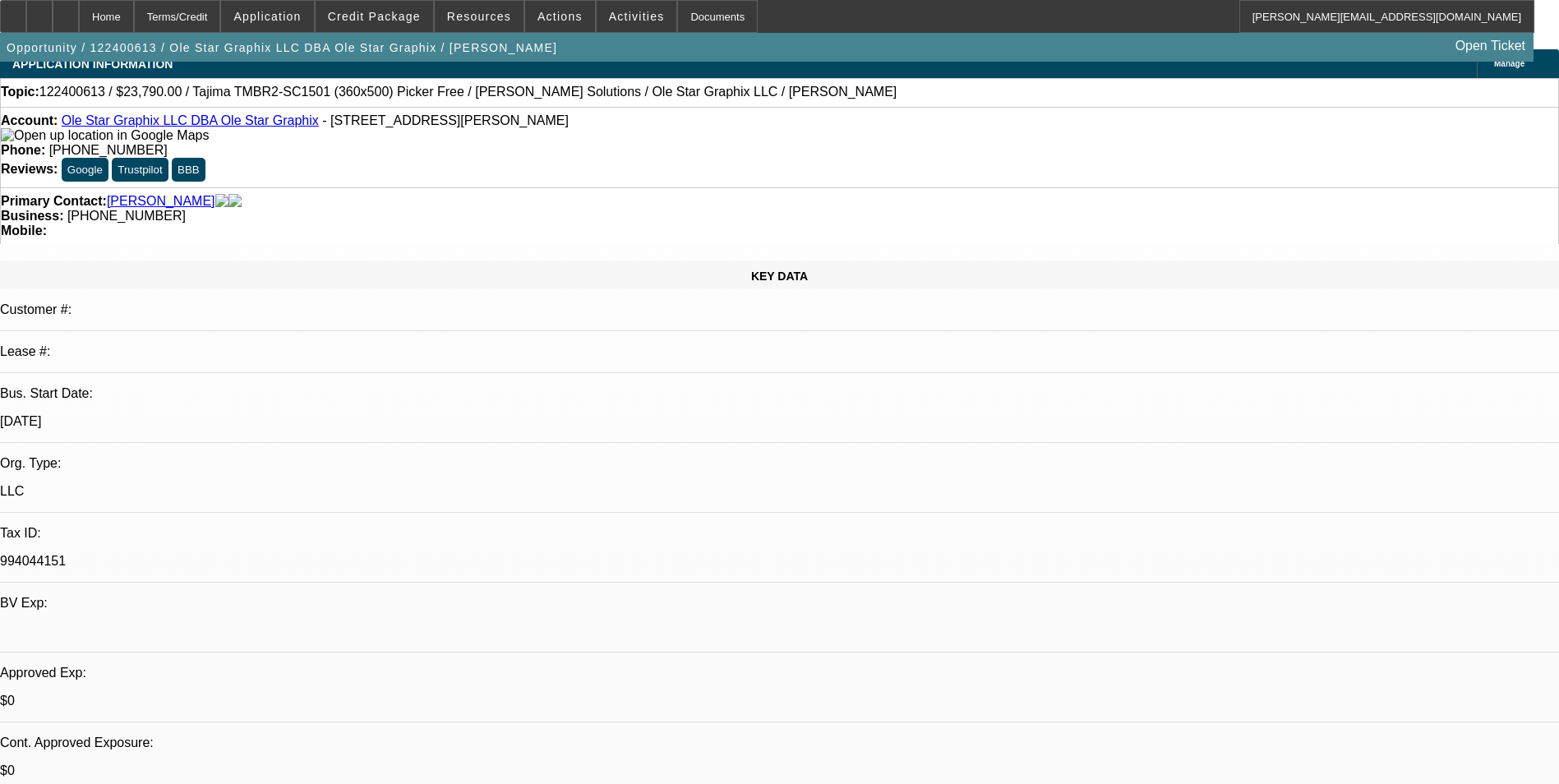
scroll to position [0, 0]
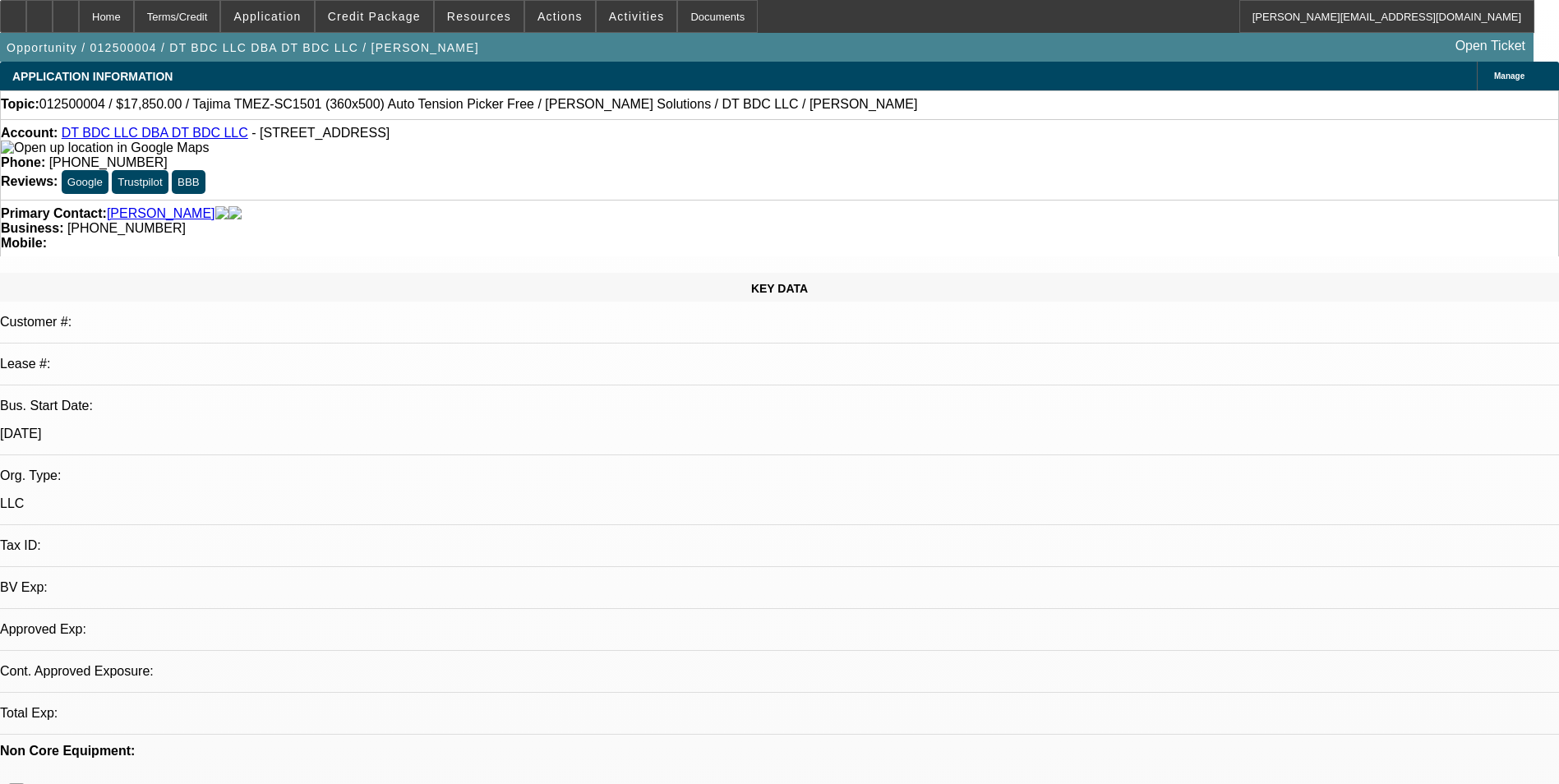
select select "0.15"
select select "2"
select select "0.1"
select select "0.15"
select select "2"
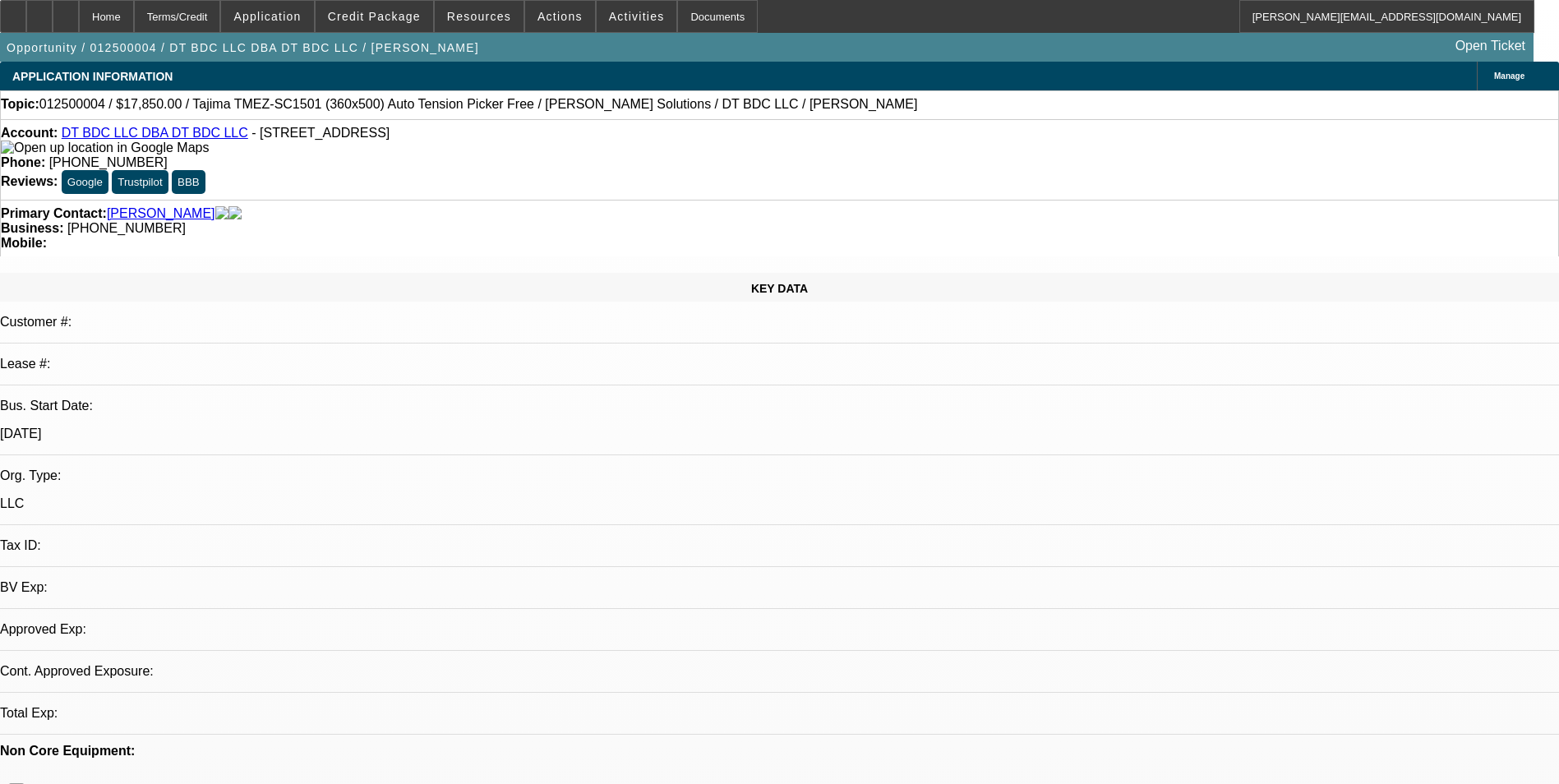
select select "0"
select select "1"
select select "2"
select select "4"
select select "1"
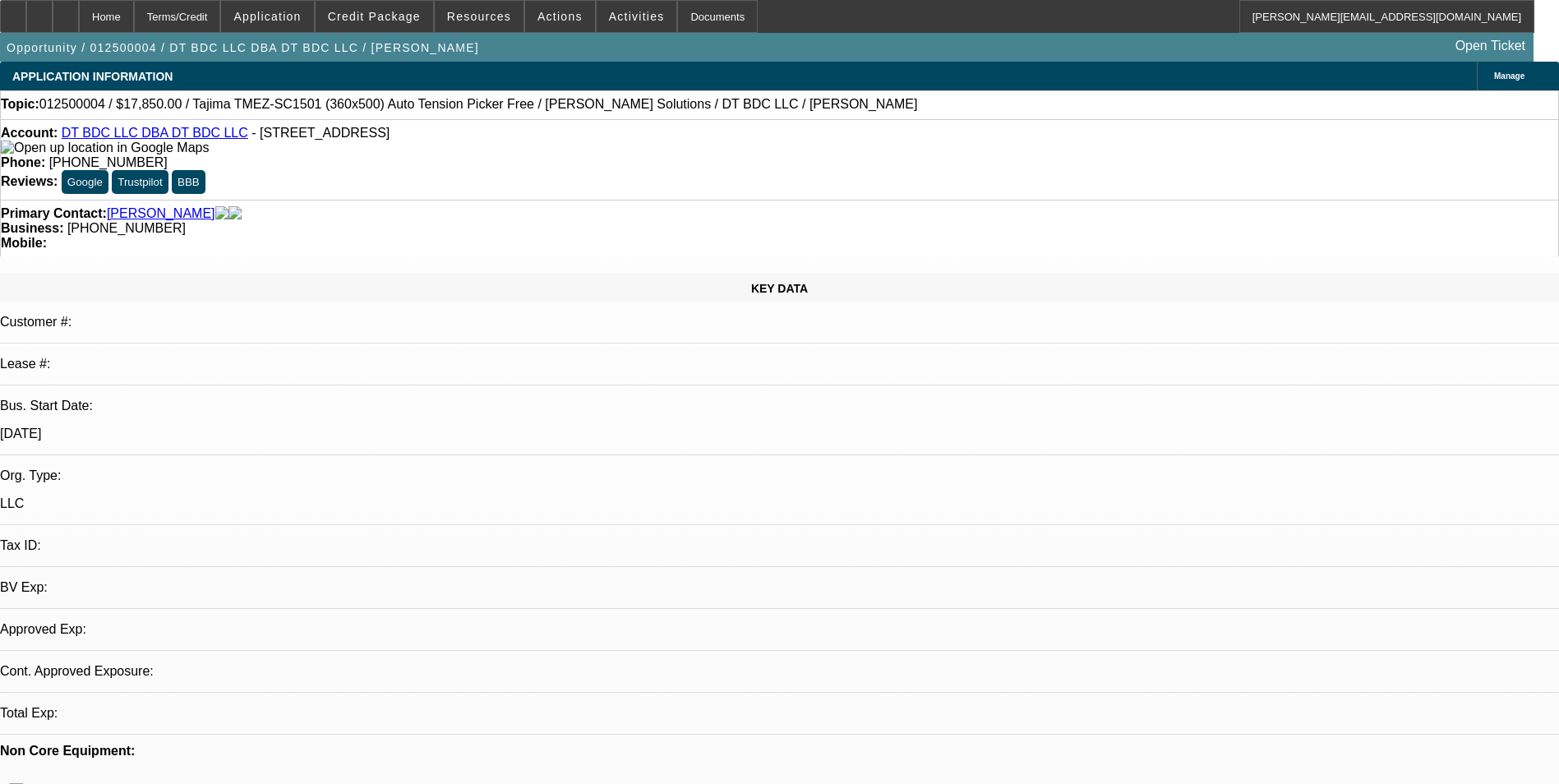
select select "2"
select select "6"
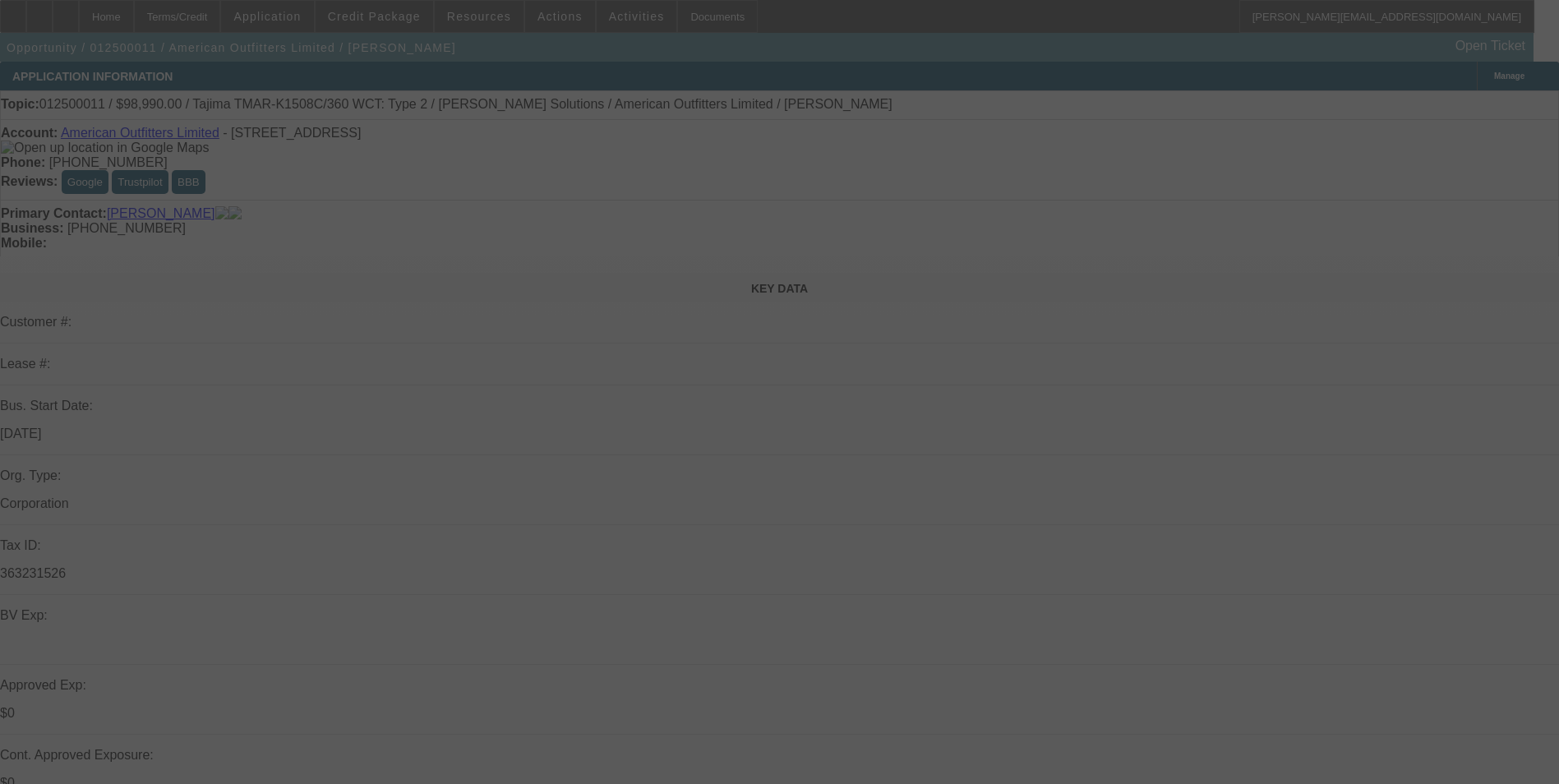
select select "0"
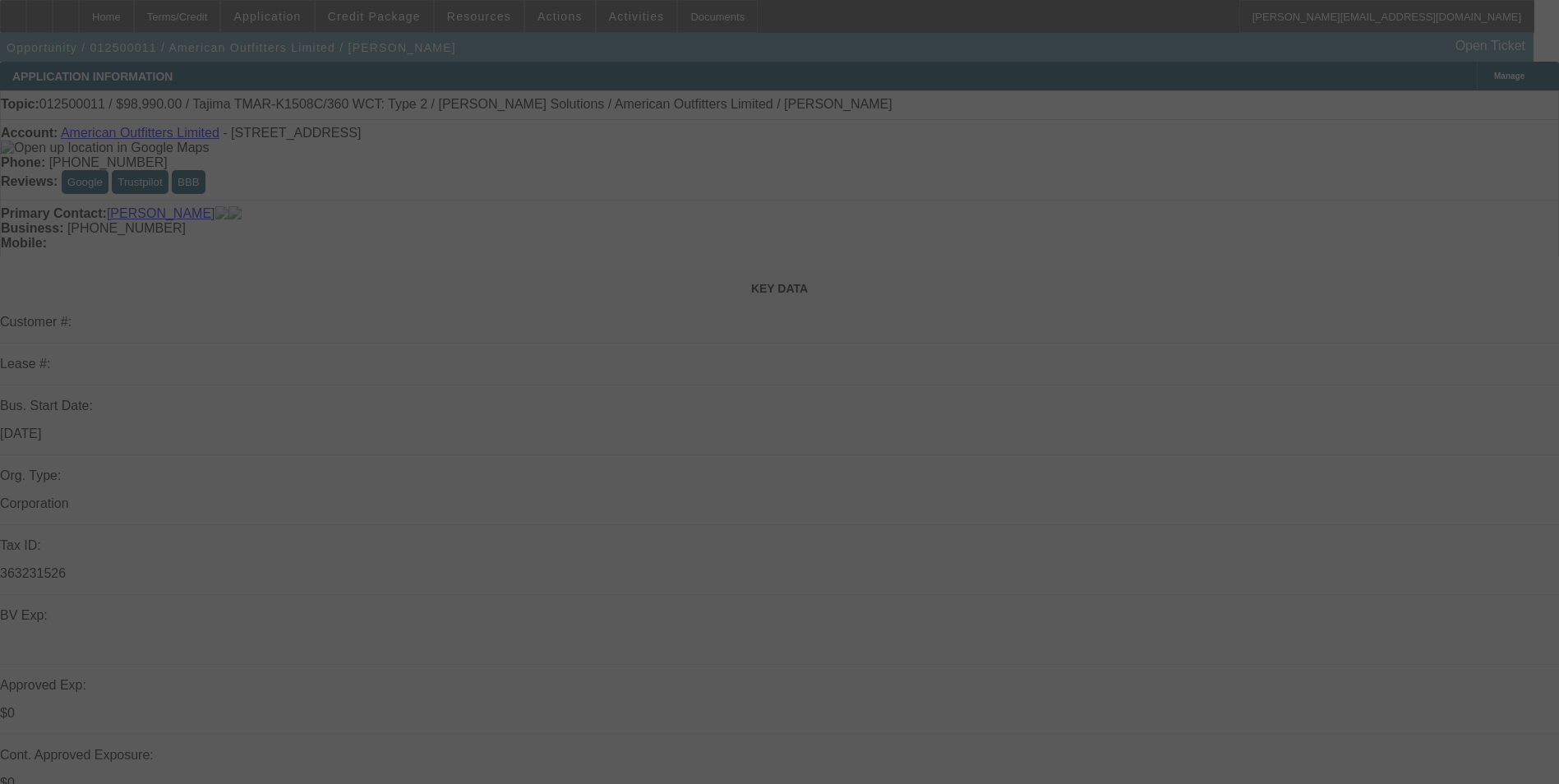
select select "0"
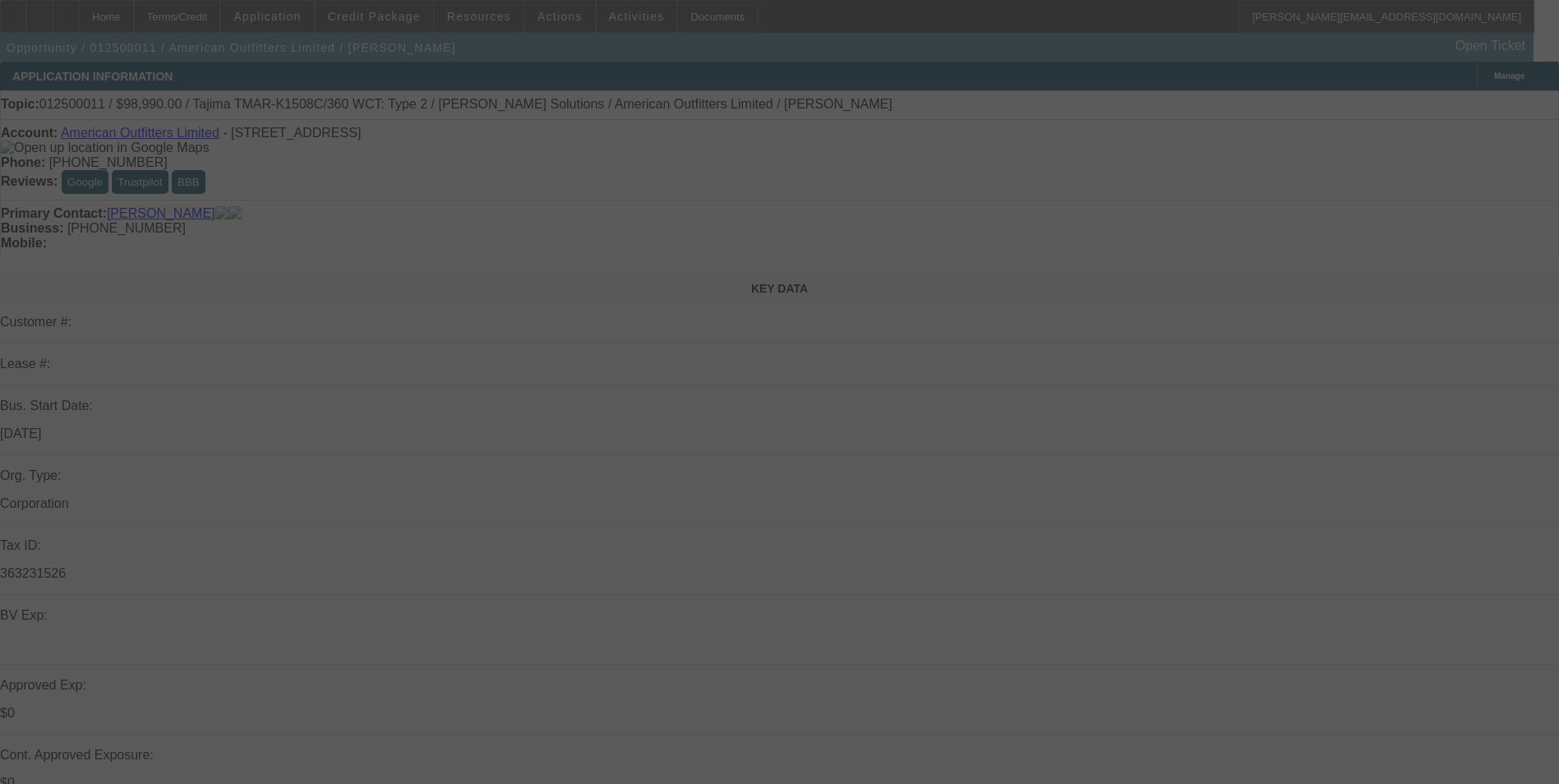
select select "0"
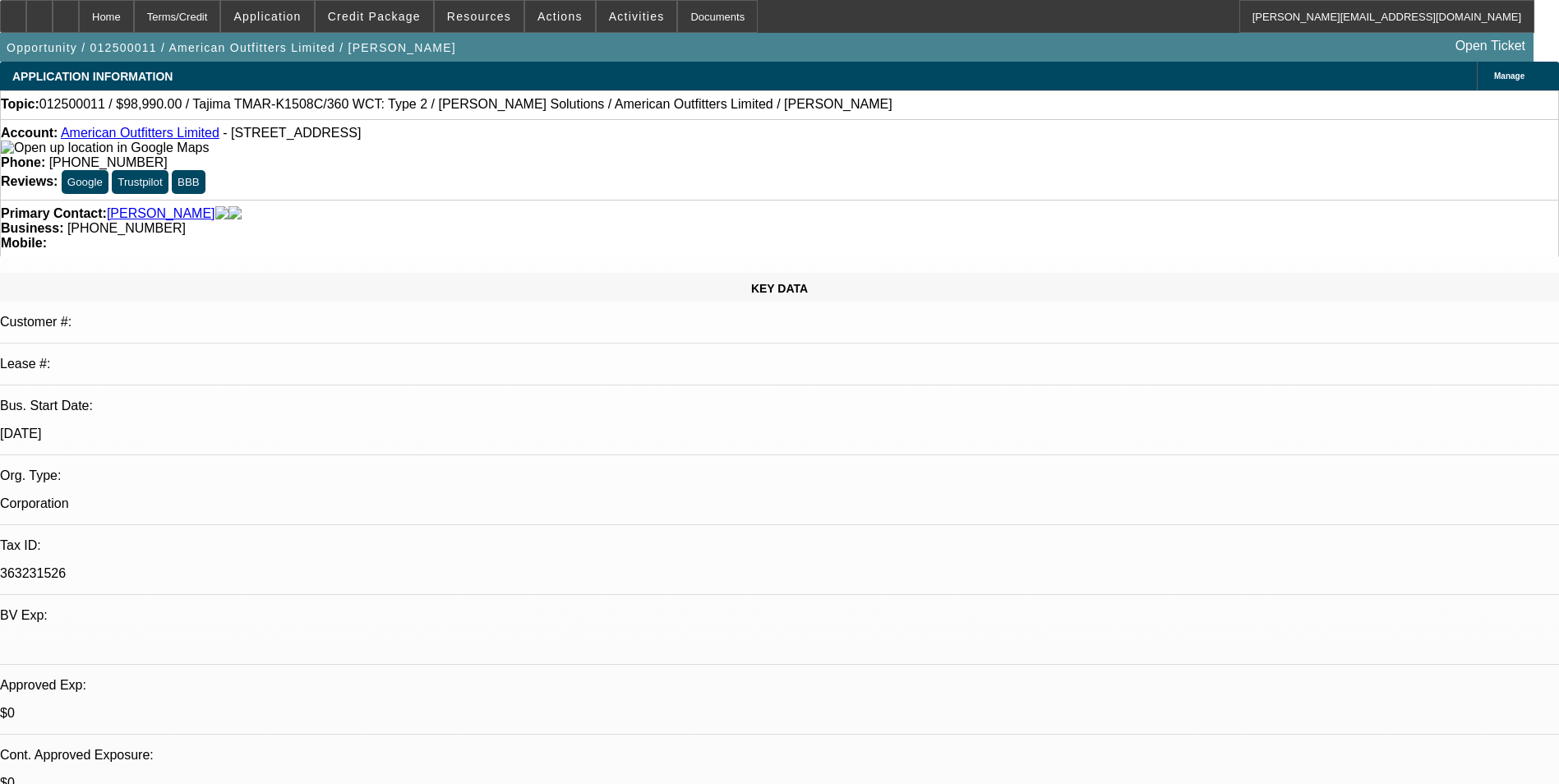
select select "1"
select select "6"
select select "1"
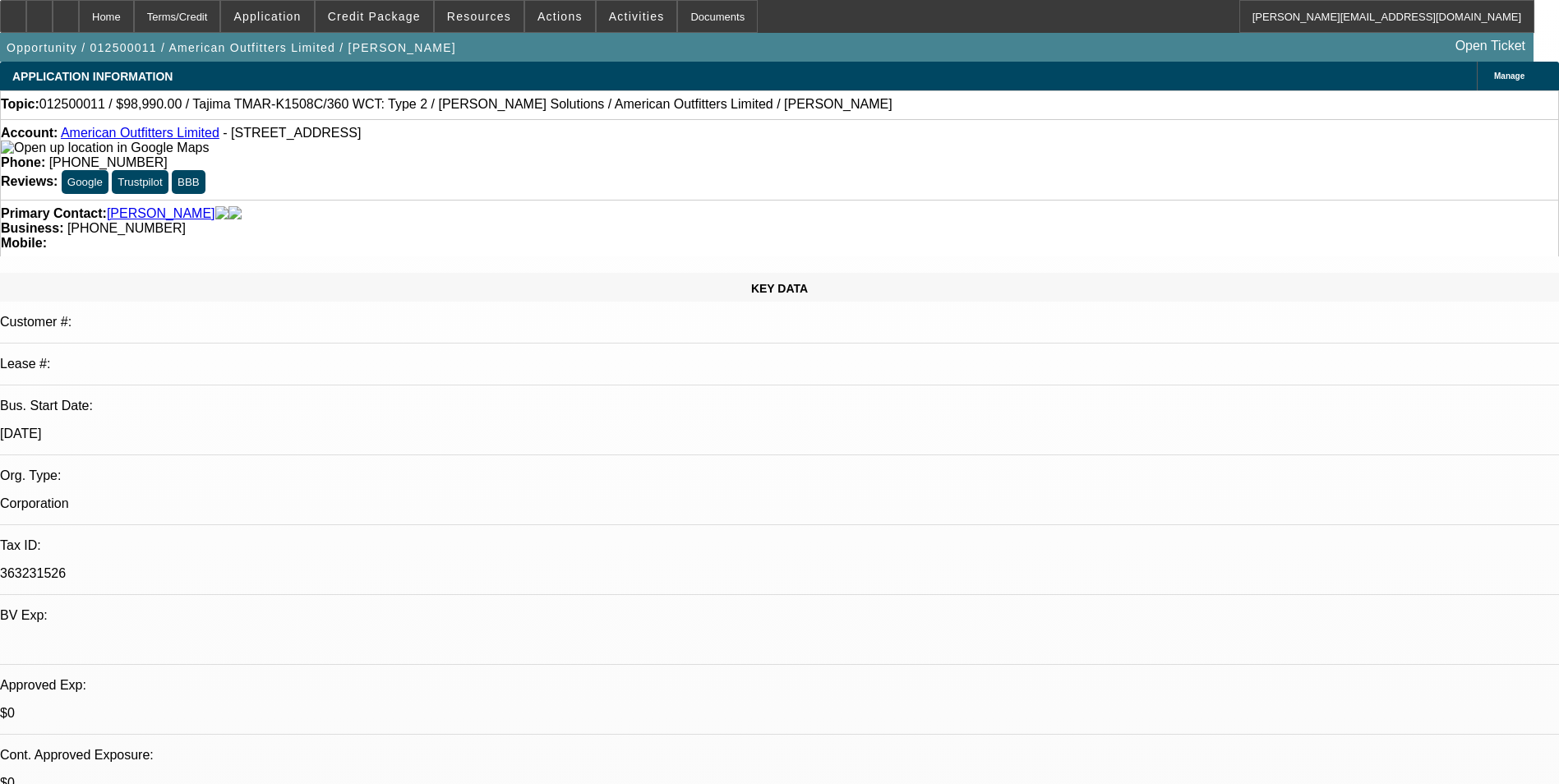
select select "6"
select select "1"
select select "6"
select select "1"
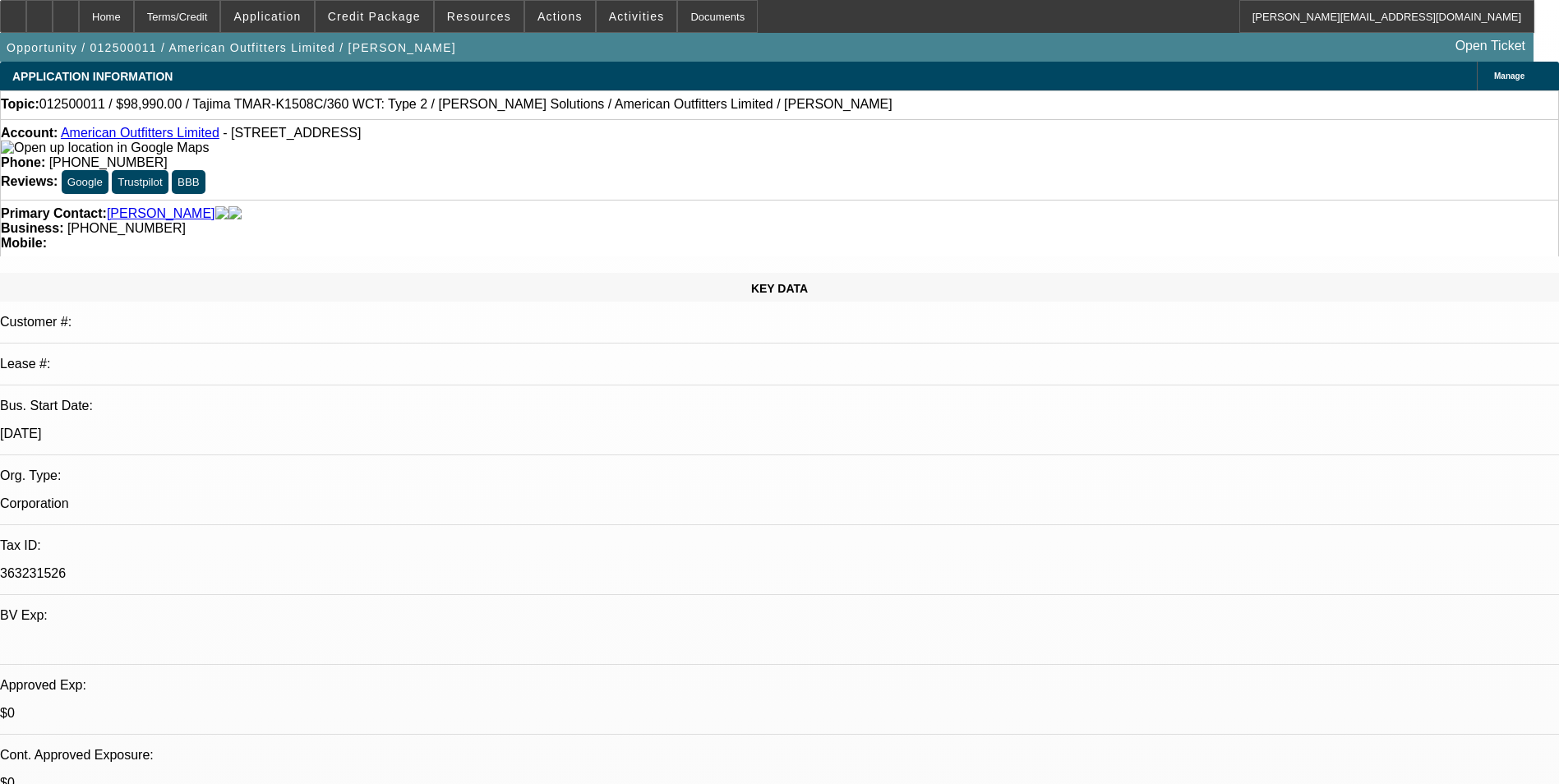
select select "1"
select select "6"
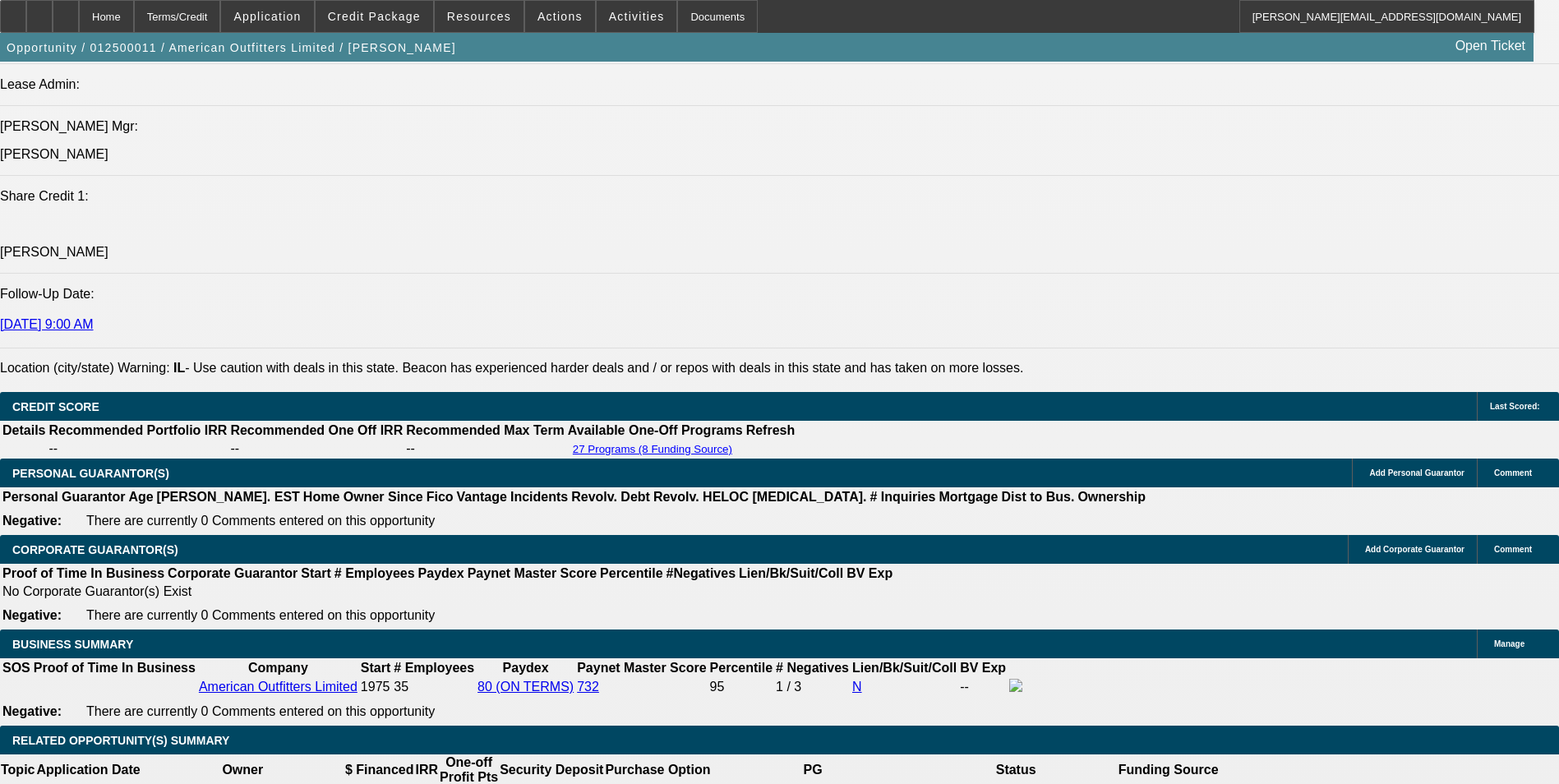
scroll to position [2137, 0]
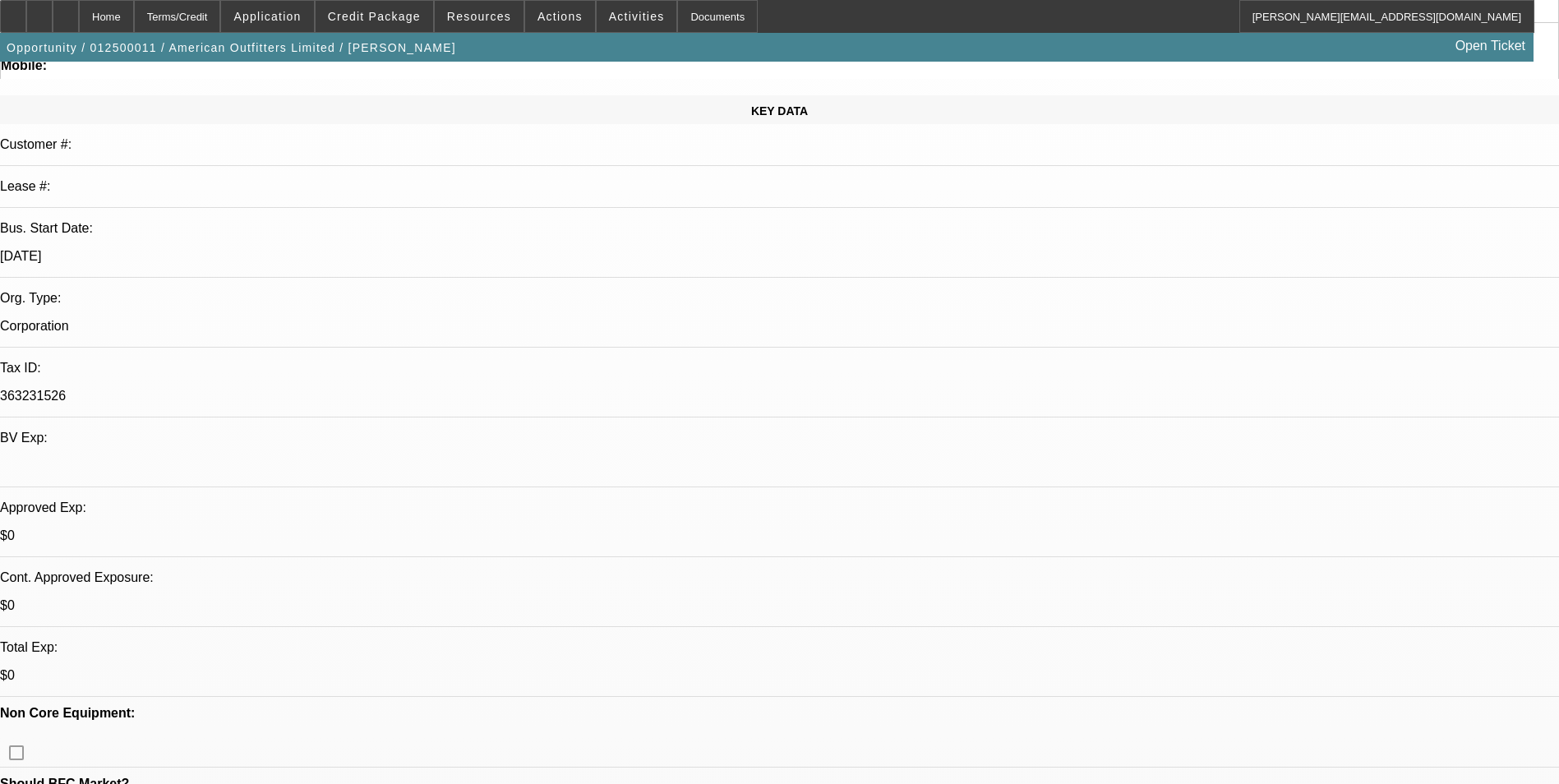
scroll to position [0, 0]
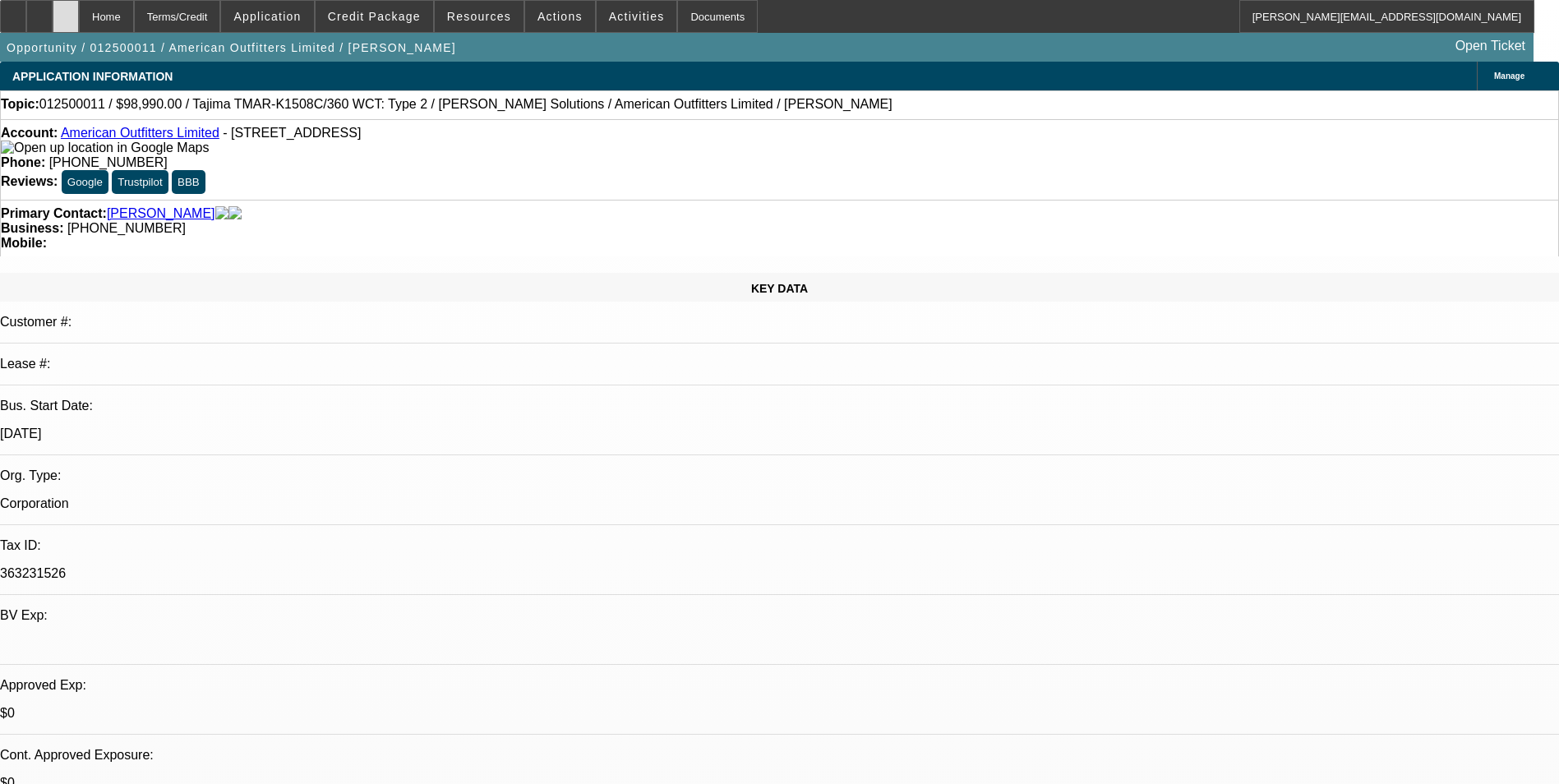
click at [79, 22] on div at bounding box center [66, 16] width 26 height 33
select select "0"
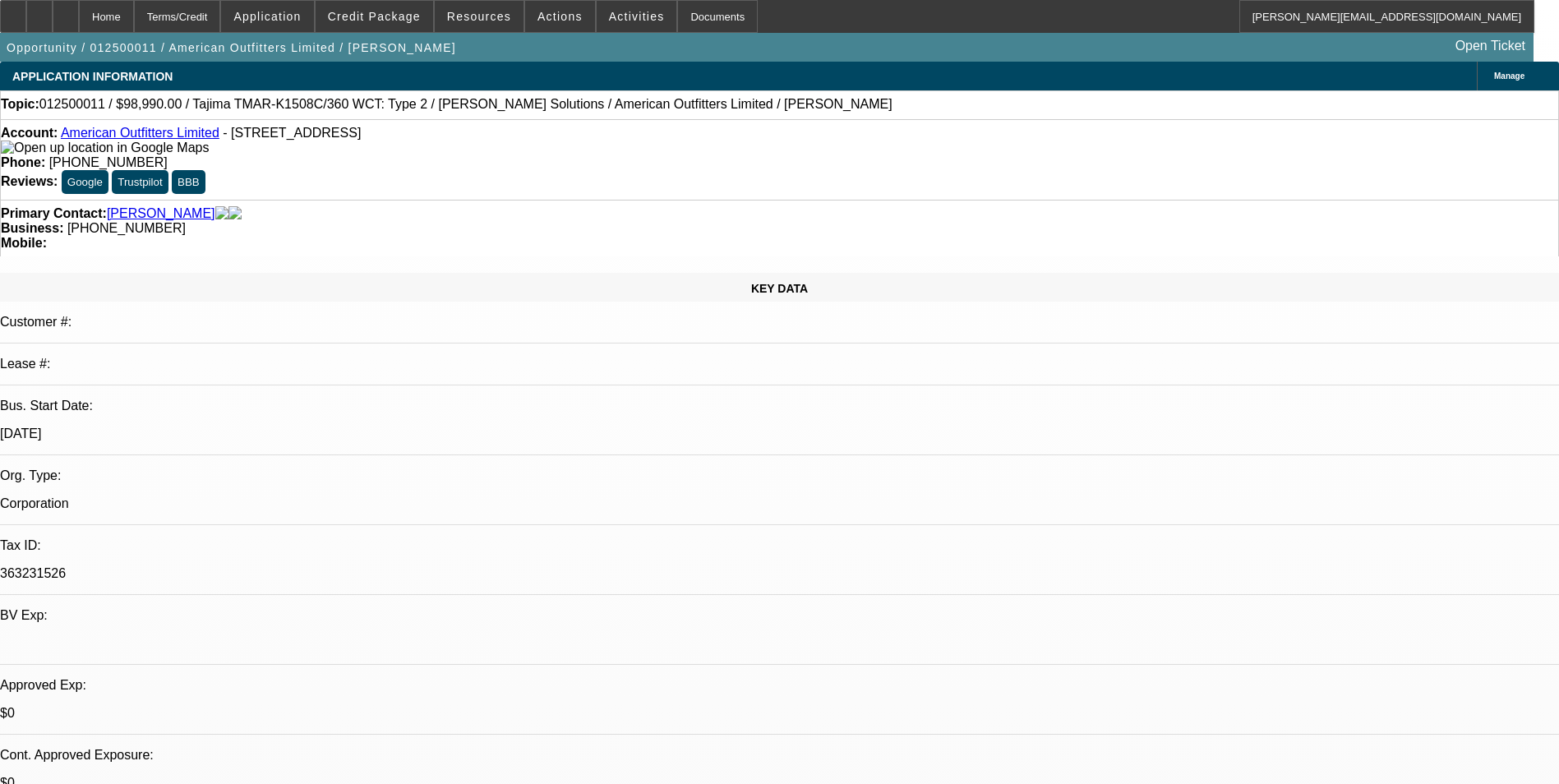
select select "0"
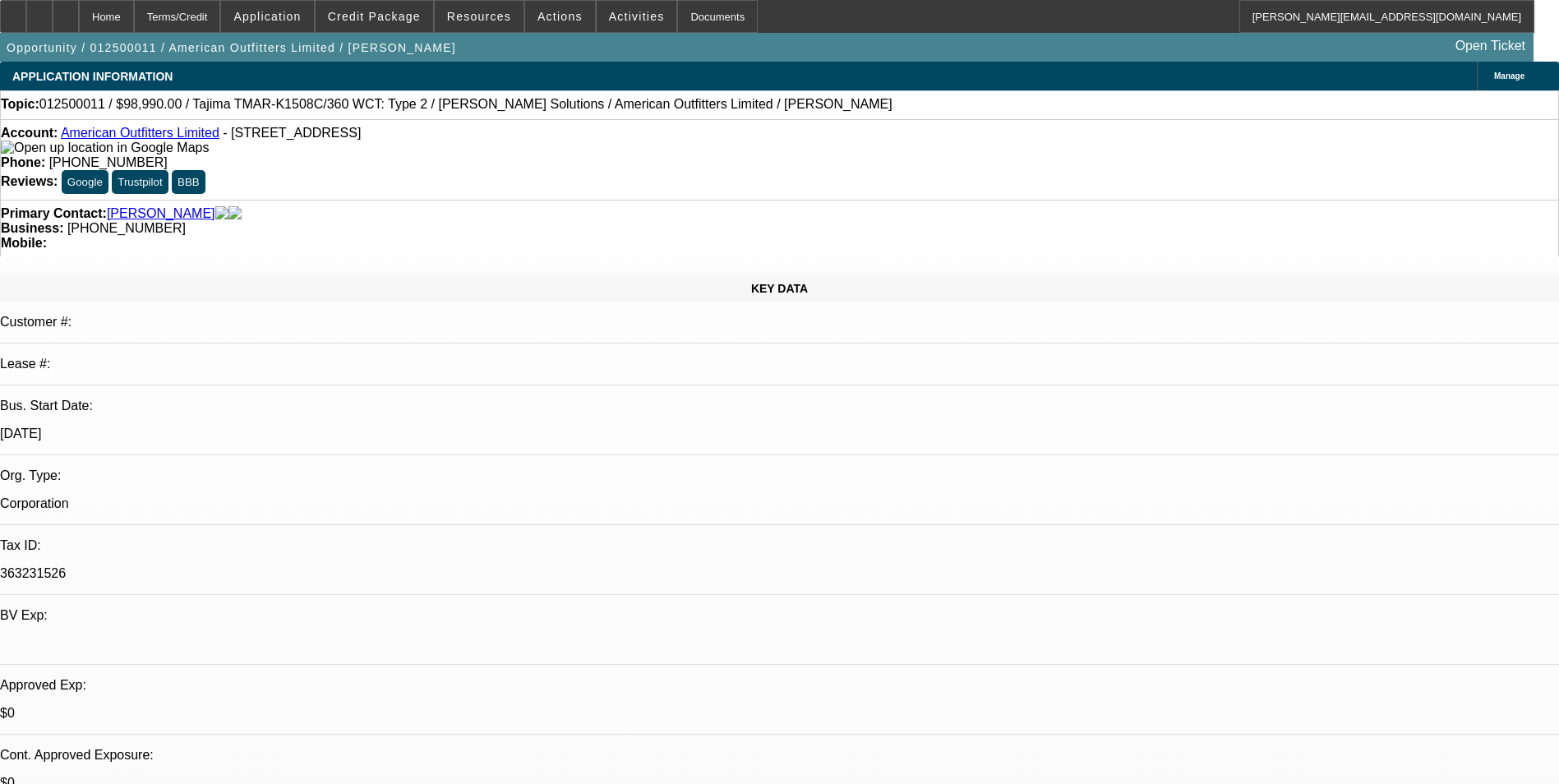
select select "0"
select select "1"
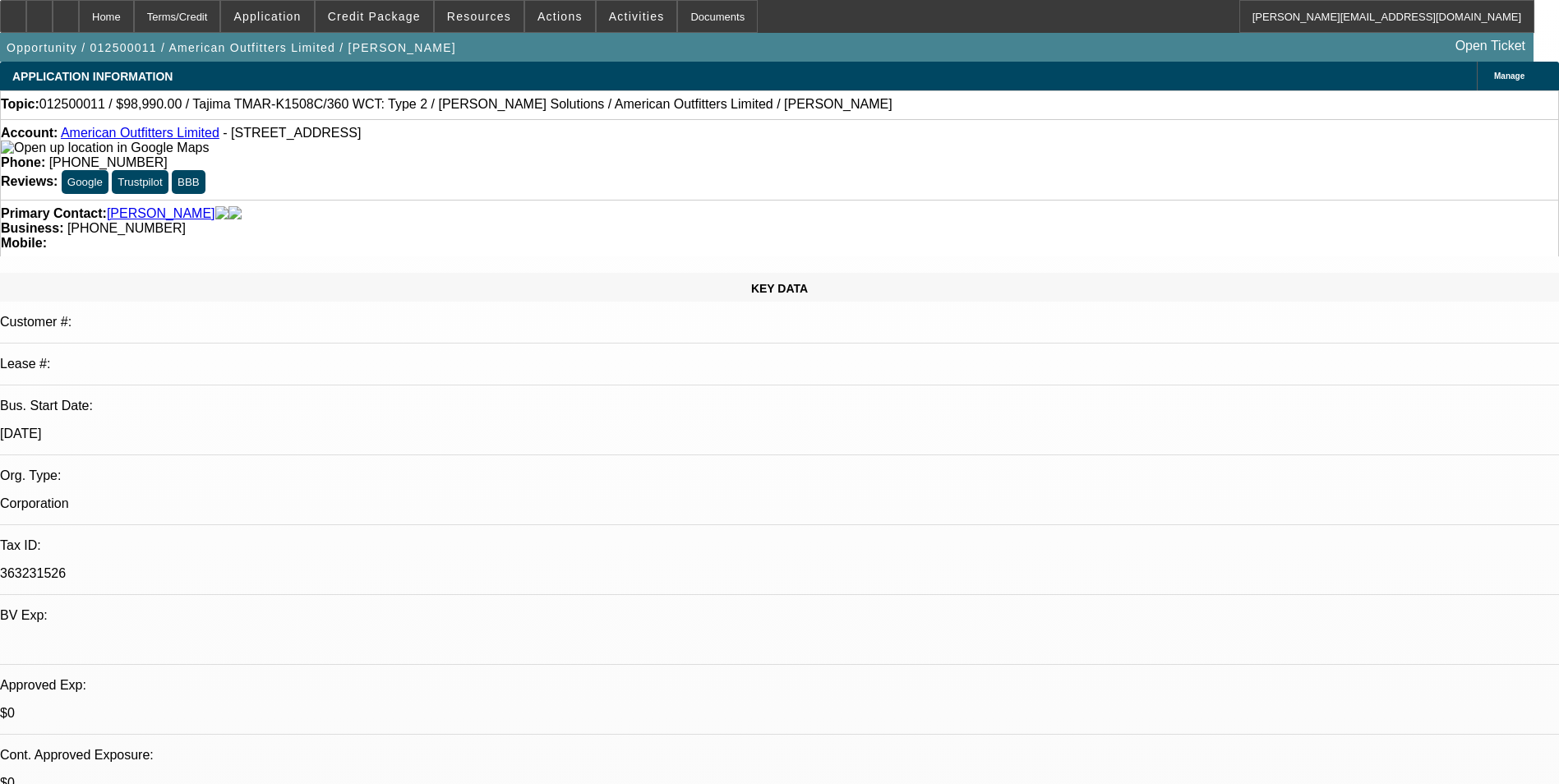
select select "6"
select select "1"
select select "6"
select select "1"
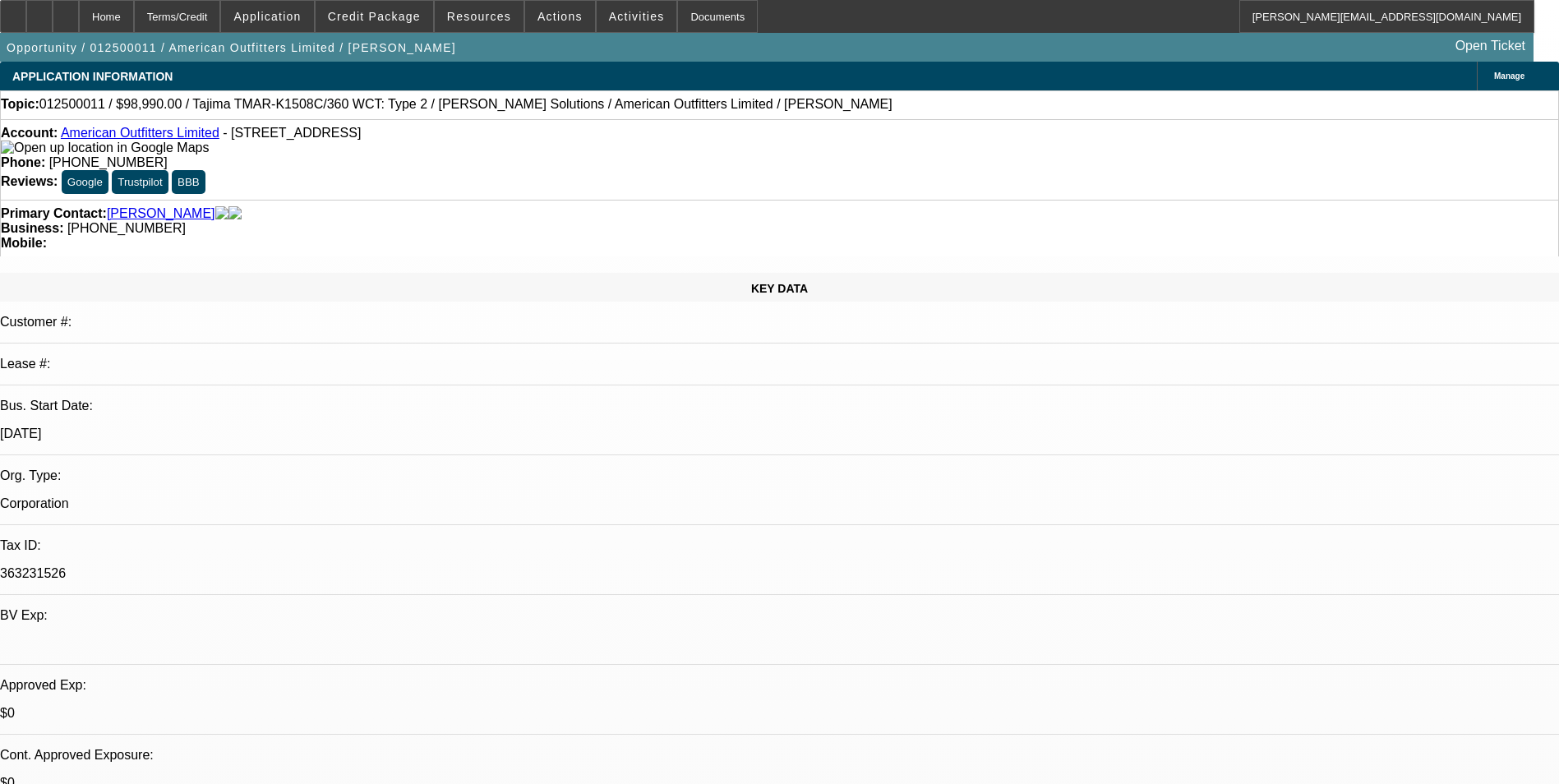
select select "1"
select select "6"
select select "1"
select select "6"
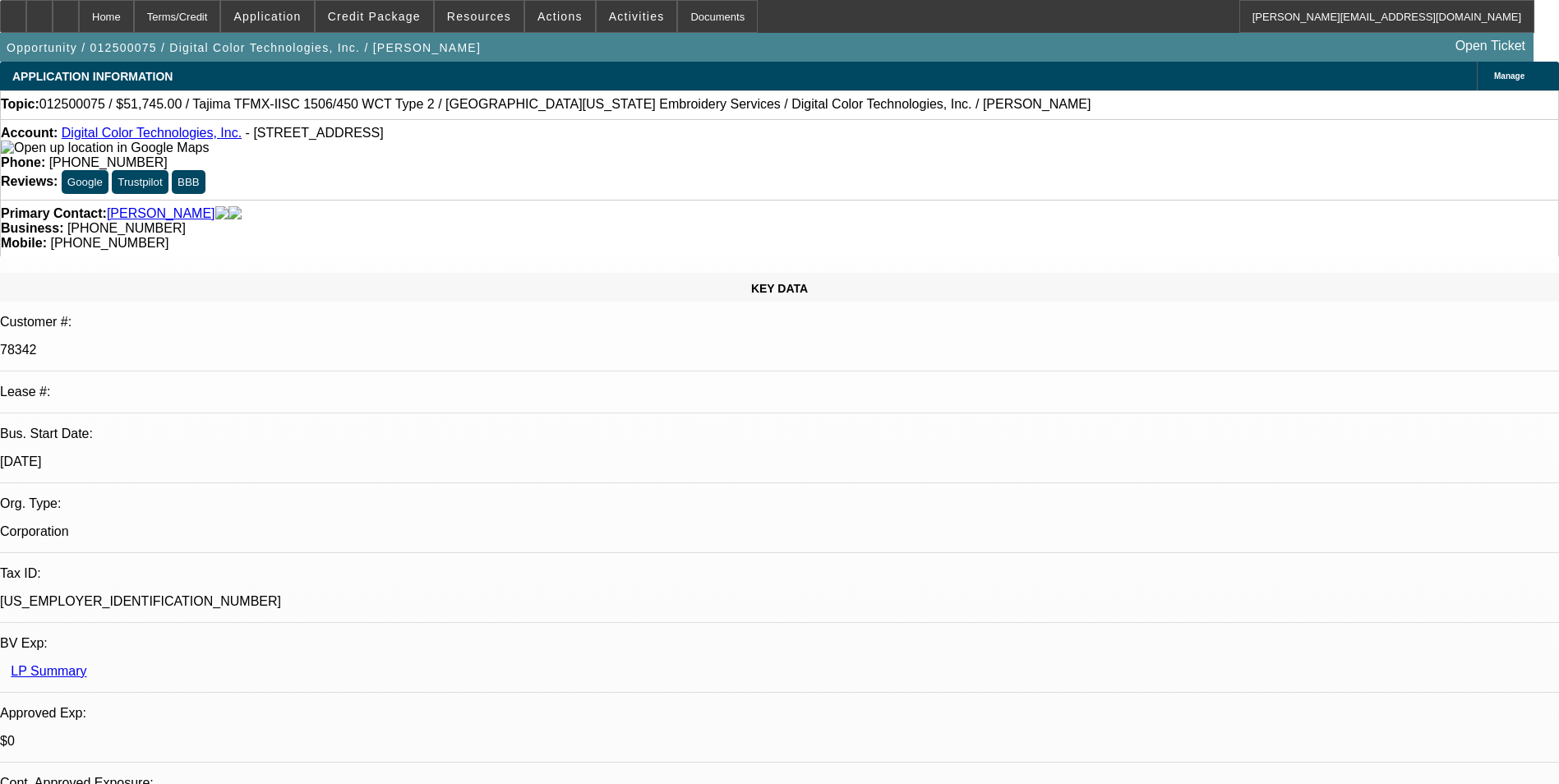
select select "0"
select select "2"
select select "0"
select select "2"
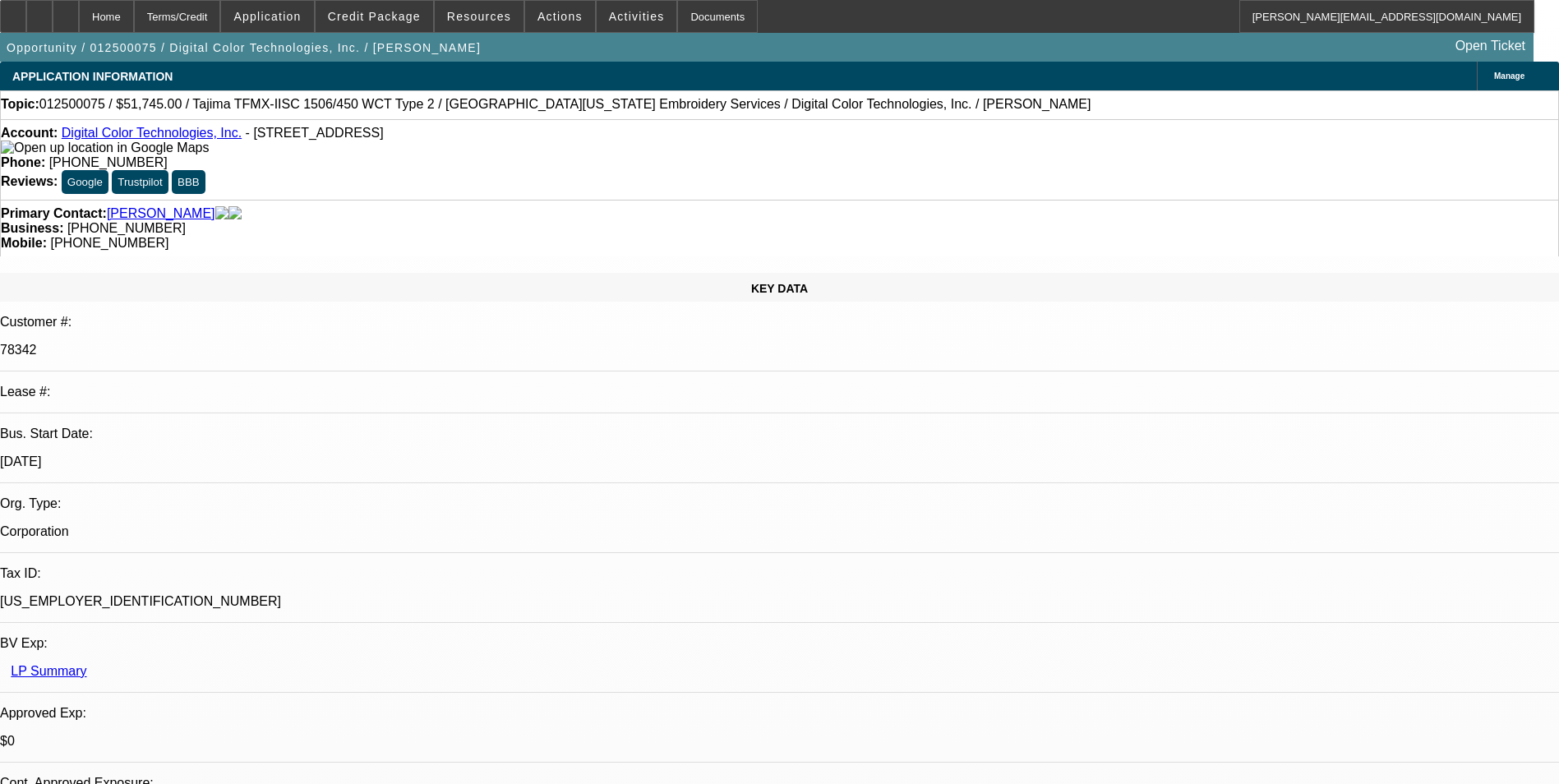
select select "0"
select select "2"
select select "0"
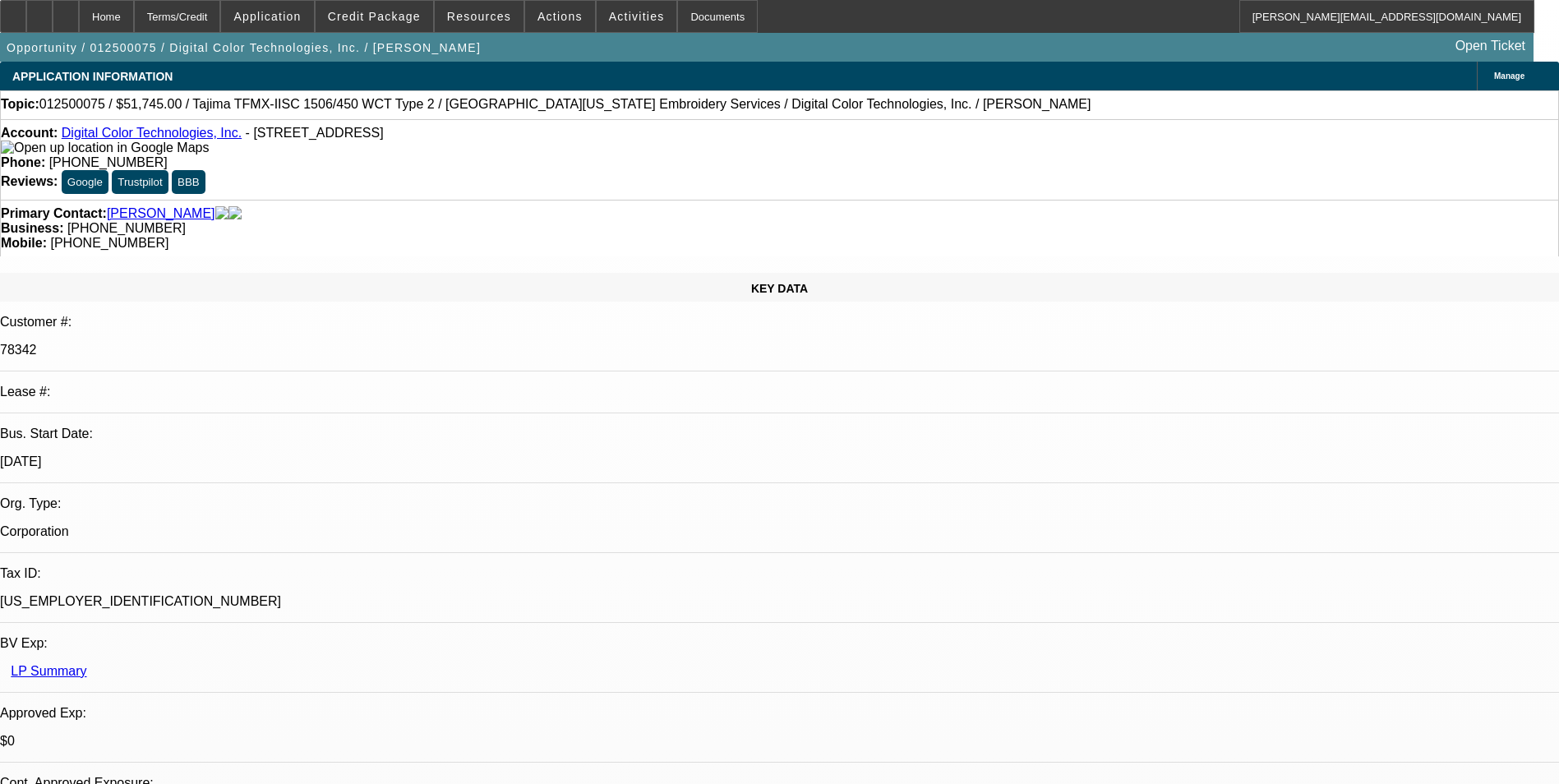
select select "2"
select select "0"
select select "1"
select select "2"
select select "6"
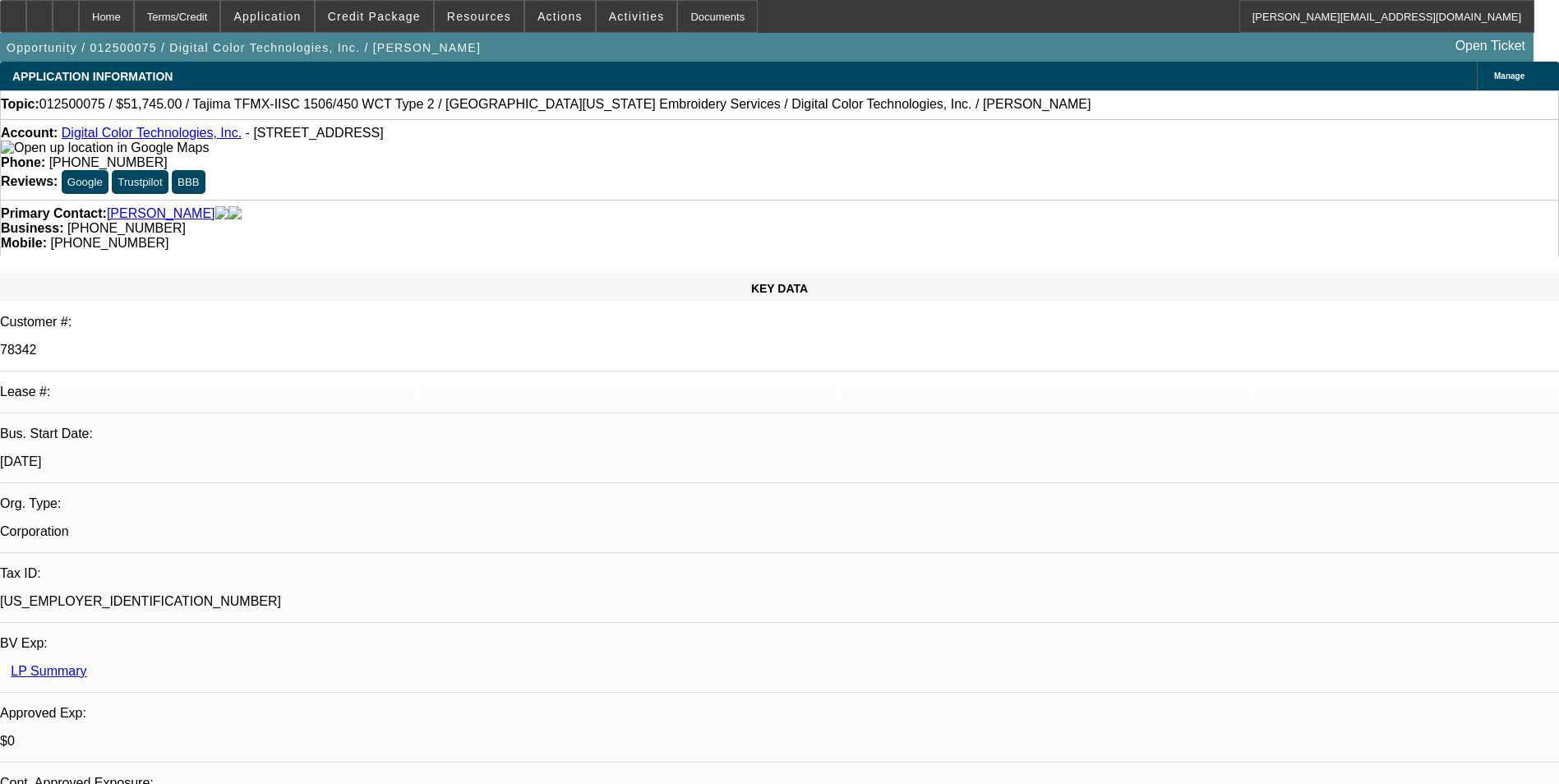
select select "1"
select select "2"
select select "6"
select select "1"
select select "2"
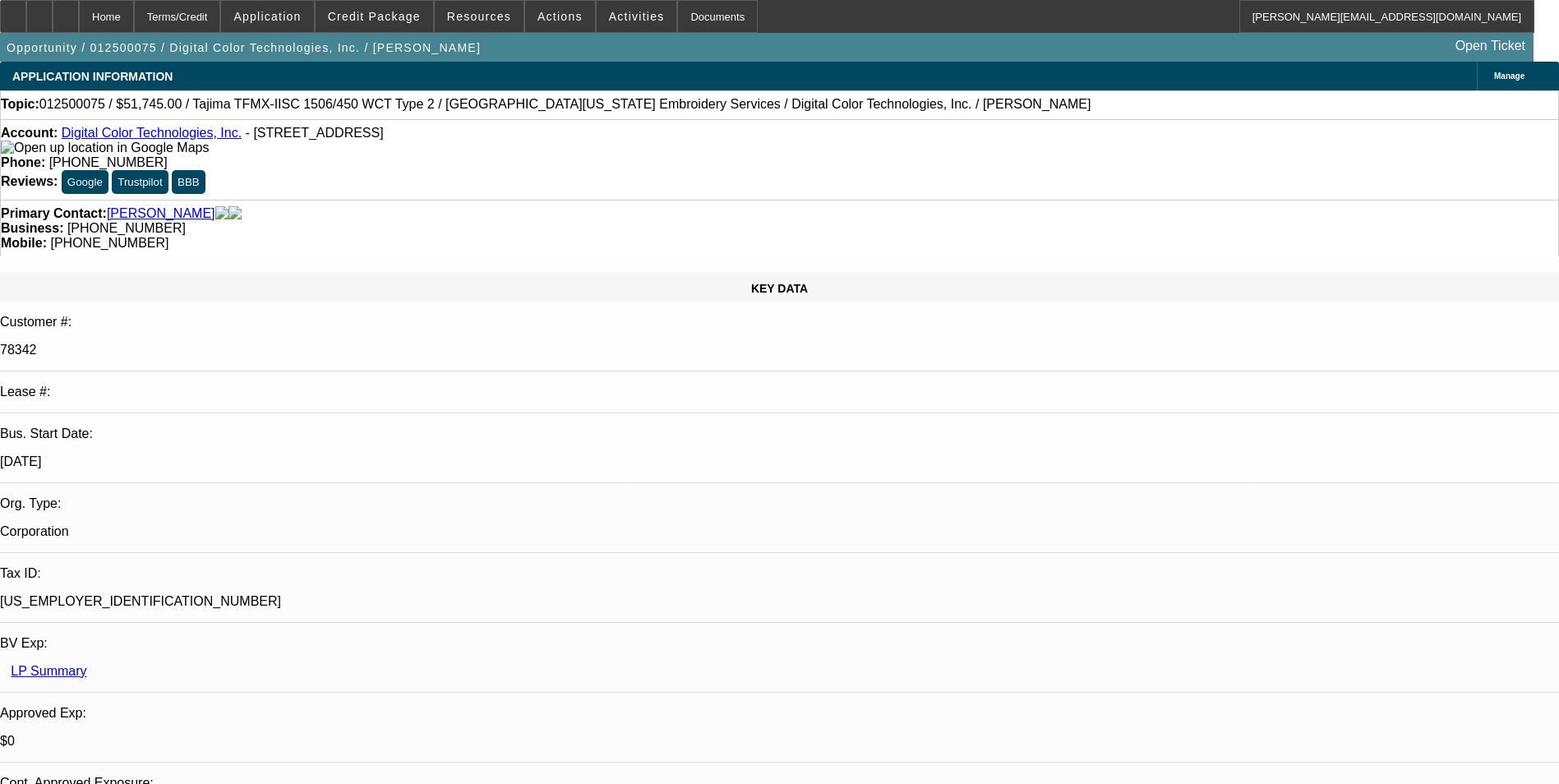
select select "6"
select select "1"
select select "2"
select select "6"
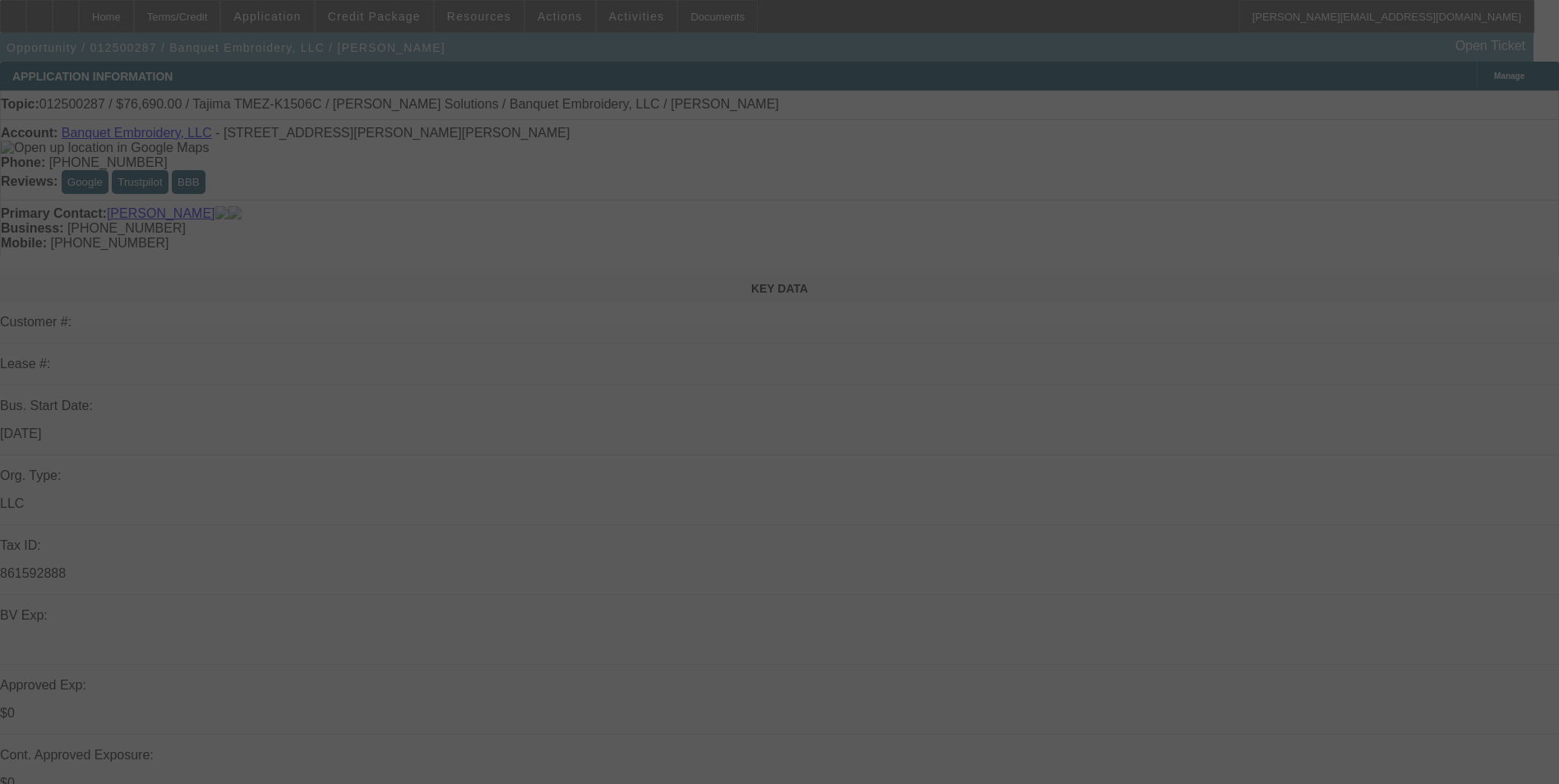
select select "0"
select select "2"
select select "0"
select select "2"
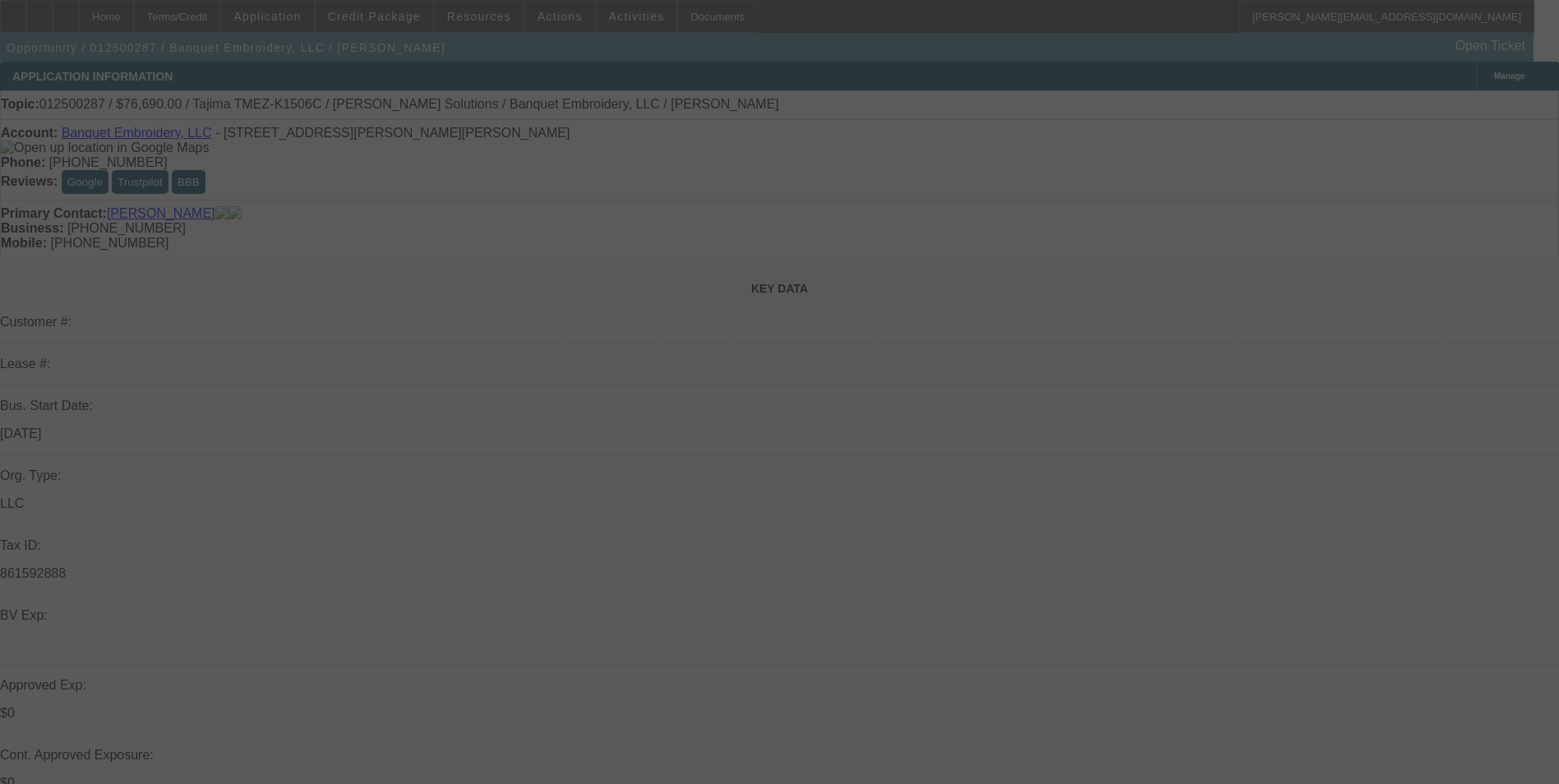
select select "0"
select select "2"
select select "0"
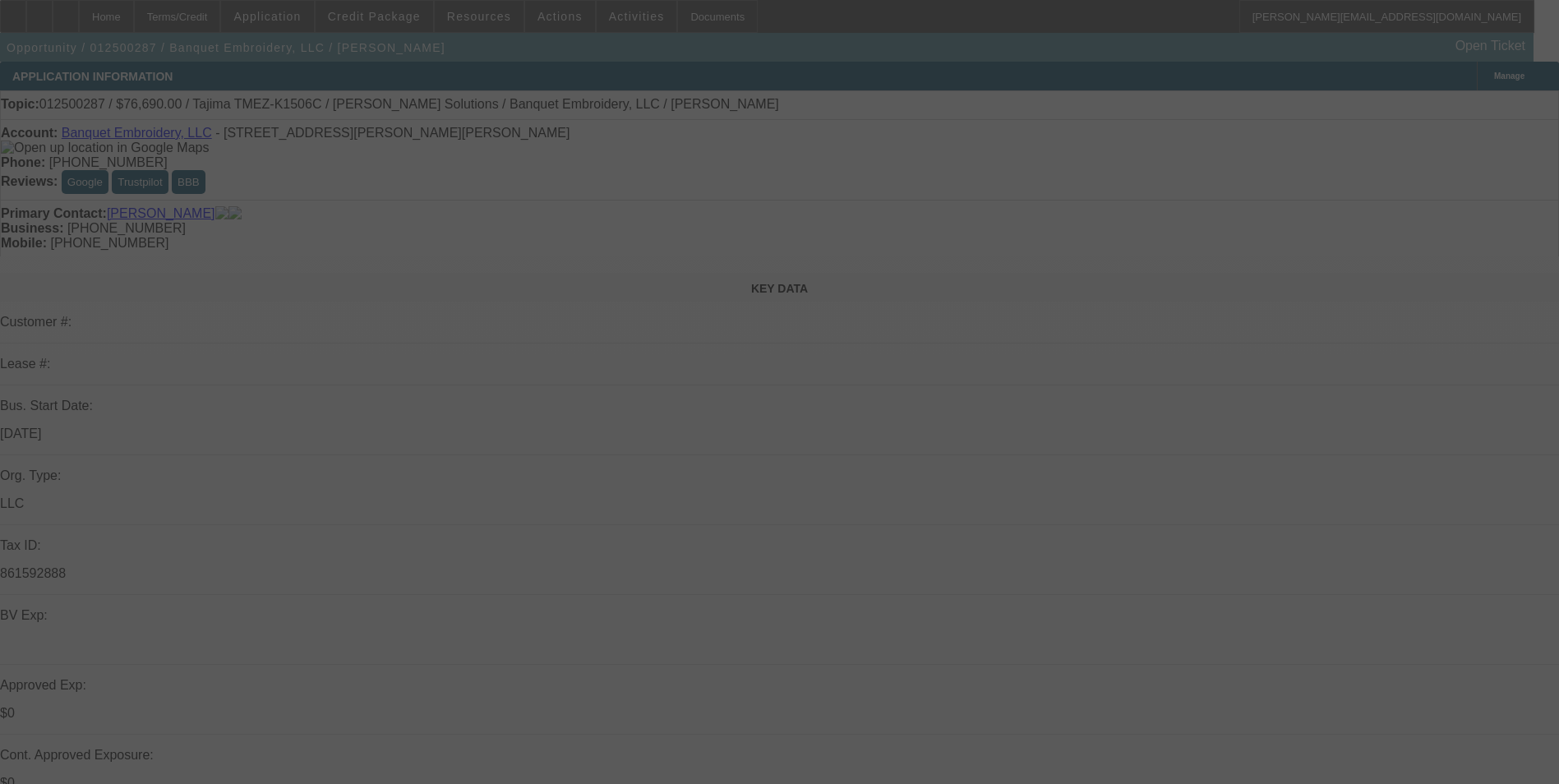
select select "2"
select select "0.1"
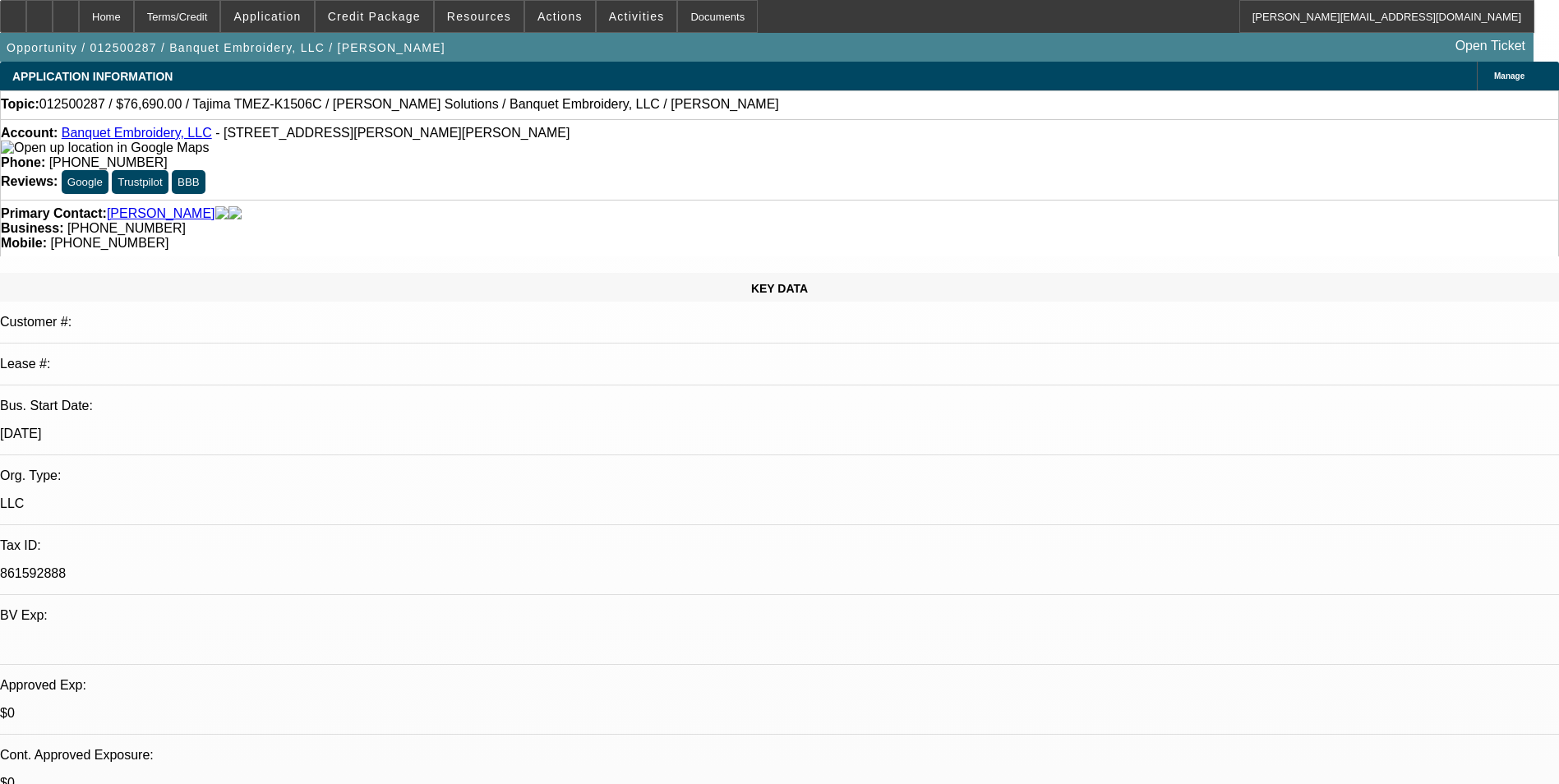
select select "1"
select select "2"
select select "6"
select select "1"
select select "2"
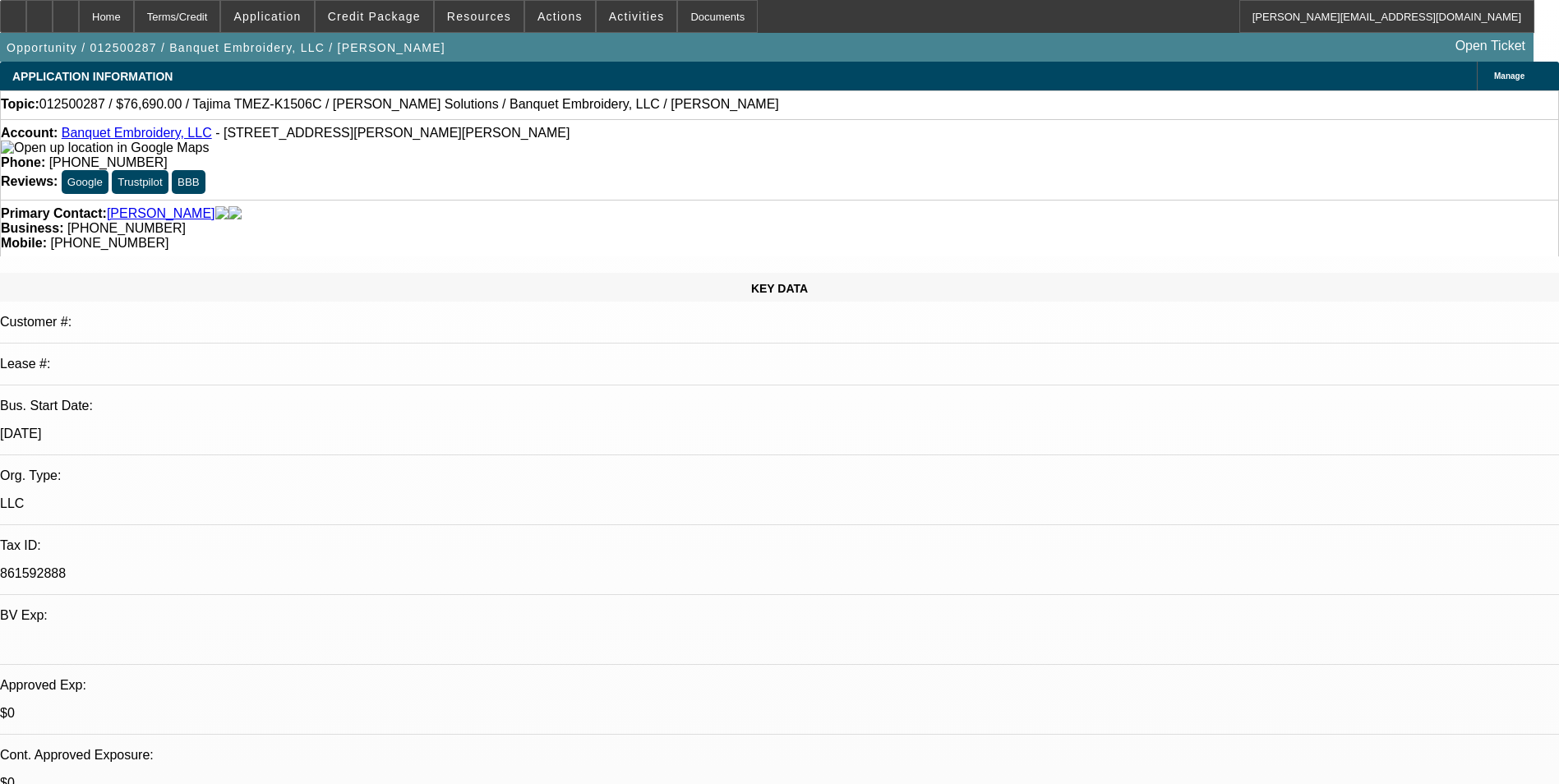
select select "6"
select select "1"
select select "2"
select select "6"
select select "1"
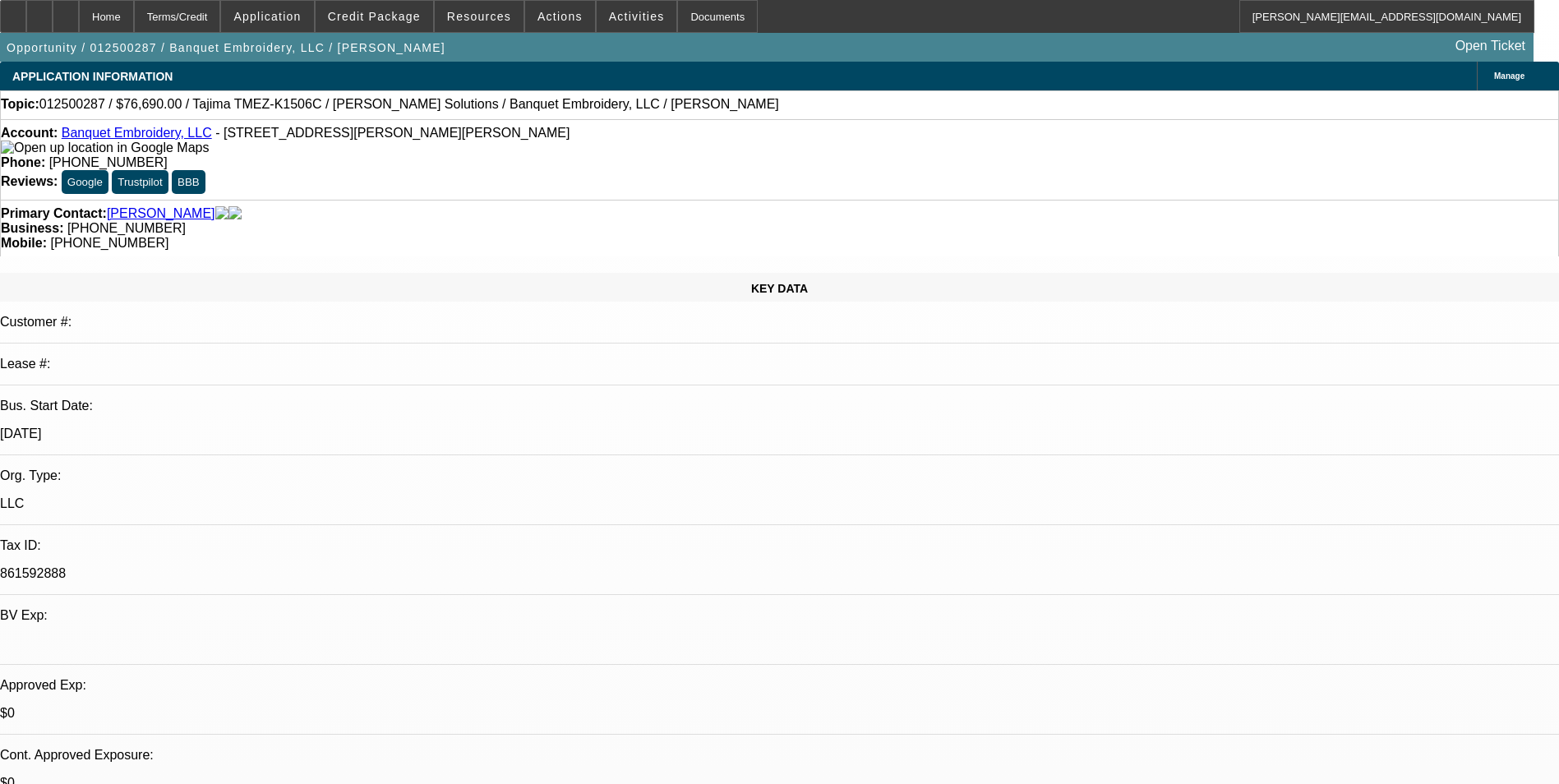
select select "2"
select select "4"
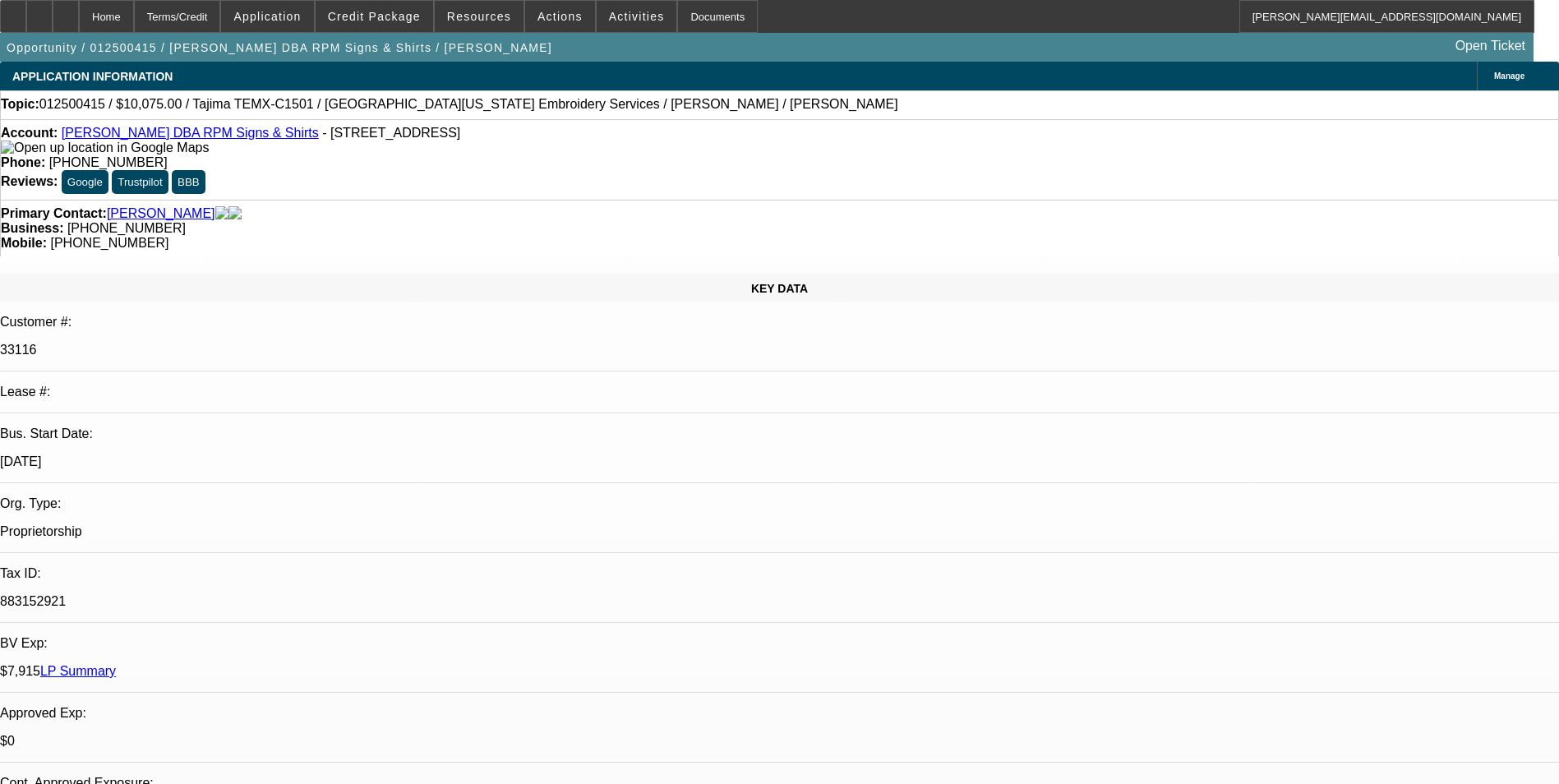
select select "0"
select select "2"
select select "0"
select select "2"
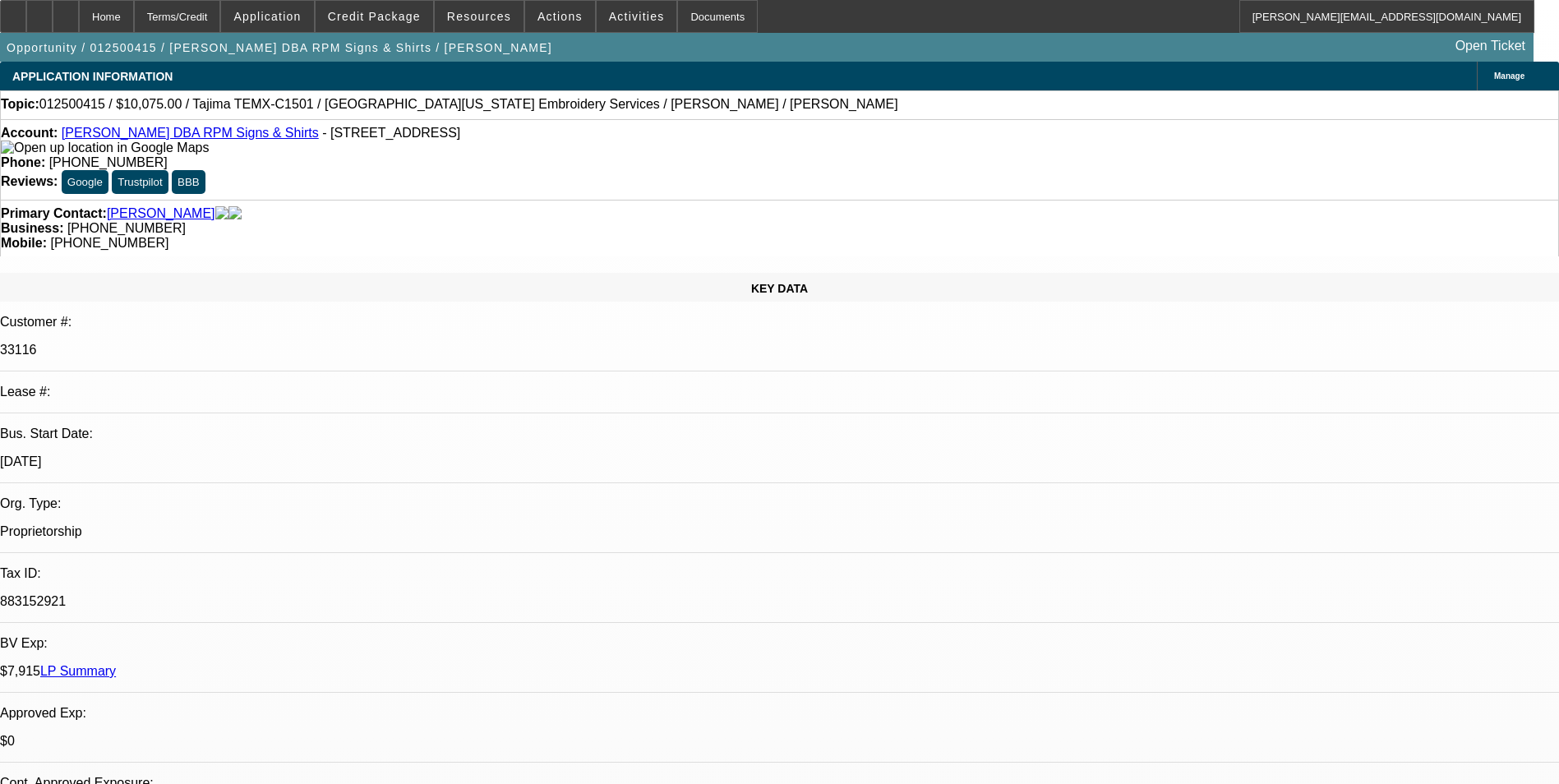
select select "0"
select select "2"
select select "0"
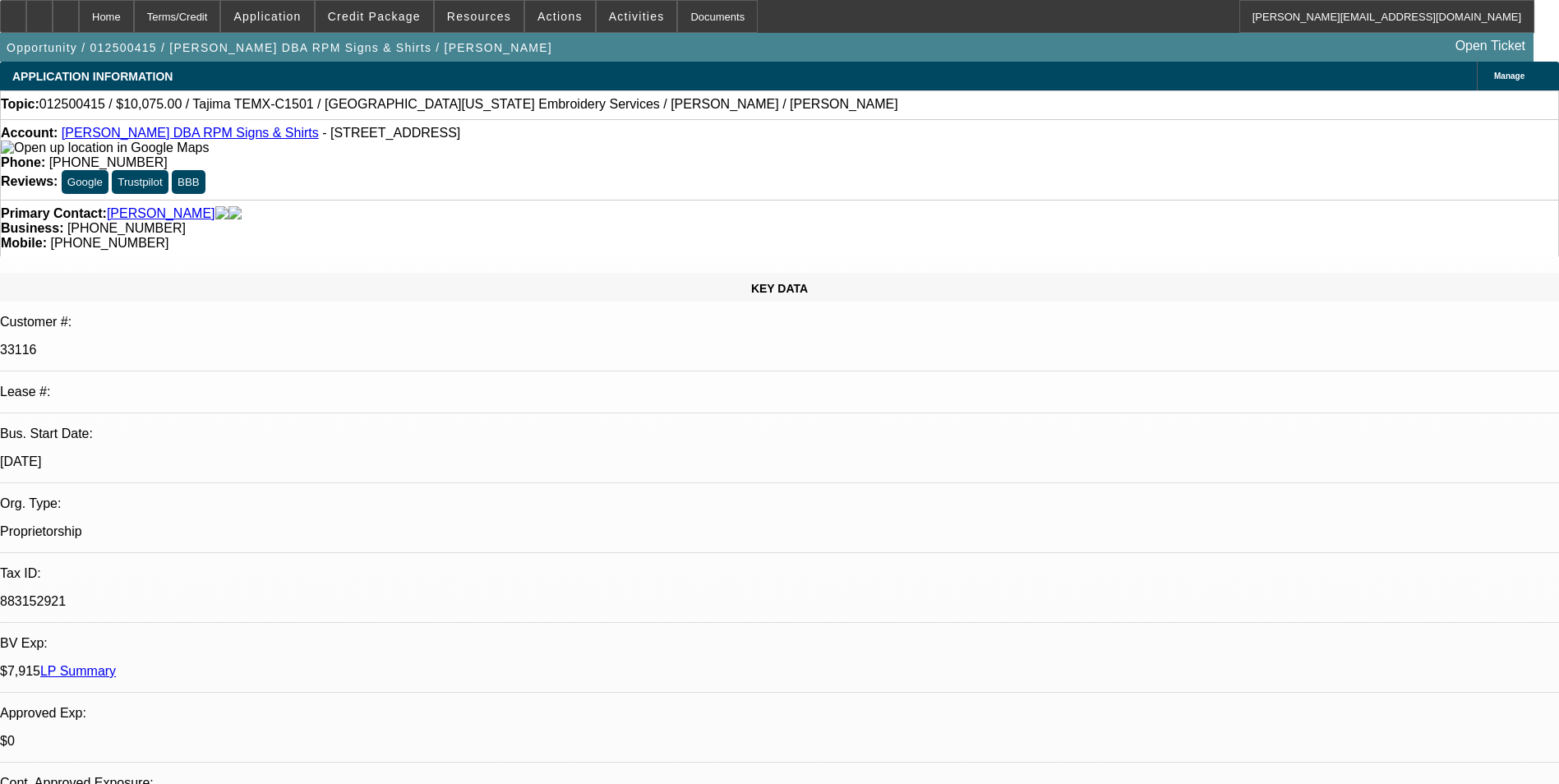
select select "2"
select select "0"
select select "1"
select select "2"
select select "6"
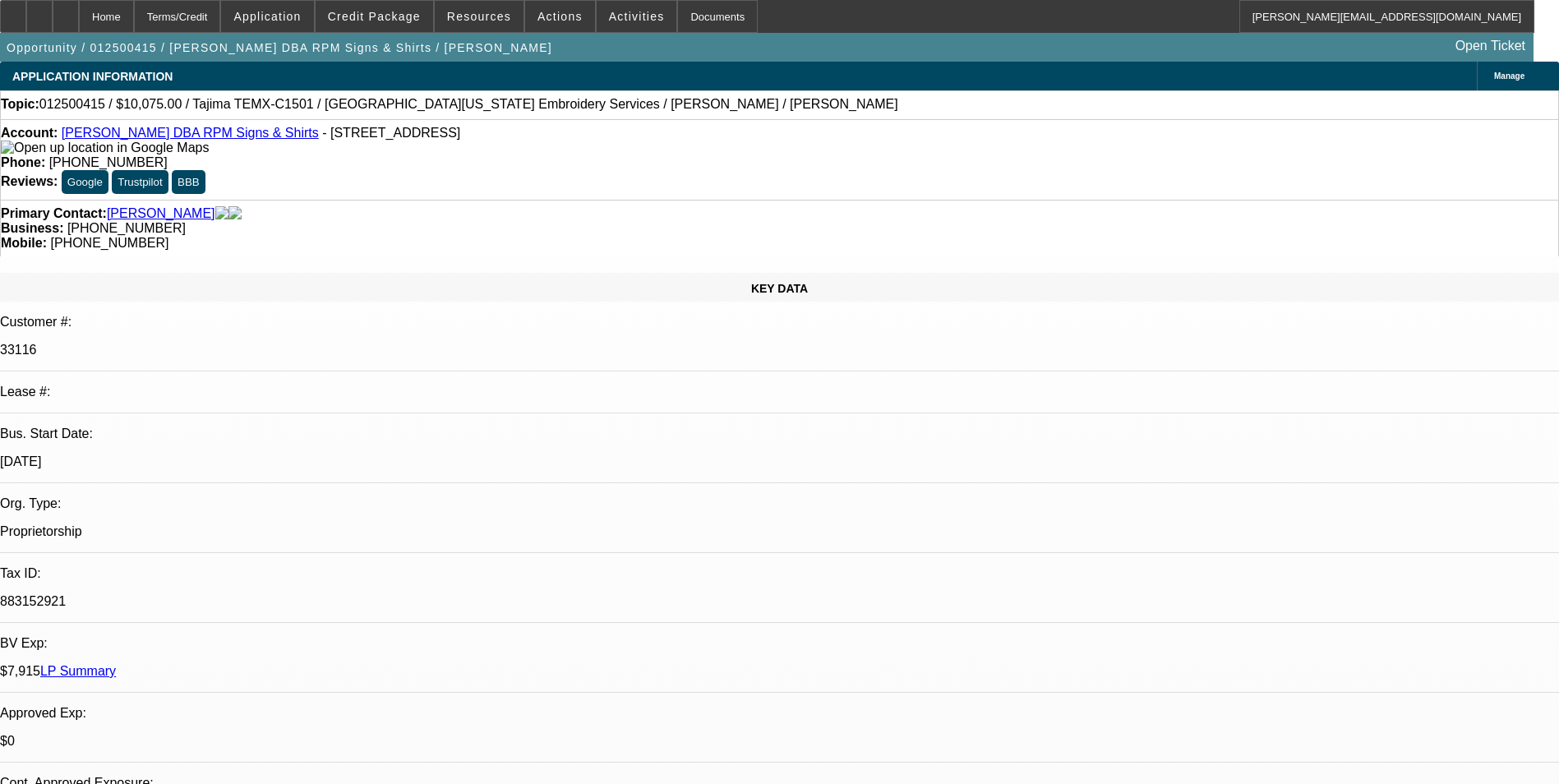
select select "1"
select select "2"
select select "6"
select select "1"
select select "2"
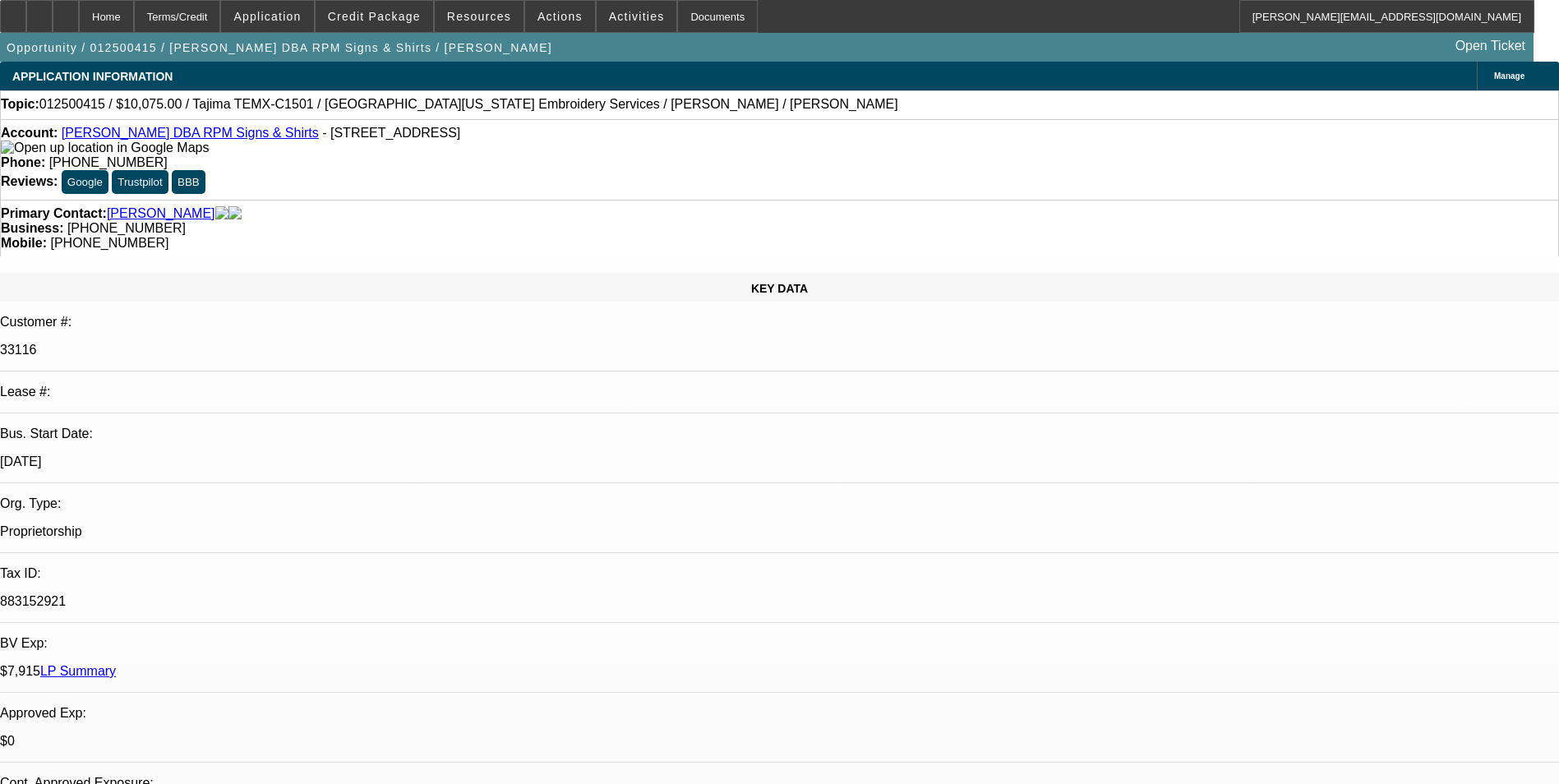
select select "6"
select select "1"
select select "2"
select select "6"
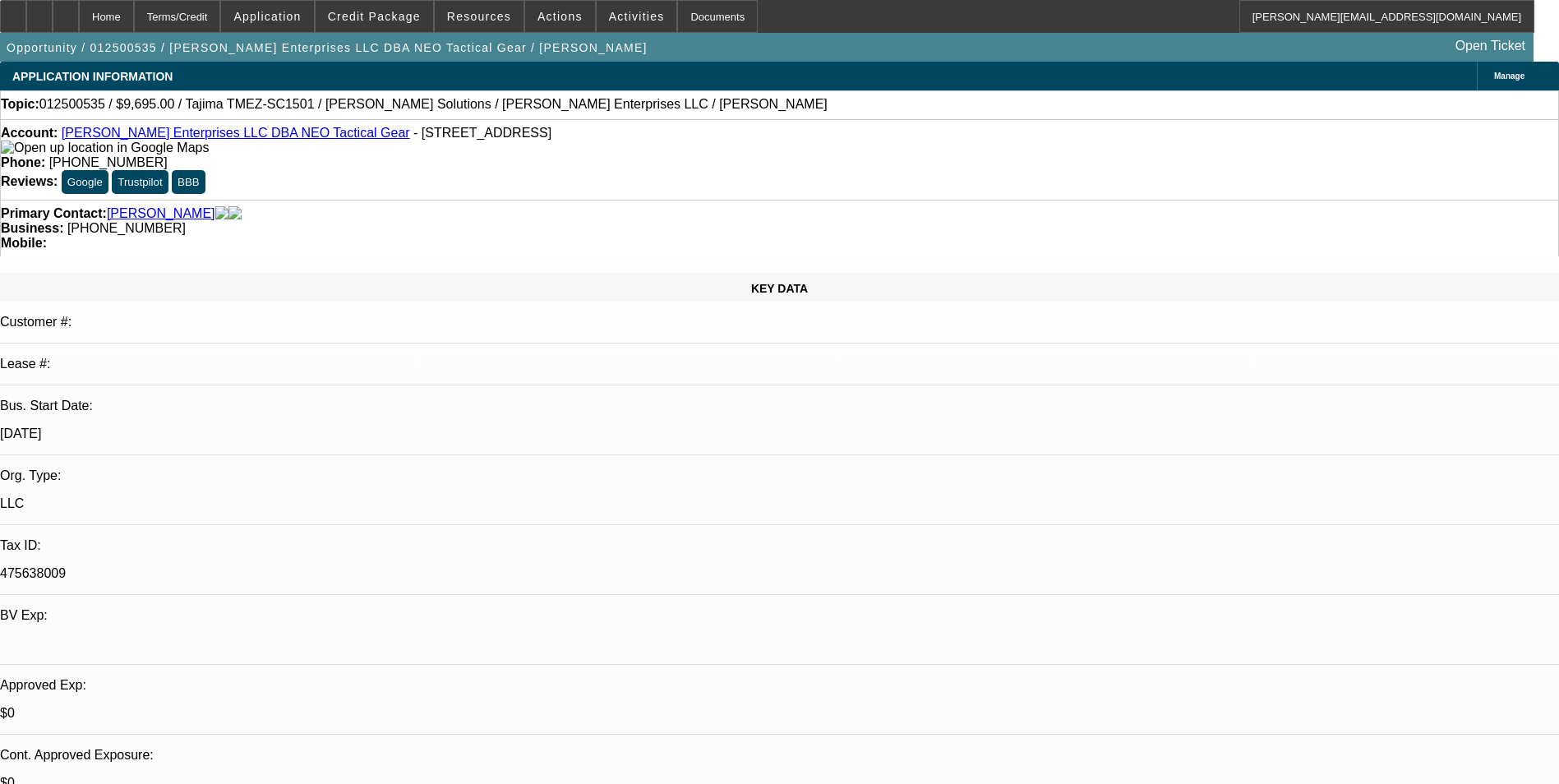
select select "0"
select select "2"
select select "0"
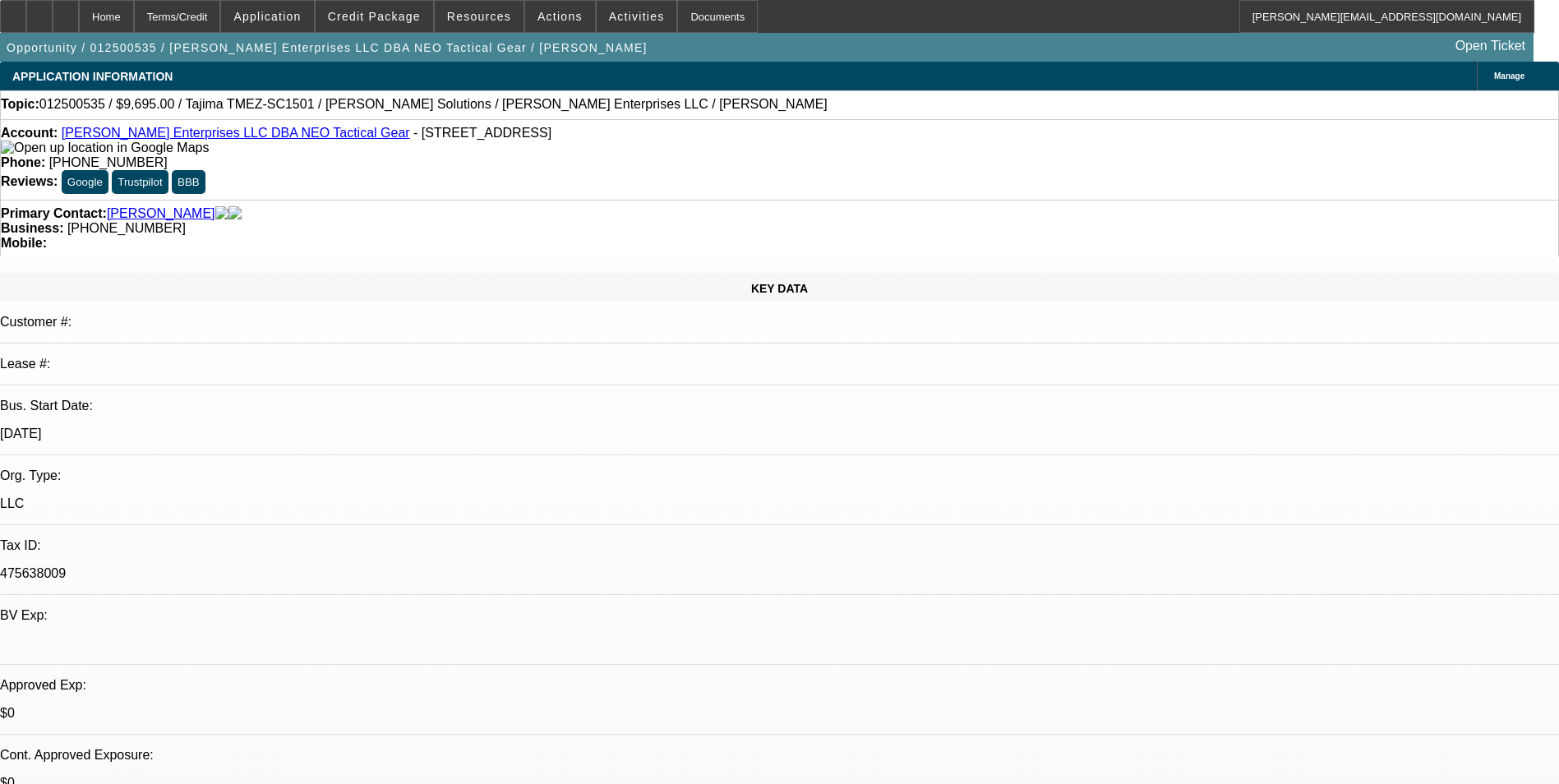
select select "0"
select select "1"
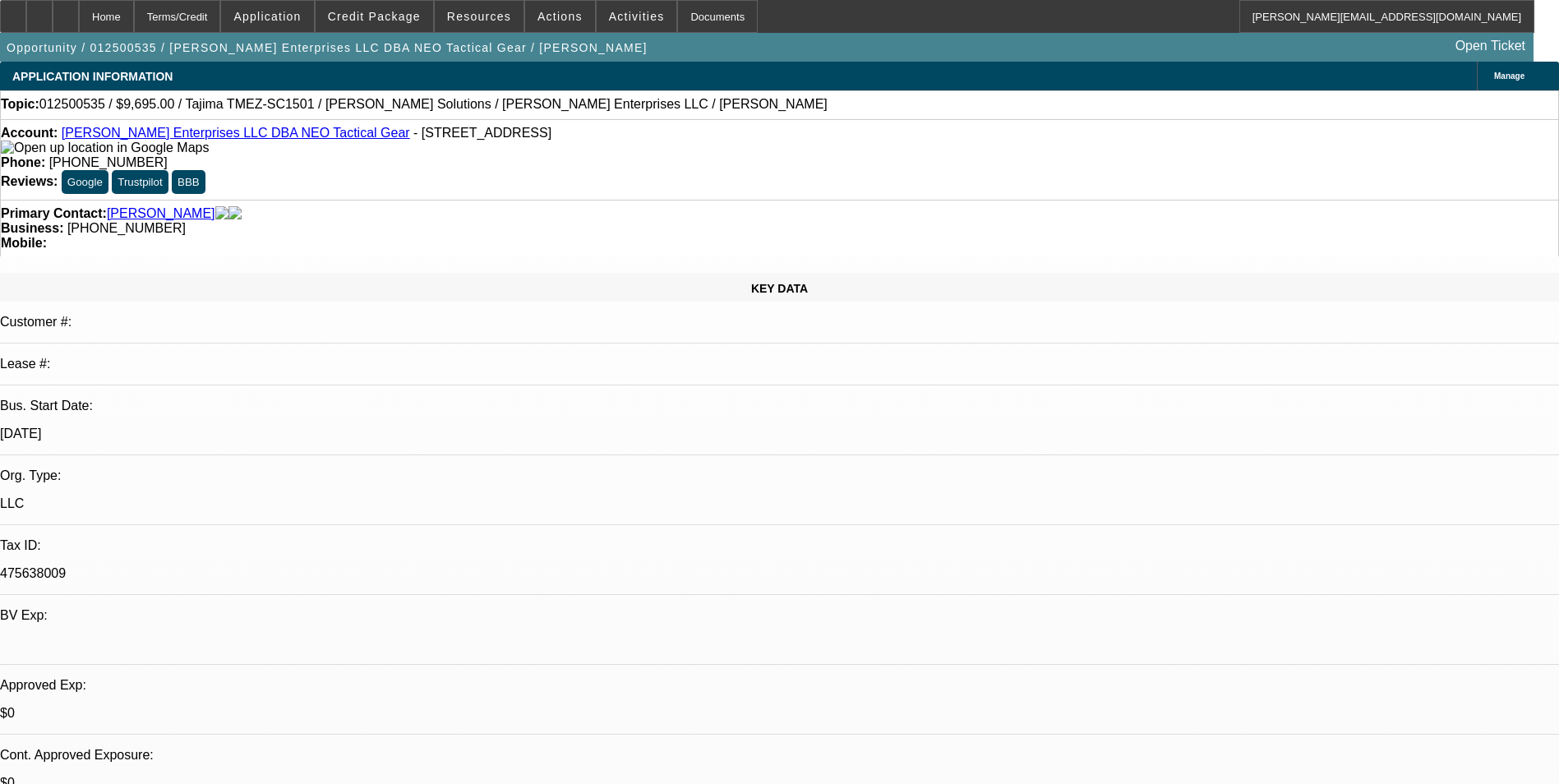
select select "2"
select select "6"
select select "1"
select select "2"
select select "6"
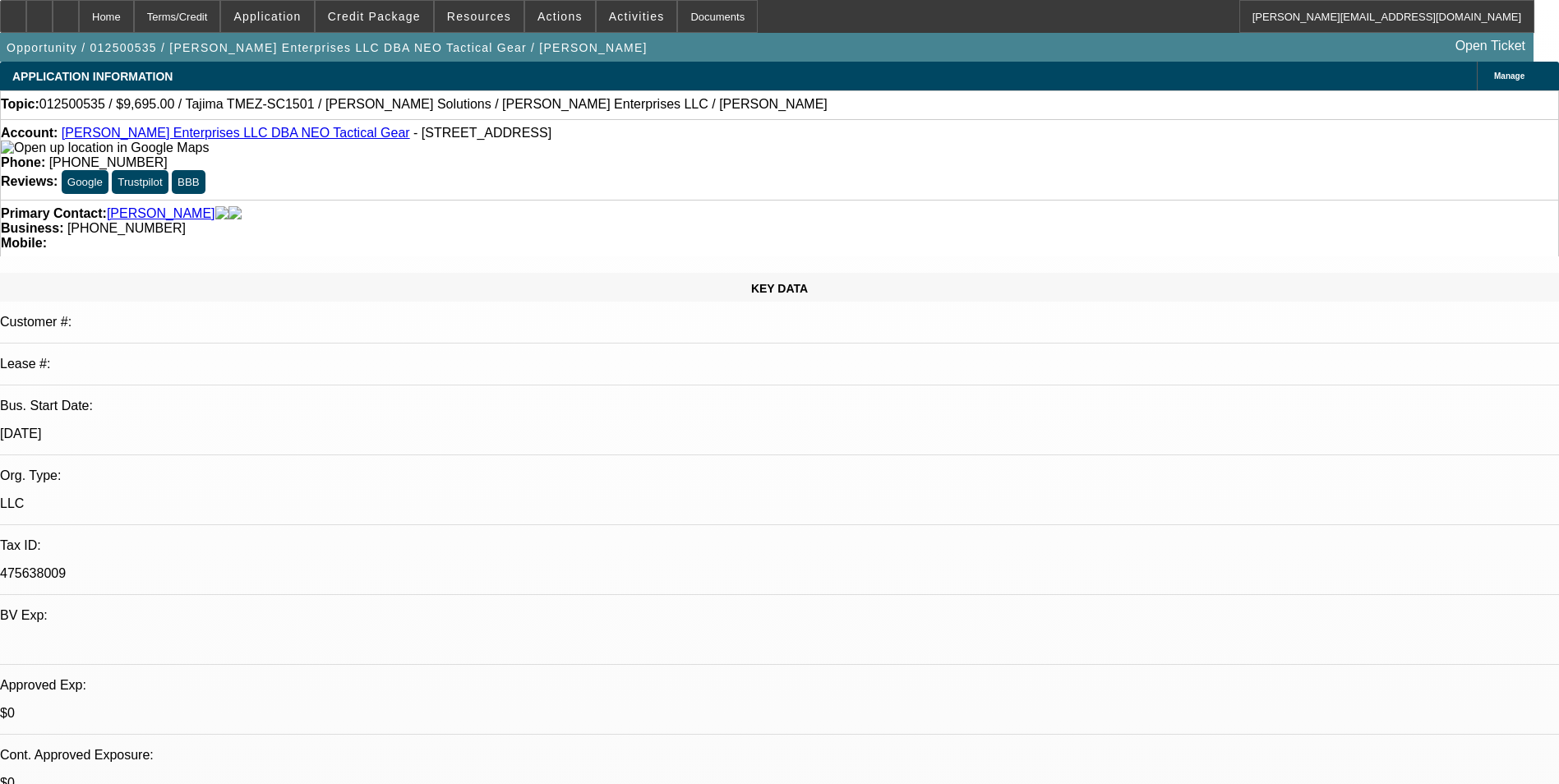
select select "1"
select select "2"
select select "6"
select select "1"
select select "2"
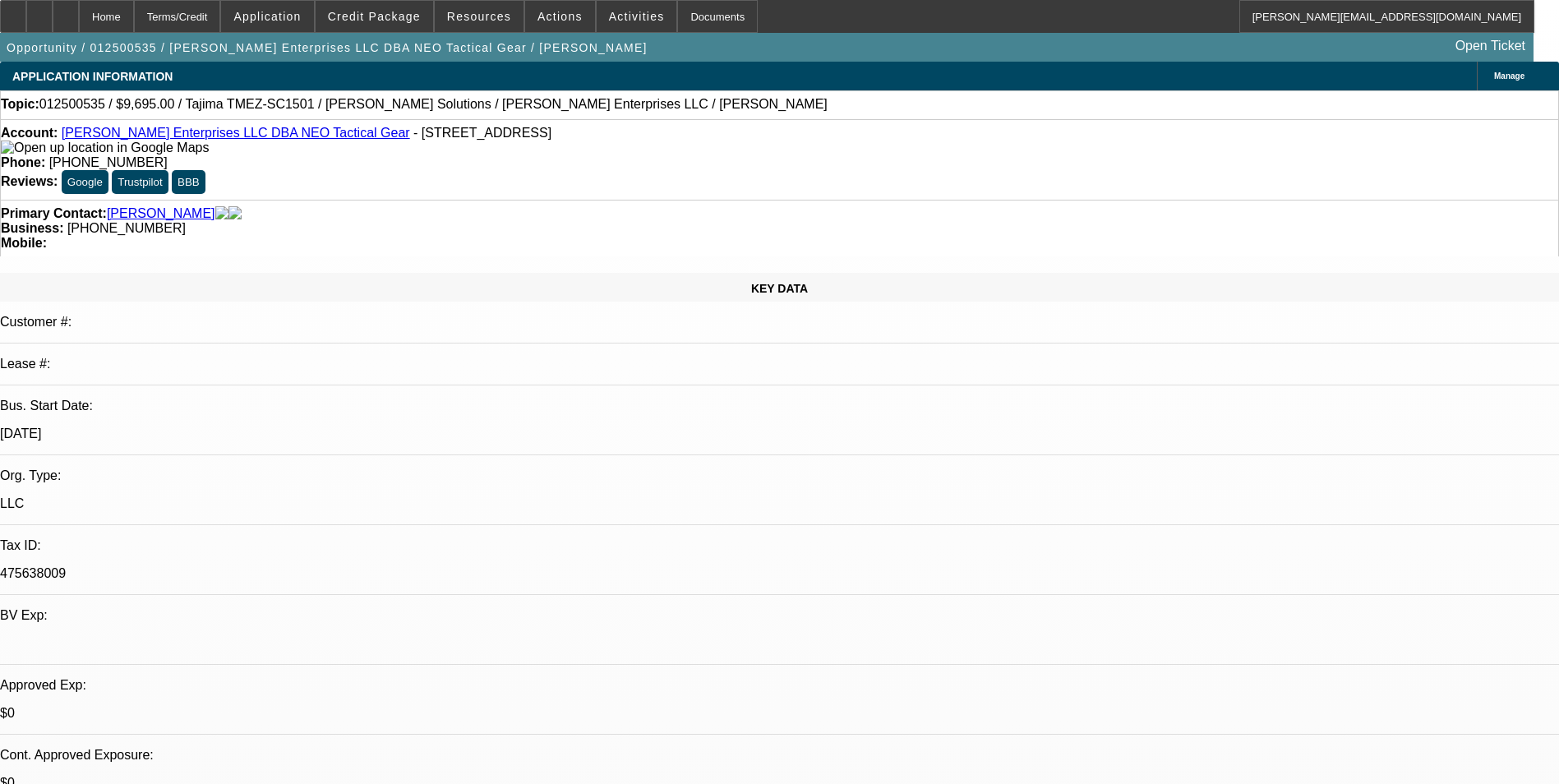
select select "6"
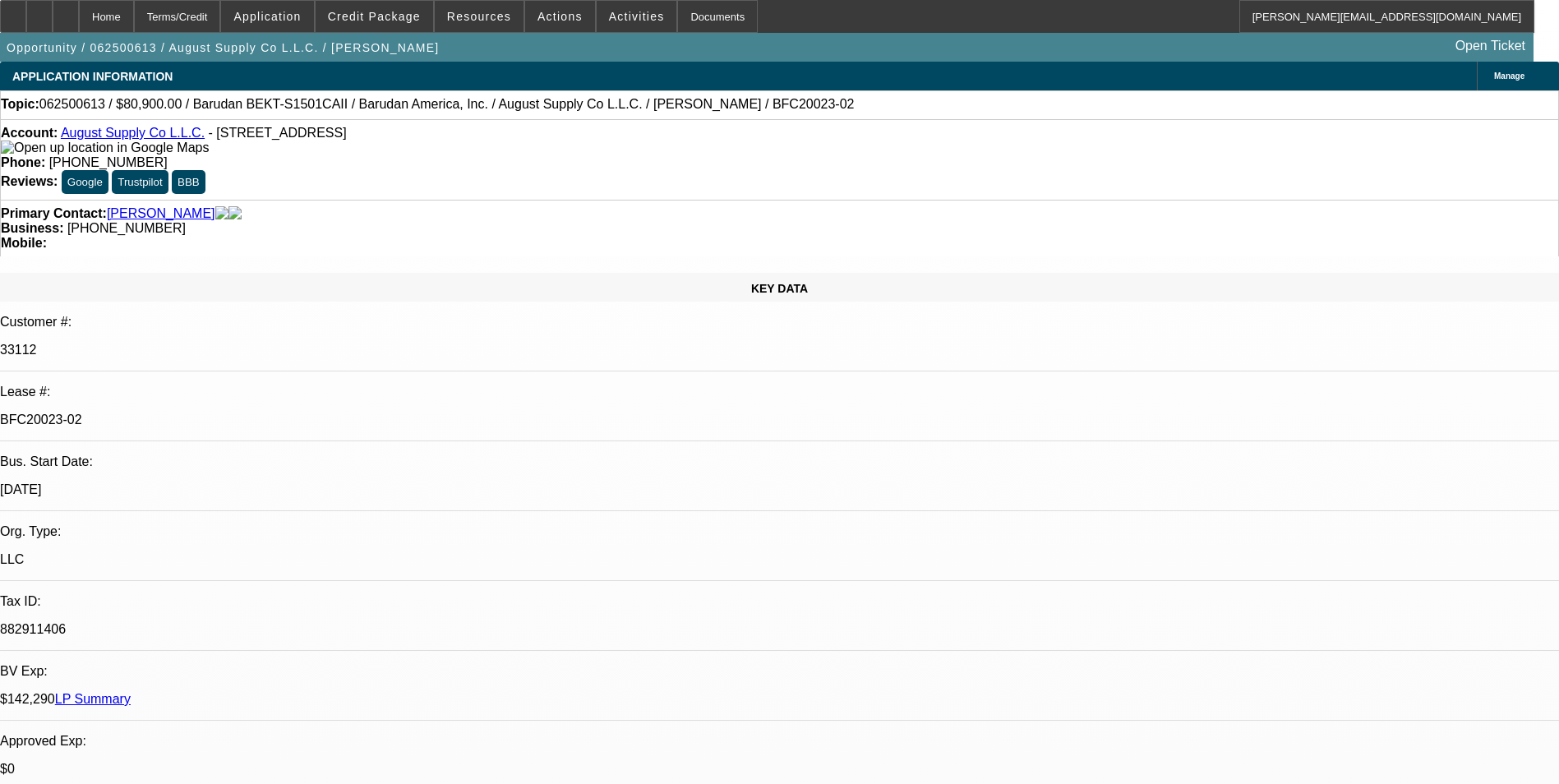
select select "0"
select select "2"
select select "0.1"
select select "4"
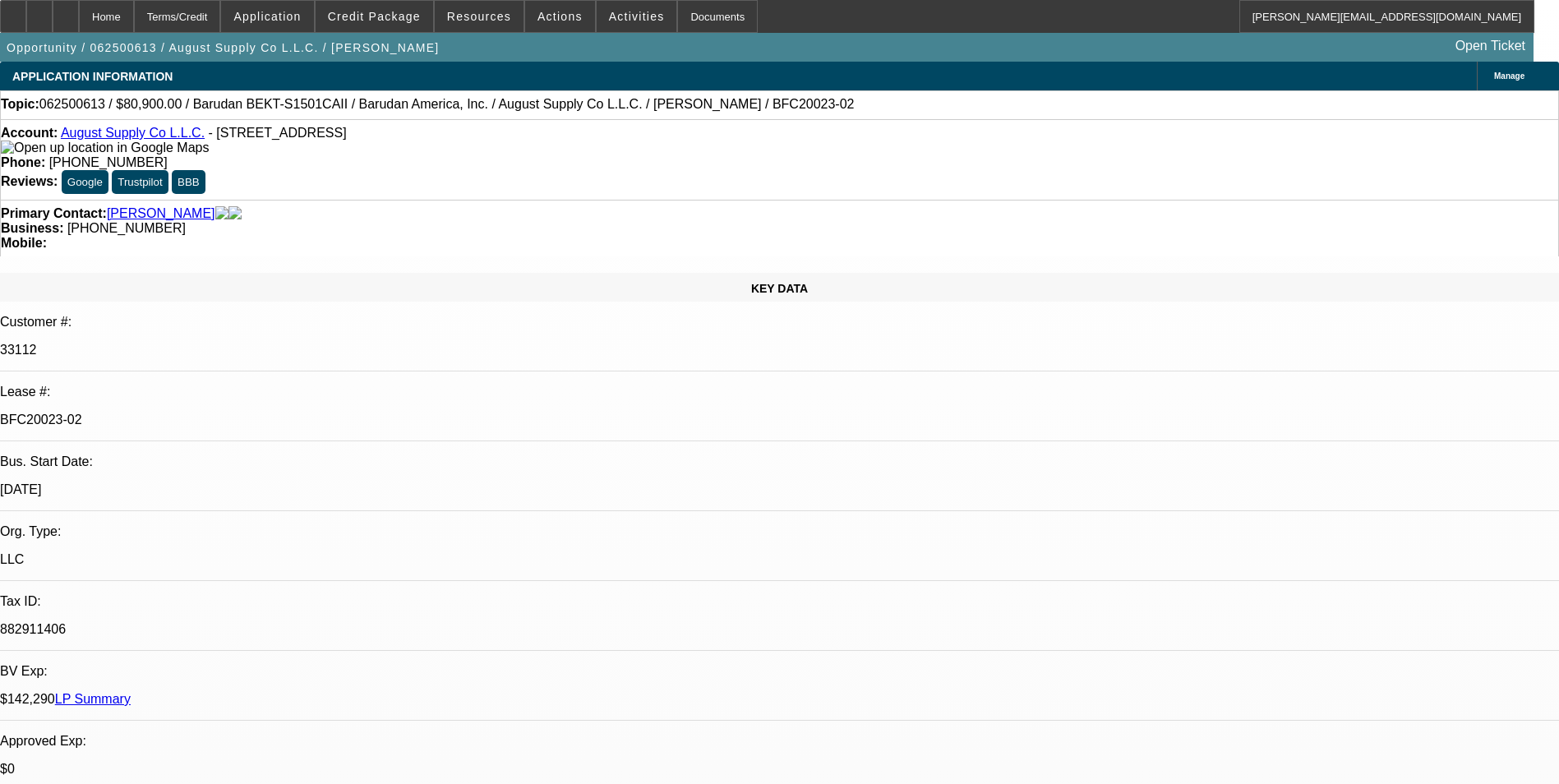
select select "0"
select select "2"
select select "0.1"
select select "4"
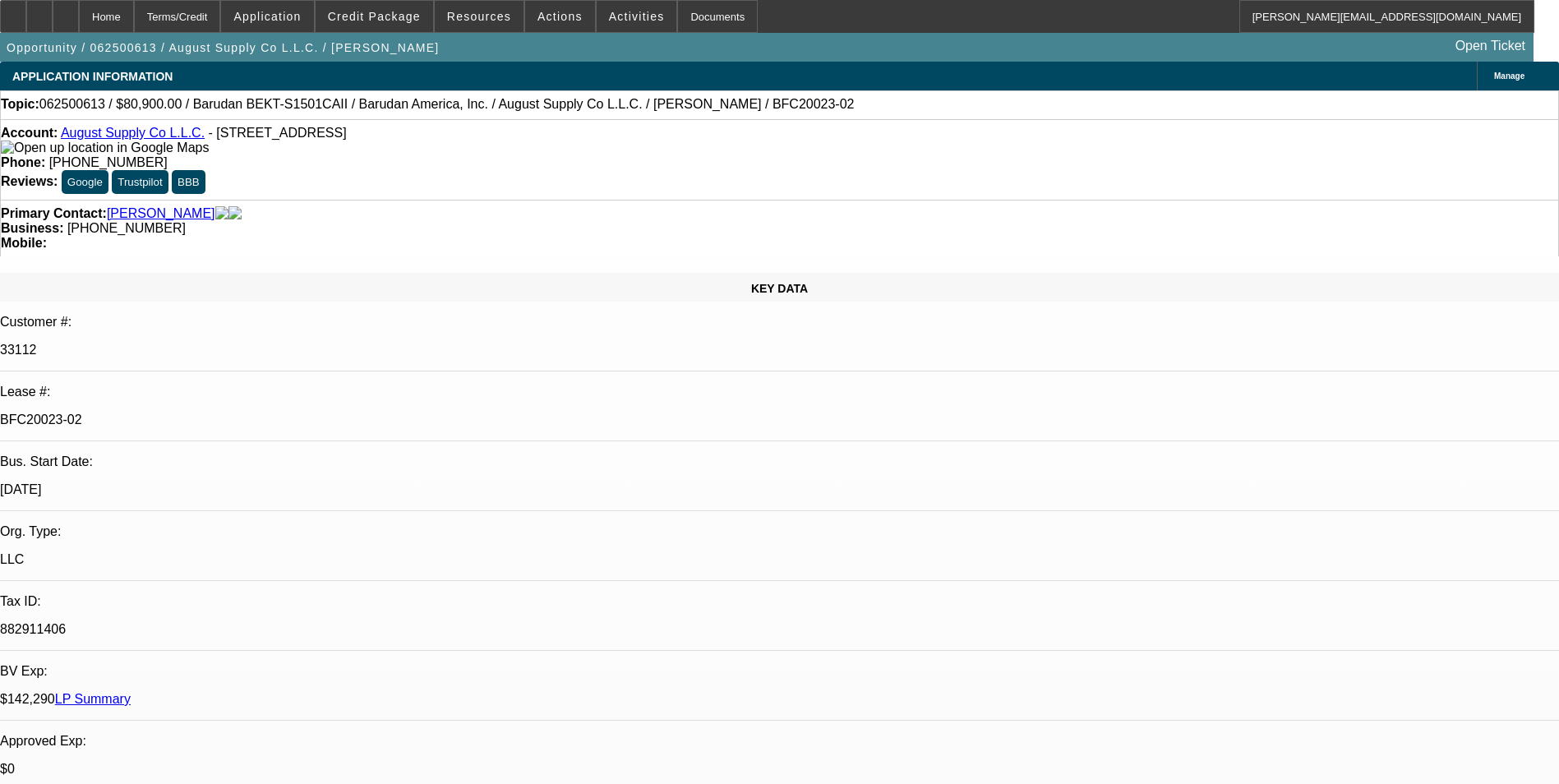
select select "0"
select select "2"
select select "0.1"
select select "4"
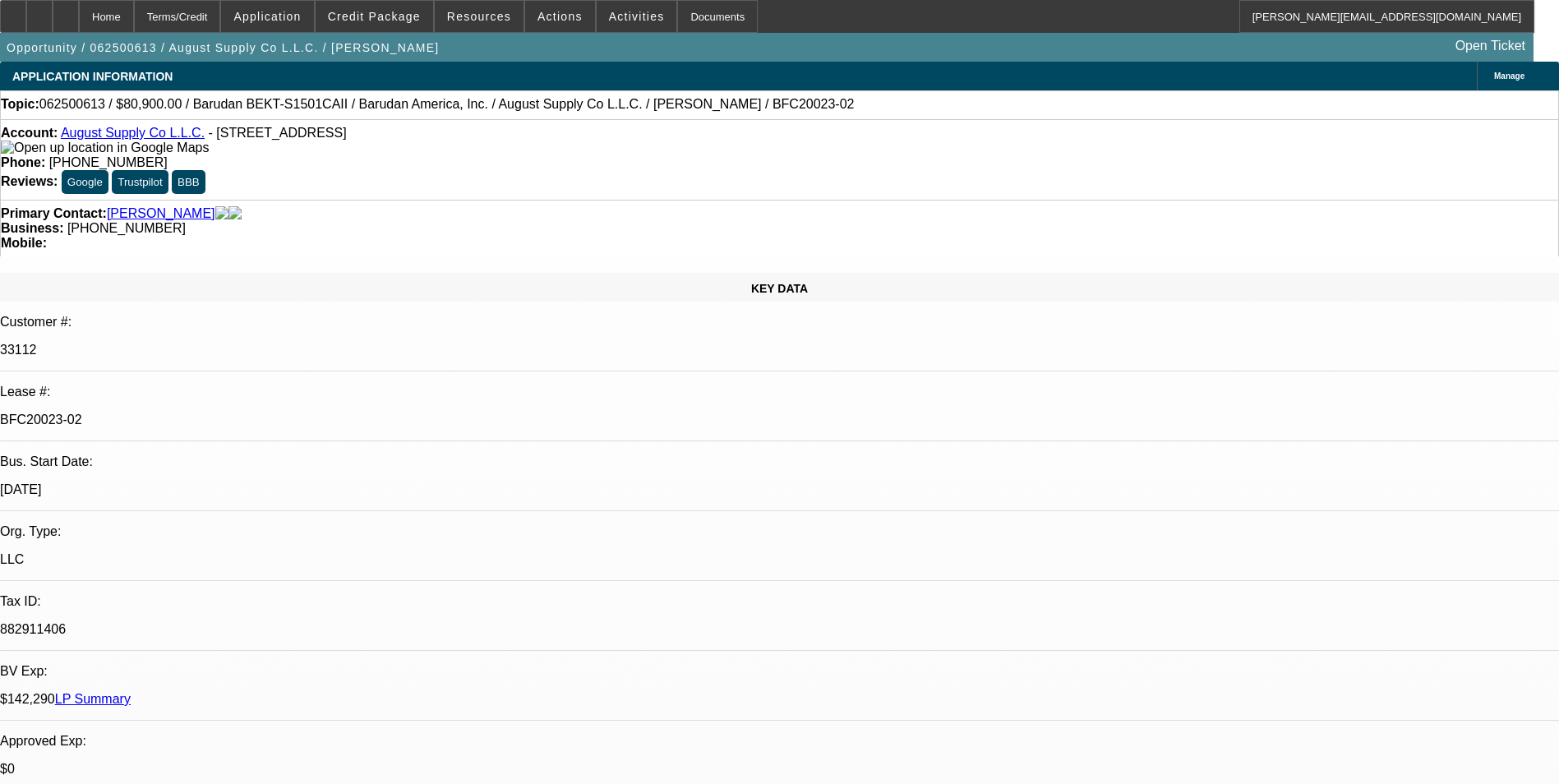
select select "0"
select select "2"
select select "0.1"
select select "4"
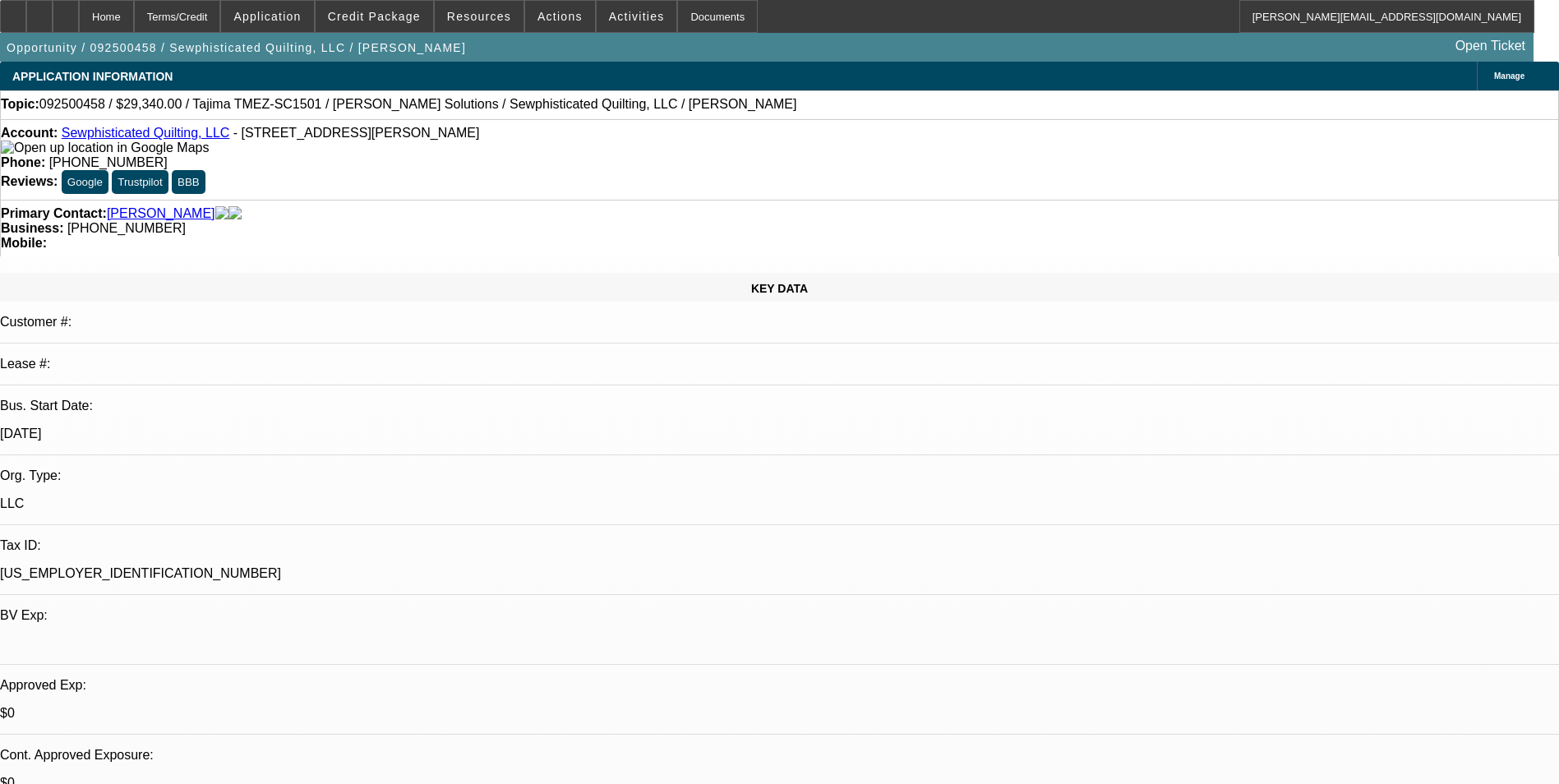
select select "0"
select select "2"
select select "0.1"
select select "4"
